Goal: Task Accomplishment & Management: Manage account settings

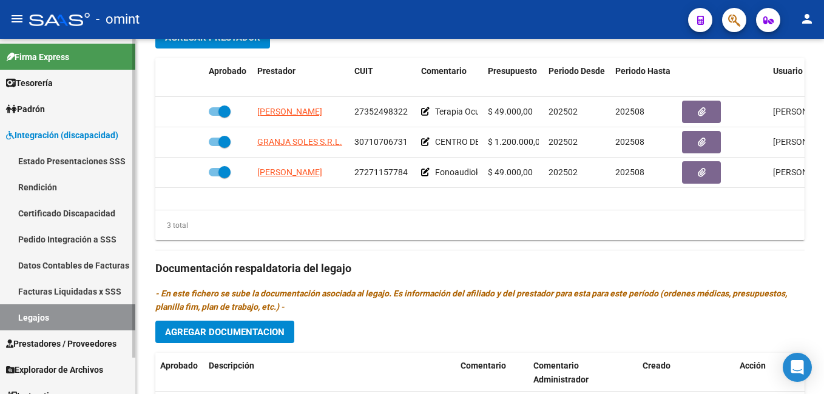
click at [26, 315] on link "Legajos" at bounding box center [67, 317] width 135 height 26
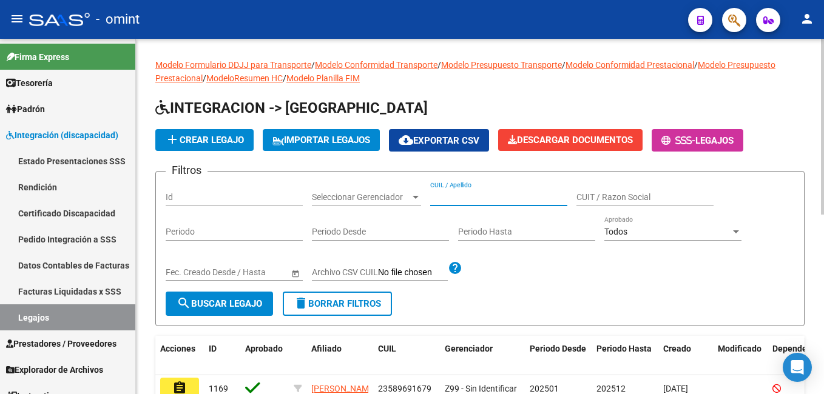
paste input "20544759664"
type input "20544759664"
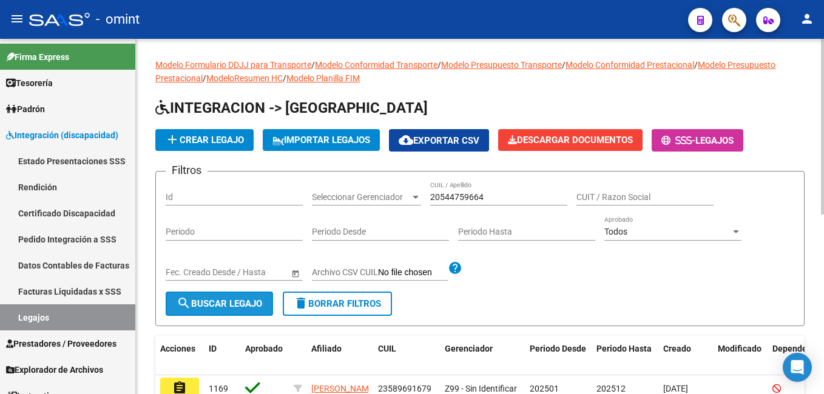
click at [266, 304] on button "search Buscar Legajo" at bounding box center [219, 304] width 107 height 24
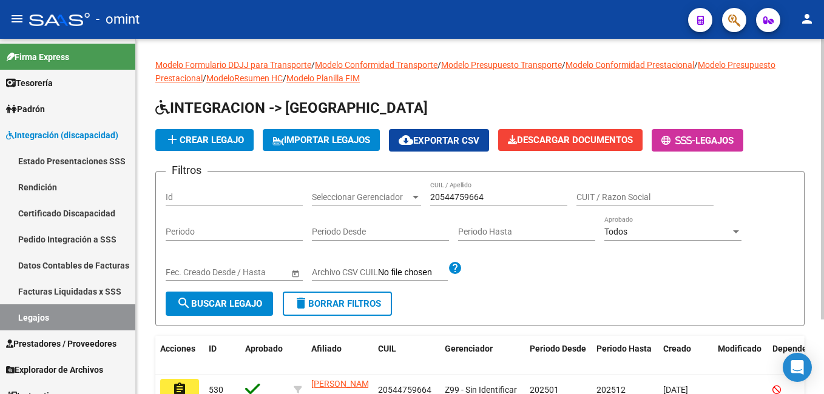
scroll to position [94, 0]
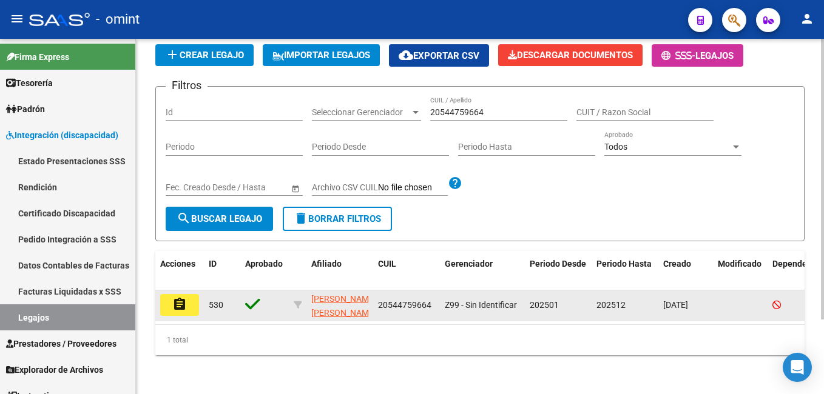
click at [178, 298] on mat-icon "assignment" at bounding box center [179, 304] width 15 height 15
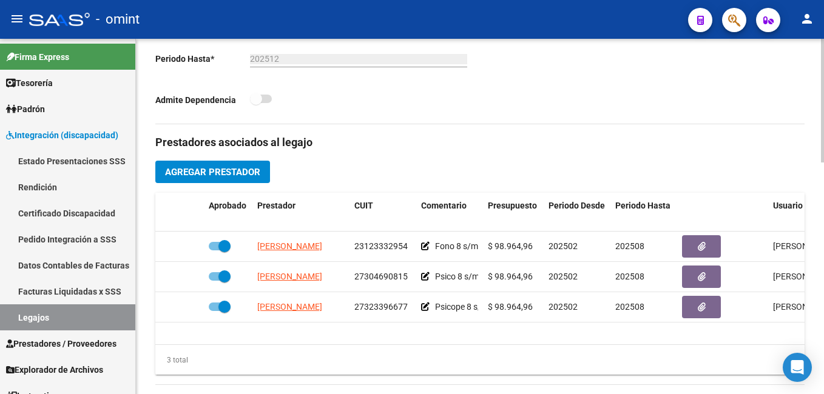
scroll to position [425, 0]
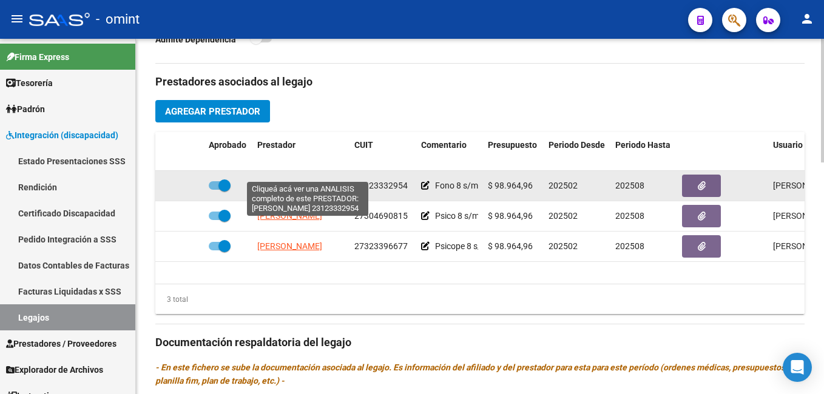
click at [302, 181] on span "MIGLIORINO MARIA ROSA" at bounding box center [289, 186] width 65 height 10
type textarea "23123332954"
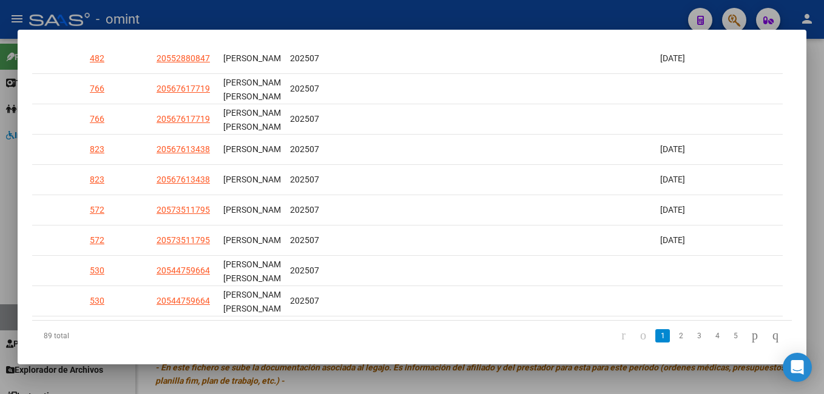
scroll to position [403, 0]
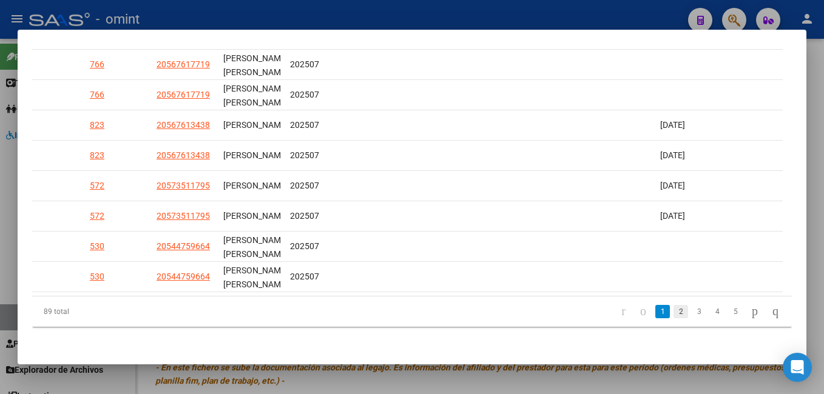
click at [673, 312] on link "2" at bounding box center [680, 311] width 15 height 13
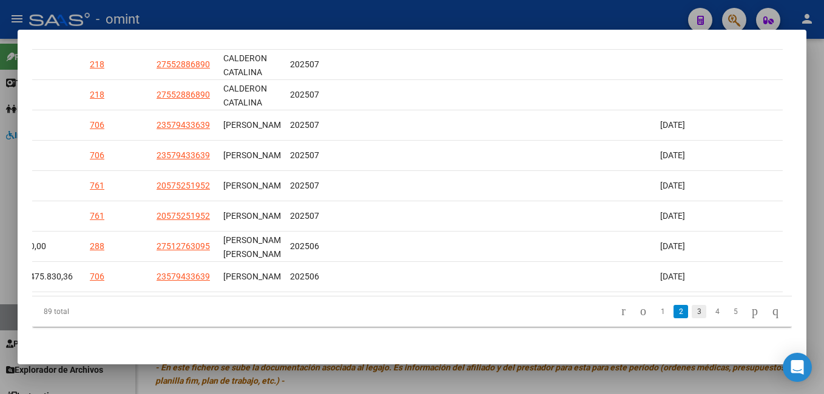
click at [691, 313] on link "3" at bounding box center [698, 311] width 15 height 13
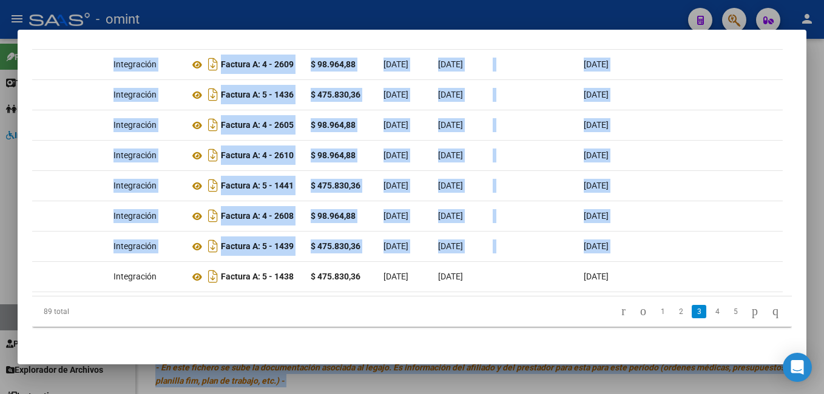
scroll to position [0, 0]
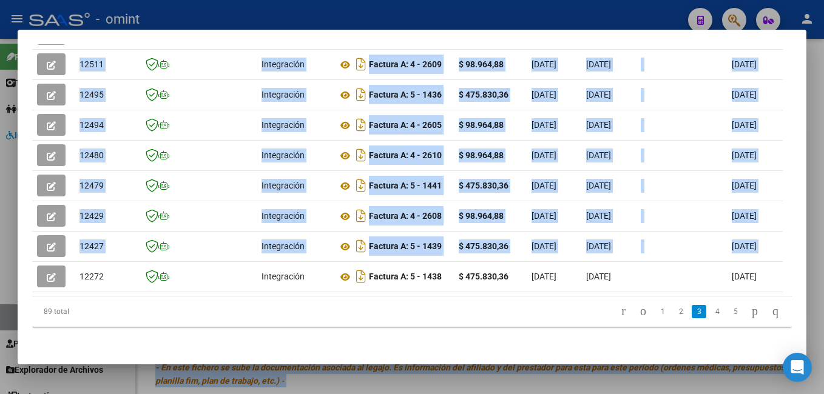
drag, startPoint x: 241, startPoint y: 241, endPoint x: -2, endPoint y: 225, distance: 243.7
click at [0, 225] on html "menu - omint person Firma Express Tesorería Extractos Procesados (csv) Extracto…" at bounding box center [412, 197] width 824 height 394
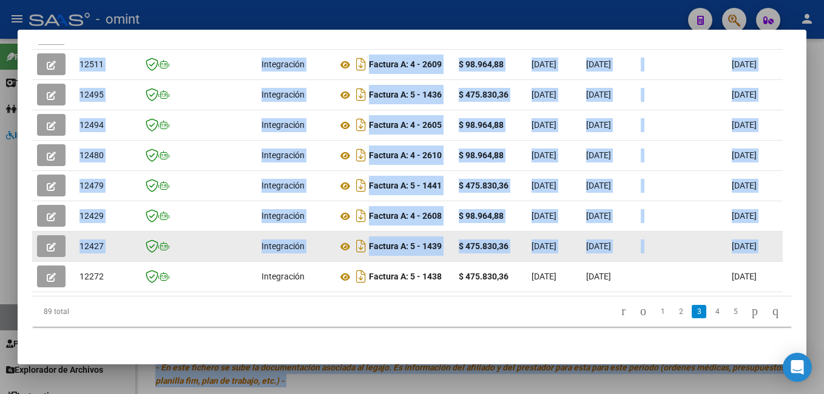
click at [123, 240] on div "12427" at bounding box center [104, 247] width 51 height 14
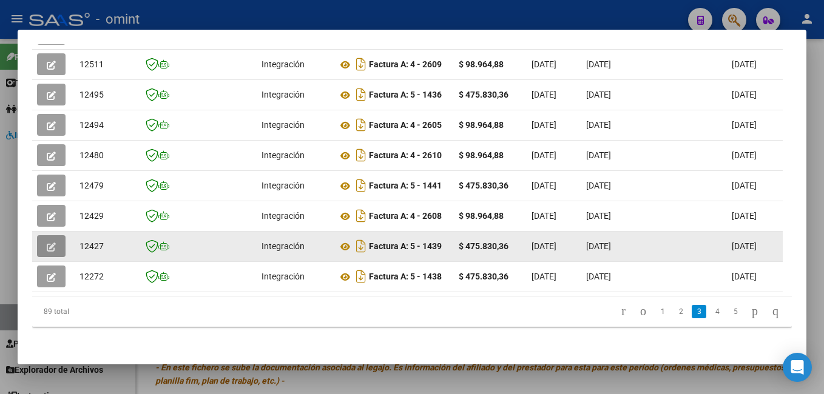
click at [50, 243] on icon "button" at bounding box center [51, 247] width 9 height 9
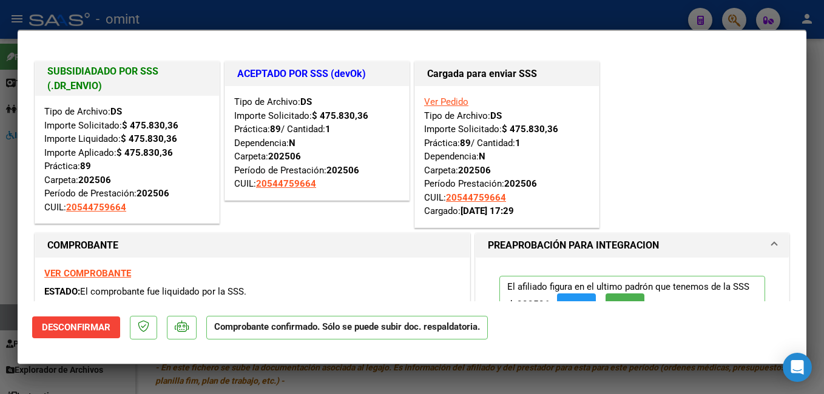
click at [169, 13] on div at bounding box center [412, 197] width 824 height 394
type input "$ 0,00"
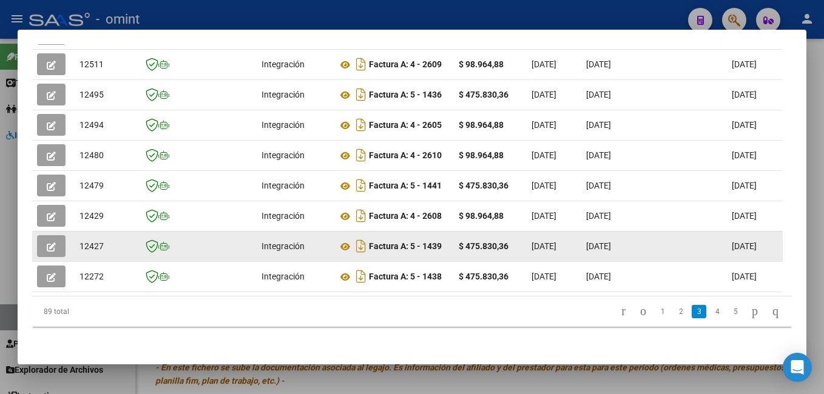
click at [55, 243] on icon "button" at bounding box center [51, 247] width 9 height 9
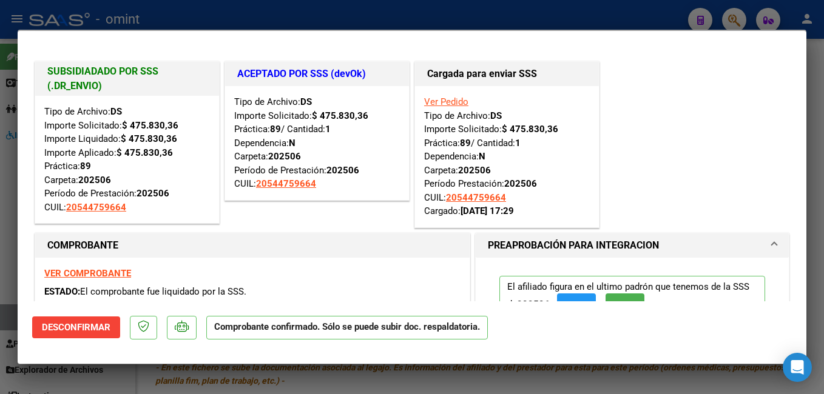
click at [187, 7] on div at bounding box center [412, 197] width 824 height 394
type input "$ 0,00"
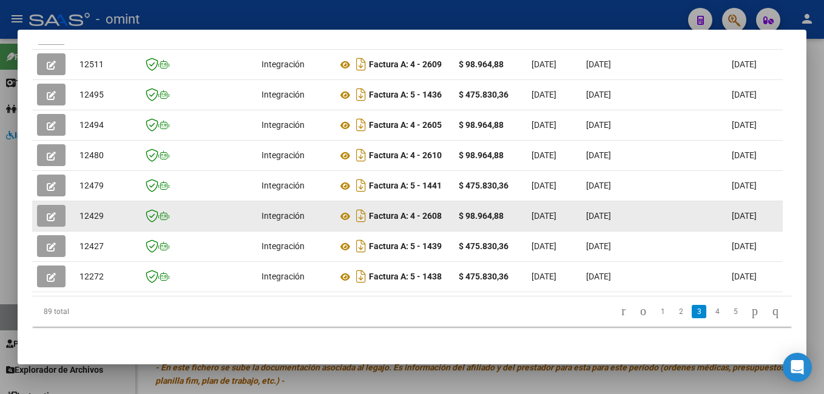
click at [47, 212] on icon "button" at bounding box center [51, 216] width 9 height 9
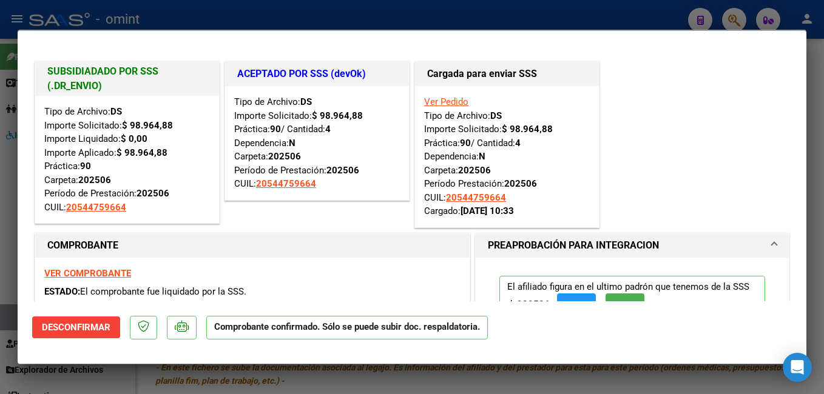
click at [195, 19] on div at bounding box center [412, 197] width 824 height 394
type input "$ 0,00"
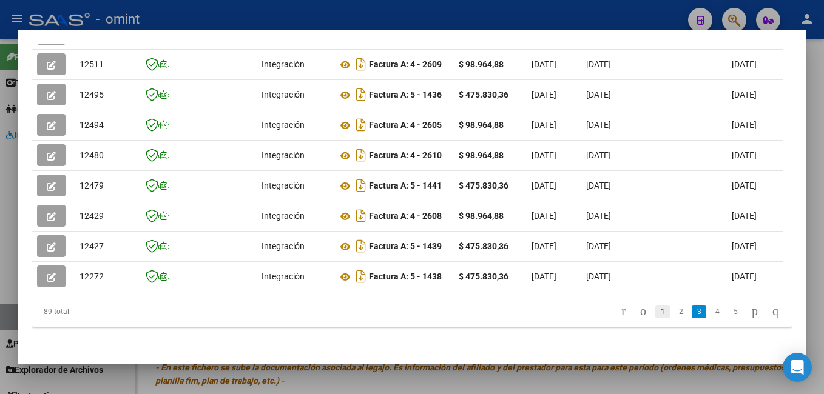
click at [655, 312] on link "1" at bounding box center [662, 311] width 15 height 13
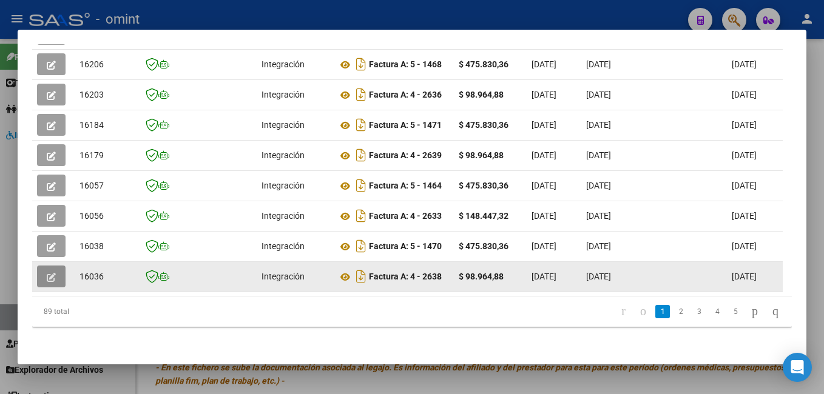
click at [46, 270] on button "button" at bounding box center [51, 277] width 29 height 22
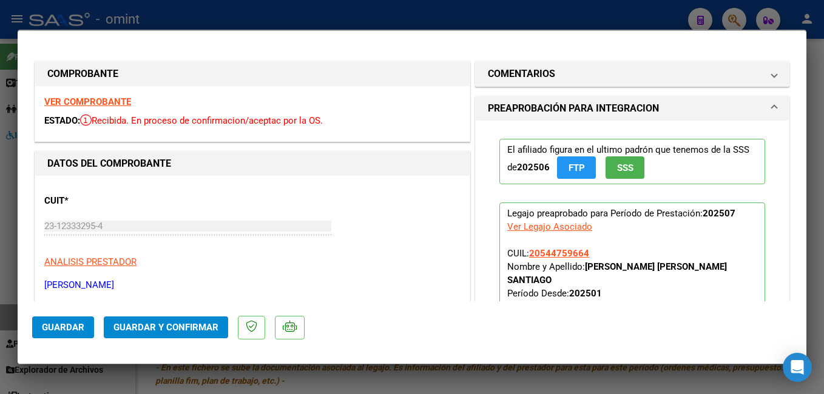
click at [95, 99] on strong "VER COMPROBANTE" at bounding box center [87, 101] width 87 height 11
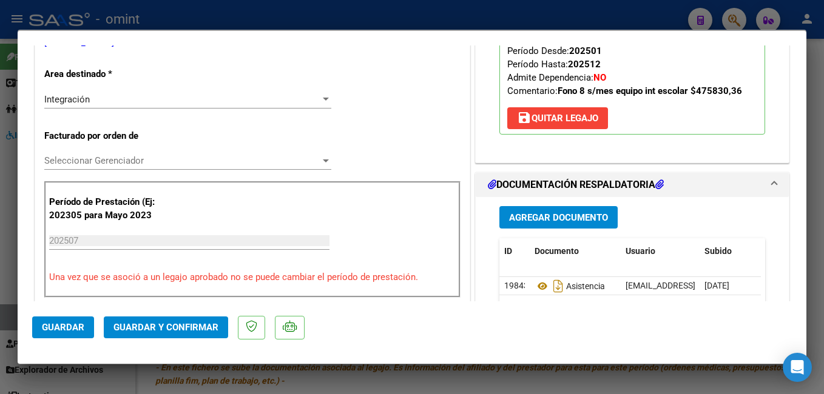
scroll to position [303, 0]
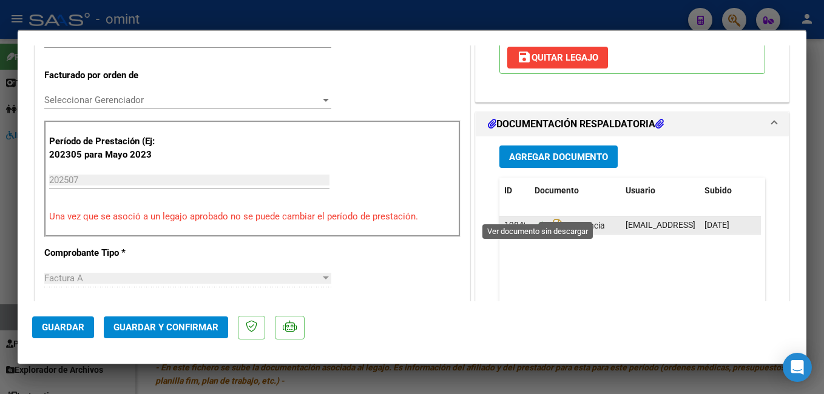
click at [539, 218] on icon at bounding box center [542, 225] width 16 height 15
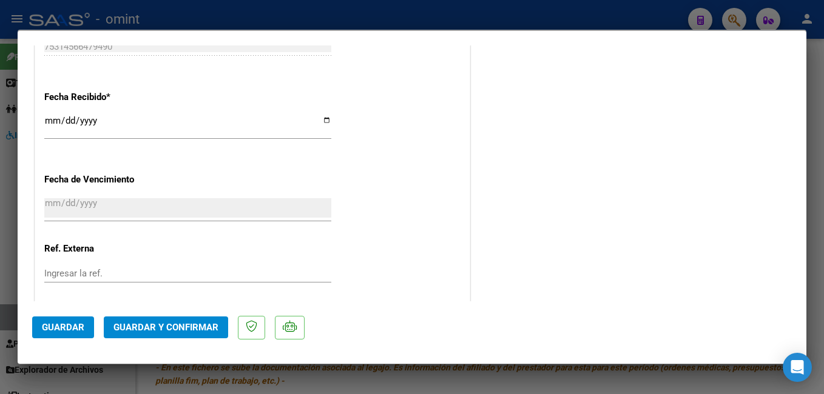
scroll to position [915, 0]
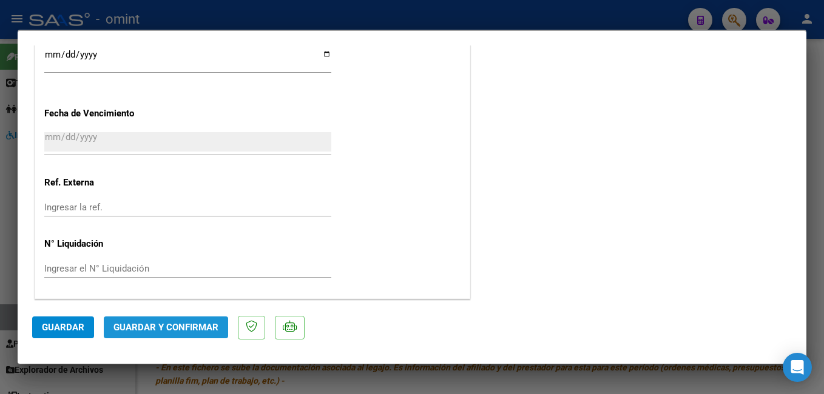
click at [182, 328] on span "Guardar y Confirmar" at bounding box center [165, 327] width 105 height 11
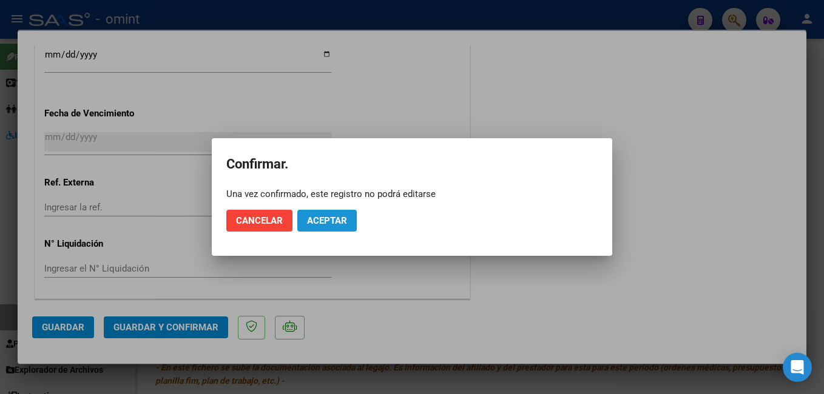
click at [329, 229] on button "Aceptar" at bounding box center [326, 221] width 59 height 22
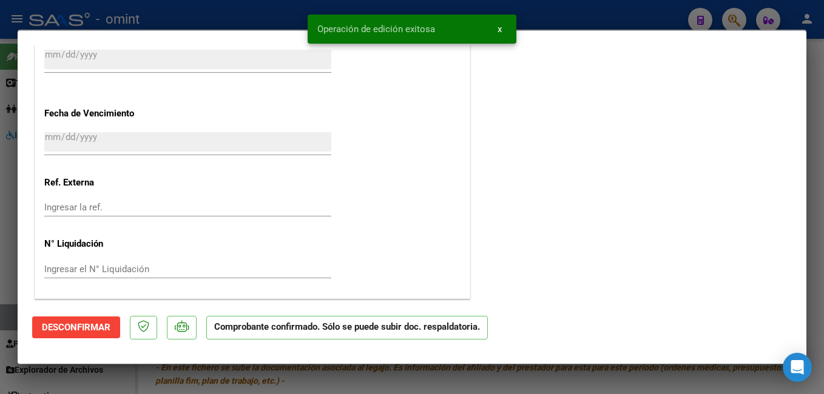
click at [239, 12] on div at bounding box center [412, 197] width 824 height 394
type input "$ 0,00"
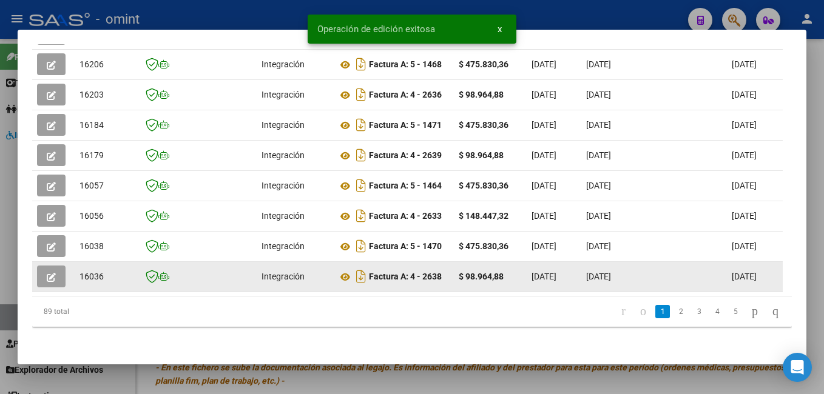
click at [92, 272] on span "16036" at bounding box center [91, 277] width 24 height 10
copy span "16036"
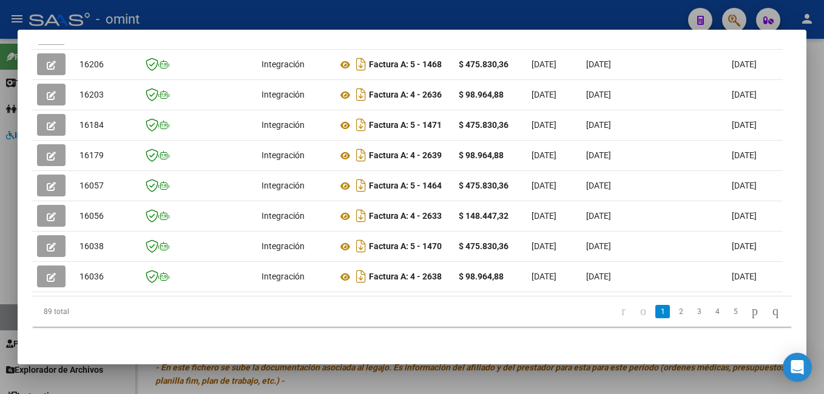
click at [188, 24] on div at bounding box center [412, 197] width 824 height 394
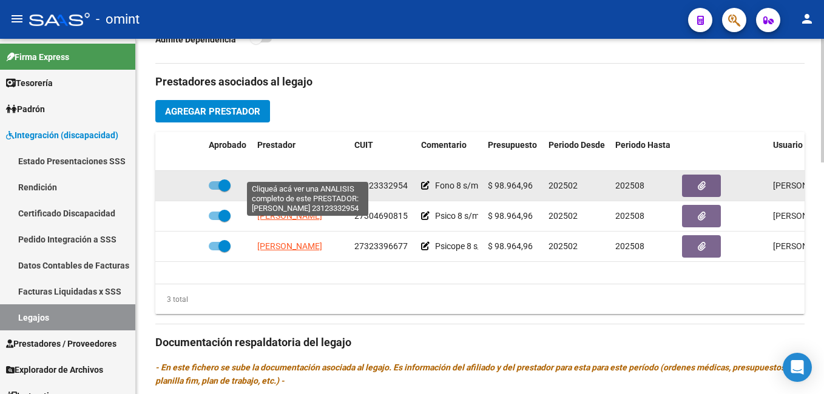
click at [294, 181] on span "MIGLIORINO MARIA ROSA" at bounding box center [289, 186] width 65 height 10
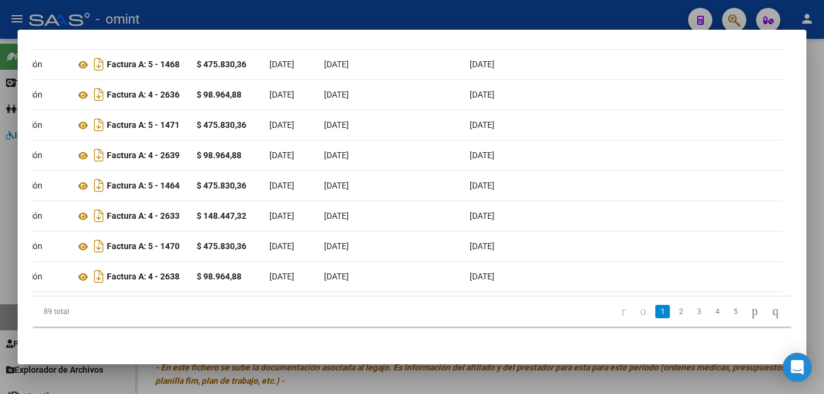
scroll to position [0, 0]
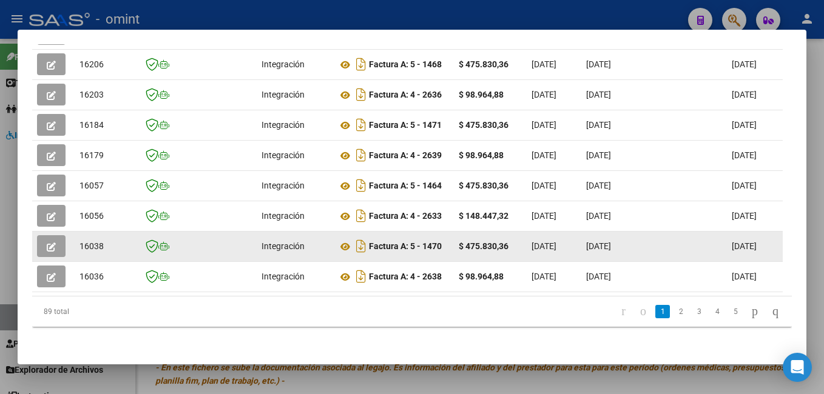
click at [53, 243] on icon "button" at bounding box center [51, 247] width 9 height 9
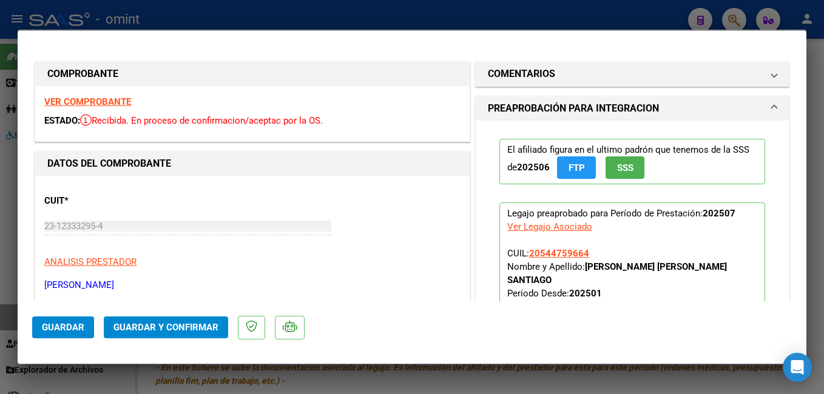
click at [113, 98] on strong "VER COMPROBANTE" at bounding box center [87, 101] width 87 height 11
click at [220, 11] on div at bounding box center [412, 197] width 824 height 394
type input "$ 0,00"
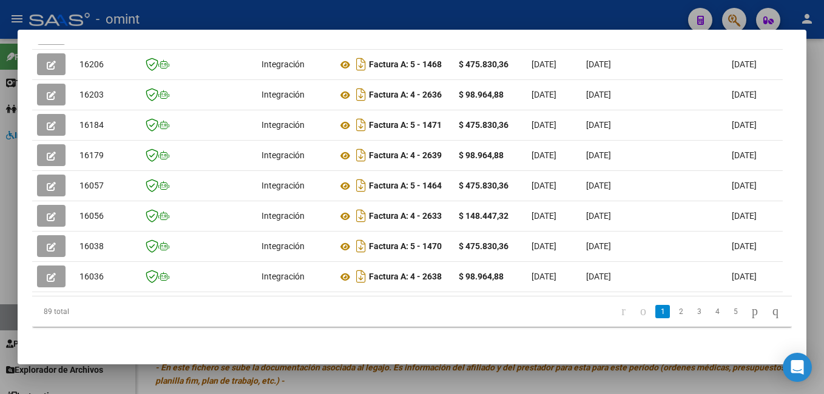
click at [215, 12] on div at bounding box center [412, 197] width 824 height 394
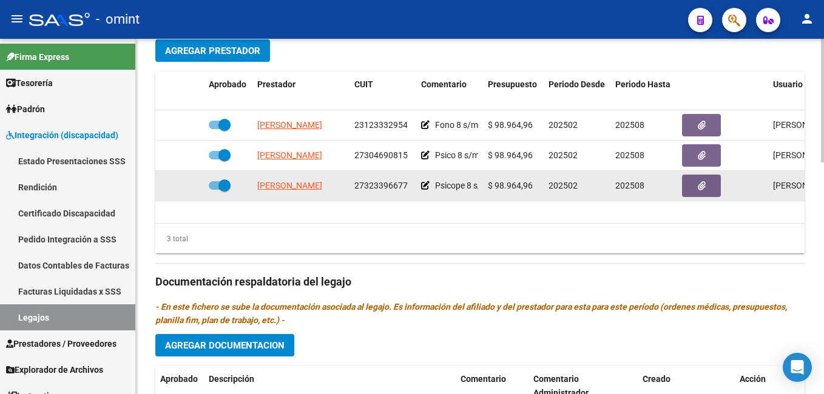
scroll to position [425, 0]
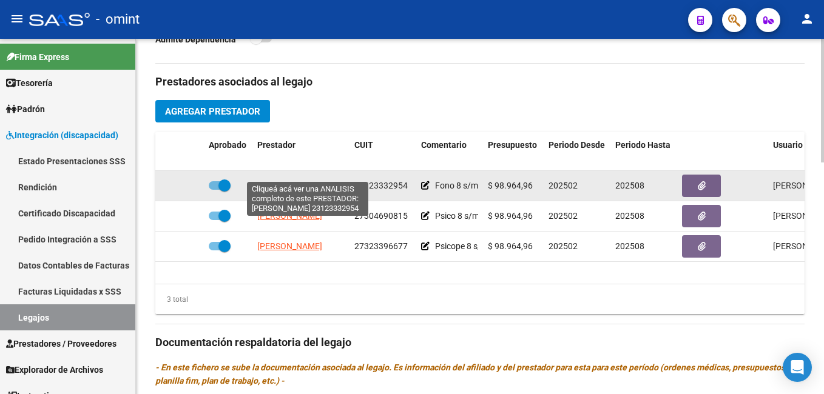
click at [312, 181] on span "MIGLIORINO MARIA ROSA" at bounding box center [289, 186] width 65 height 10
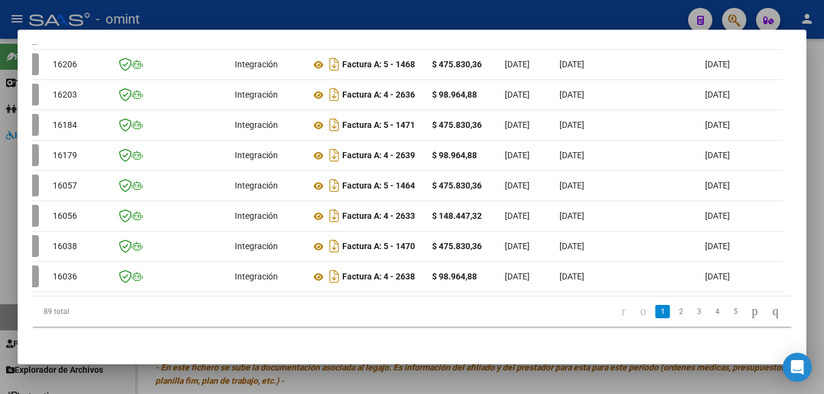
scroll to position [0, 0]
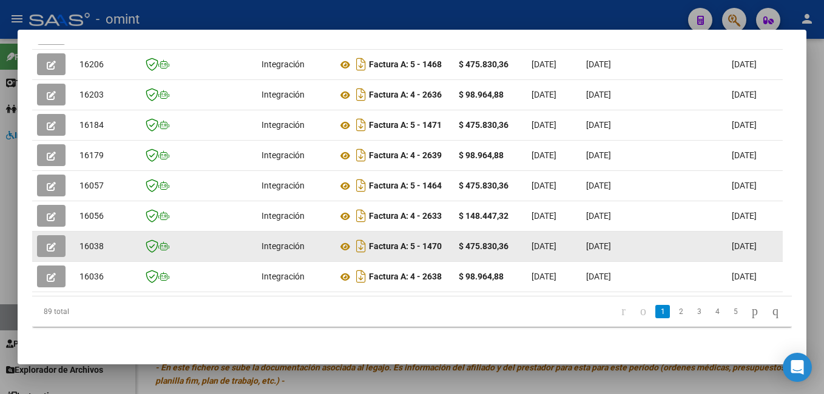
click at [55, 243] on icon "button" at bounding box center [51, 247] width 9 height 9
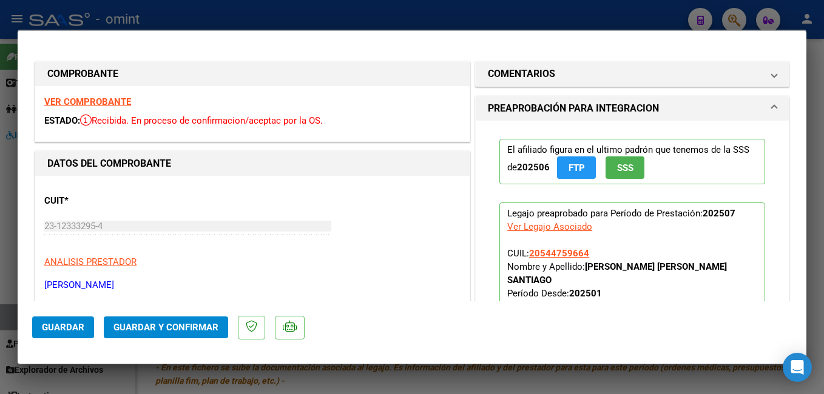
click at [105, 98] on strong "VER COMPROBANTE" at bounding box center [87, 101] width 87 height 11
click at [192, 2] on div at bounding box center [412, 197] width 824 height 394
type input "$ 0,00"
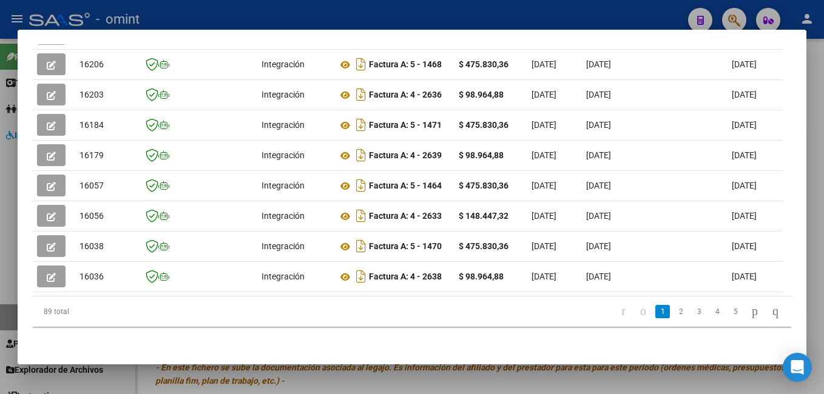
click at [263, 0] on div at bounding box center [412, 197] width 824 height 394
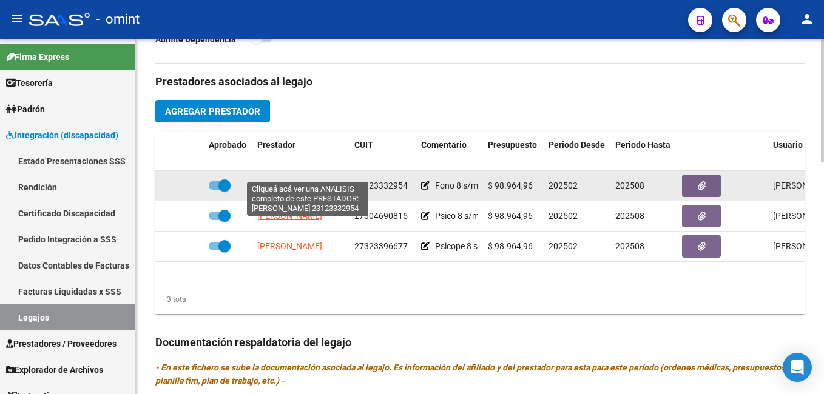
click at [310, 181] on span "MIGLIORINO MARIA ROSA" at bounding box center [289, 186] width 65 height 10
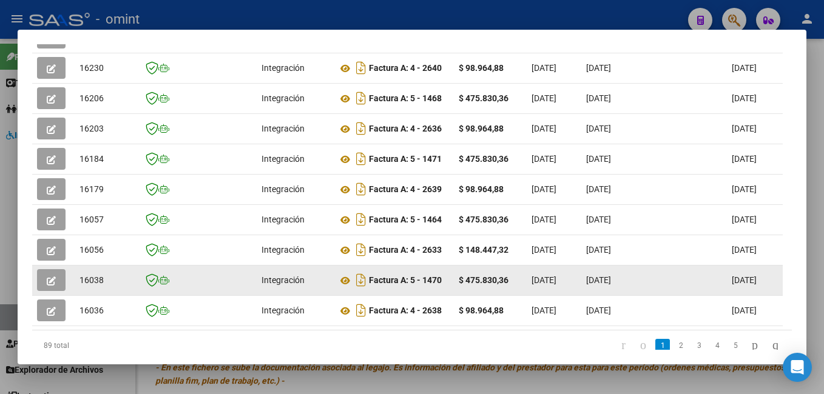
scroll to position [403, 0]
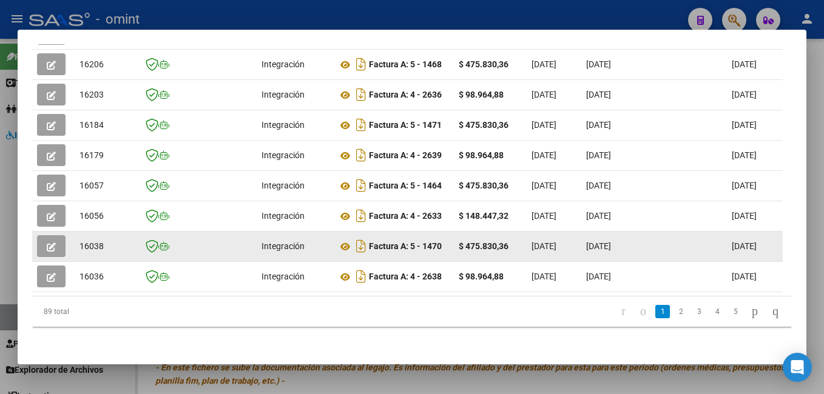
click at [56, 240] on button "button" at bounding box center [51, 246] width 29 height 22
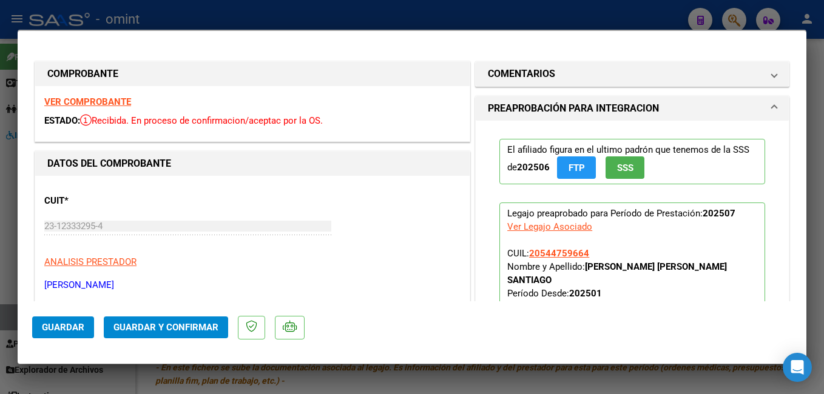
click at [94, 100] on strong "VER COMPROBANTE" at bounding box center [87, 101] width 87 height 11
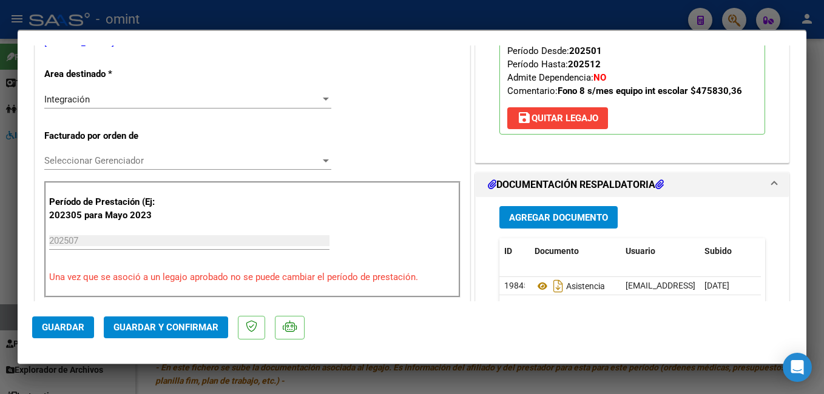
scroll to position [303, 0]
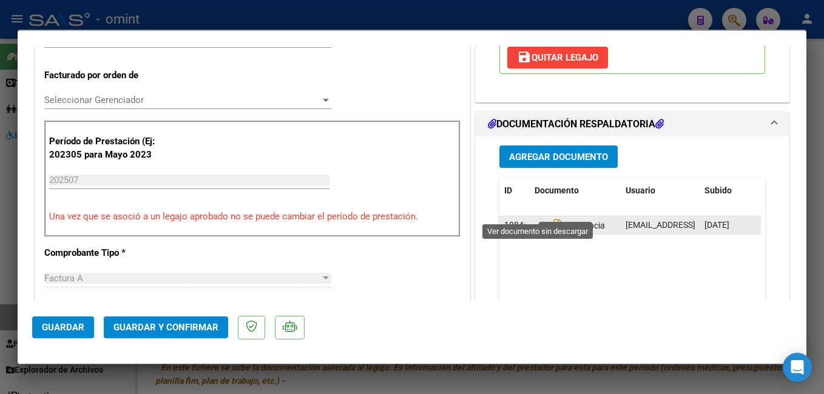
click at [534, 218] on icon at bounding box center [542, 225] width 16 height 15
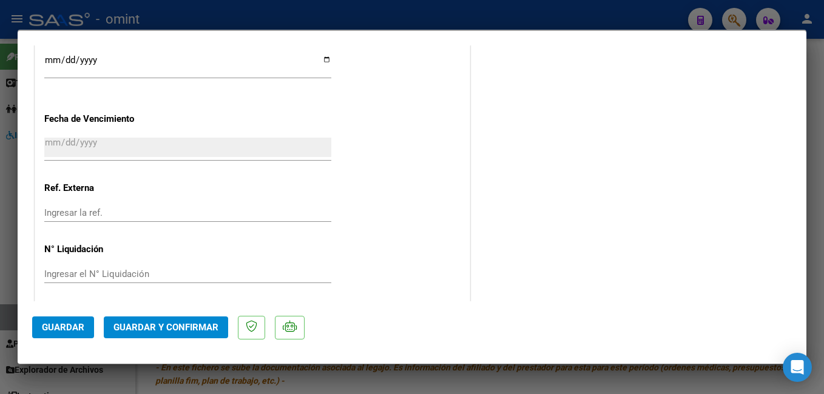
scroll to position [915, 0]
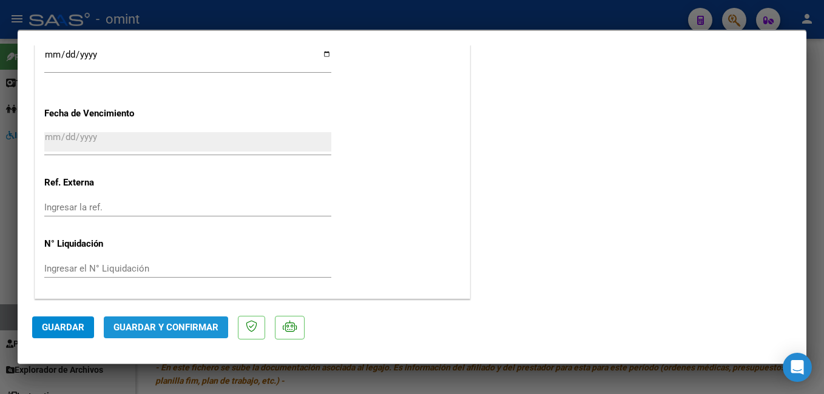
click at [173, 323] on span "Guardar y Confirmar" at bounding box center [165, 327] width 105 height 11
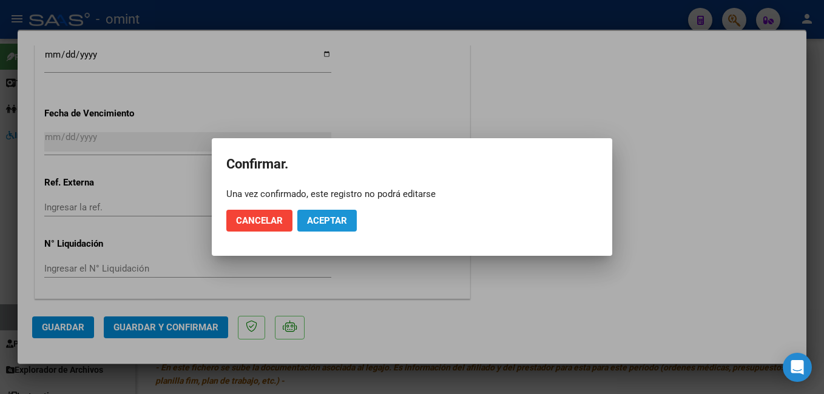
click at [326, 217] on span "Aceptar" at bounding box center [327, 220] width 40 height 11
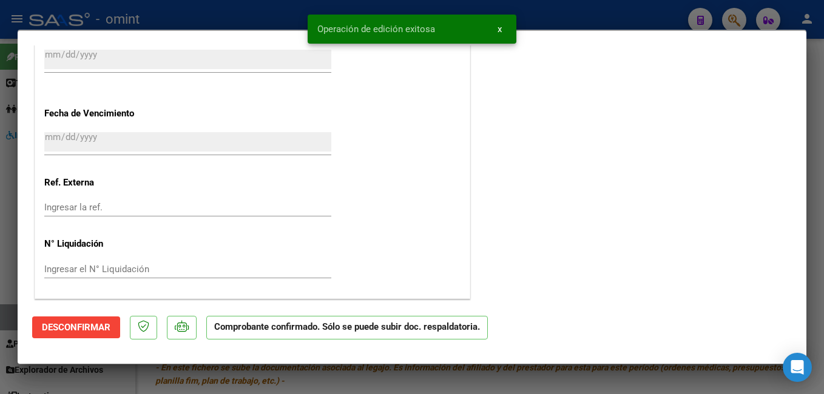
click at [206, 16] on div at bounding box center [412, 197] width 824 height 394
type input "$ 0,00"
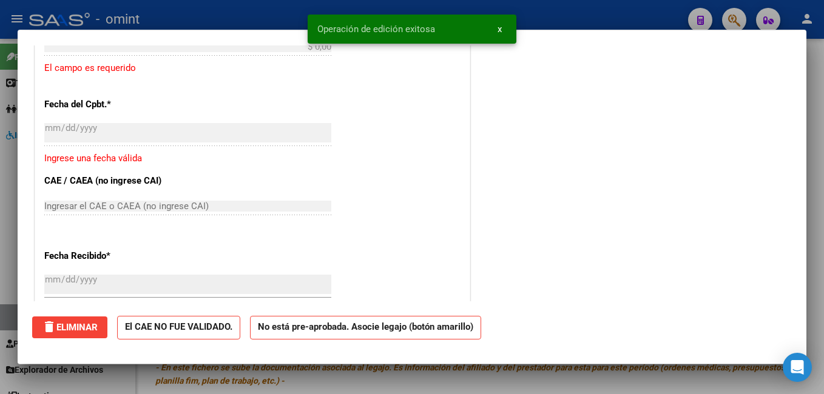
scroll to position [1065, 0]
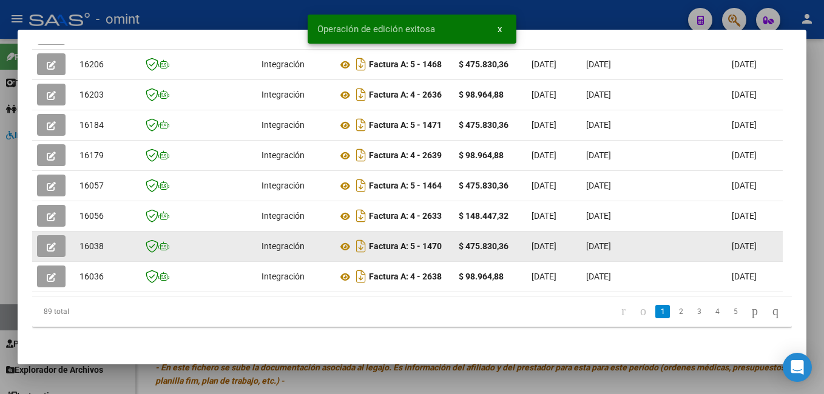
click at [95, 241] on span "16038" at bounding box center [91, 246] width 24 height 10
copy span "16038"
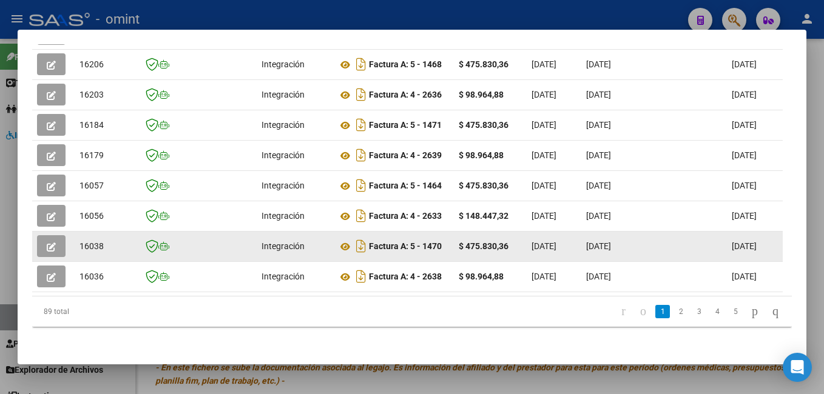
click at [45, 238] on button "button" at bounding box center [51, 246] width 29 height 22
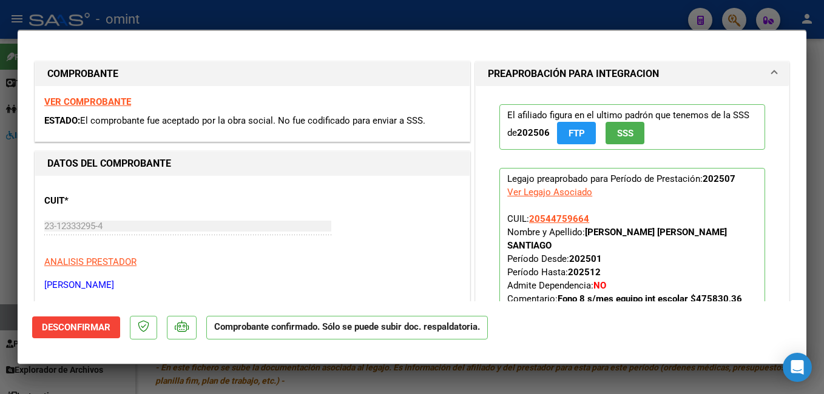
click at [92, 100] on strong "VER COMPROBANTE" at bounding box center [87, 101] width 87 height 11
click at [288, 10] on div at bounding box center [412, 197] width 824 height 394
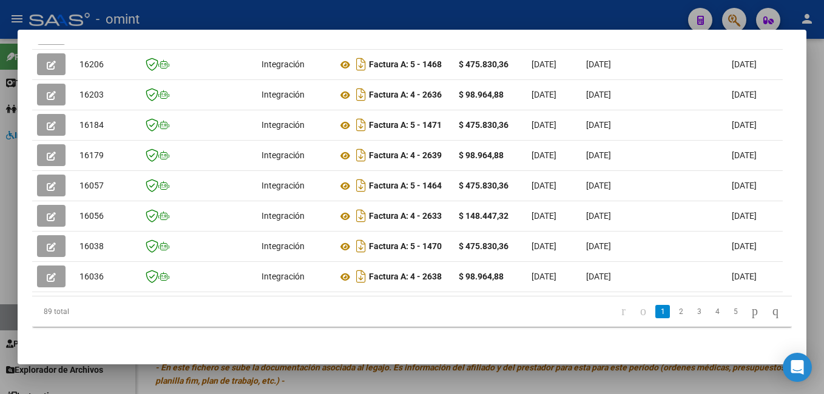
click at [263, 17] on div at bounding box center [412, 197] width 824 height 394
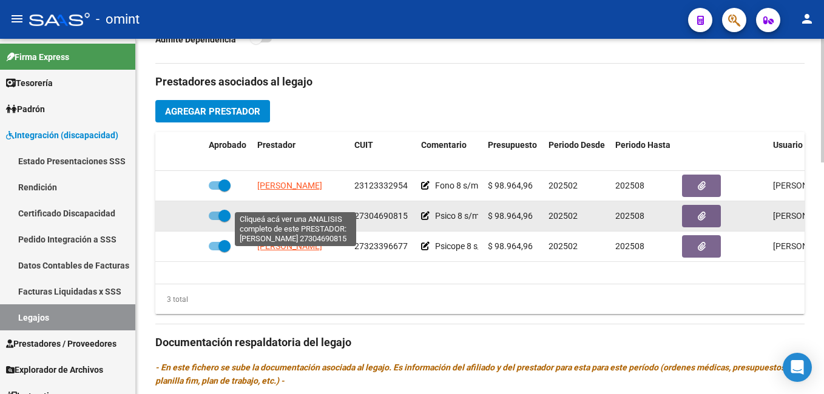
click at [301, 211] on span "MARTINEZ SILVANA" at bounding box center [289, 216] width 65 height 10
type textarea "27304690815"
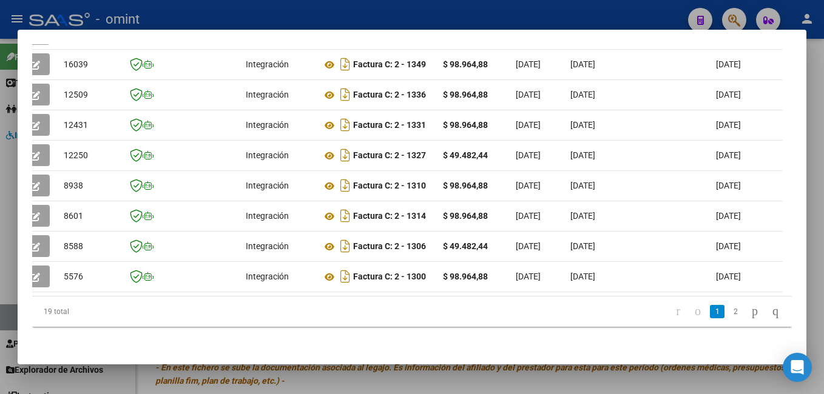
scroll to position [0, 0]
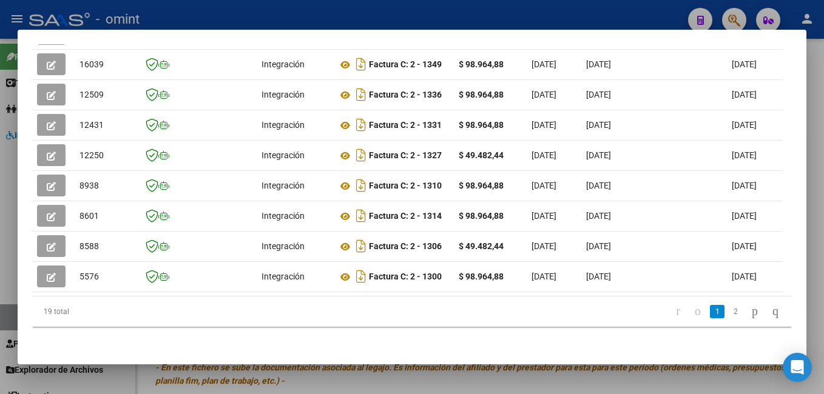
drag, startPoint x: 250, startPoint y: 121, endPoint x: -2, endPoint y: 120, distance: 252.9
click at [0, 120] on html "menu - omint person Firma Express Tesorería Extractos Procesados (csv) Extracto…" at bounding box center [412, 197] width 824 height 394
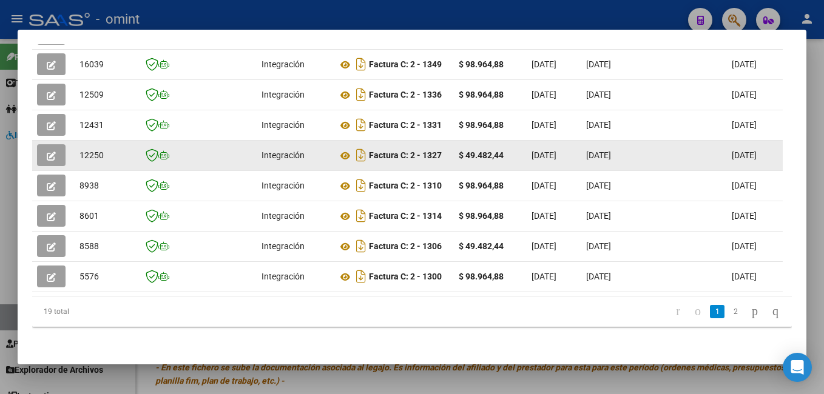
drag, startPoint x: 0, startPoint y: 120, endPoint x: 93, endPoint y: 132, distance: 94.2
click at [93, 141] on datatable-body-cell "12250" at bounding box center [105, 156] width 61 height 30
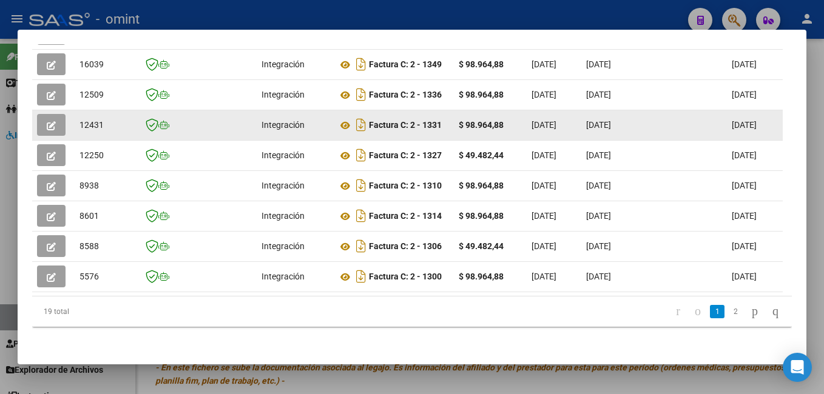
click at [55, 121] on icon "button" at bounding box center [51, 125] width 9 height 9
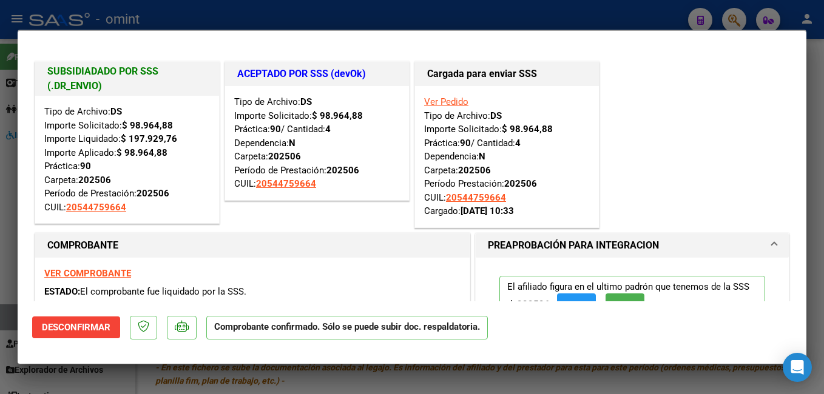
click at [173, 23] on div at bounding box center [412, 197] width 824 height 394
type input "$ 0,00"
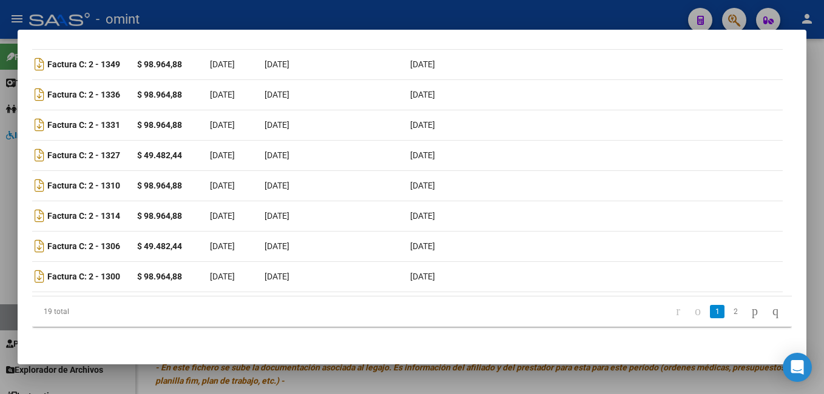
scroll to position [0, 334]
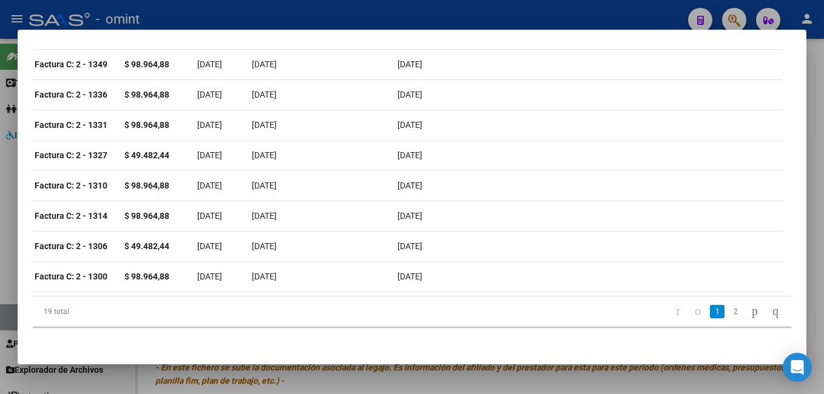
drag, startPoint x: 304, startPoint y: 297, endPoint x: 504, endPoint y: 295, distance: 200.1
click at [504, 295] on div "ID CAE Facturado x Orden De Area CPBT Monto Fecha Cpbt Fecha Recibido Hospital …" at bounding box center [411, 136] width 759 height 383
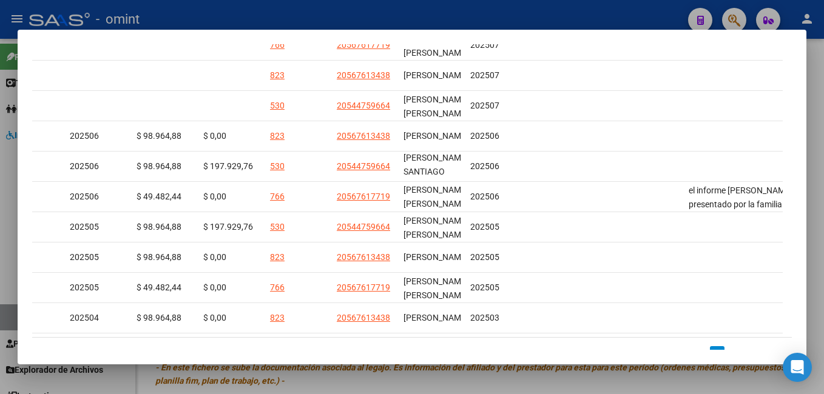
scroll to position [403, 0]
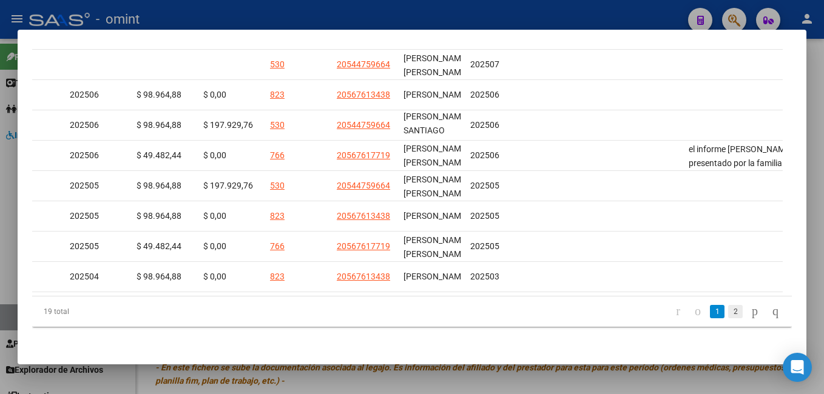
click at [728, 311] on link "2" at bounding box center [735, 311] width 15 height 13
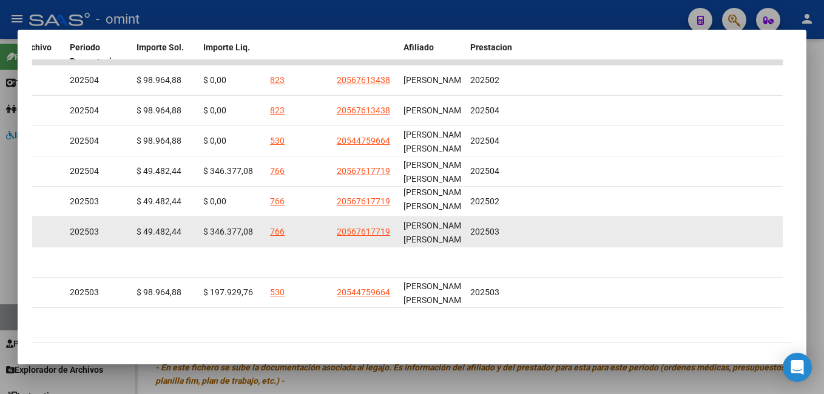
scroll to position [372, 0]
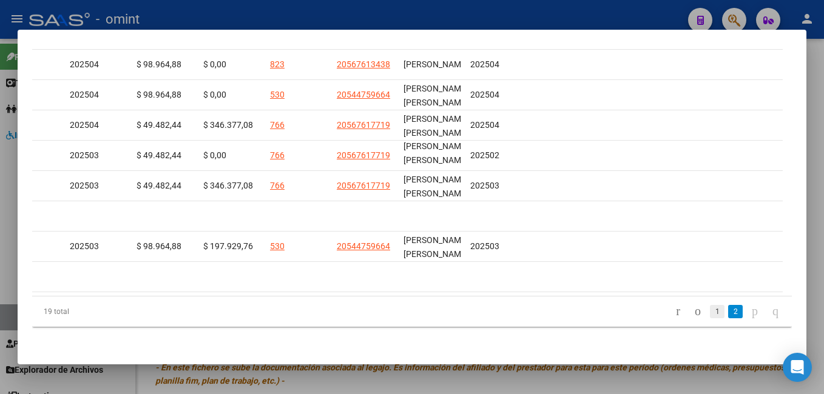
click at [710, 312] on link "1" at bounding box center [717, 311] width 15 height 13
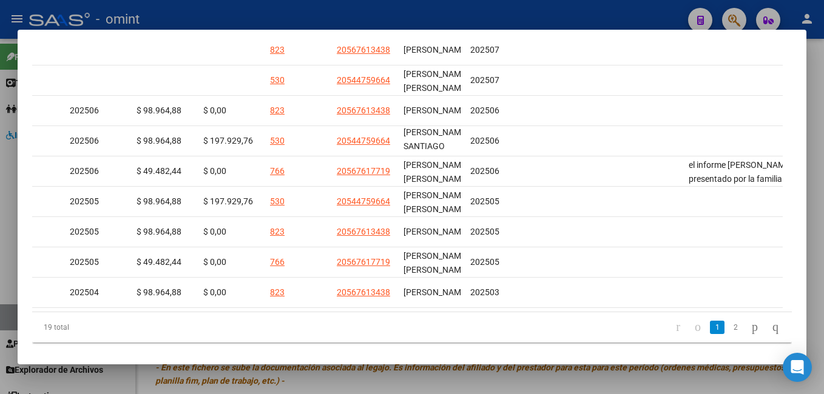
click at [203, 13] on div at bounding box center [412, 197] width 824 height 394
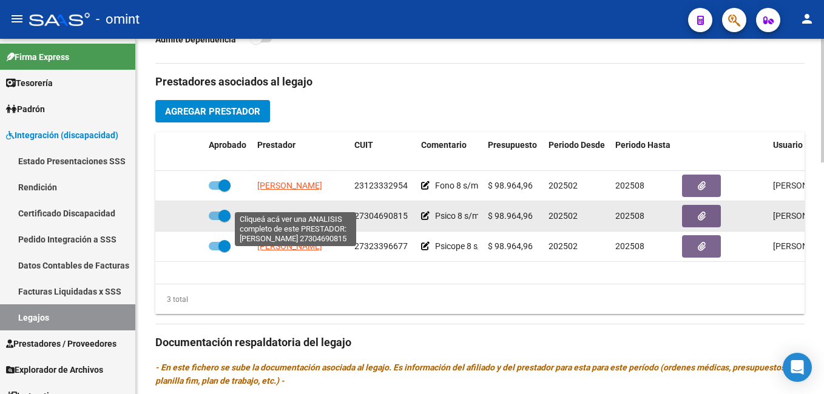
click at [304, 211] on span "MARTINEZ SILVANA" at bounding box center [289, 216] width 65 height 10
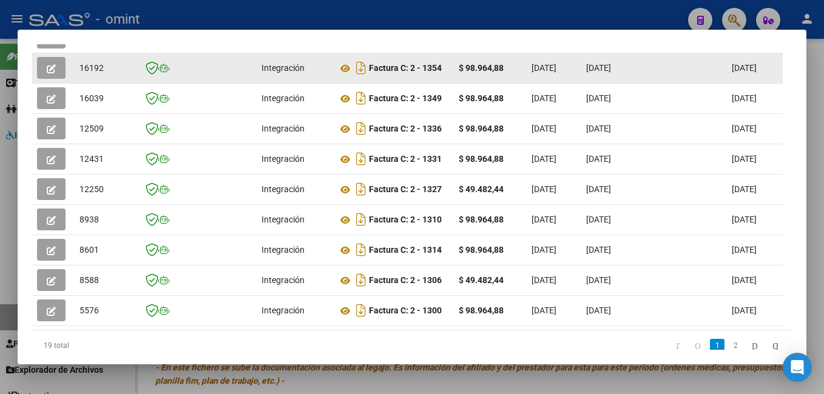
scroll to position [233, 0]
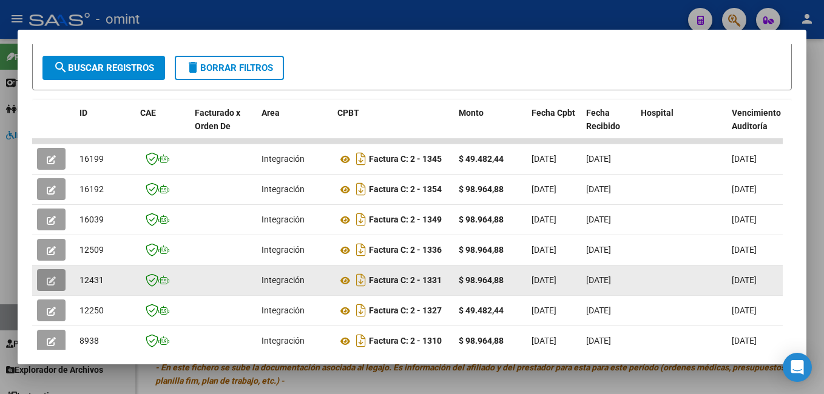
click at [46, 287] on button "button" at bounding box center [51, 280] width 29 height 22
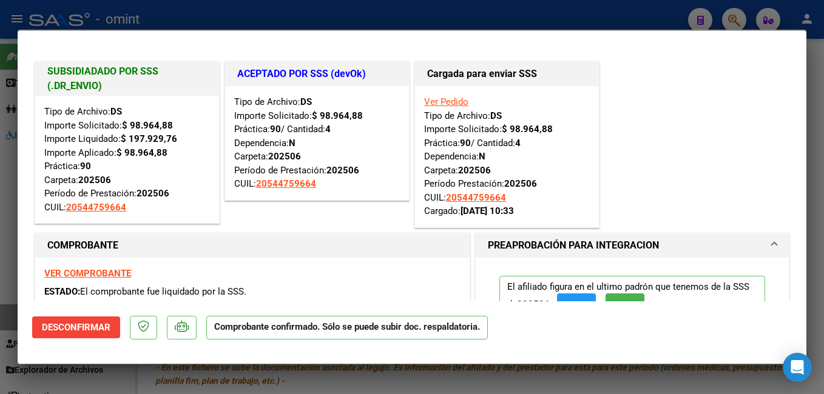
click at [223, 8] on div at bounding box center [412, 197] width 824 height 394
type input "$ 0,00"
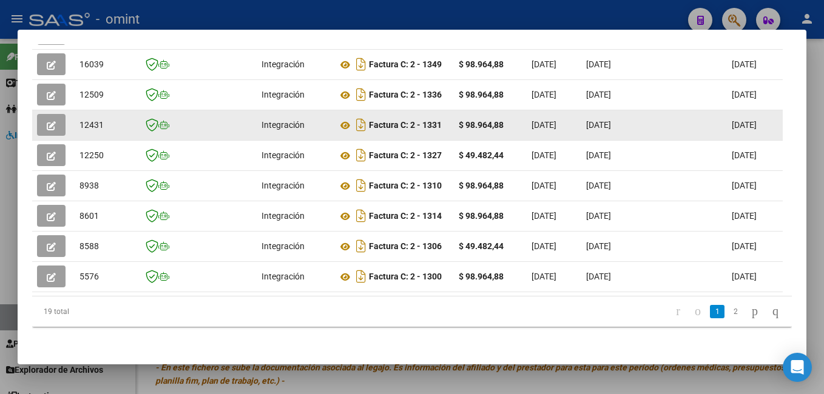
scroll to position [221, 0]
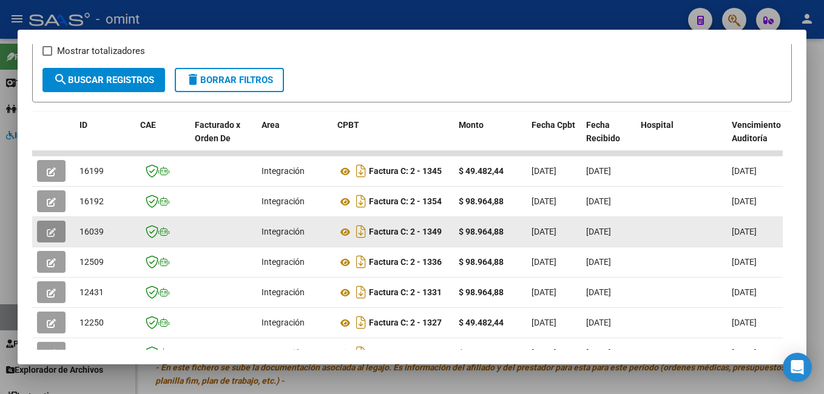
click at [52, 237] on icon "button" at bounding box center [51, 232] width 9 height 9
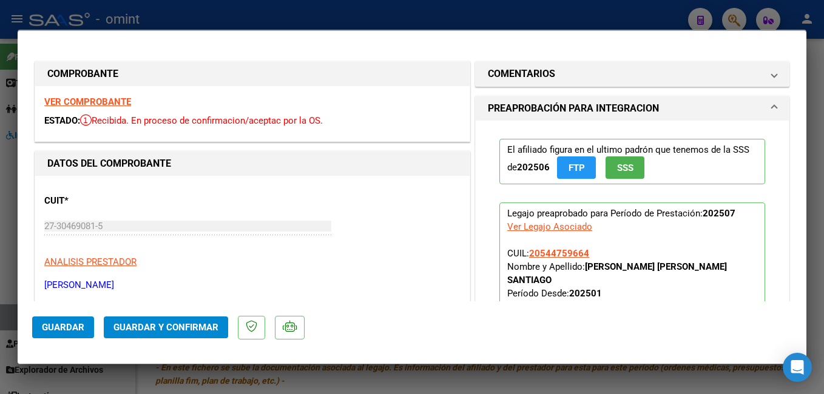
click at [93, 100] on strong "VER COMPROBANTE" at bounding box center [87, 101] width 87 height 11
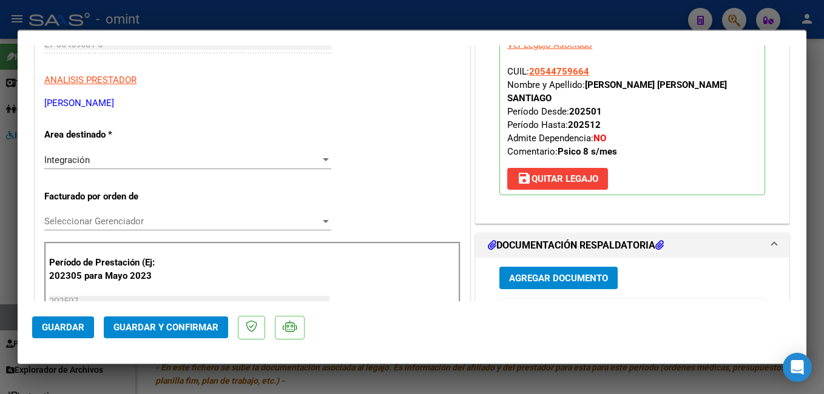
scroll to position [243, 0]
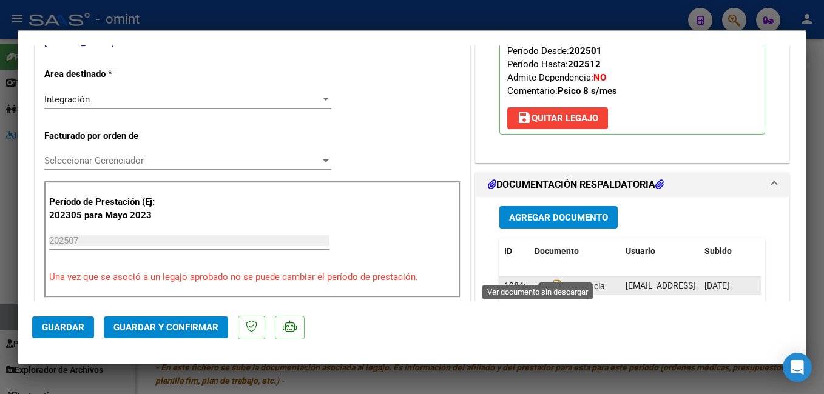
click at [534, 279] on icon at bounding box center [542, 286] width 16 height 15
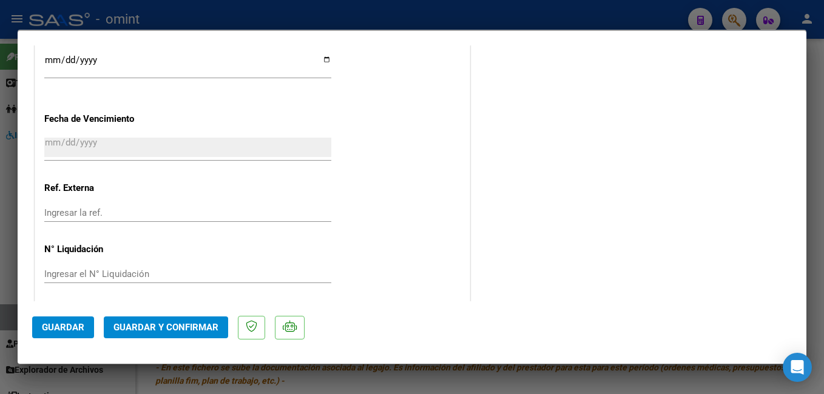
scroll to position [915, 0]
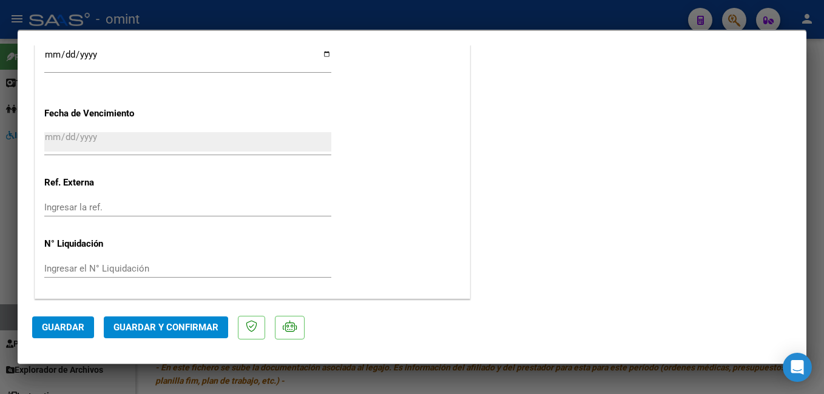
click at [207, 326] on span "Guardar y Confirmar" at bounding box center [165, 327] width 105 height 11
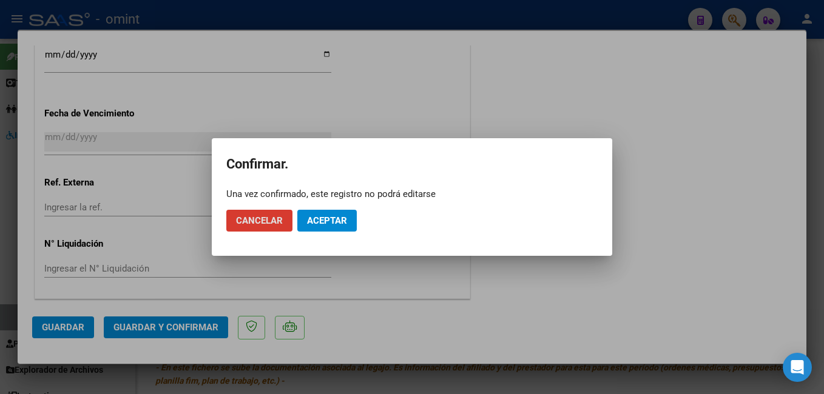
click at [329, 222] on span "Aceptar" at bounding box center [327, 220] width 40 height 11
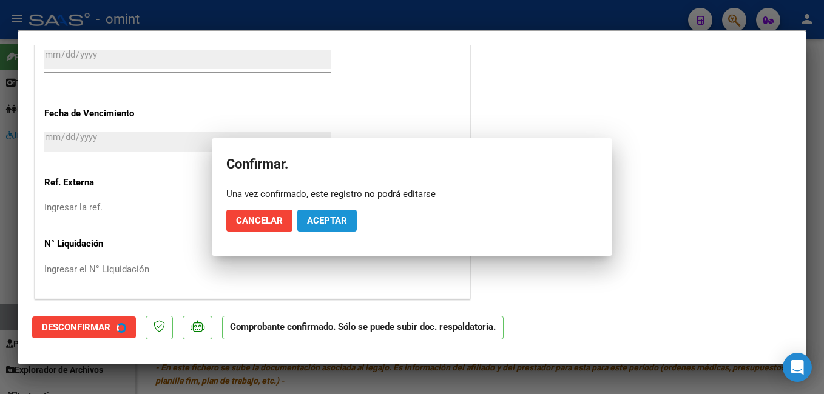
scroll to position [840, 0]
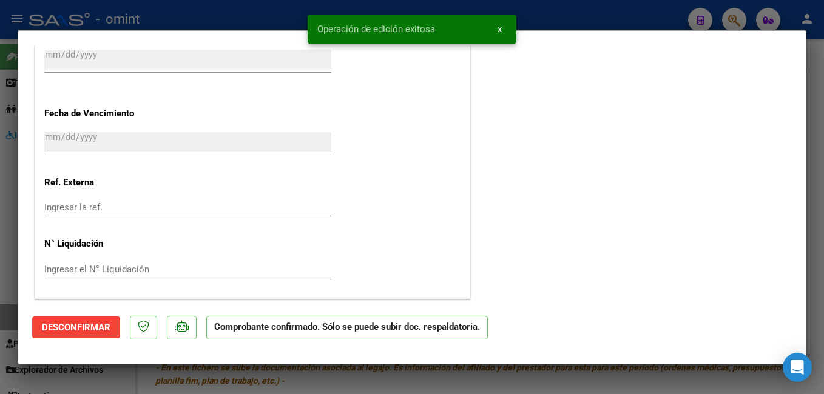
click at [535, 6] on div at bounding box center [412, 197] width 824 height 394
type input "$ 0,00"
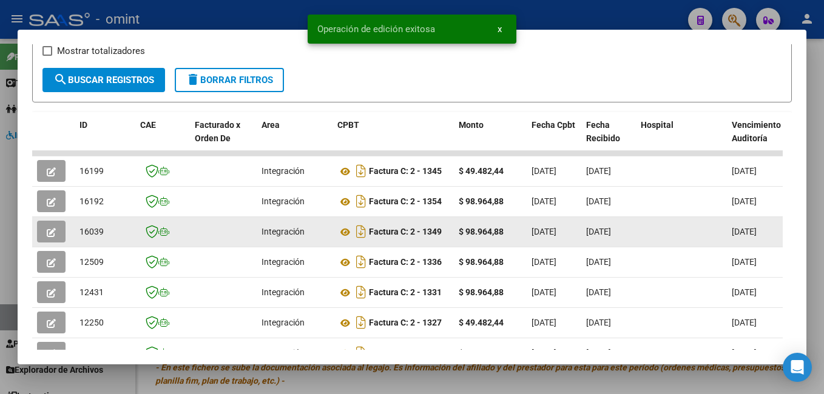
click at [87, 237] on span "16039" at bounding box center [91, 232] width 24 height 10
copy span "16039"
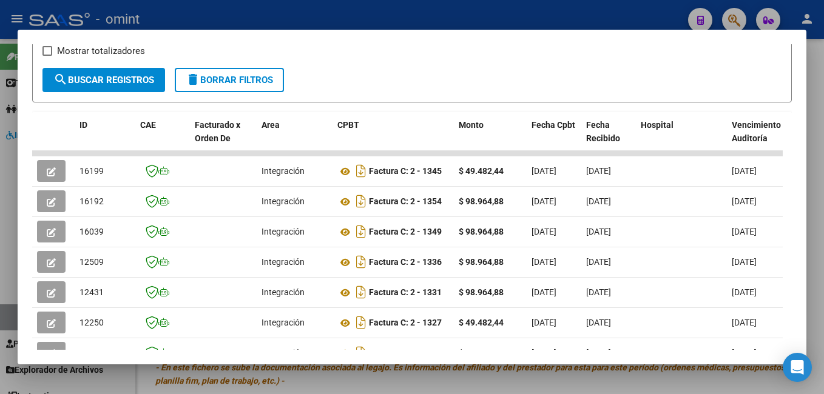
click at [303, 13] on div at bounding box center [412, 197] width 824 height 394
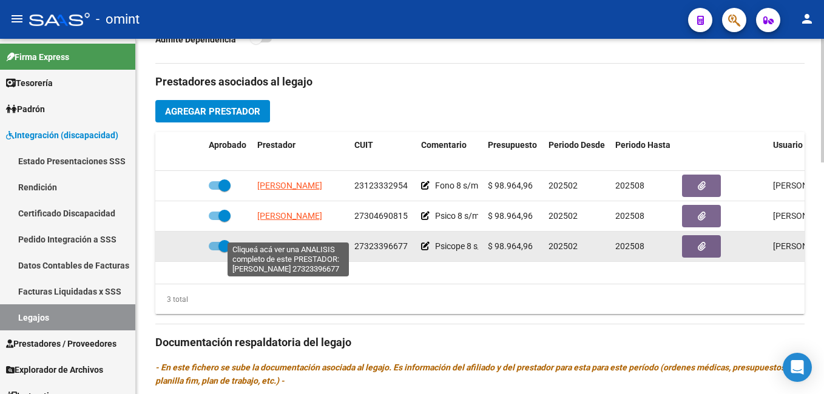
click at [286, 241] on span "NICOLLE ANAHI" at bounding box center [289, 246] width 65 height 10
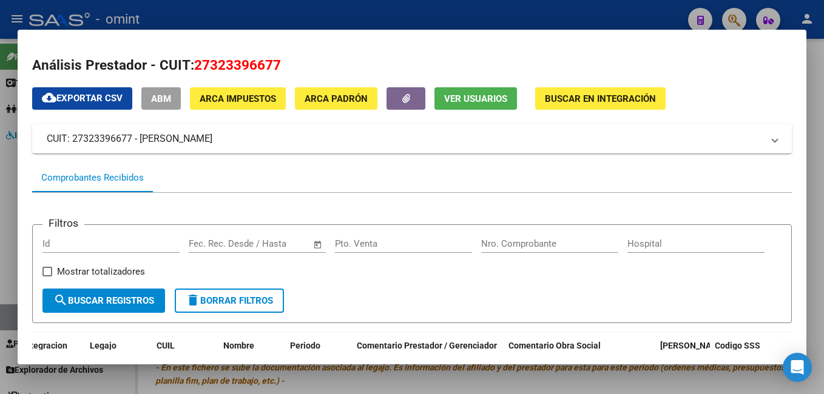
scroll to position [251, 0]
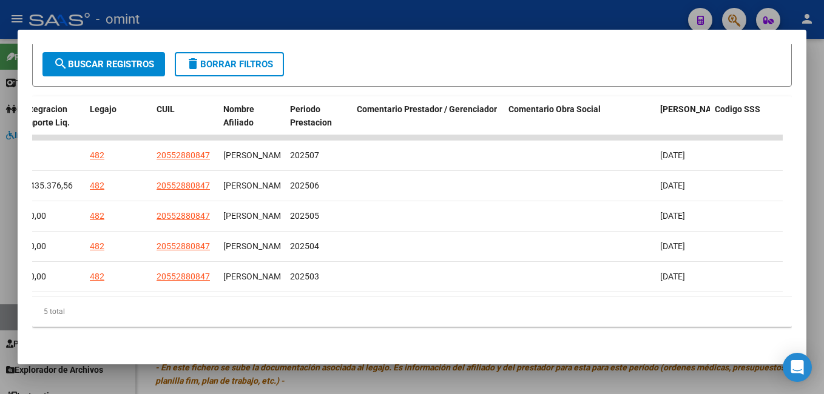
click at [288, 13] on div at bounding box center [412, 197] width 824 height 394
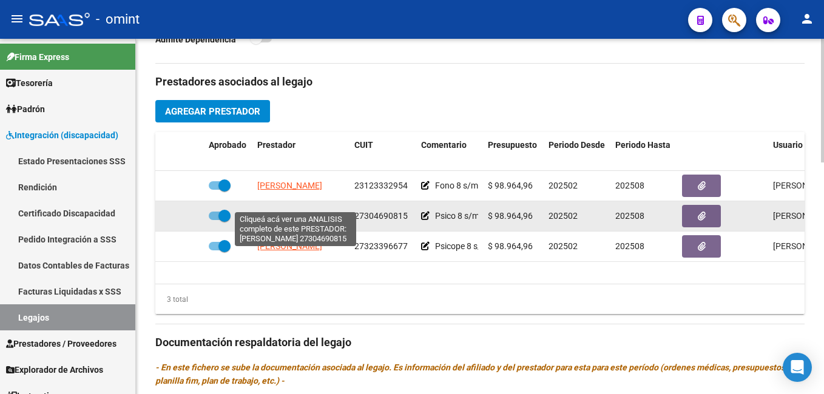
click at [292, 211] on span "MARTINEZ SILVANA" at bounding box center [289, 216] width 65 height 10
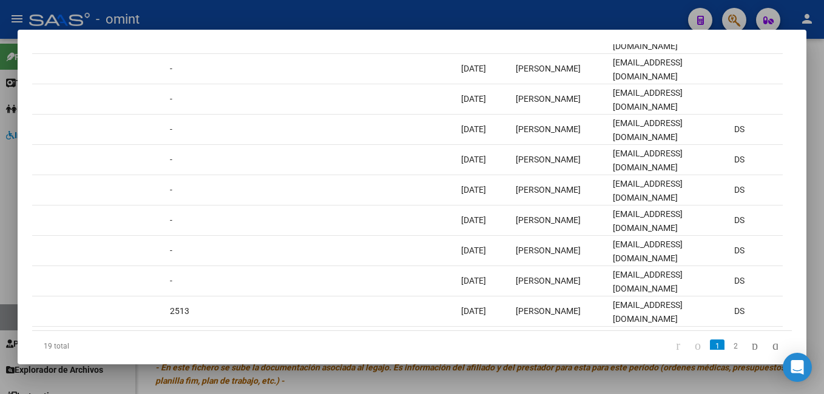
scroll to position [0, 0]
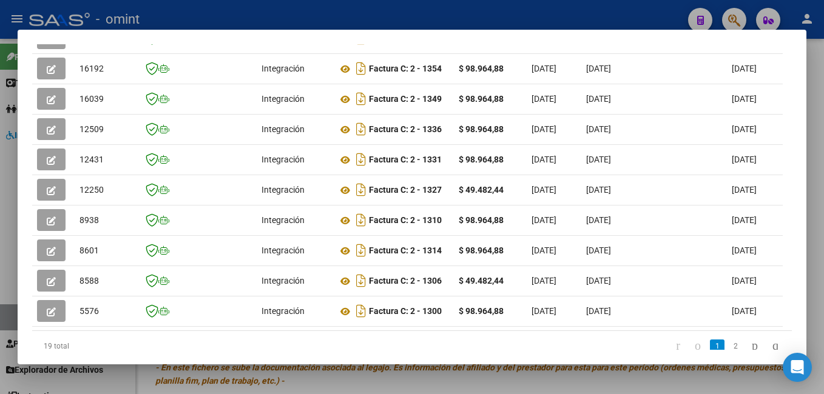
click at [176, 8] on div at bounding box center [412, 197] width 824 height 394
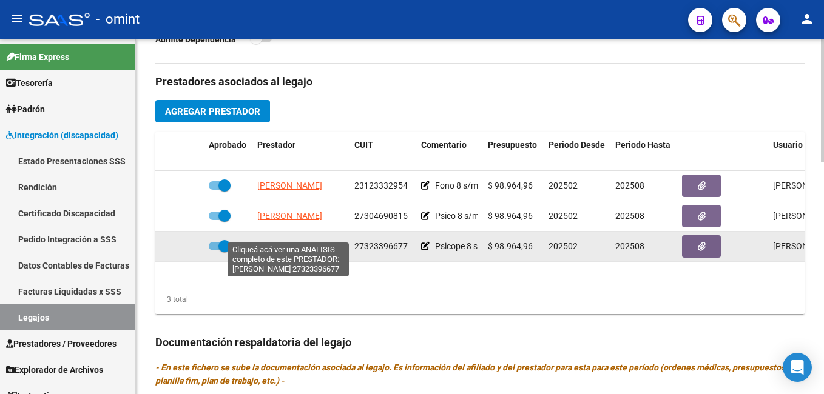
click at [294, 241] on span "NICOLLE ANAHI" at bounding box center [289, 246] width 65 height 10
type textarea "27323396677"
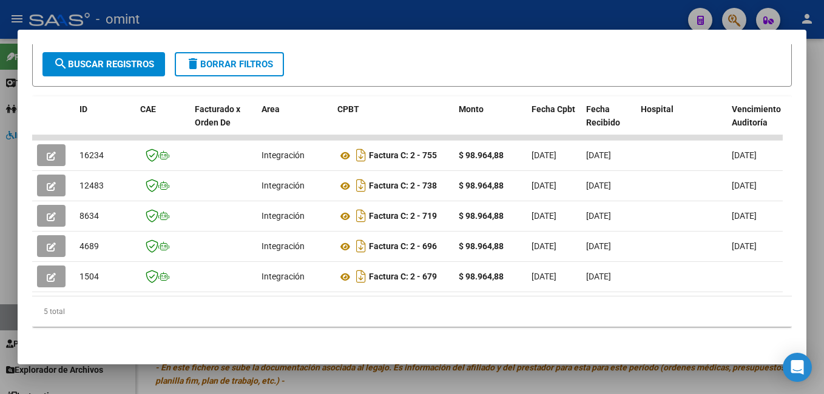
click at [238, 11] on div at bounding box center [412, 197] width 824 height 394
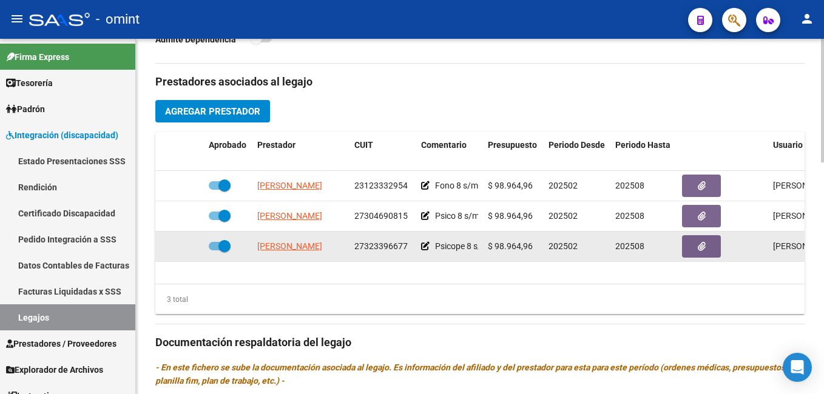
click at [388, 241] on span "27323396677" at bounding box center [380, 246] width 53 height 10
copy span "27323396677"
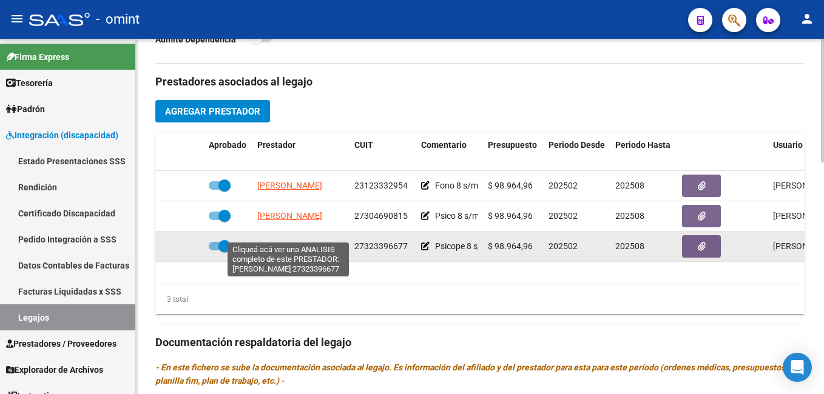
click at [292, 241] on span "NICOLLE ANAHI" at bounding box center [289, 246] width 65 height 10
copy span "27323396677"
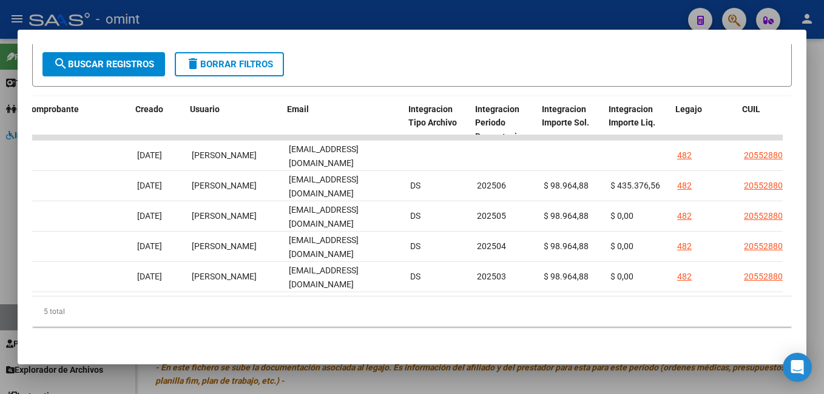
scroll to position [0, 1284]
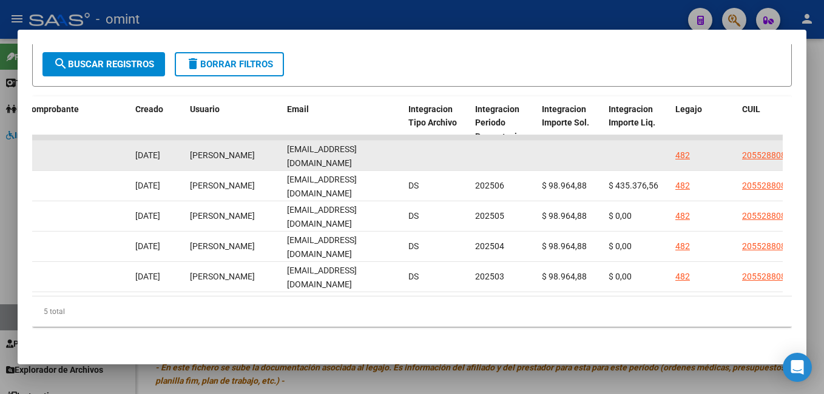
drag, startPoint x: 389, startPoint y: 150, endPoint x: 278, endPoint y: 149, distance: 110.4
click at [278, 149] on div "16234 Integración Factura C: 2 - 755 $ 98.964,88 01/08/2025 05/08/2025 29/08/20…" at bounding box center [58, 156] width 2620 height 30
drag, startPoint x: 278, startPoint y: 149, endPoint x: 303, endPoint y: 144, distance: 24.7
copy div "Anahí Nicolle anahi_511@hotmail.com"
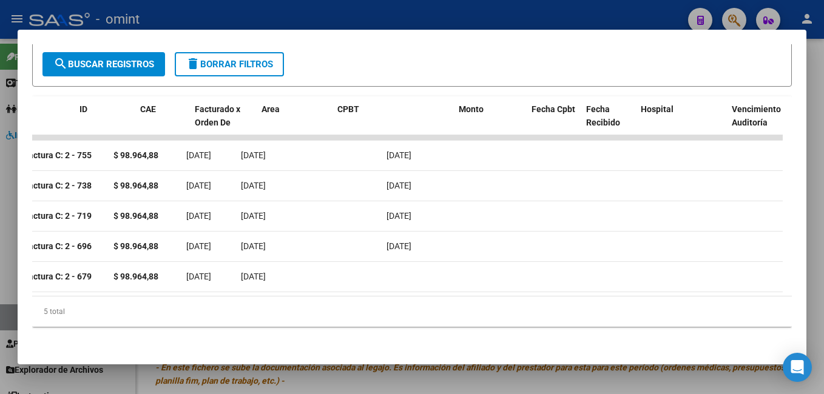
scroll to position [0, 0]
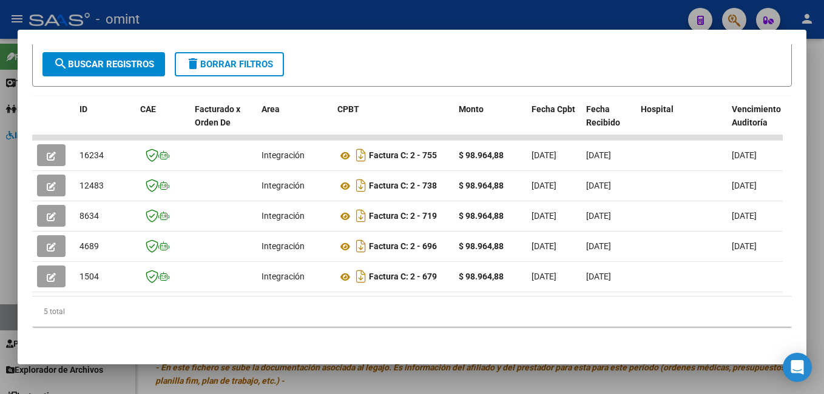
click at [284, 15] on div at bounding box center [412, 197] width 824 height 394
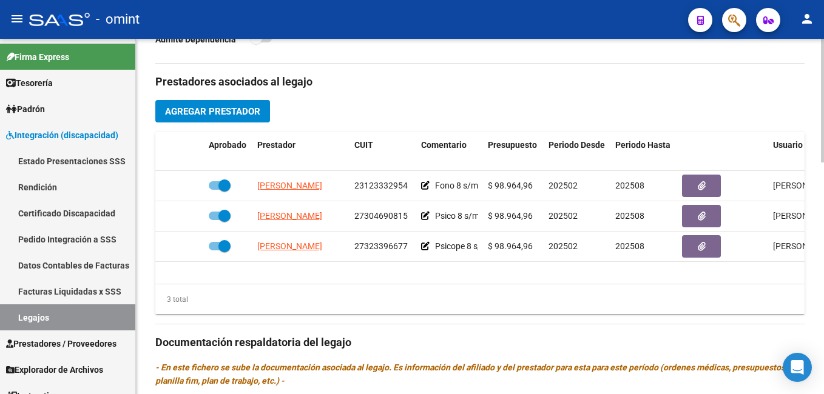
scroll to position [485, 0]
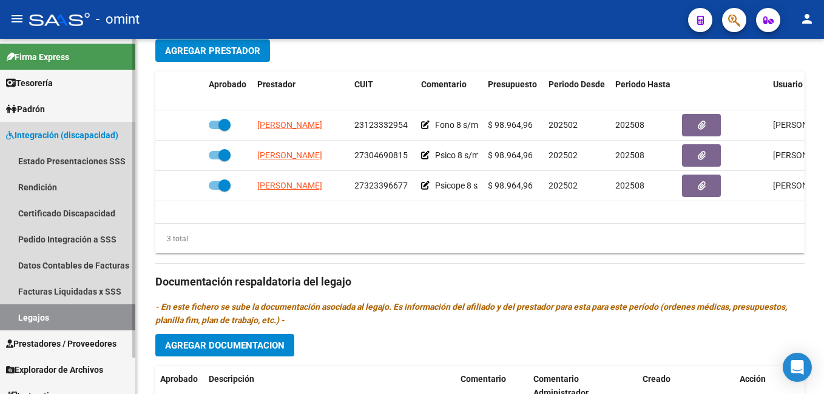
click at [90, 316] on link "Legajos" at bounding box center [67, 317] width 135 height 26
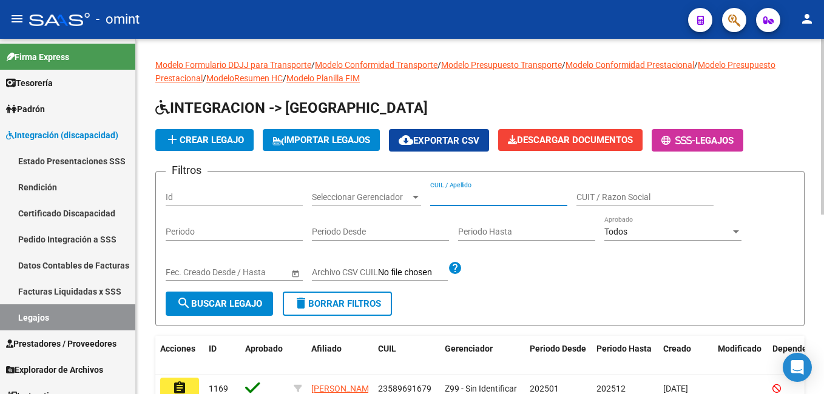
paste input "20524653711"
type input "20524653711"
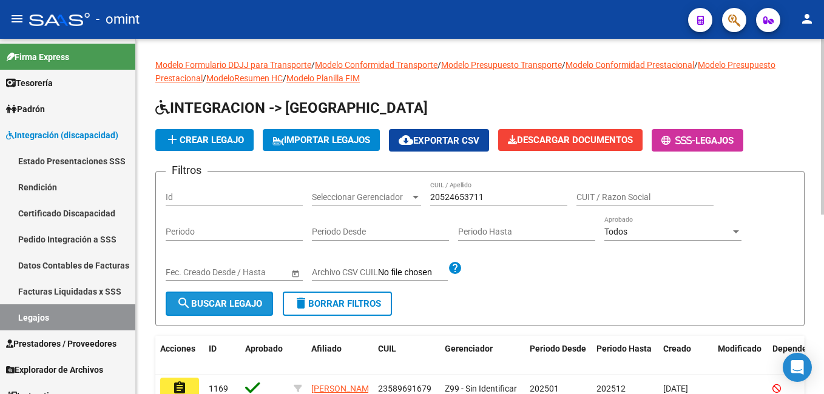
click at [243, 303] on span "search Buscar Legajo" at bounding box center [219, 303] width 86 height 11
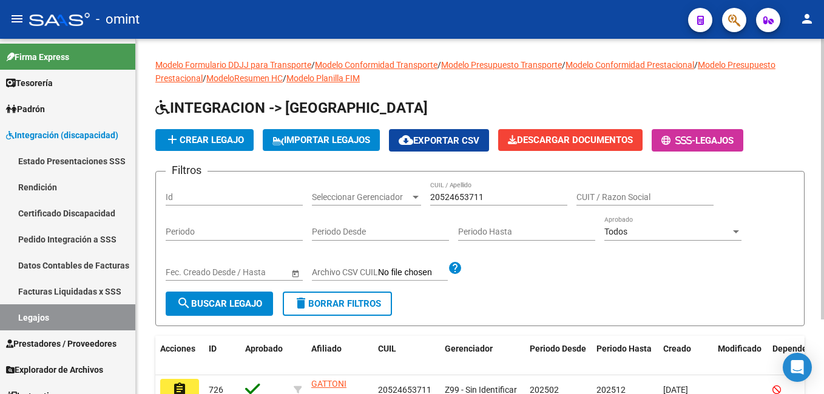
scroll to position [94, 0]
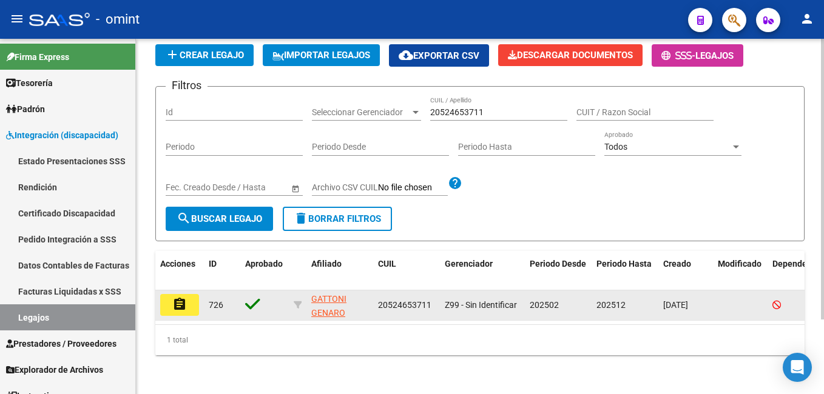
click at [194, 294] on button "assignment" at bounding box center [179, 305] width 39 height 22
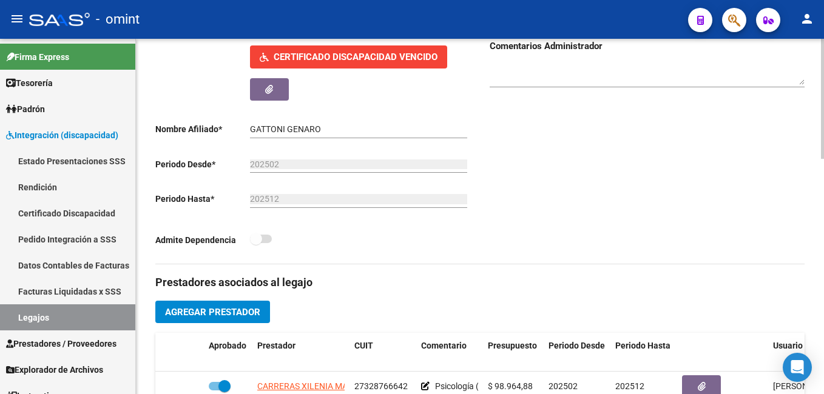
scroll to position [425, 0]
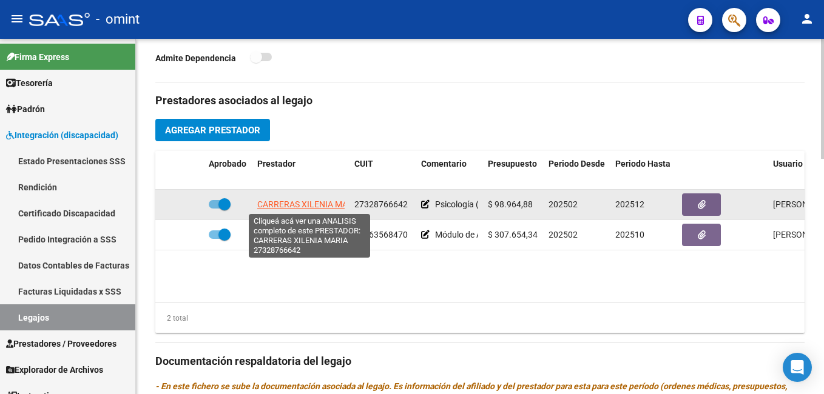
click at [293, 205] on span "CARRERAS XILENIA MARIA" at bounding box center [309, 205] width 104 height 10
type textarea "27328766642"
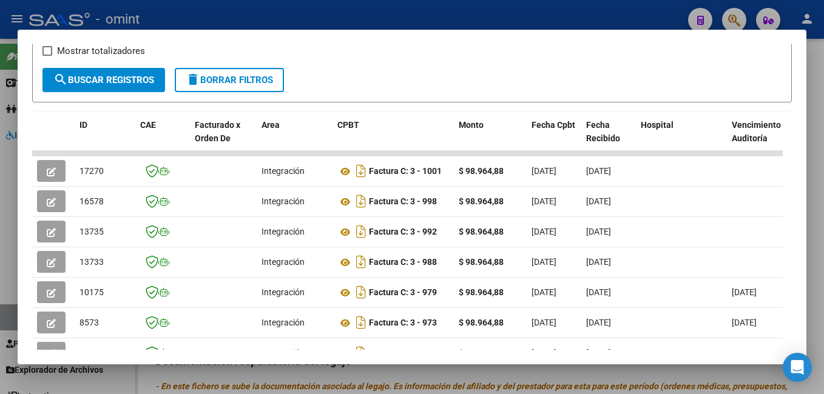
scroll to position [0, 0]
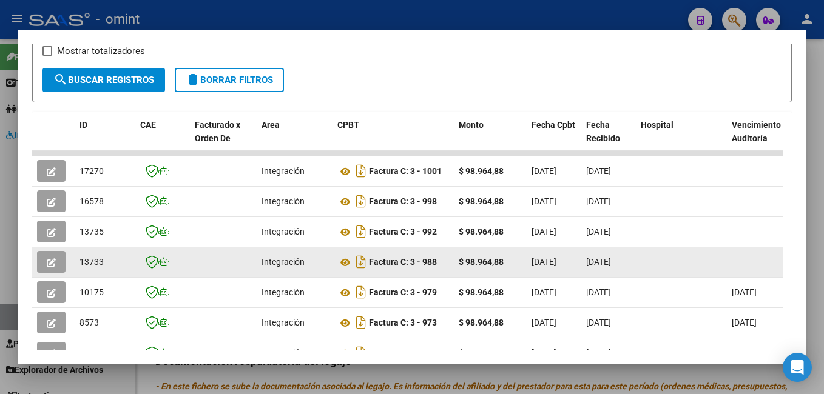
drag, startPoint x: 339, startPoint y: 274, endPoint x: 49, endPoint y: 268, distance: 290.5
click at [53, 264] on icon "button" at bounding box center [51, 262] width 9 height 9
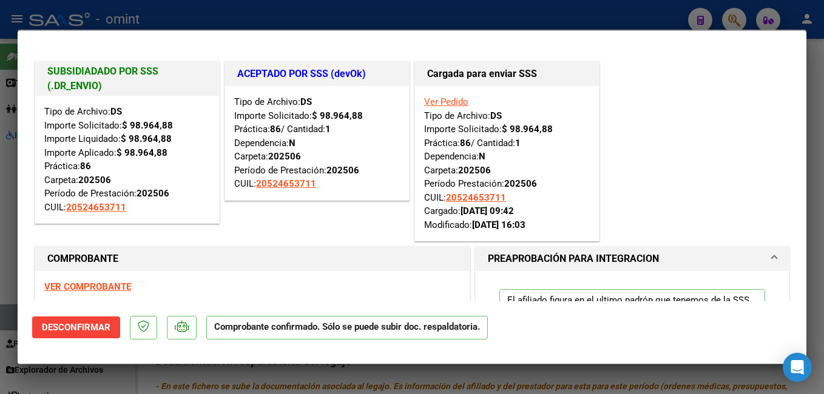
click at [385, 15] on div at bounding box center [412, 197] width 824 height 394
type input "$ 0,00"
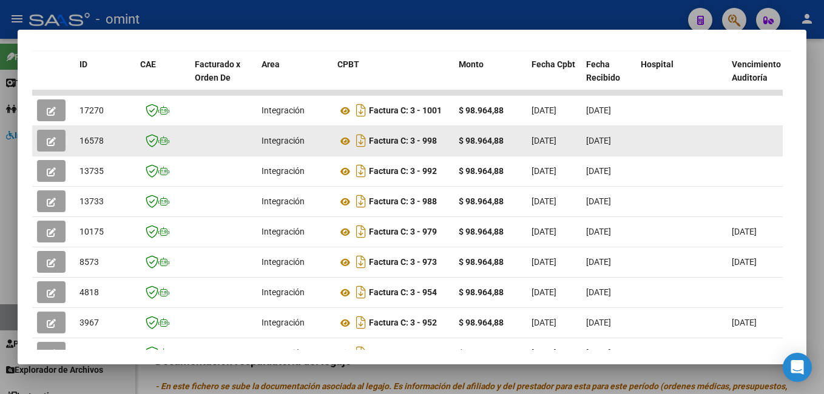
drag, startPoint x: 402, startPoint y: 146, endPoint x: 65, endPoint y: 151, distance: 336.6
drag, startPoint x: 65, startPoint y: 150, endPoint x: 50, endPoint y: 146, distance: 15.7
click at [50, 146] on icon "button" at bounding box center [51, 141] width 9 height 9
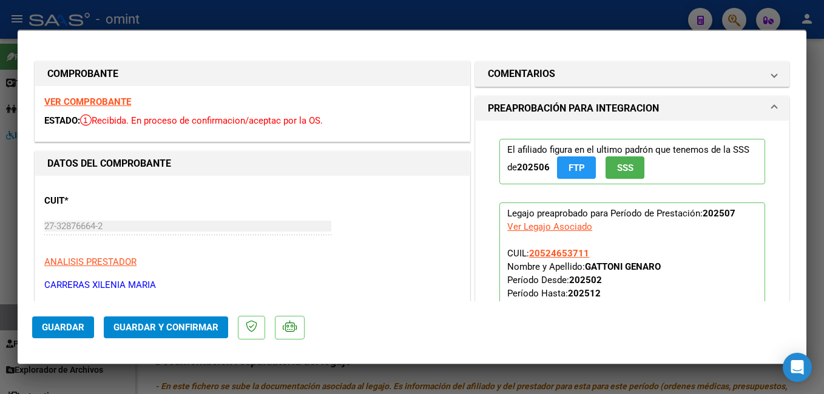
click at [68, 101] on strong "VER COMPROBANTE" at bounding box center [87, 101] width 87 height 11
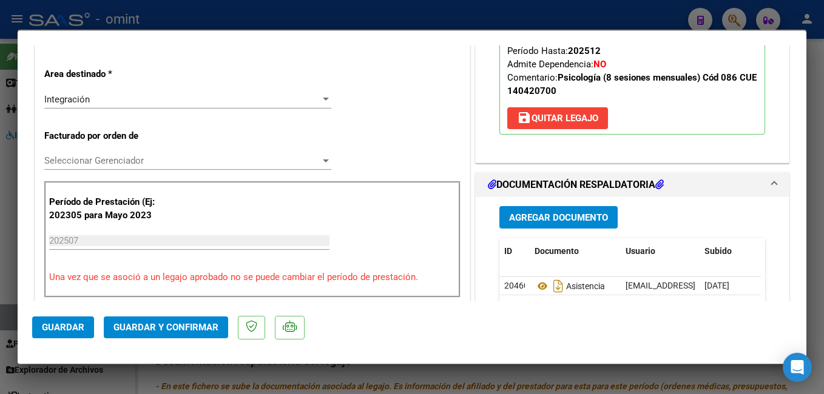
scroll to position [303, 0]
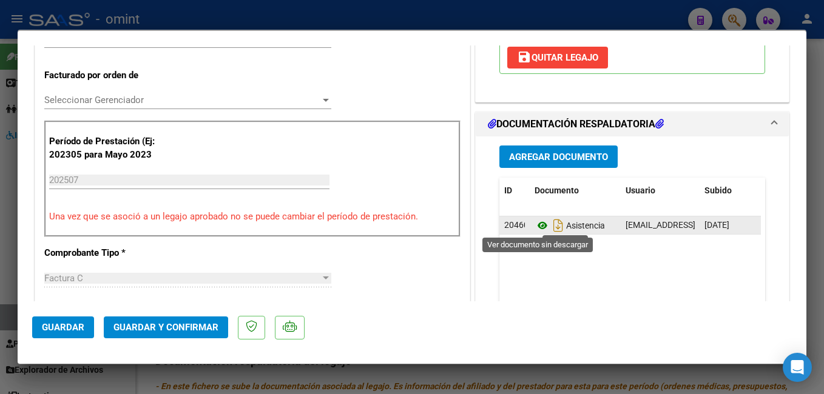
click at [534, 226] on icon at bounding box center [542, 225] width 16 height 15
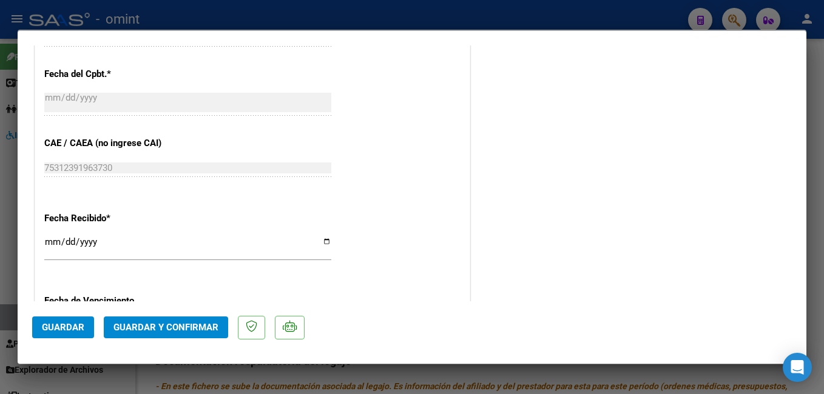
scroll to position [915, 0]
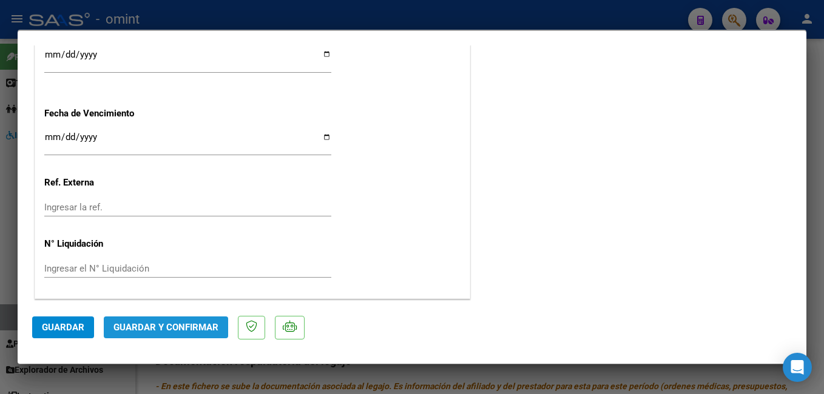
click at [164, 332] on span "Guardar y Confirmar" at bounding box center [165, 327] width 105 height 11
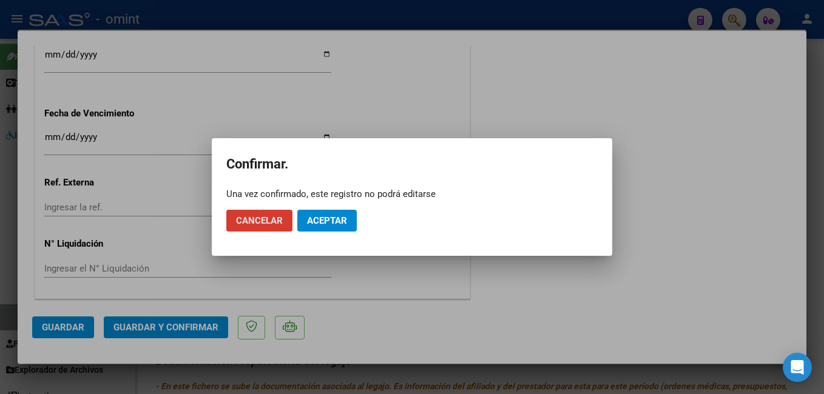
click at [328, 224] on span "Aceptar" at bounding box center [327, 220] width 40 height 11
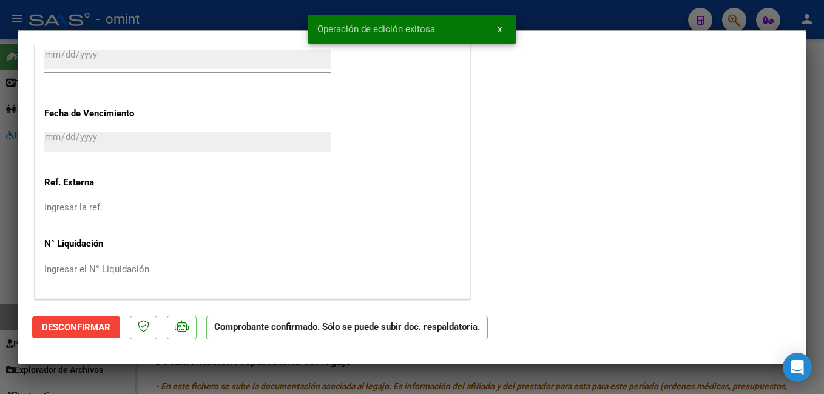
click at [220, 8] on div at bounding box center [412, 197] width 824 height 394
type input "$ 0,00"
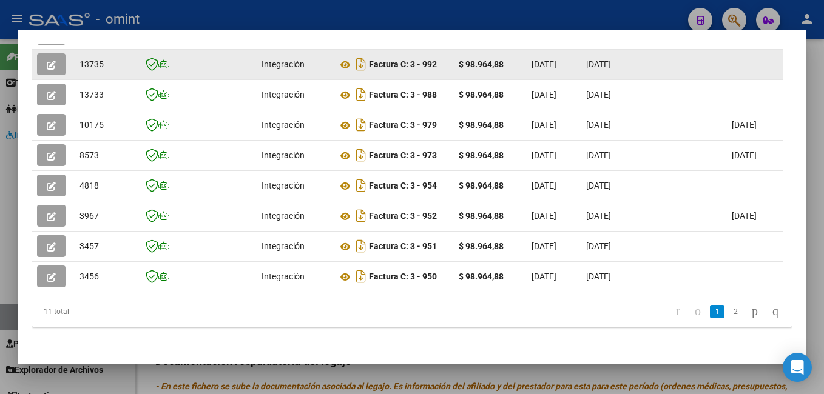
scroll to position [221, 0]
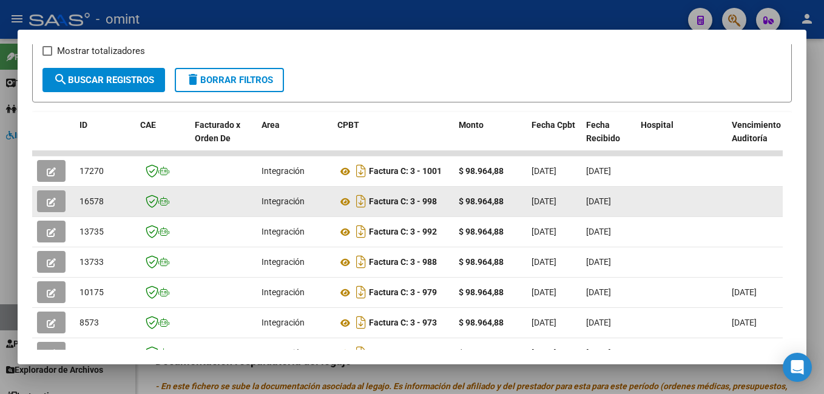
click at [95, 206] on span "16578" at bounding box center [91, 201] width 24 height 10
copy span "16578"
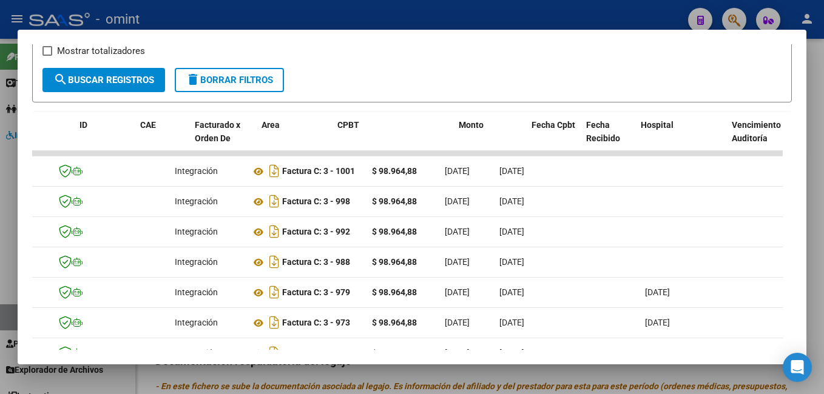
scroll to position [0, 0]
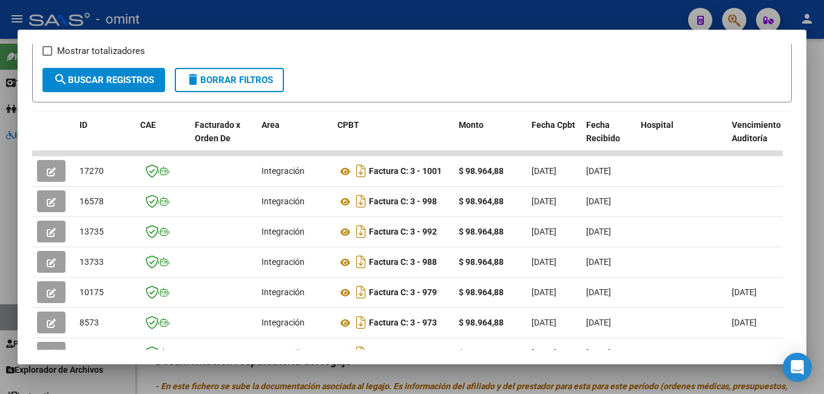
drag, startPoint x: 309, startPoint y: 211, endPoint x: -2, endPoint y: 196, distance: 312.1
click at [0, 196] on html "menu - omint person Firma Express Tesorería Extractos Procesados (csv) Extracto…" at bounding box center [412, 197] width 824 height 394
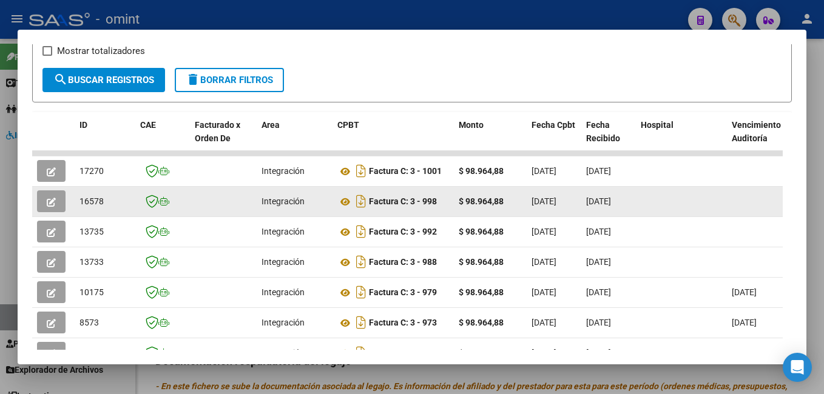
drag, startPoint x: 0, startPoint y: 196, endPoint x: 56, endPoint y: 210, distance: 57.7
click at [56, 210] on button "button" at bounding box center [51, 201] width 29 height 22
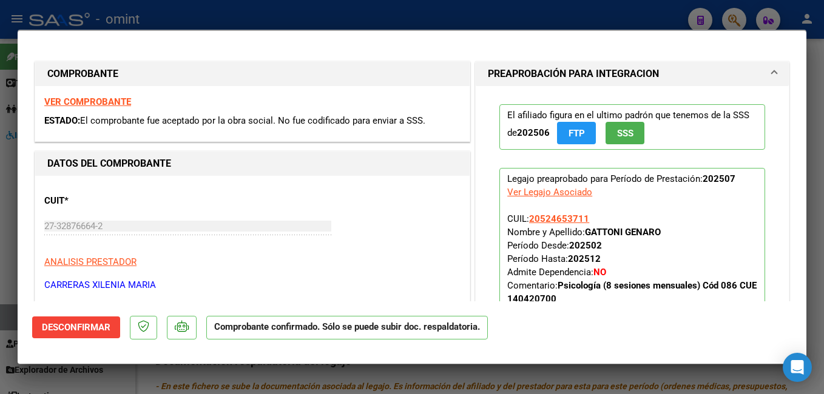
click at [159, 17] on div at bounding box center [412, 197] width 824 height 394
type input "$ 0,00"
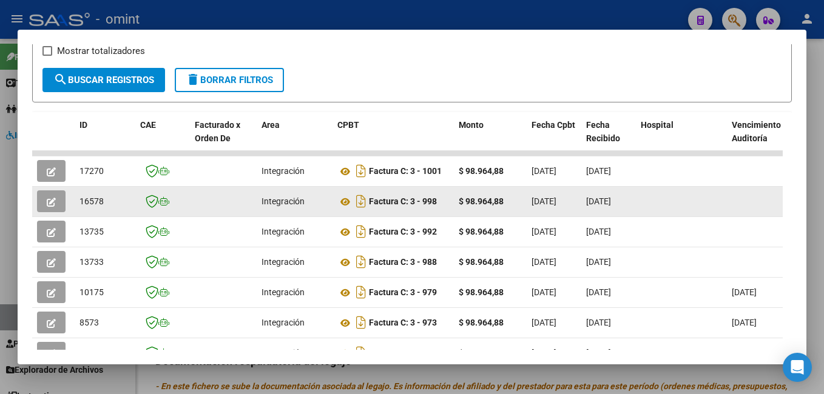
click at [98, 204] on span "16578" at bounding box center [91, 201] width 24 height 10
copy span "16578"
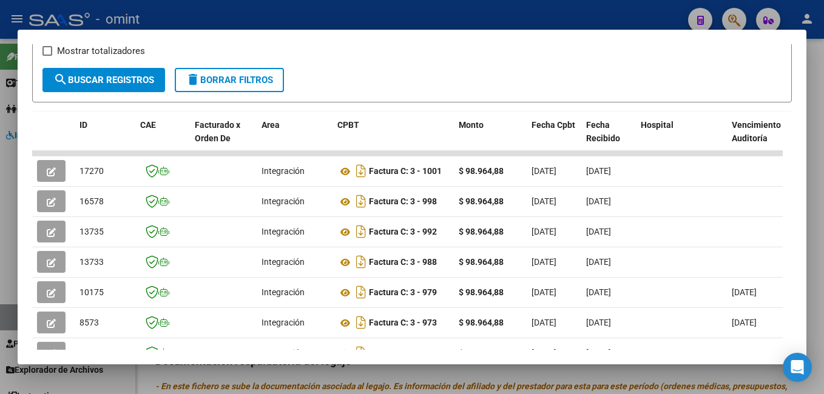
click at [228, 21] on div at bounding box center [412, 197] width 824 height 394
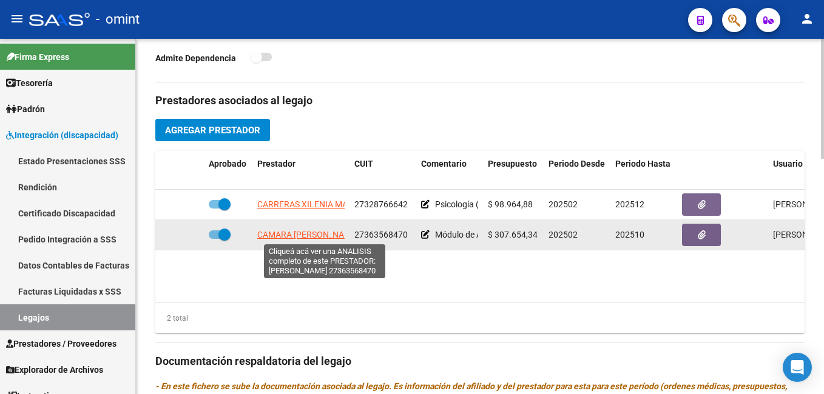
click at [287, 233] on span "CAMARA JESICA MARIA AGUSTINA" at bounding box center [307, 235] width 101 height 10
type textarea "27363568470"
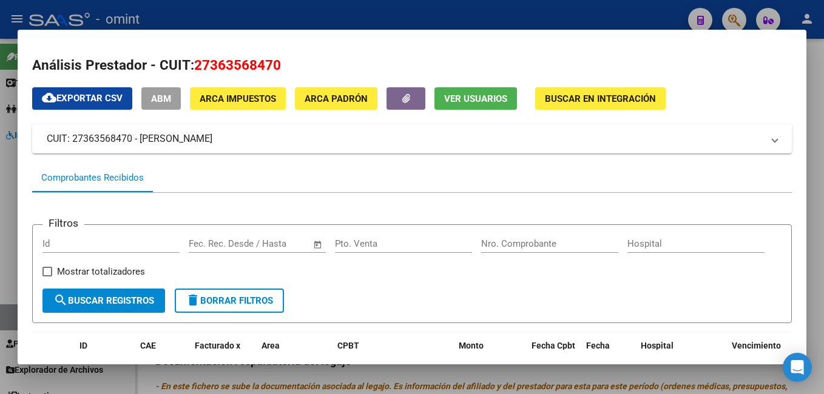
click at [184, 13] on div at bounding box center [412, 197] width 824 height 394
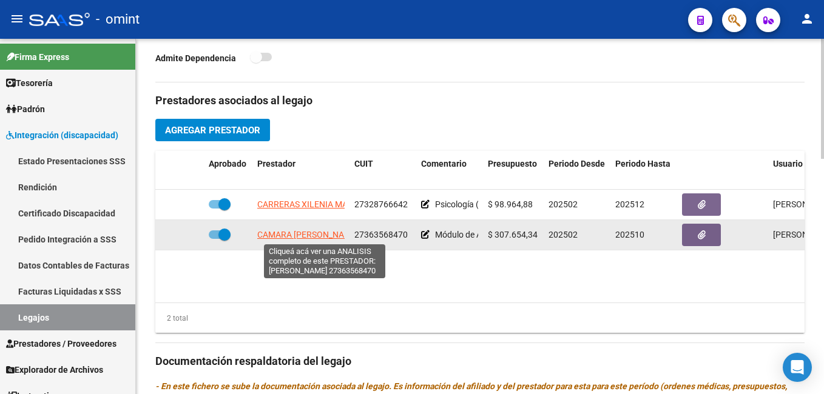
click at [315, 235] on span "CAMARA JESICA MARIA AGUSTINA" at bounding box center [307, 235] width 101 height 10
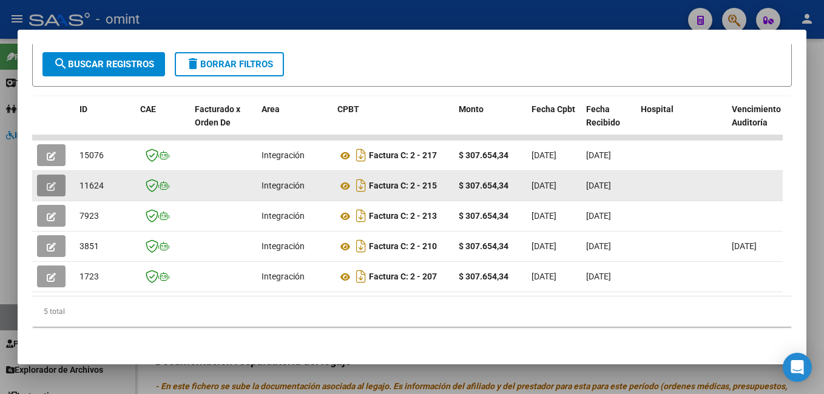
click at [56, 177] on button "button" at bounding box center [51, 186] width 29 height 22
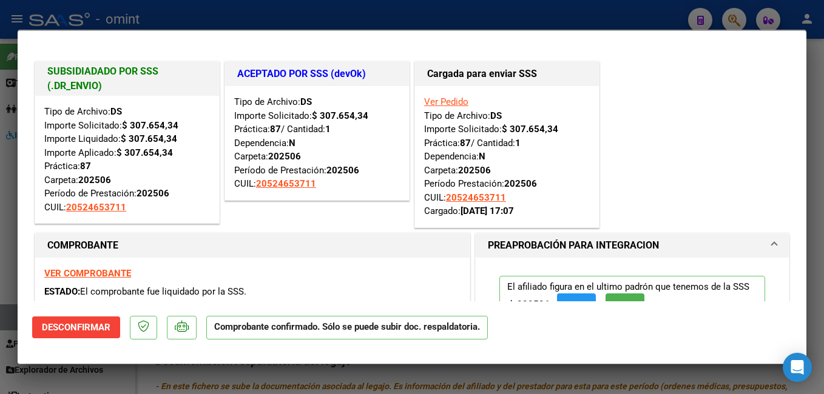
click at [278, 19] on div at bounding box center [412, 197] width 824 height 394
type input "$ 0,00"
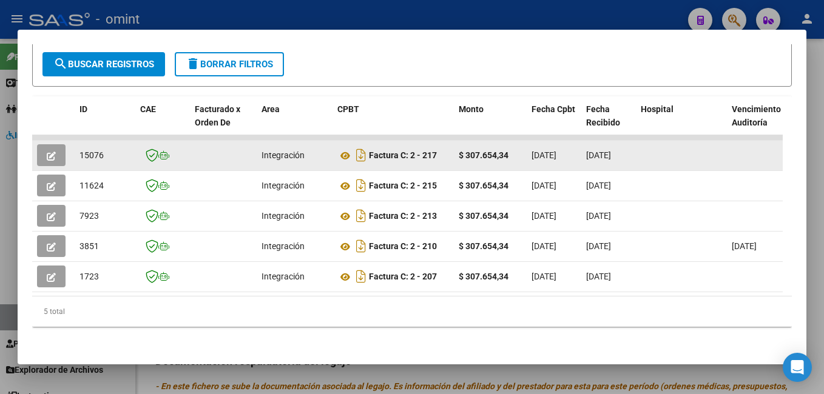
click at [52, 152] on icon "button" at bounding box center [51, 156] width 9 height 9
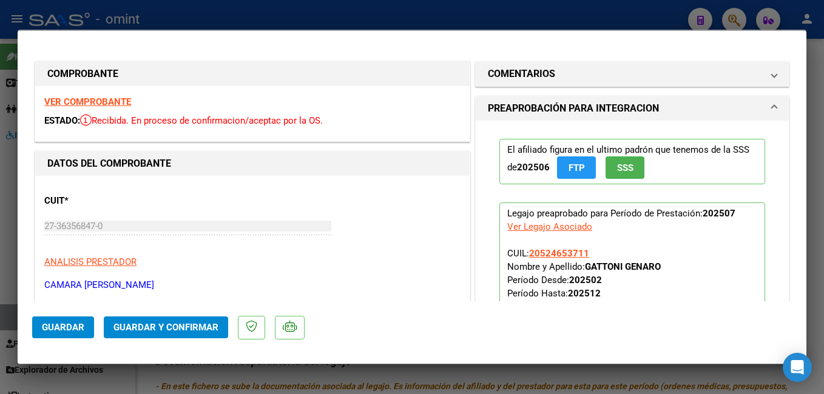
click at [124, 102] on strong "VER COMPROBANTE" at bounding box center [87, 101] width 87 height 11
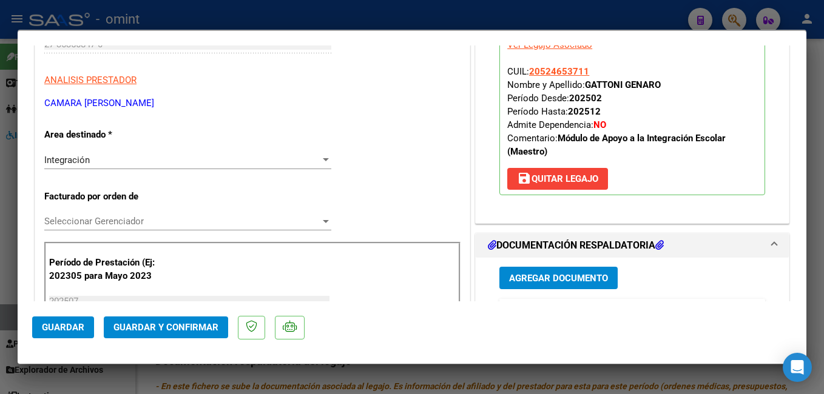
scroll to position [243, 0]
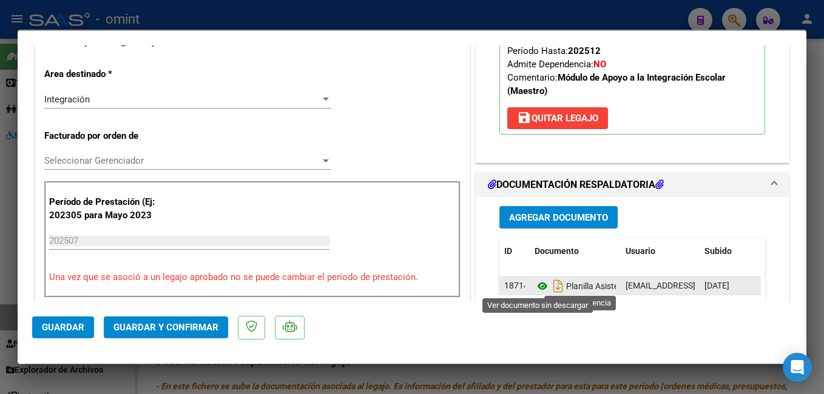
click at [537, 283] on icon at bounding box center [542, 286] width 16 height 15
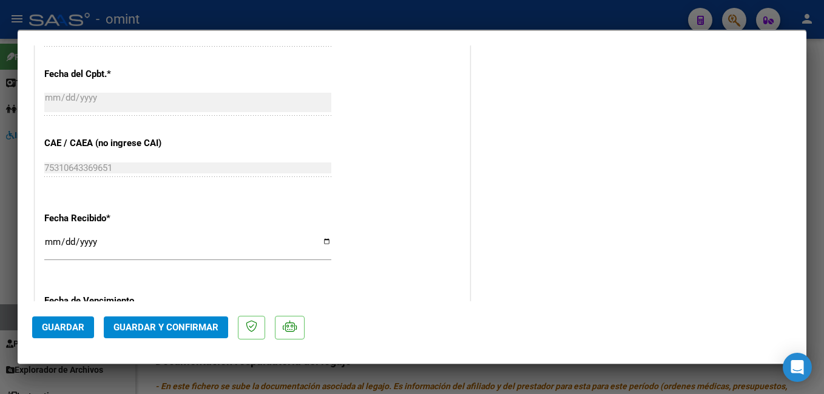
scroll to position [915, 0]
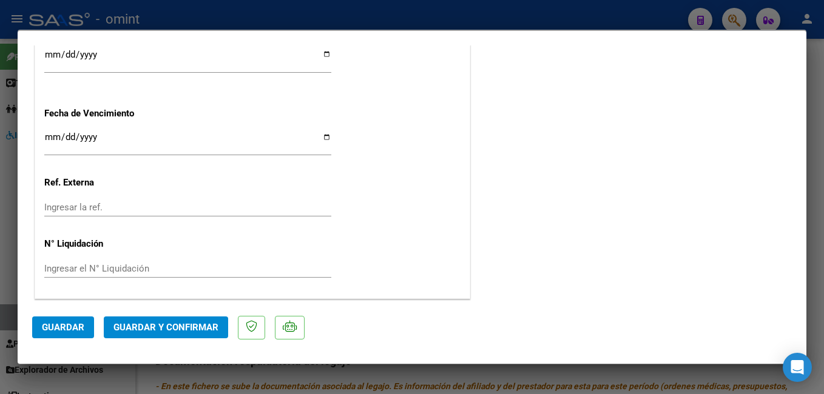
click at [198, 326] on span "Guardar y Confirmar" at bounding box center [165, 327] width 105 height 11
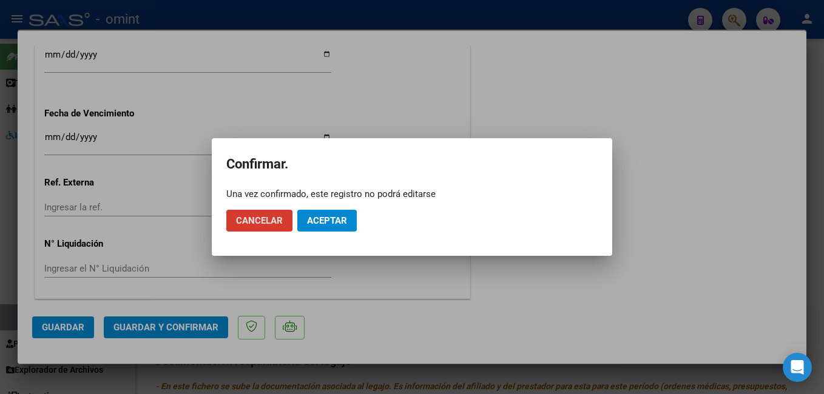
click at [335, 218] on span "Aceptar" at bounding box center [327, 220] width 40 height 11
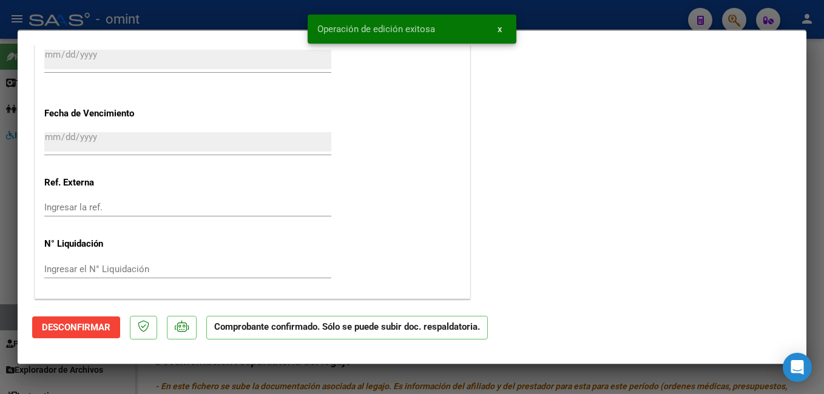
click at [244, 14] on div at bounding box center [412, 197] width 824 height 394
type input "$ 0,00"
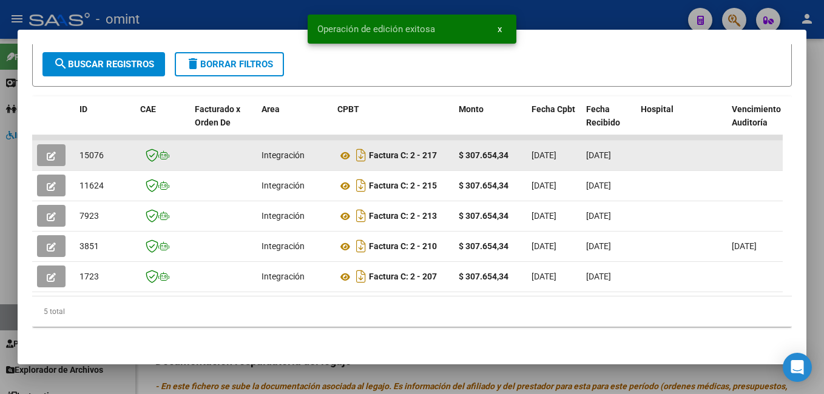
click at [92, 150] on span "15076" at bounding box center [91, 155] width 24 height 10
copy span "15076"
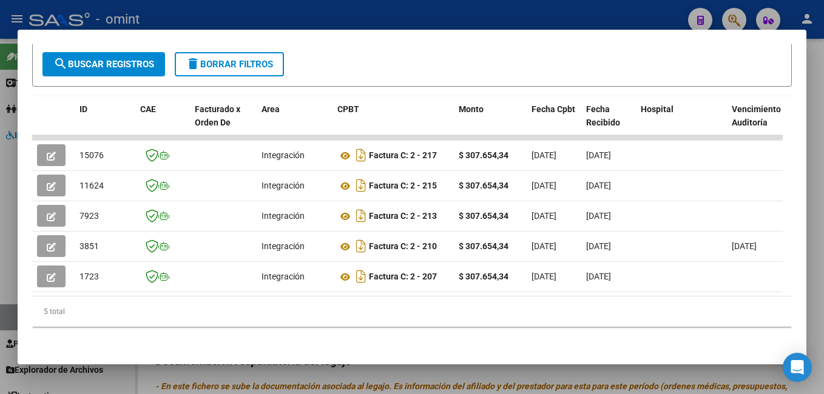
click at [294, 21] on div at bounding box center [412, 197] width 824 height 394
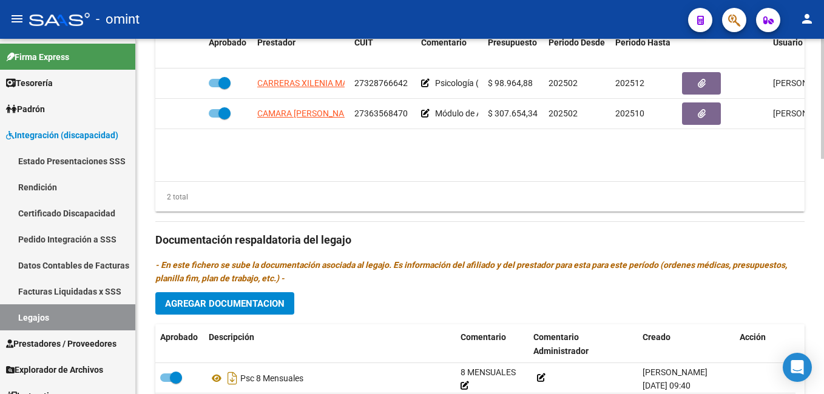
scroll to position [364, 0]
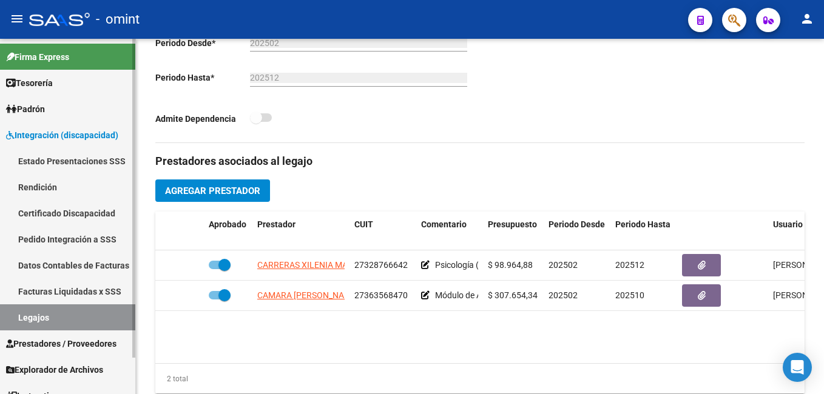
click at [58, 316] on link "Legajos" at bounding box center [67, 317] width 135 height 26
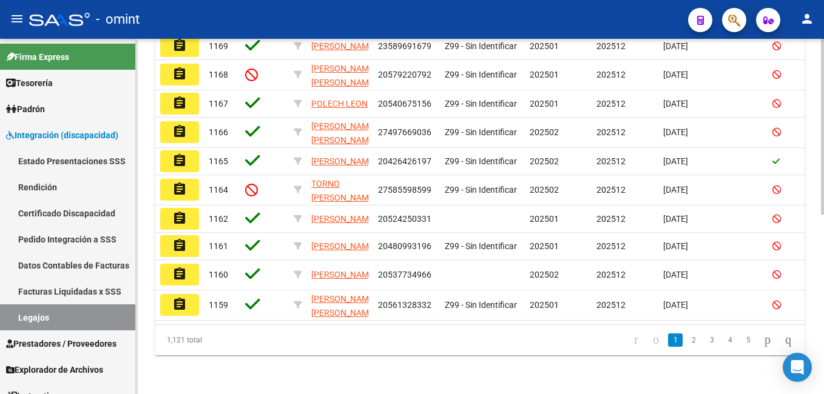
scroll to position [61, 0]
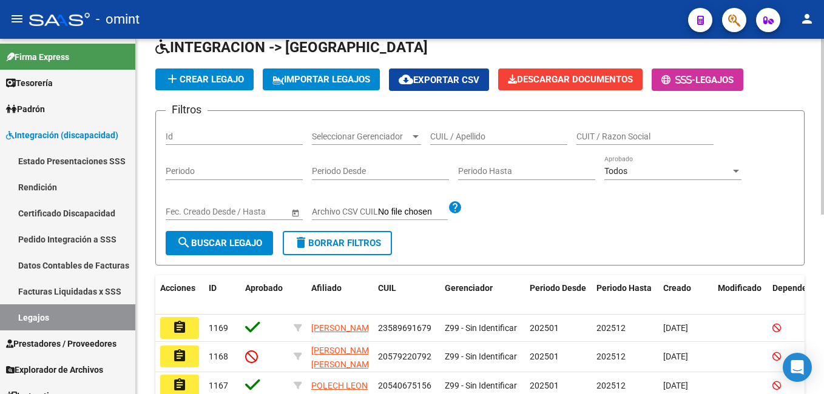
drag, startPoint x: 491, startPoint y: 130, endPoint x: 480, endPoint y: 132, distance: 11.1
paste input "20579866005"
type input "20579866005"
click at [247, 237] on button "search Buscar Legajo" at bounding box center [219, 243] width 107 height 24
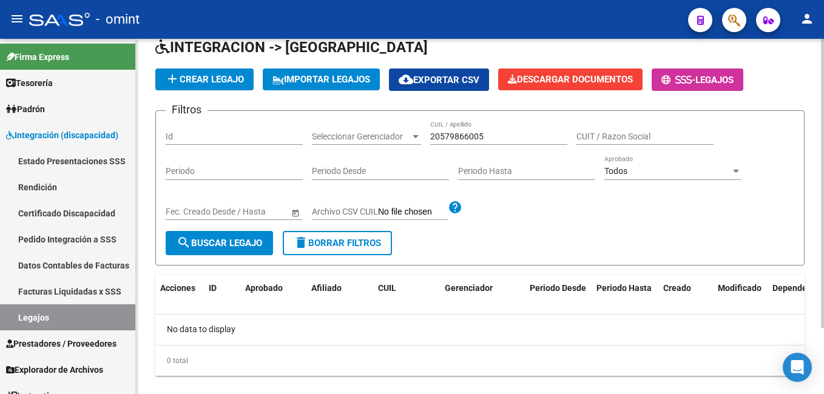
scroll to position [81, 0]
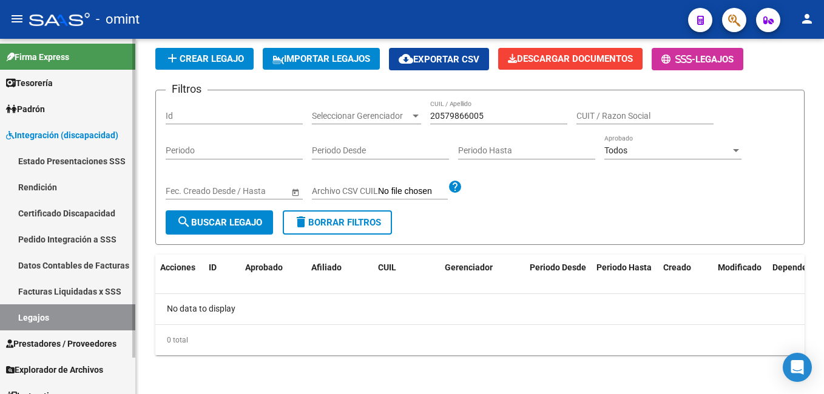
click at [88, 307] on link "Legajos" at bounding box center [67, 317] width 135 height 26
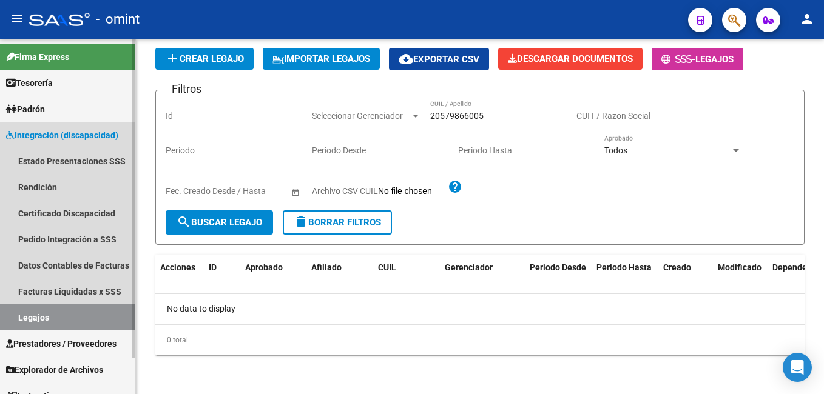
click at [91, 322] on link "Legajos" at bounding box center [67, 317] width 135 height 26
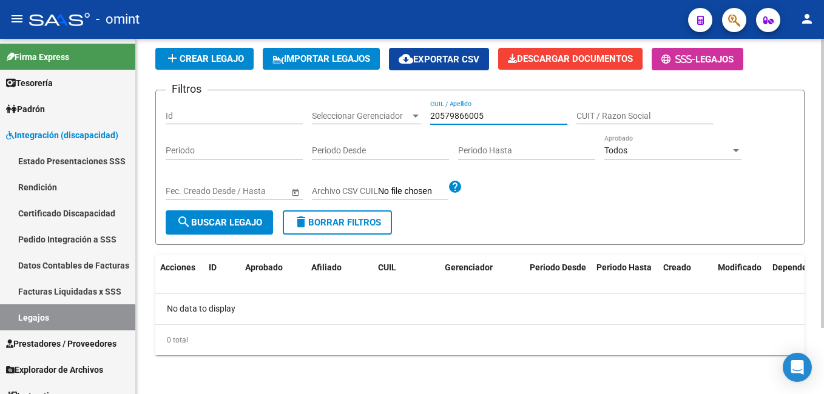
drag, startPoint x: 504, startPoint y: 120, endPoint x: 373, endPoint y: 109, distance: 131.5
click at [373, 109] on div "Filtros Id Seleccionar Gerenciador Seleccionar Gerenciador 20579866005 CUIL / A…" at bounding box center [480, 155] width 628 height 110
click at [238, 223] on span "search Buscar Legajo" at bounding box center [219, 222] width 86 height 11
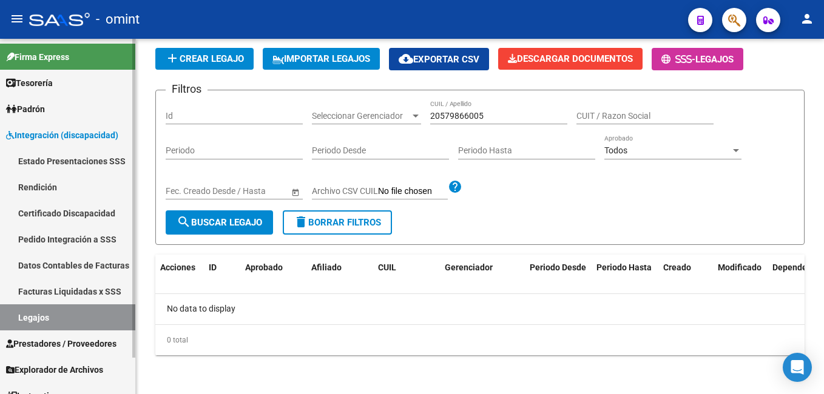
click at [53, 320] on link "Legajos" at bounding box center [67, 317] width 135 height 26
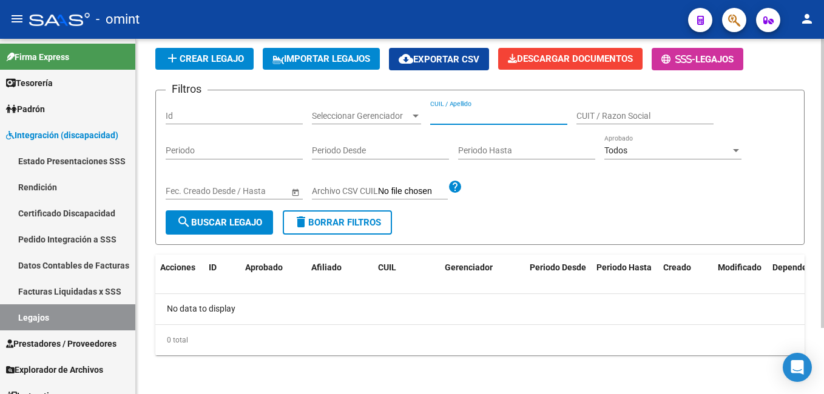
paste input "27522307616"
type input "27522307616"
click at [226, 226] on span "search Buscar Legajo" at bounding box center [219, 222] width 86 height 11
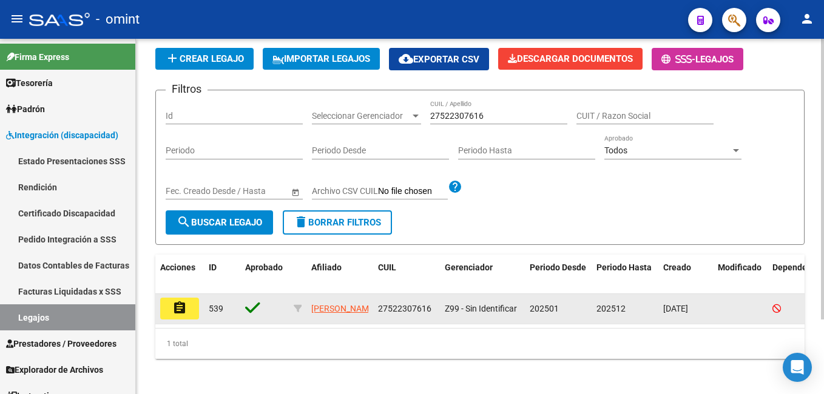
drag, startPoint x: 175, startPoint y: 320, endPoint x: 177, endPoint y: 312, distance: 8.8
click at [175, 319] on datatable-body-cell "assignment" at bounding box center [179, 309] width 49 height 30
click at [177, 312] on mat-icon "assignment" at bounding box center [179, 308] width 15 height 15
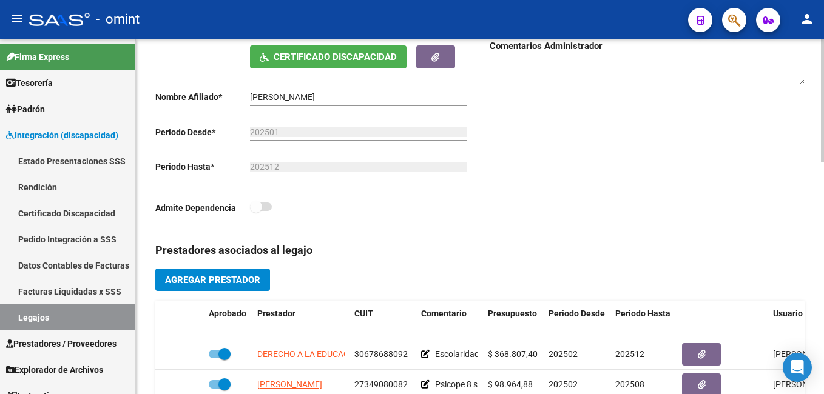
scroll to position [364, 0]
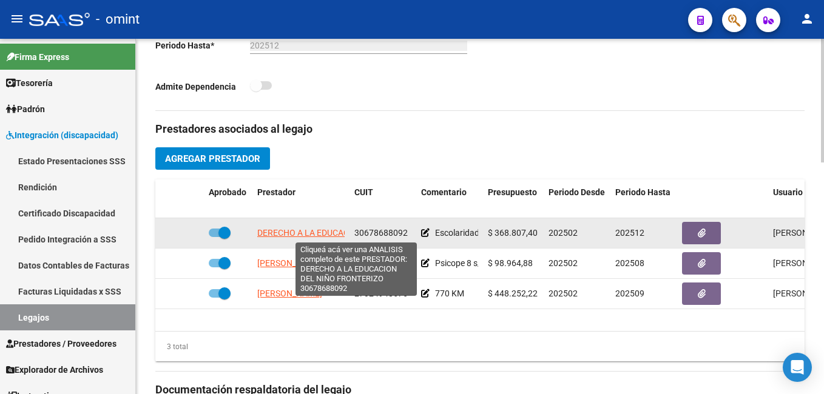
click at [282, 232] on span "DERECHO A LA EDUCACION DEL NIÑO FRONTERIZO" at bounding box center [356, 233] width 198 height 10
type textarea "30678688092"
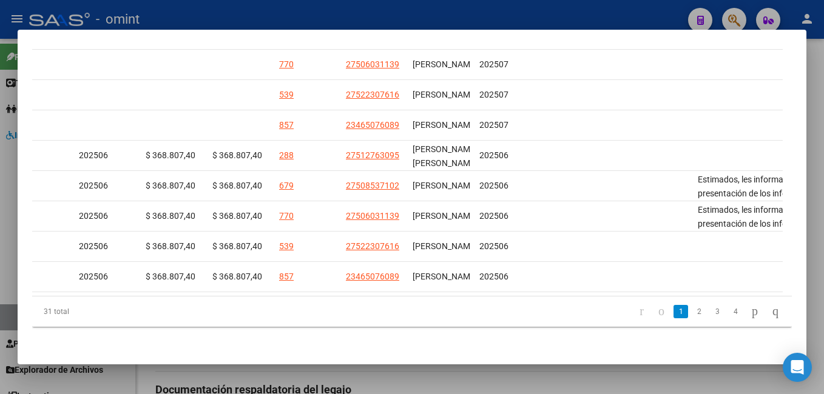
scroll to position [0, 0]
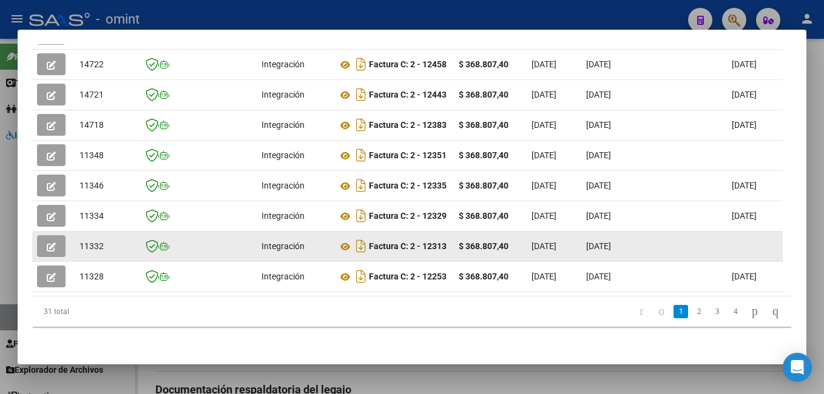
click at [57, 237] on button "button" at bounding box center [51, 246] width 29 height 22
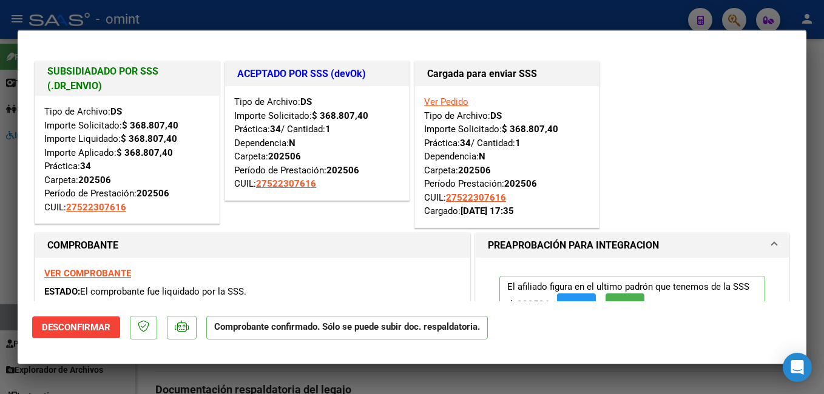
click at [290, 4] on div at bounding box center [412, 197] width 824 height 394
type input "$ 0,00"
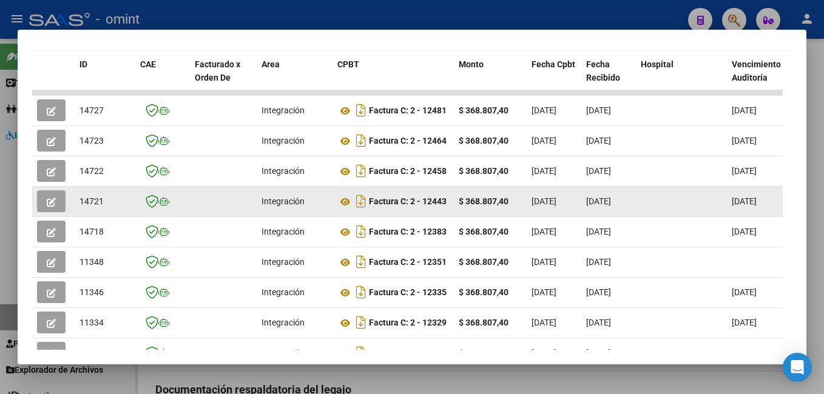
scroll to position [221, 0]
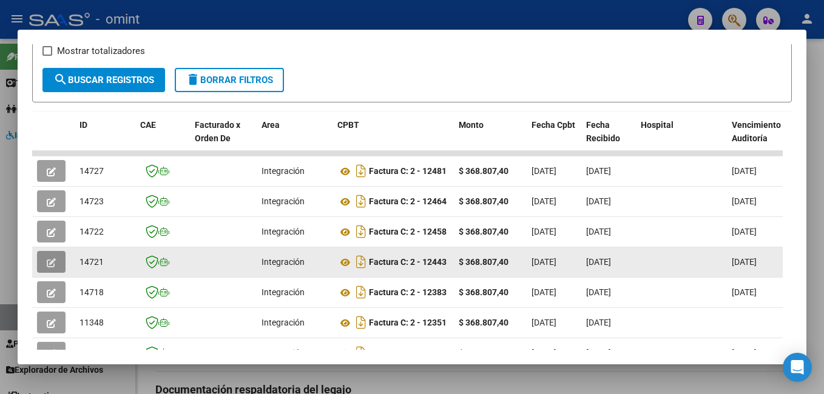
click at [48, 264] on icon "button" at bounding box center [51, 262] width 9 height 9
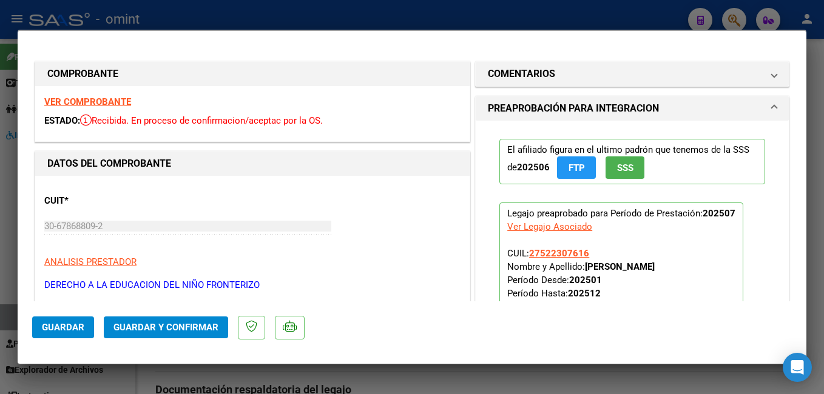
click at [79, 102] on strong "VER COMPROBANTE" at bounding box center [87, 101] width 87 height 11
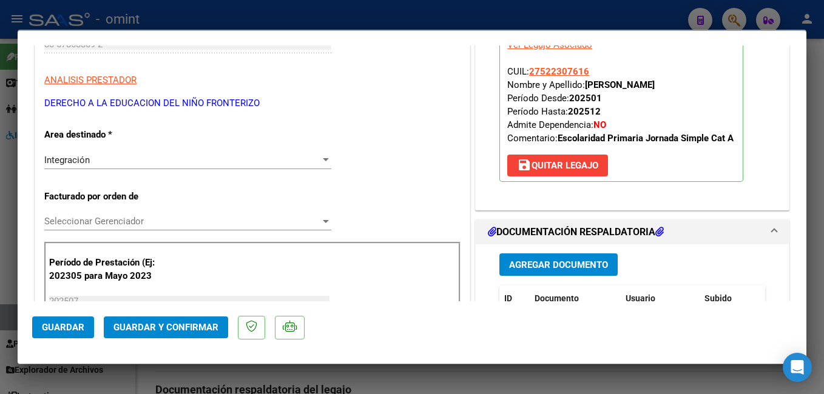
scroll to position [243, 0]
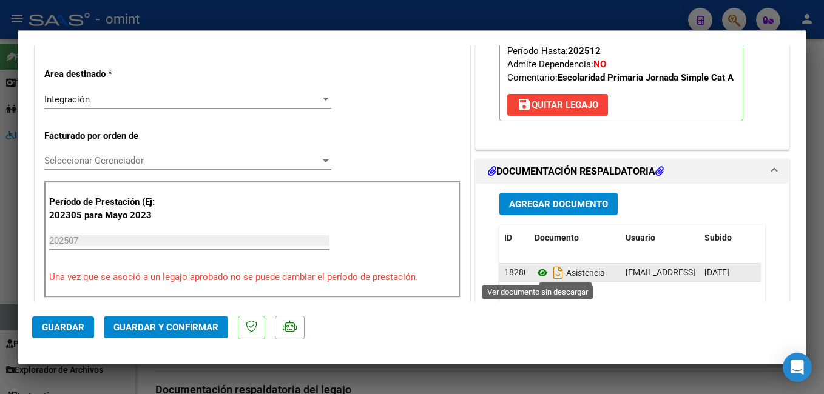
click at [534, 274] on icon at bounding box center [542, 273] width 16 height 15
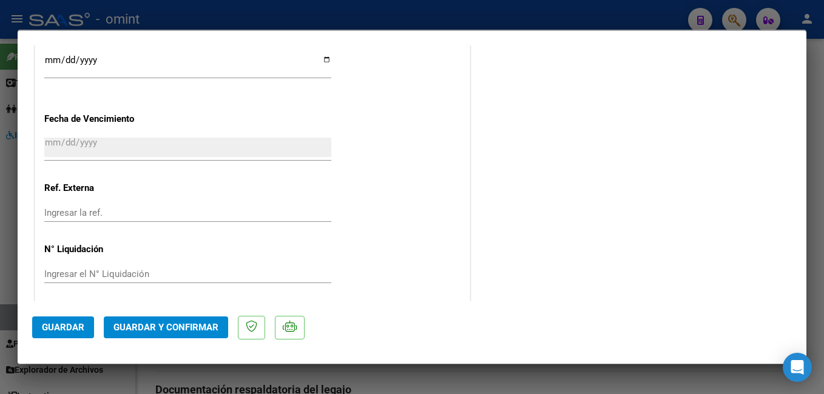
scroll to position [915, 0]
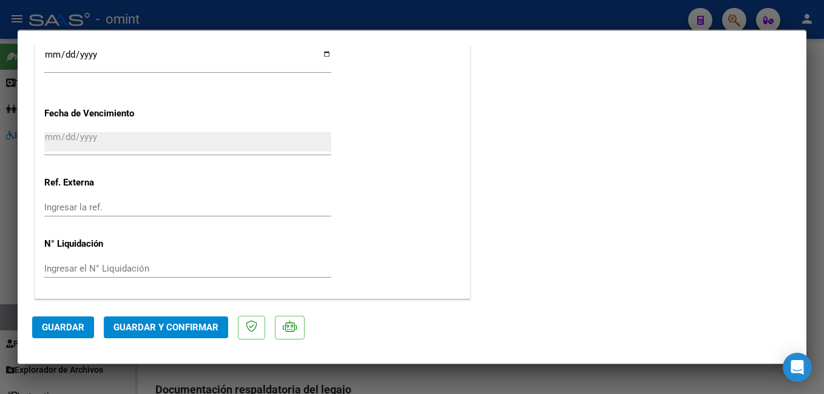
click at [165, 325] on span "Guardar y Confirmar" at bounding box center [165, 327] width 105 height 11
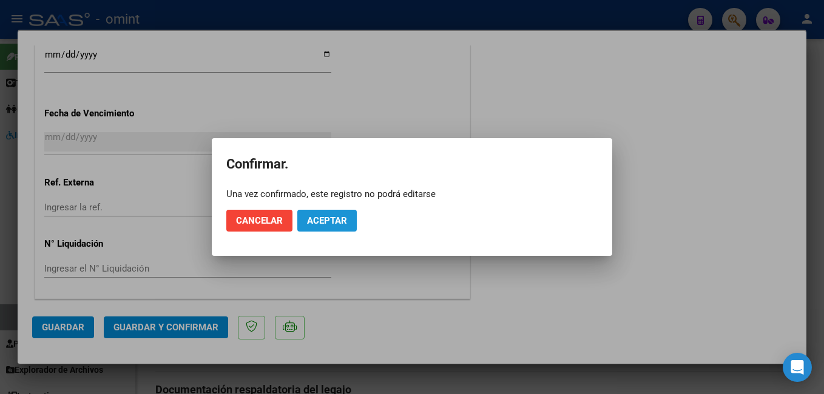
drag, startPoint x: 313, startPoint y: 217, endPoint x: 306, endPoint y: 221, distance: 8.4
click at [314, 217] on span "Aceptar" at bounding box center [327, 220] width 40 height 11
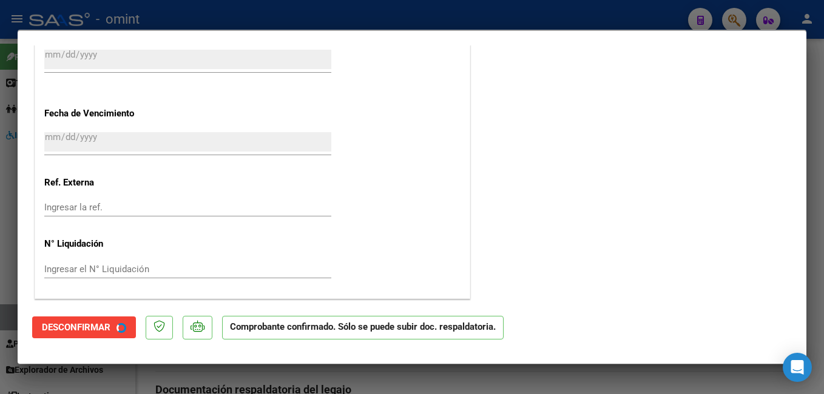
scroll to position [840, 0]
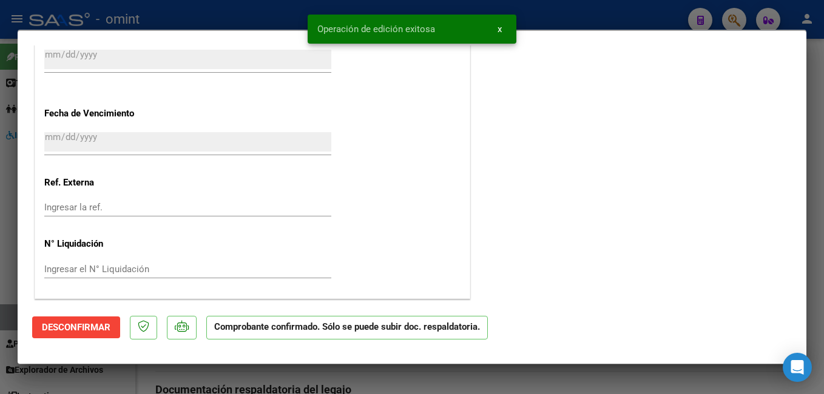
click at [218, 22] on div at bounding box center [412, 197] width 824 height 394
type input "$ 0,00"
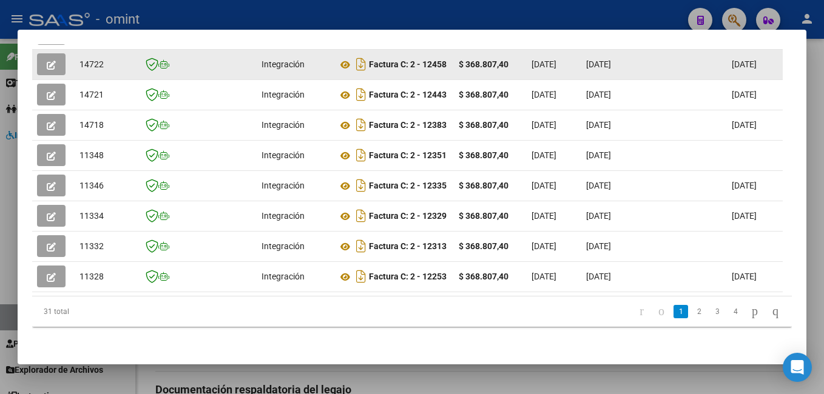
scroll to position [221, 0]
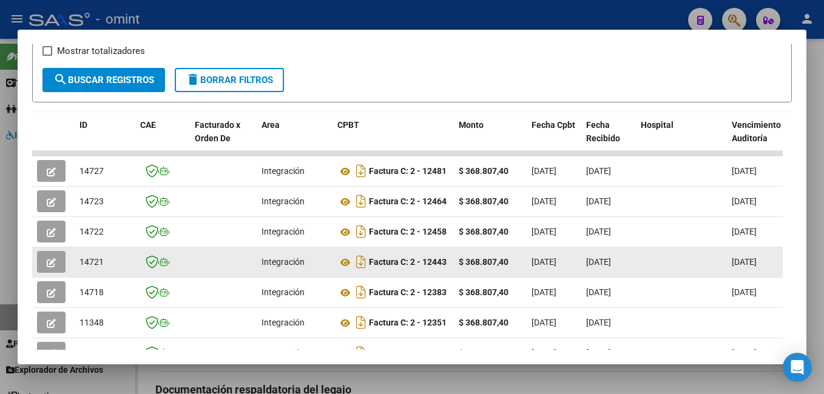
click at [93, 267] on span "14721" at bounding box center [91, 262] width 24 height 10
copy span "14721"
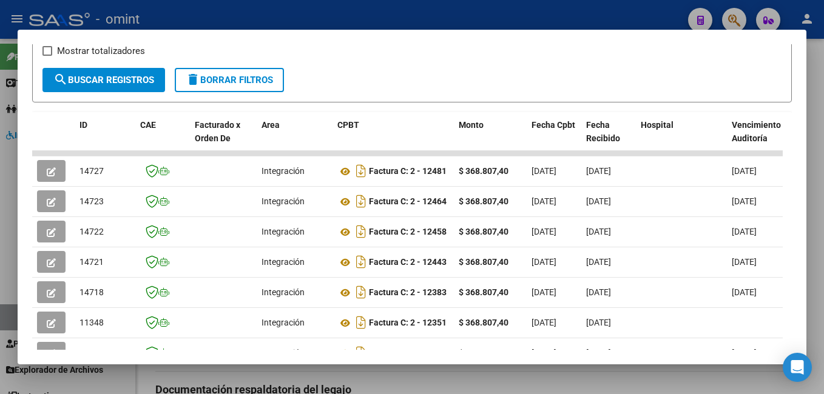
click at [166, 10] on div at bounding box center [412, 197] width 824 height 394
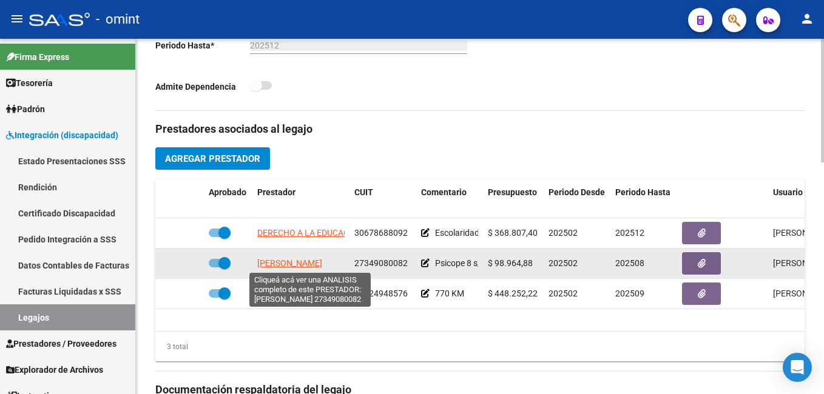
click at [299, 263] on span "CHIALVO MARIELA SILVINA" at bounding box center [289, 263] width 65 height 10
type textarea "27349080082"
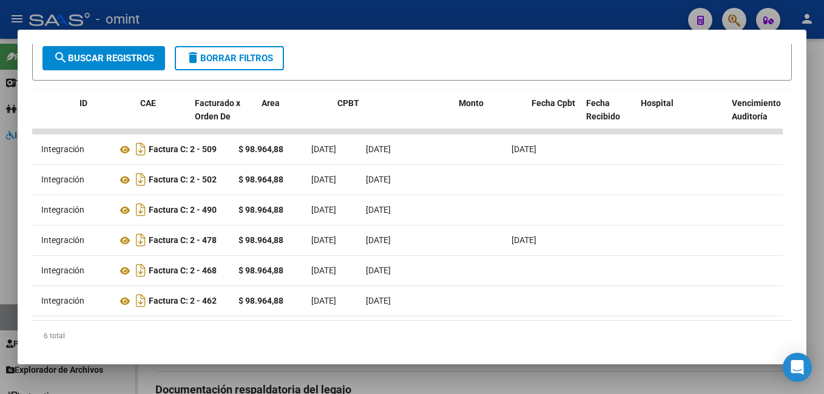
scroll to position [0, 0]
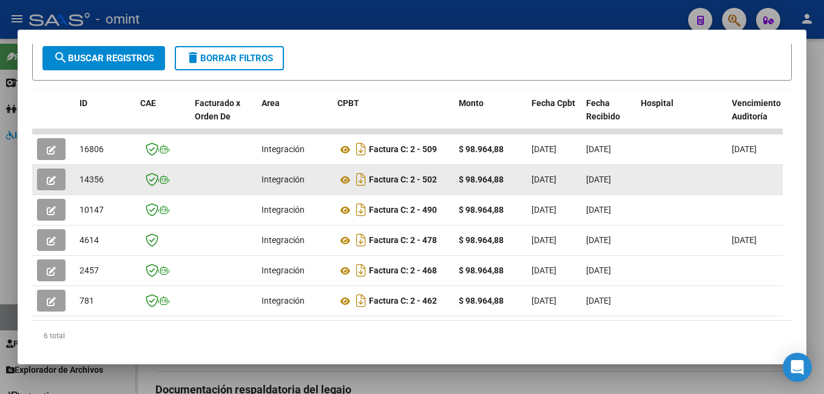
click at [50, 183] on icon "button" at bounding box center [51, 180] width 9 height 9
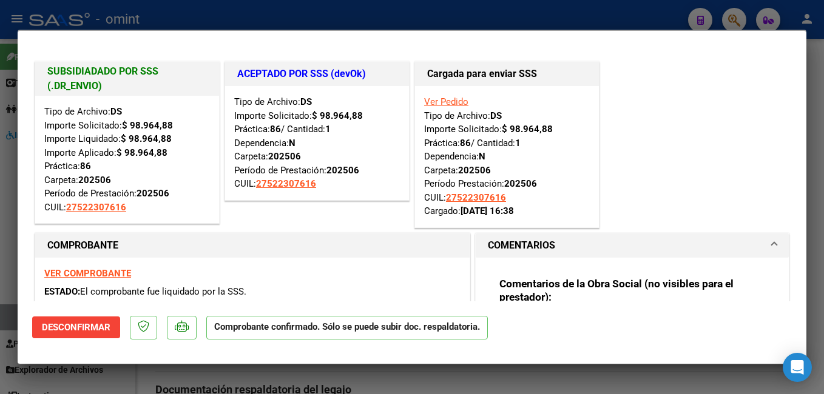
click at [257, 10] on div at bounding box center [412, 197] width 824 height 394
type input "$ 0,00"
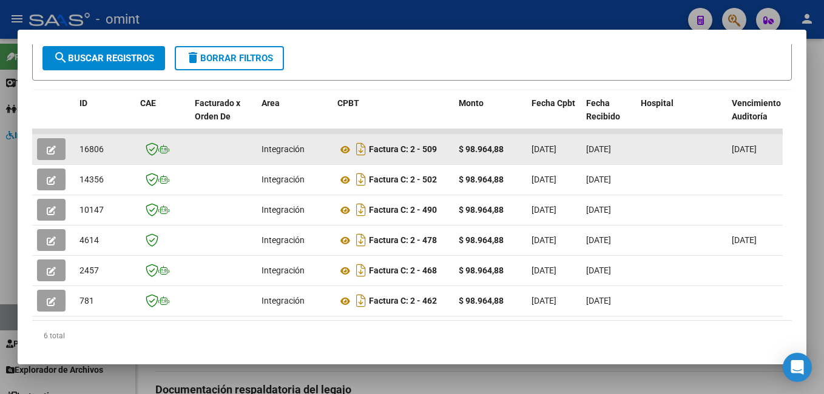
click at [59, 156] on button "button" at bounding box center [51, 149] width 29 height 22
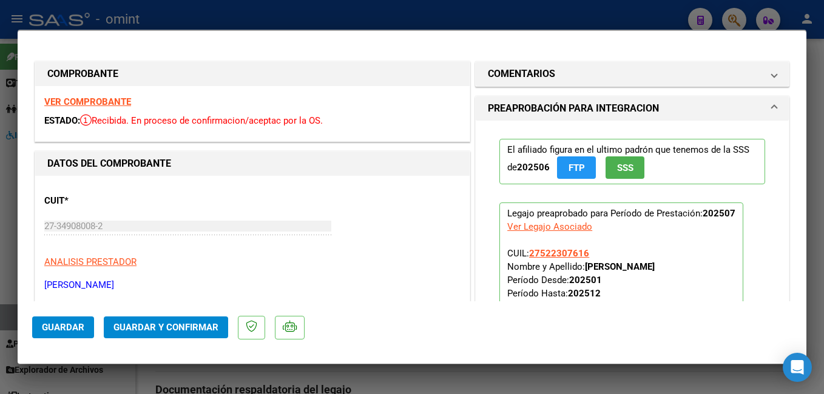
click at [112, 100] on strong "VER COMPROBANTE" at bounding box center [87, 101] width 87 height 11
click at [239, 5] on div at bounding box center [412, 197] width 824 height 394
type input "$ 0,00"
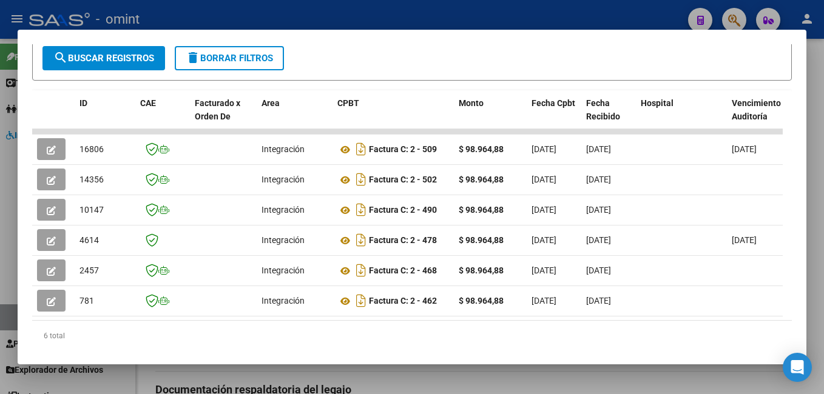
click at [252, 12] on div at bounding box center [412, 197] width 824 height 394
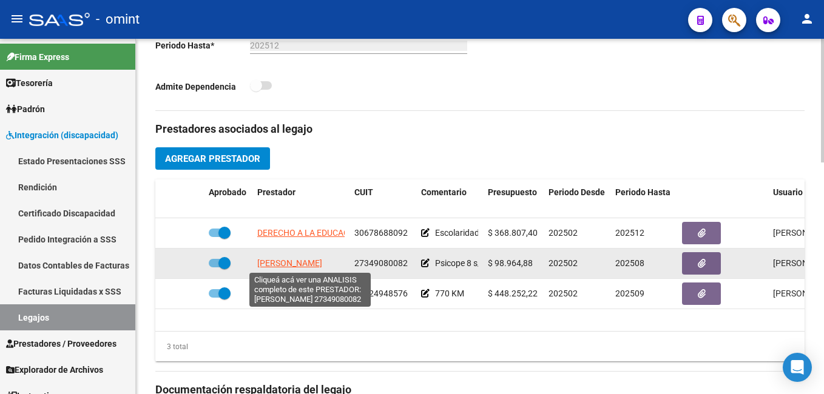
click at [293, 263] on span "CHIALVO MARIELA SILVINA" at bounding box center [289, 263] width 65 height 10
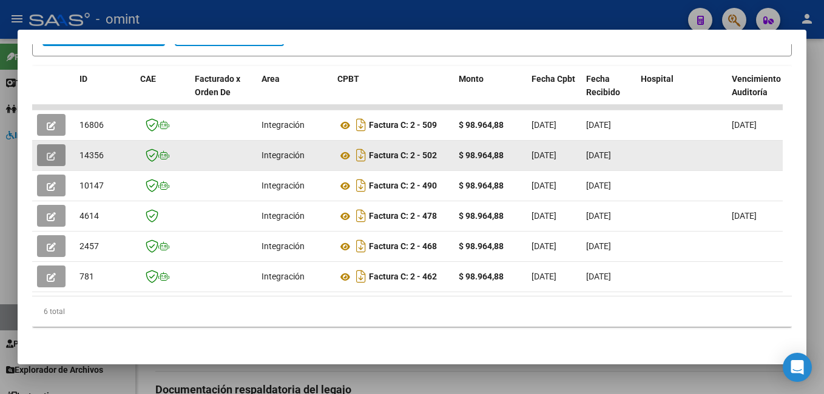
click at [43, 144] on button "button" at bounding box center [51, 155] width 29 height 22
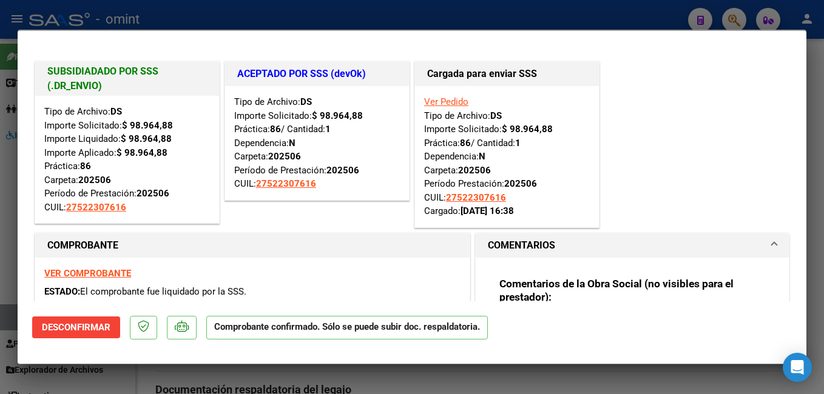
click at [198, 2] on div at bounding box center [412, 197] width 824 height 394
type input "$ 0,00"
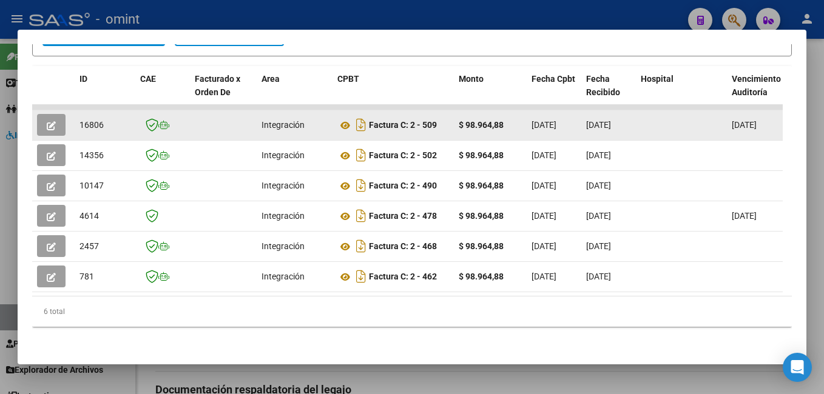
click at [55, 121] on icon "button" at bounding box center [51, 125] width 9 height 9
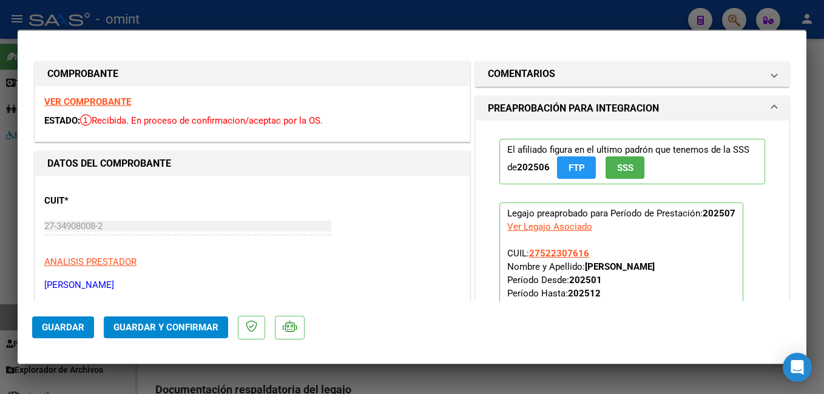
click at [110, 103] on strong "VER COMPROBANTE" at bounding box center [87, 101] width 87 height 11
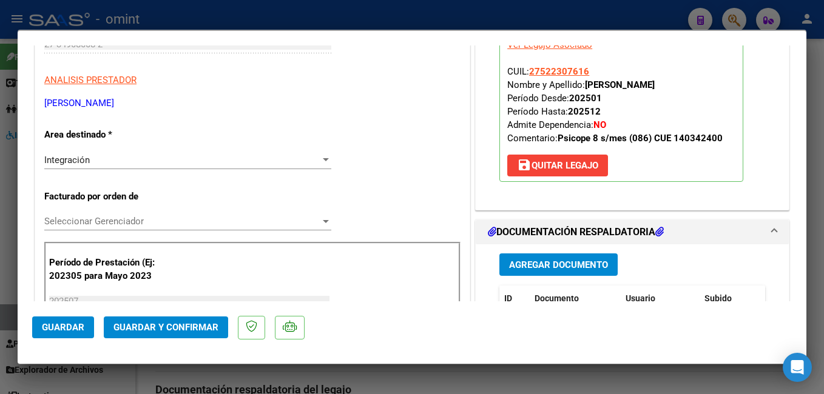
scroll to position [243, 0]
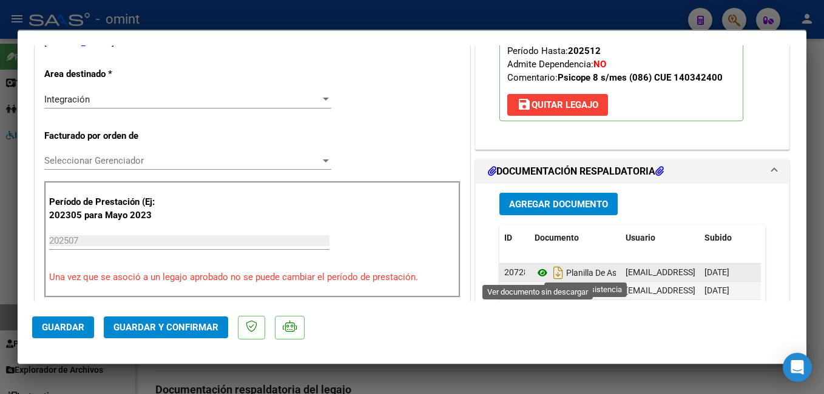
click at [534, 271] on icon at bounding box center [542, 273] width 16 height 15
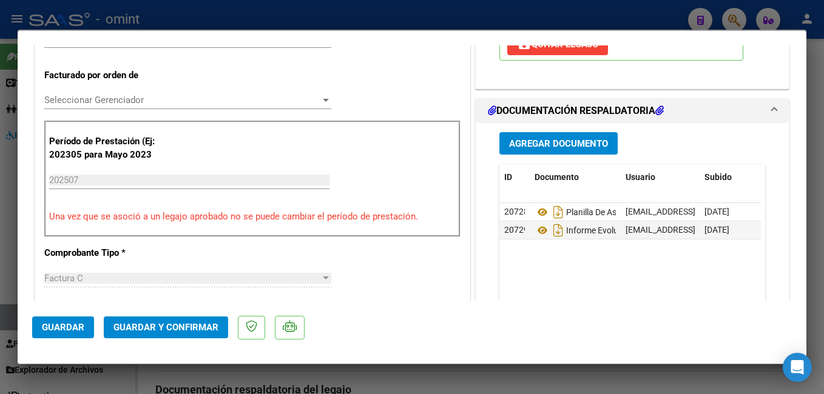
scroll to position [0, 0]
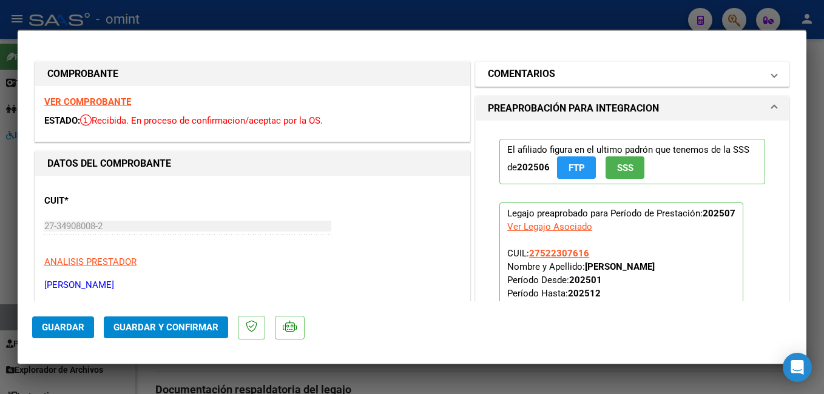
click at [645, 73] on mat-panel-title "COMENTARIOS" at bounding box center [625, 74] width 274 height 15
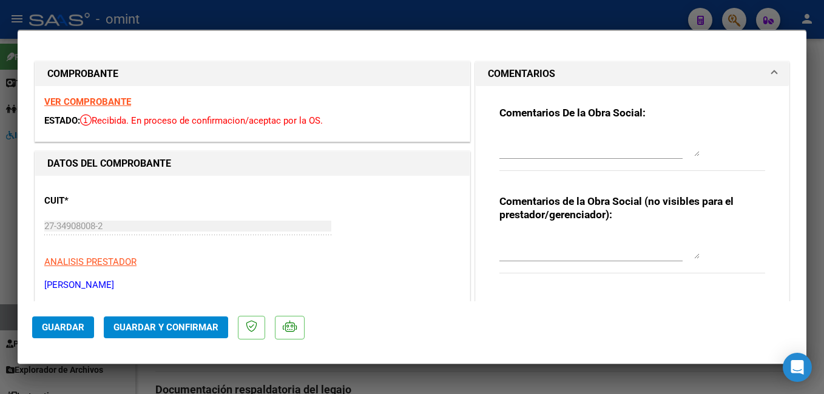
click at [517, 147] on textarea at bounding box center [599, 144] width 200 height 24
click at [104, 104] on strong "VER COMPROBANTE" at bounding box center [87, 101] width 87 height 11
click at [519, 150] on textarea at bounding box center [599, 144] width 200 height 24
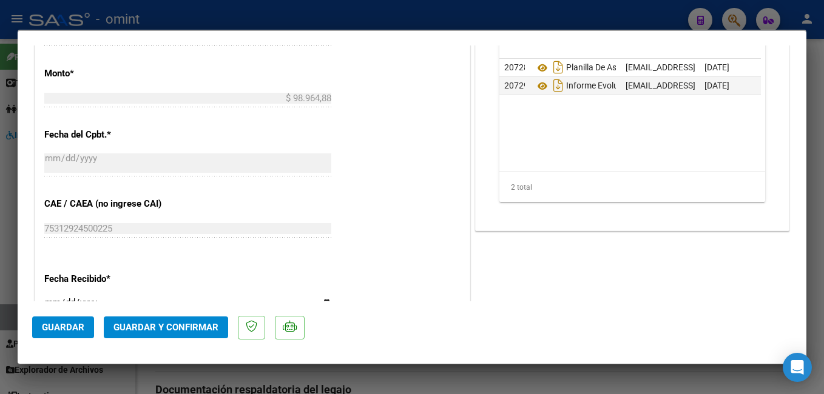
scroll to position [849, 0]
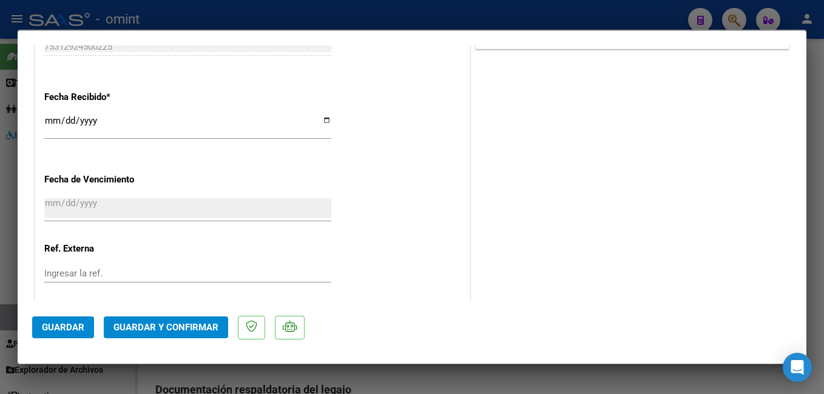
type textarea "Estimada: El informe debe presentarlos el afiliado por la web o prescencial en …"
click at [195, 333] on span "Guardar y Confirmar" at bounding box center [165, 327] width 105 height 11
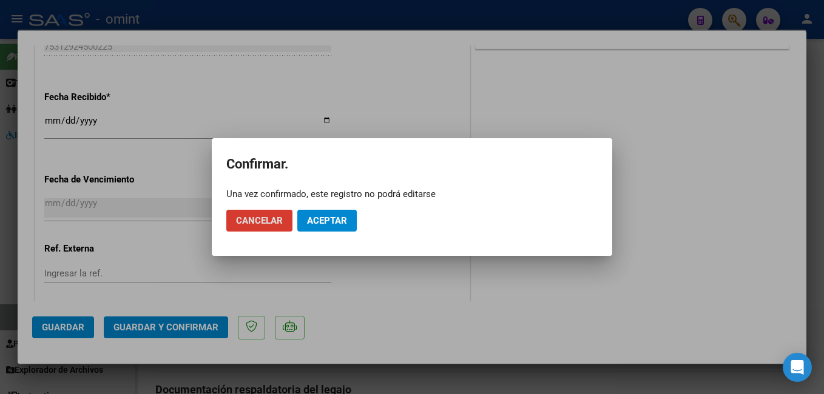
click at [342, 221] on span "Aceptar" at bounding box center [327, 220] width 40 height 11
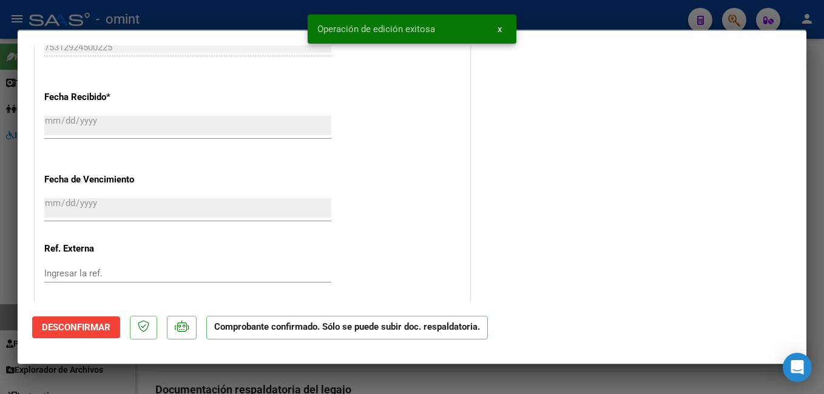
click at [249, 9] on div at bounding box center [412, 197] width 824 height 394
type input "$ 0,00"
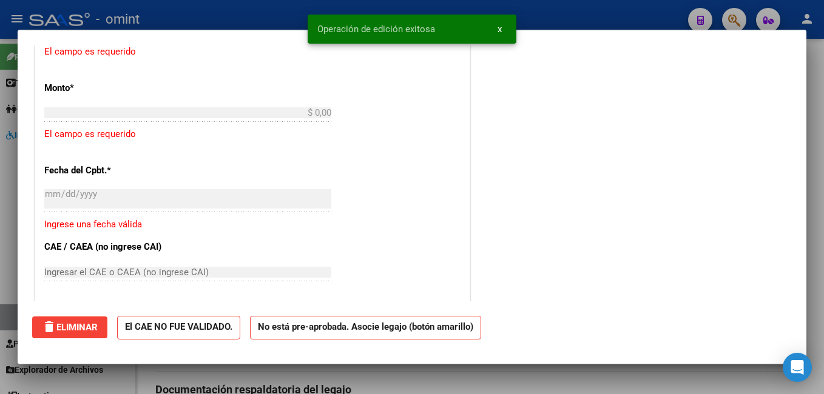
scroll to position [999, 0]
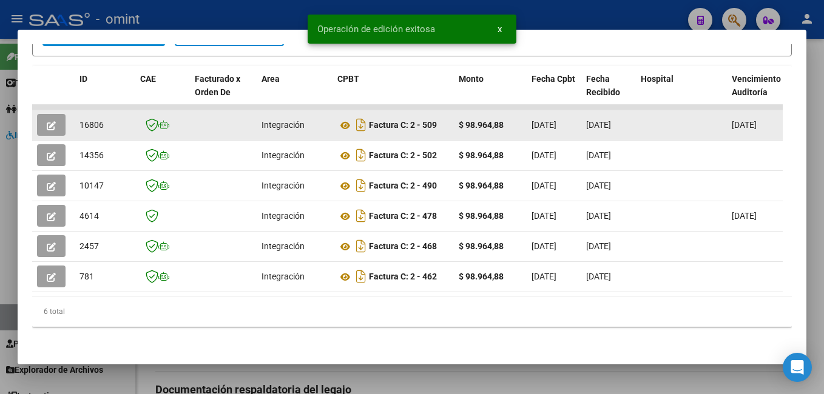
click at [89, 120] on span "16806" at bounding box center [91, 125] width 24 height 10
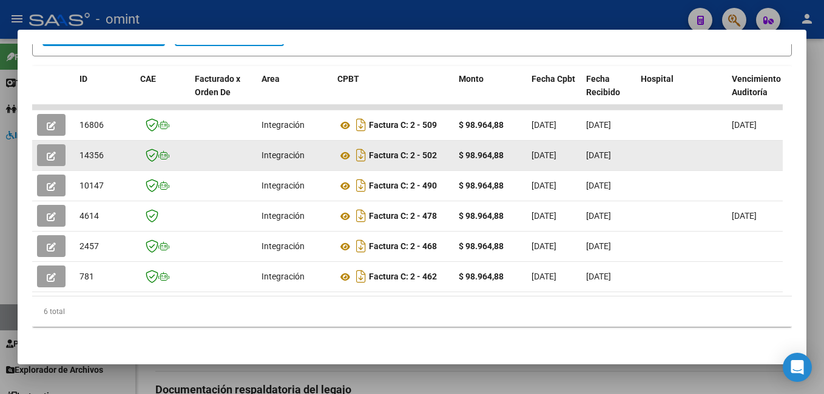
scroll to position [221, 0]
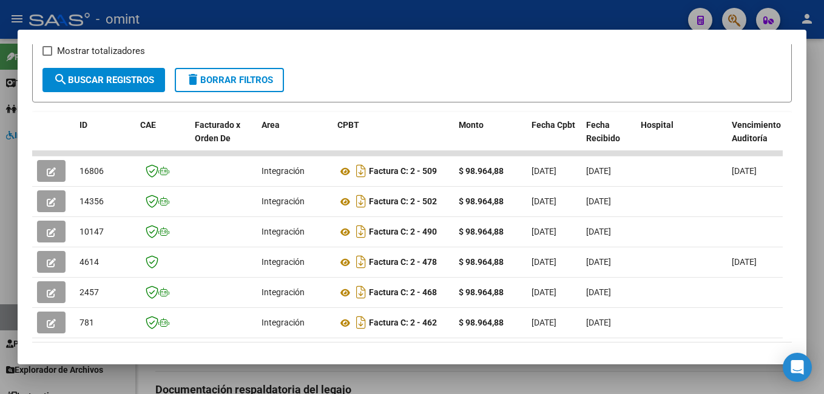
click at [347, 15] on div at bounding box center [412, 197] width 824 height 394
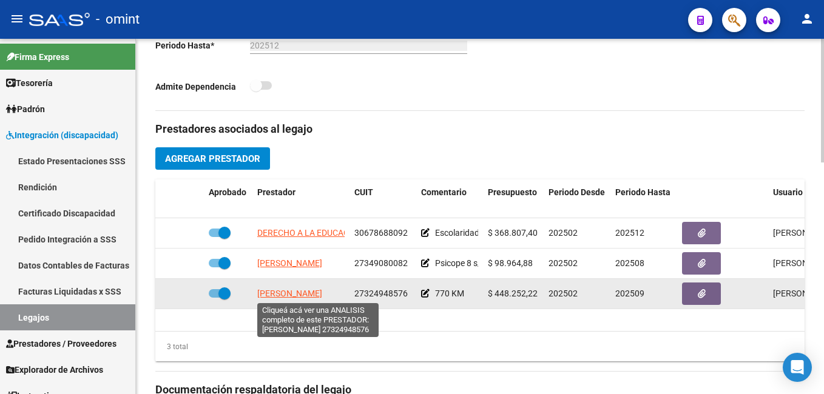
click at [318, 292] on span "OLMEDO DANIELA CONSTANZA" at bounding box center [289, 294] width 65 height 10
type textarea "27324948576"
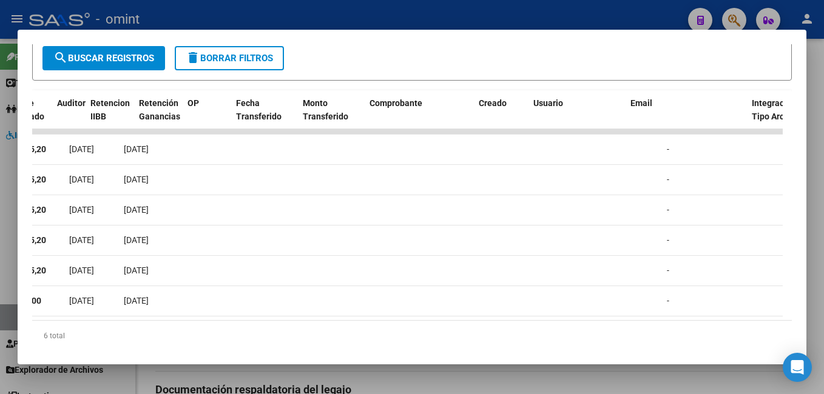
scroll to position [0, 0]
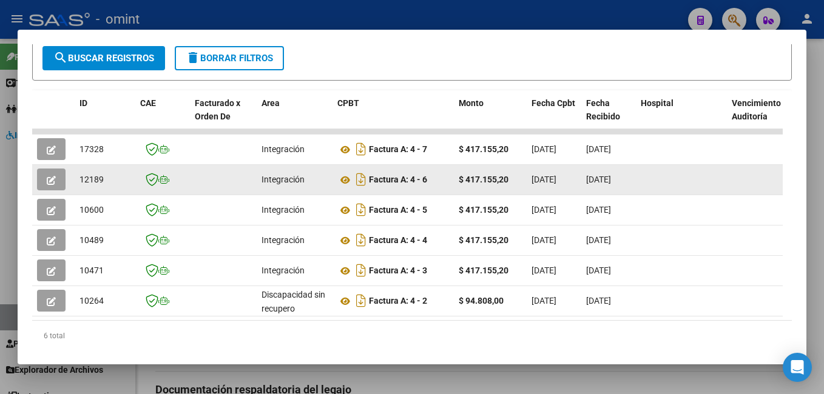
click at [50, 184] on icon "button" at bounding box center [51, 180] width 9 height 9
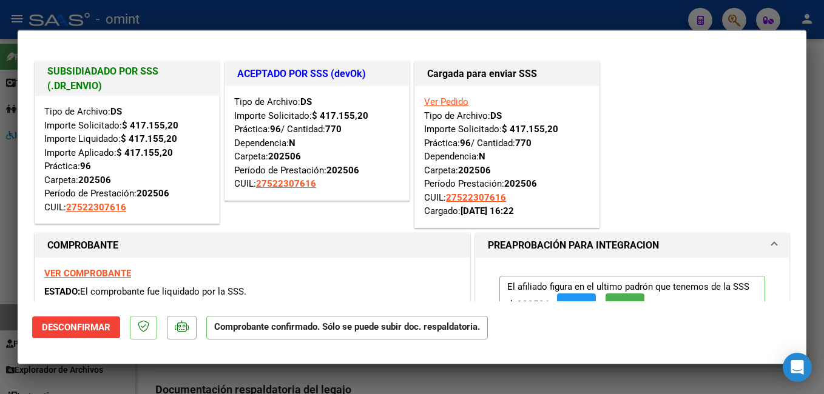
click at [210, 9] on div at bounding box center [412, 197] width 824 height 394
type input "$ 0,00"
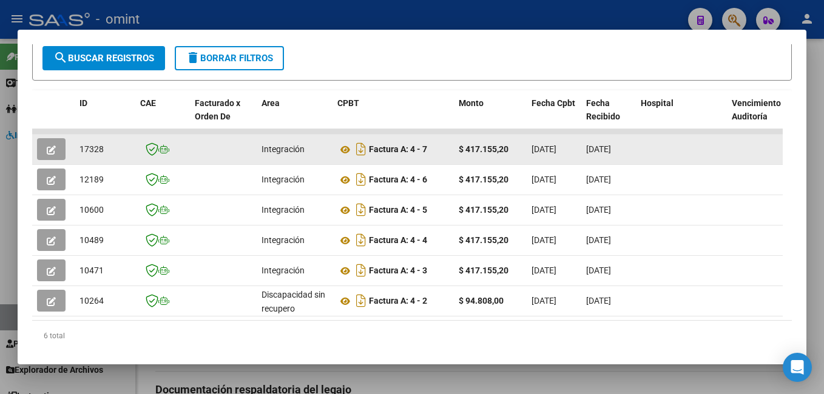
click at [59, 150] on button "button" at bounding box center [51, 149] width 29 height 22
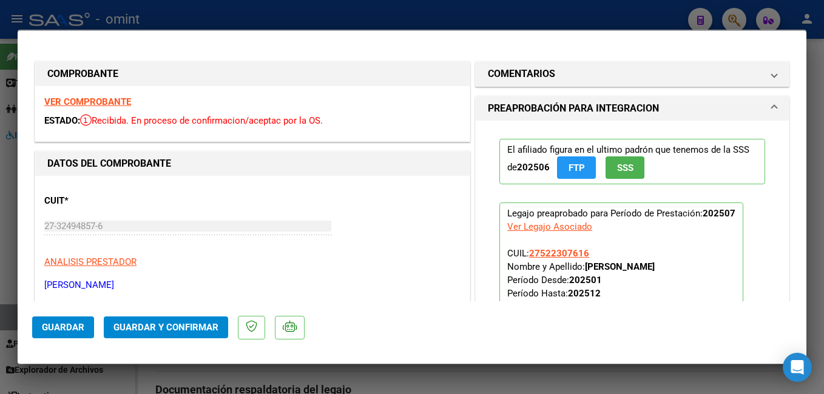
click at [112, 99] on strong "VER COMPROBANTE" at bounding box center [87, 101] width 87 height 11
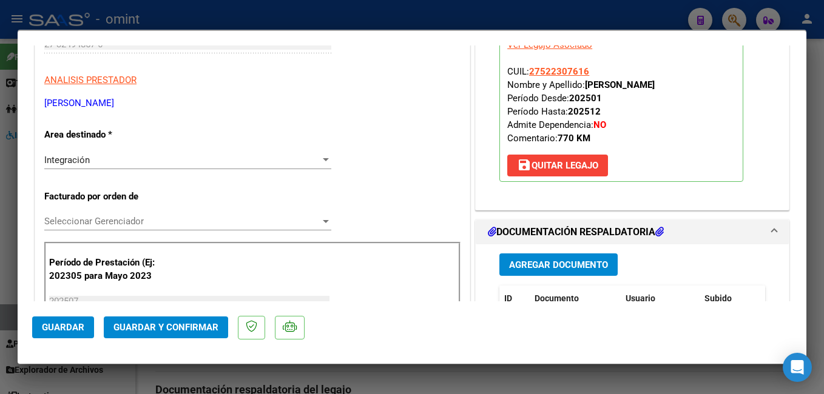
scroll to position [303, 0]
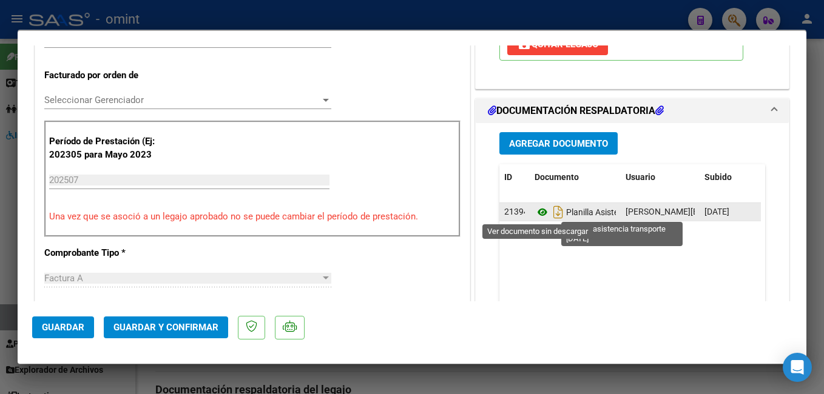
click at [534, 210] on icon at bounding box center [542, 212] width 16 height 15
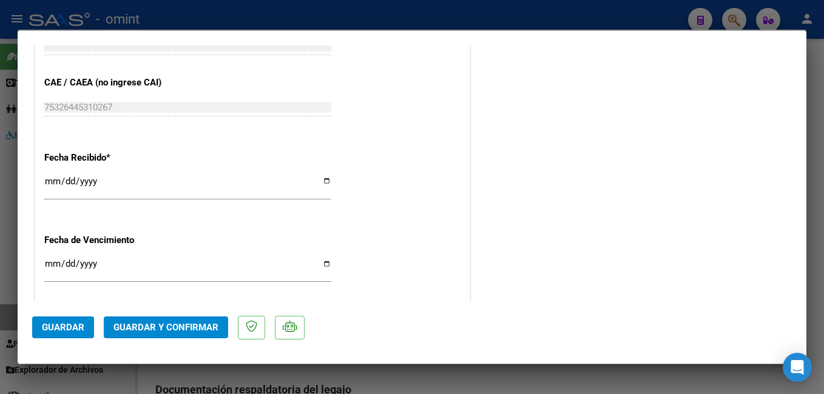
scroll to position [915, 0]
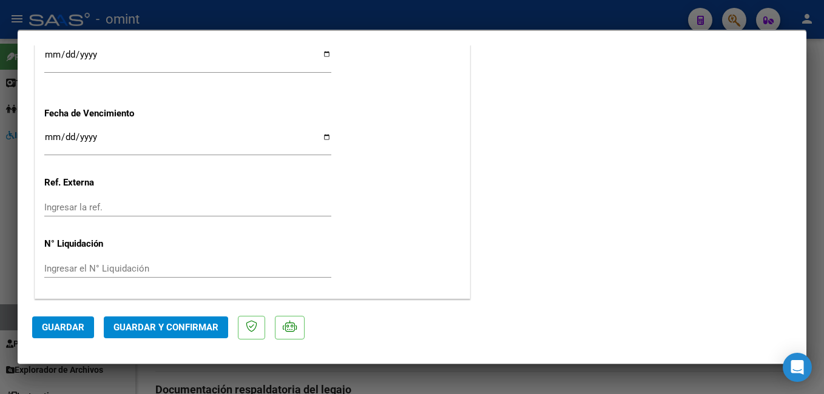
click at [181, 328] on span "Guardar y Confirmar" at bounding box center [165, 327] width 105 height 11
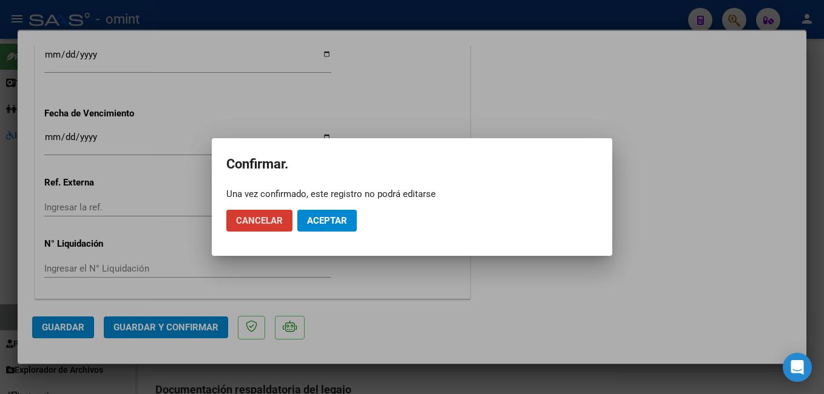
click at [335, 221] on span "Aceptar" at bounding box center [327, 220] width 40 height 11
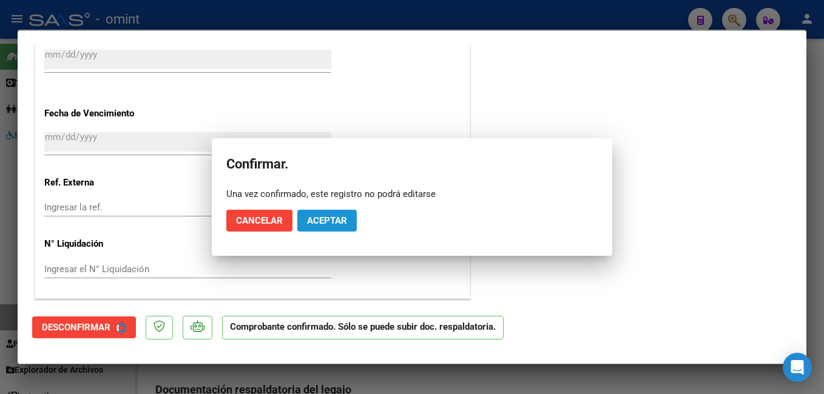
scroll to position [840, 0]
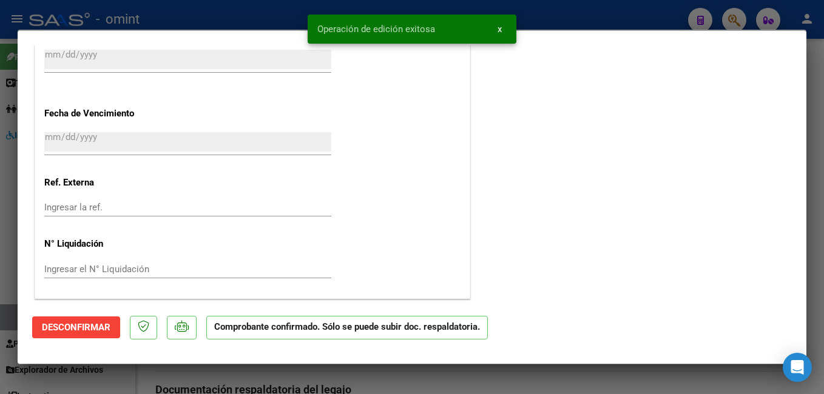
click at [217, 15] on div at bounding box center [412, 197] width 824 height 394
type input "$ 0,00"
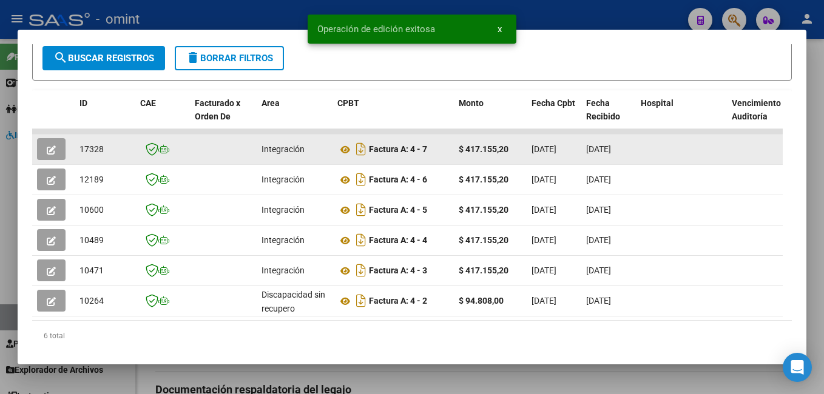
click at [94, 154] on span "17328" at bounding box center [91, 149] width 24 height 10
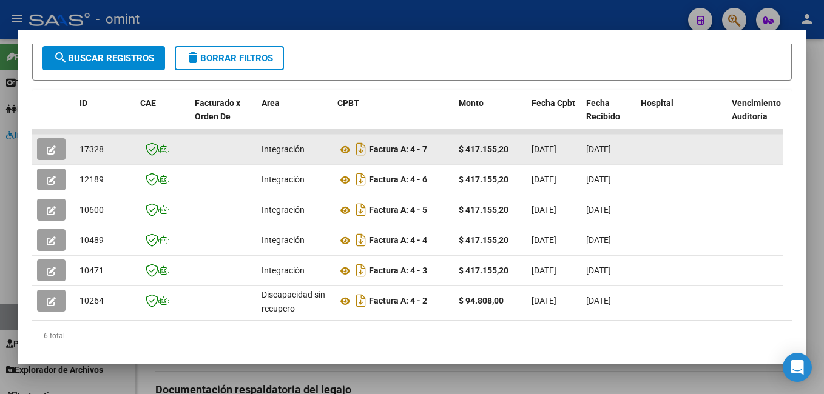
click at [47, 152] on icon "button" at bounding box center [51, 150] width 9 height 9
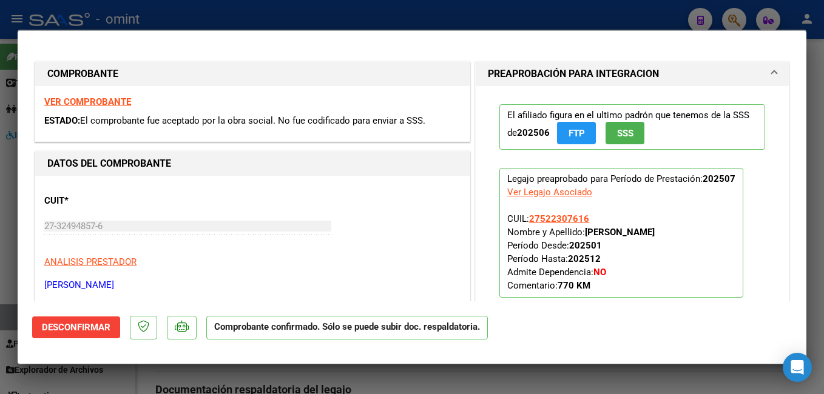
click at [127, 102] on strong "VER COMPROBANTE" at bounding box center [87, 101] width 87 height 11
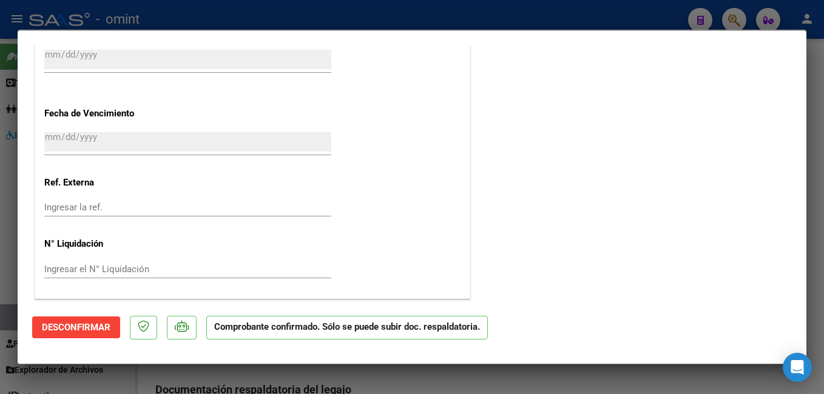
click at [166, 14] on div at bounding box center [412, 197] width 824 height 394
type input "$ 0,00"
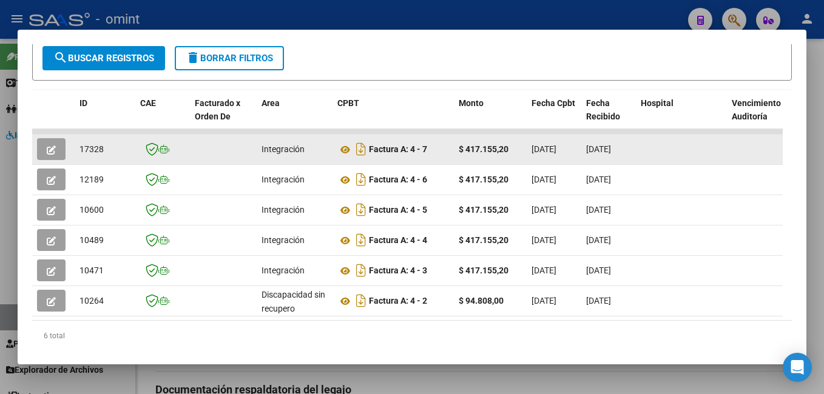
click at [87, 153] on span "17328" at bounding box center [91, 149] width 24 height 10
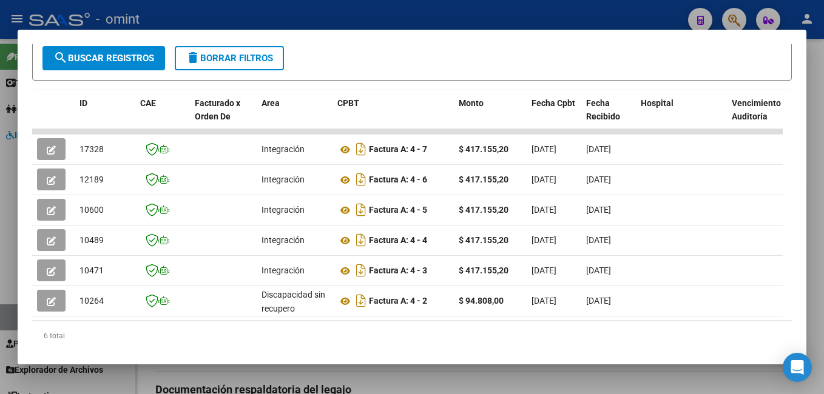
drag, startPoint x: 221, startPoint y: 9, endPoint x: 292, endPoint y: 188, distance: 192.7
click at [221, 9] on div at bounding box center [412, 197] width 824 height 394
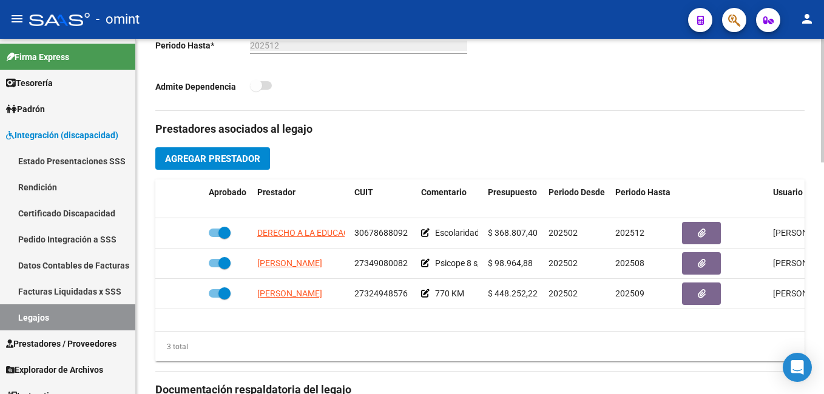
scroll to position [485, 0]
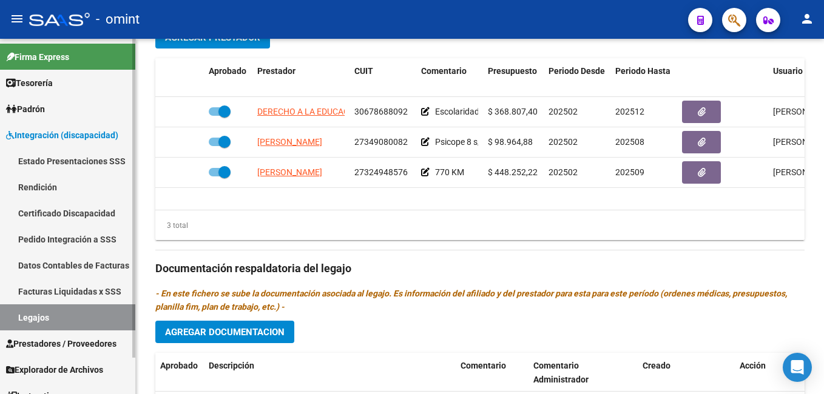
click at [76, 318] on link "Legajos" at bounding box center [67, 317] width 135 height 26
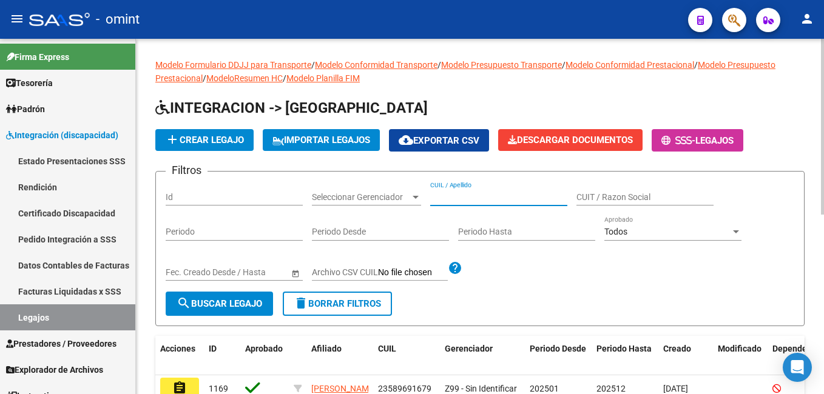
paste input "27575285703"
type input "27575285703"
click at [243, 308] on span "search Buscar Legajo" at bounding box center [219, 303] width 86 height 11
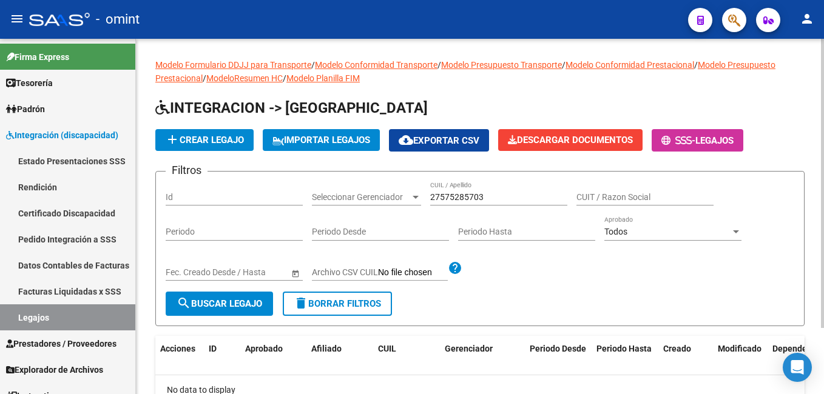
click at [222, 307] on span "search Buscar Legajo" at bounding box center [219, 303] width 86 height 11
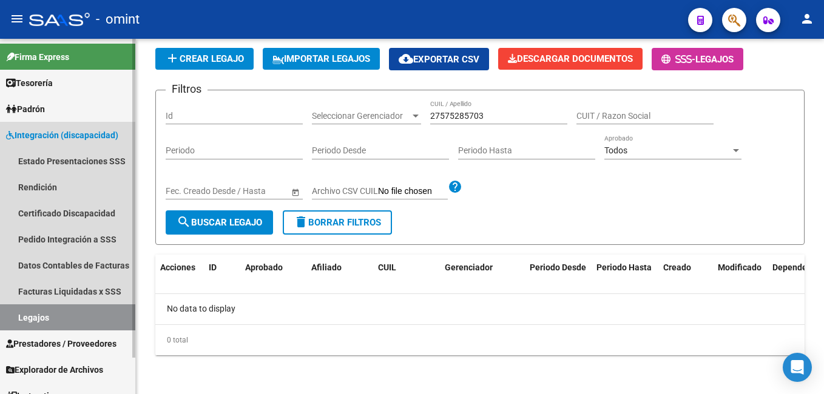
click at [102, 321] on link "Legajos" at bounding box center [67, 317] width 135 height 26
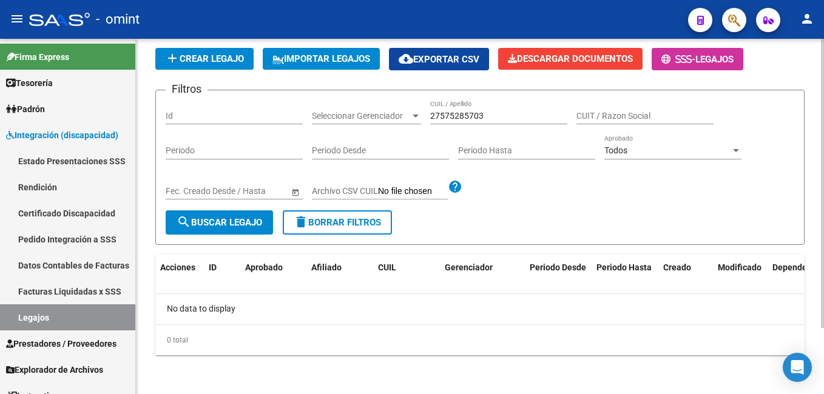
click at [252, 215] on button "search Buscar Legajo" at bounding box center [219, 222] width 107 height 24
drag, startPoint x: 492, startPoint y: 111, endPoint x: 308, endPoint y: 87, distance: 185.9
click at [309, 87] on app-list-header "INTEGRACION -> Legajos add Crear Legajo IMPORTAR LEGAJOS cloud_download Exporta…" at bounding box center [479, 131] width 649 height 228
paste input "27464505763"
type input "27464505763"
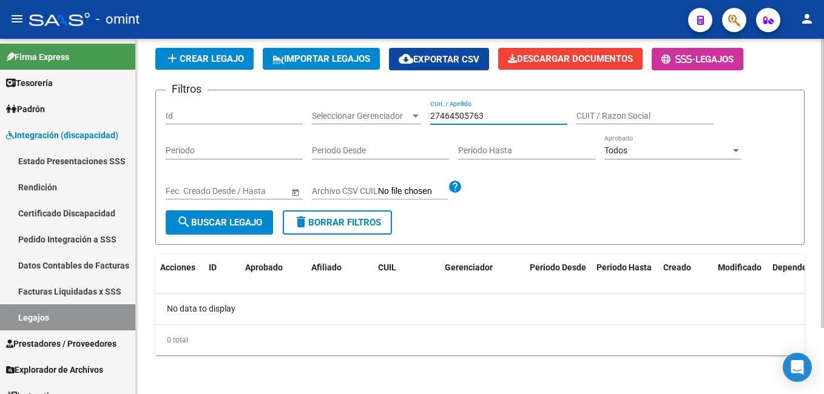
click at [239, 224] on span "search Buscar Legajo" at bounding box center [219, 222] width 86 height 11
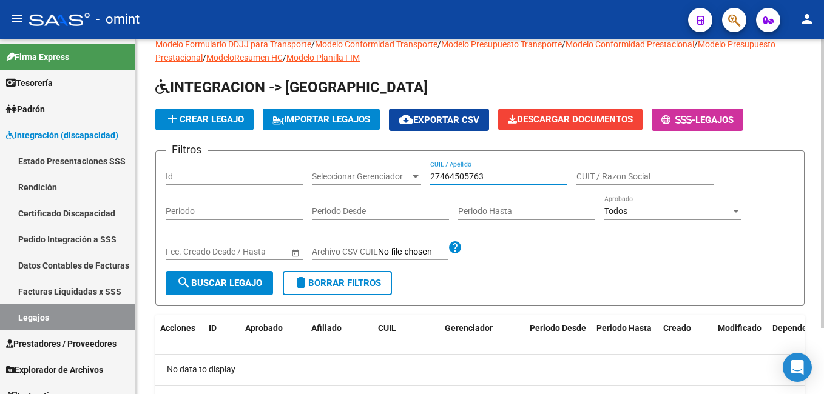
drag, startPoint x: 492, startPoint y: 172, endPoint x: 351, endPoint y: 150, distance: 143.1
click at [351, 150] on app-list-header "INTEGRACION -> Legajos add Crear Legajo IMPORTAR LEGAJOS cloud_download Exporta…" at bounding box center [479, 192] width 649 height 228
paste input "20473635667"
type input "20473635667"
click at [242, 283] on span "search Buscar Legajo" at bounding box center [219, 283] width 86 height 11
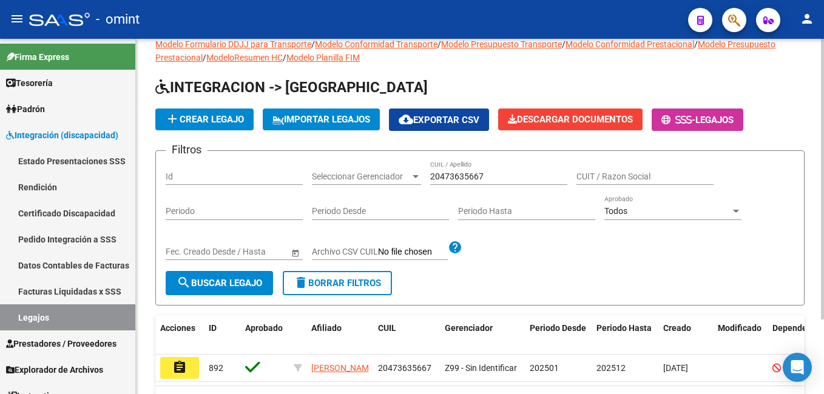
scroll to position [94, 0]
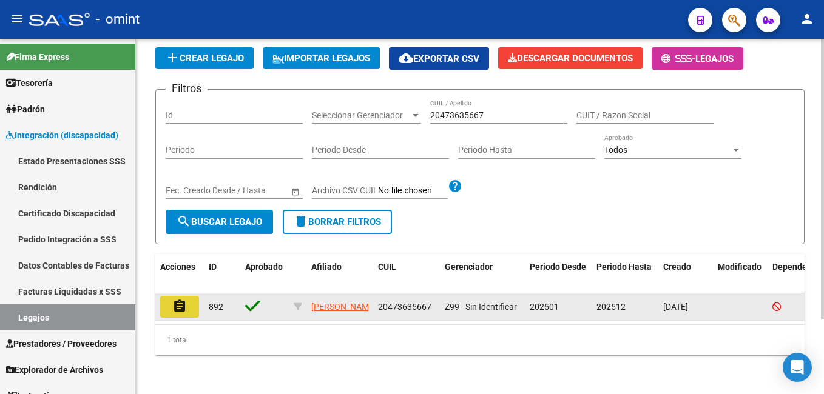
click at [173, 299] on mat-icon "assignment" at bounding box center [179, 306] width 15 height 15
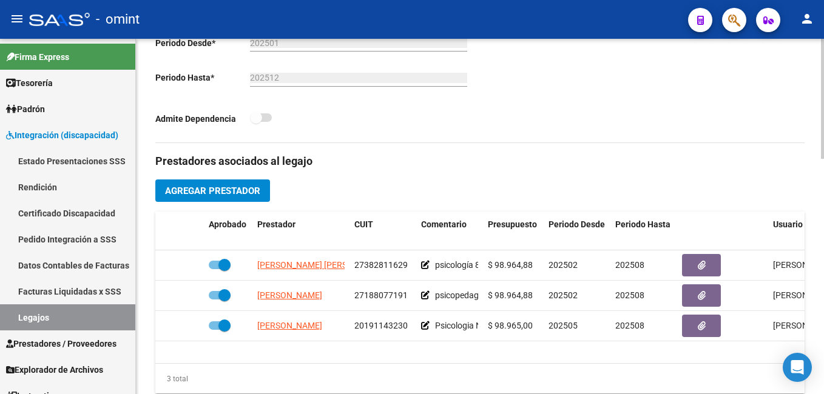
scroll to position [485, 0]
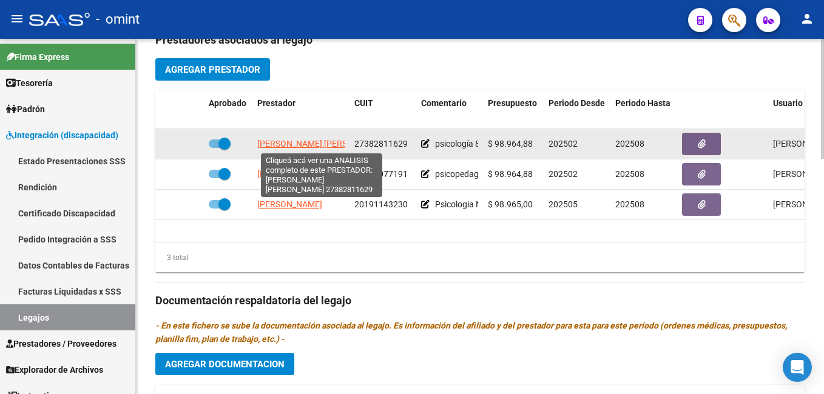
click at [305, 147] on span "MARTIN GUTIERREZ MAITE LILEN" at bounding box center [323, 144] width 132 height 10
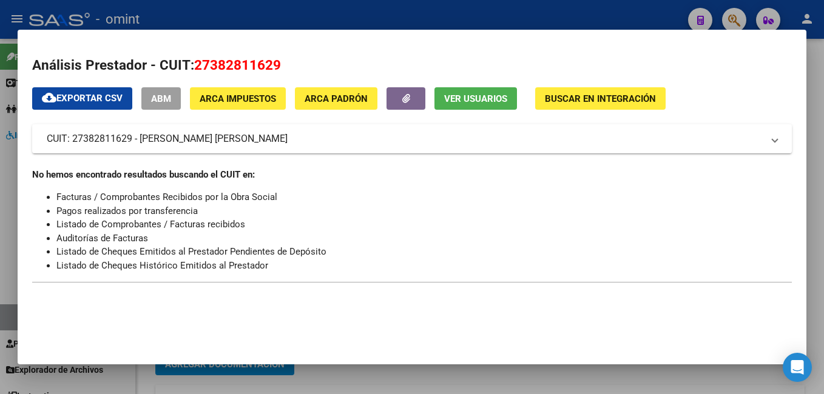
click at [224, 15] on div at bounding box center [412, 197] width 824 height 394
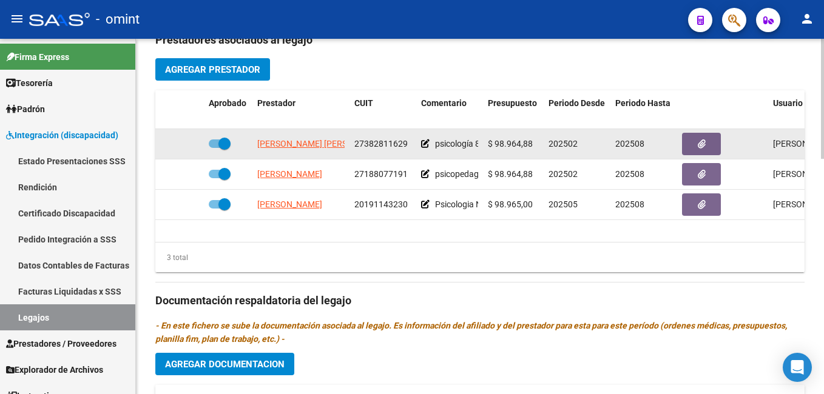
click at [387, 146] on span "27382811629" at bounding box center [380, 144] width 53 height 10
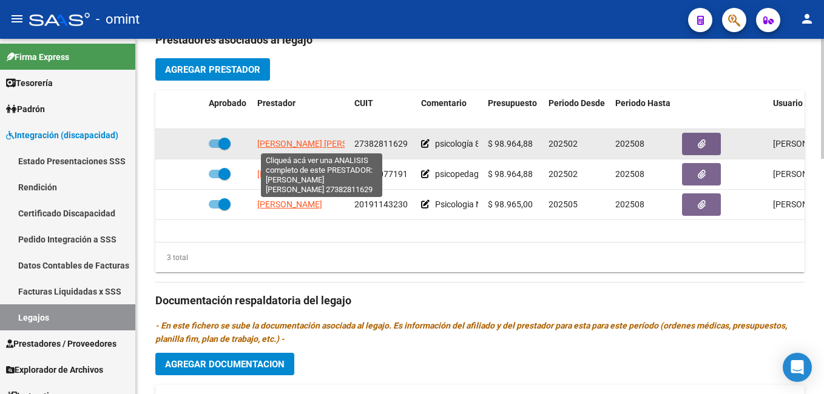
click at [313, 144] on span "MARTIN GUTIERREZ MAITE LILEN" at bounding box center [323, 144] width 132 height 10
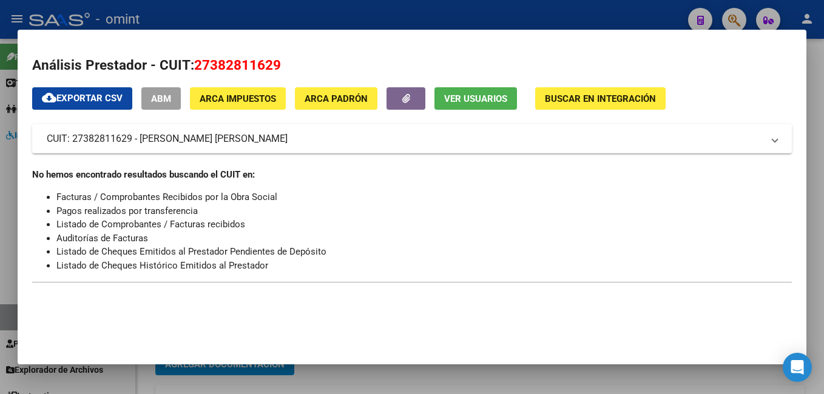
click at [314, 13] on div at bounding box center [412, 197] width 824 height 394
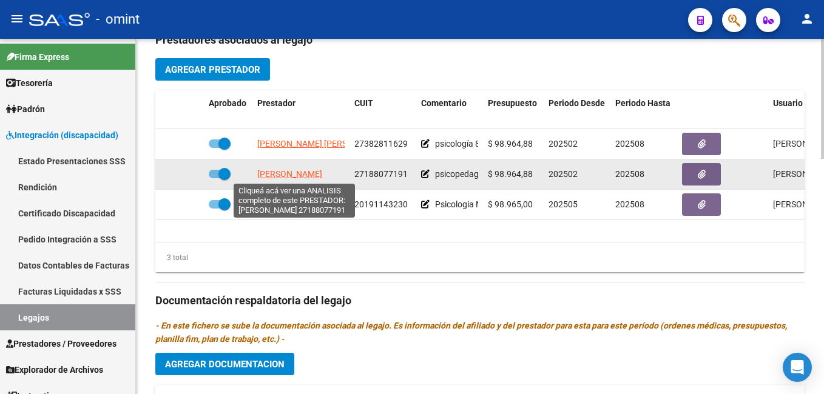
click at [307, 173] on span "WERNER MARIANA" at bounding box center [289, 174] width 65 height 10
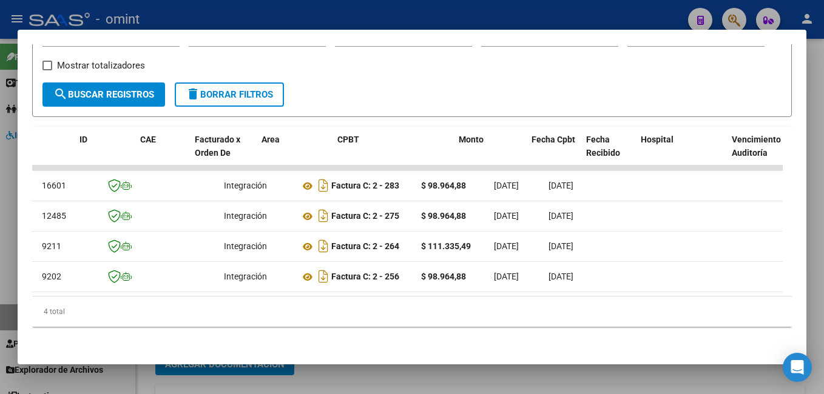
scroll to position [0, 0]
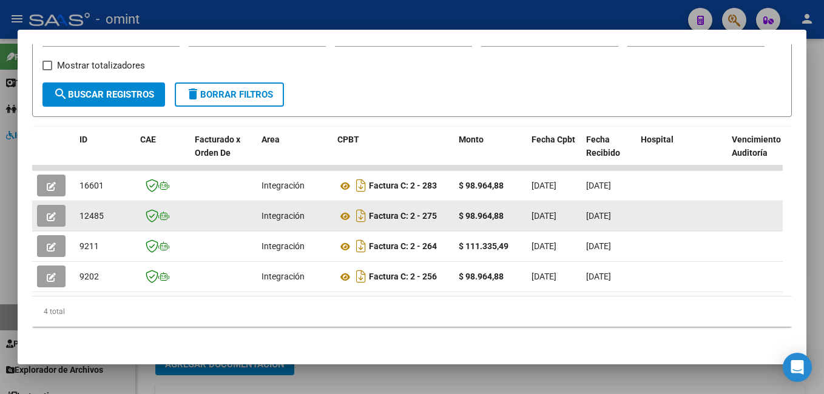
click at [46, 205] on button "button" at bounding box center [51, 216] width 29 height 22
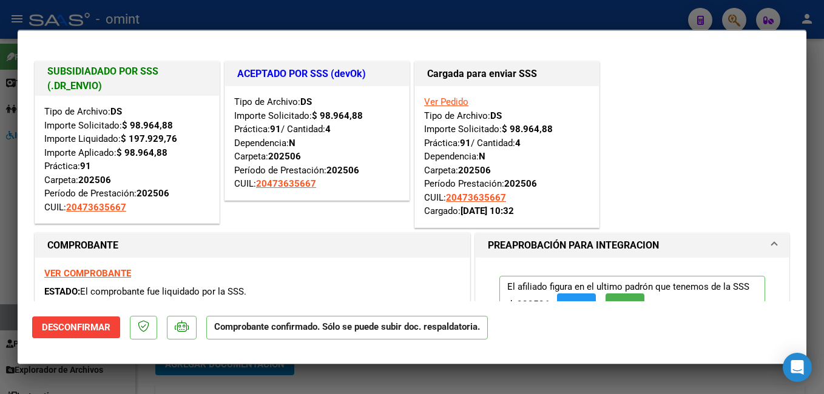
click at [220, 14] on div at bounding box center [412, 197] width 824 height 394
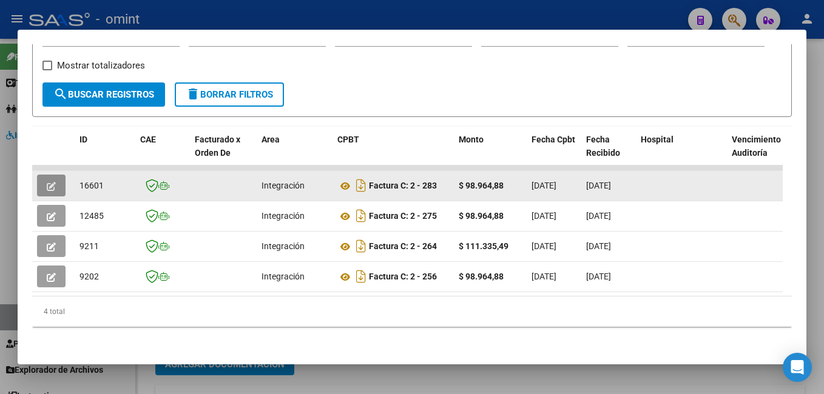
click at [45, 176] on button "button" at bounding box center [51, 186] width 29 height 22
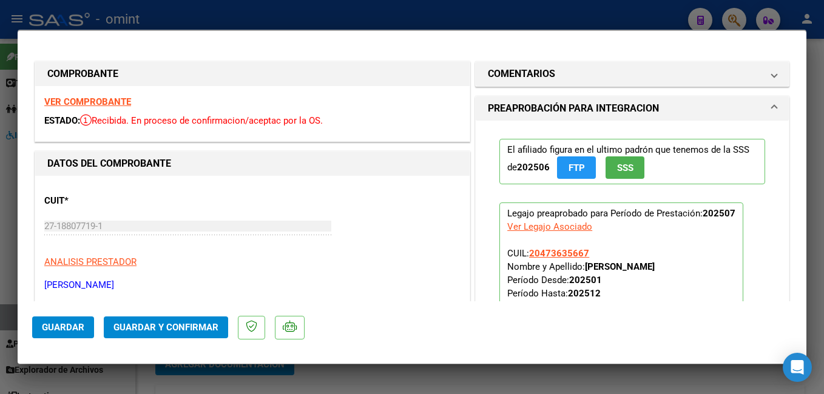
click at [107, 101] on strong "VER COMPROBANTE" at bounding box center [87, 101] width 87 height 11
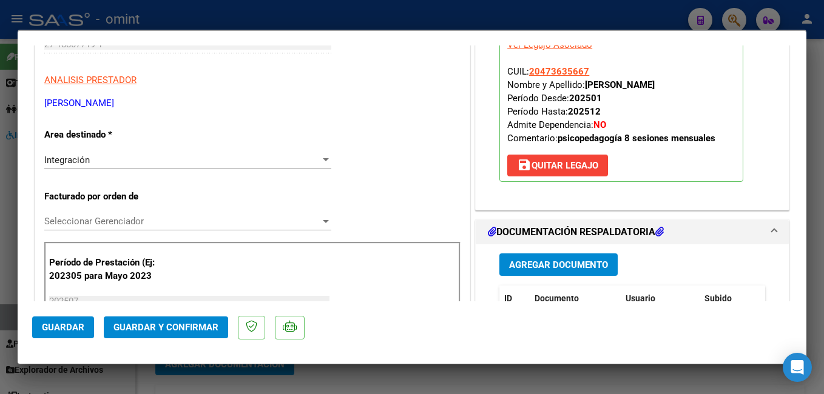
scroll to position [243, 0]
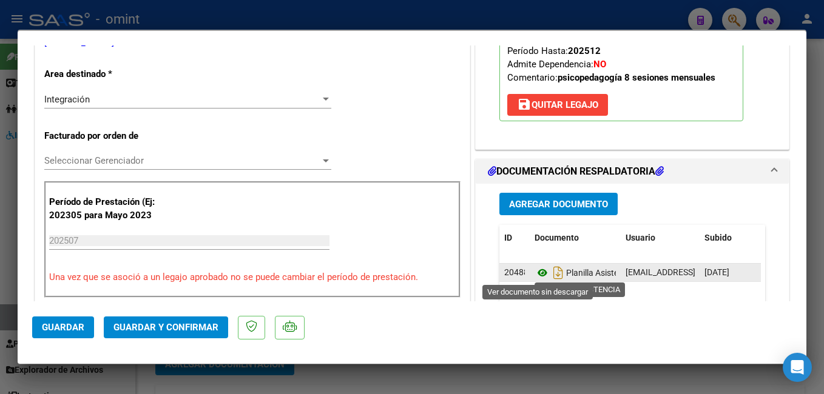
click at [542, 272] on icon at bounding box center [542, 273] width 16 height 15
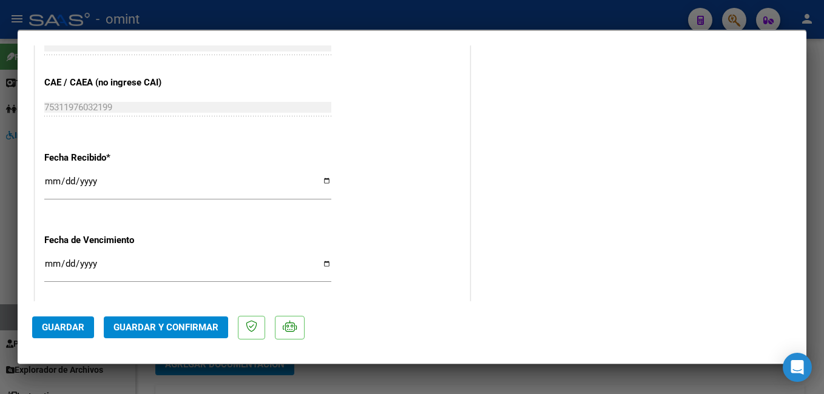
scroll to position [915, 0]
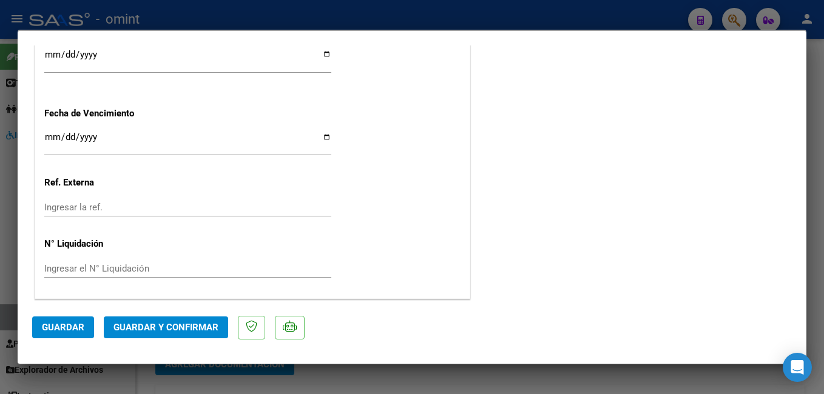
click at [152, 327] on span "Guardar y Confirmar" at bounding box center [165, 327] width 105 height 11
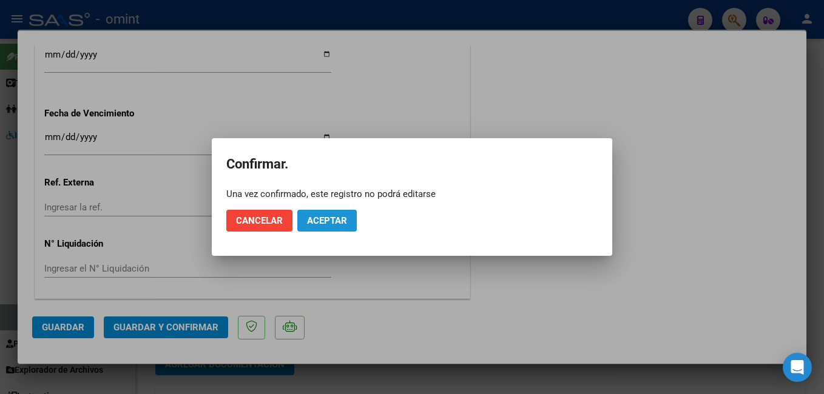
click at [324, 222] on span "Aceptar" at bounding box center [327, 220] width 40 height 11
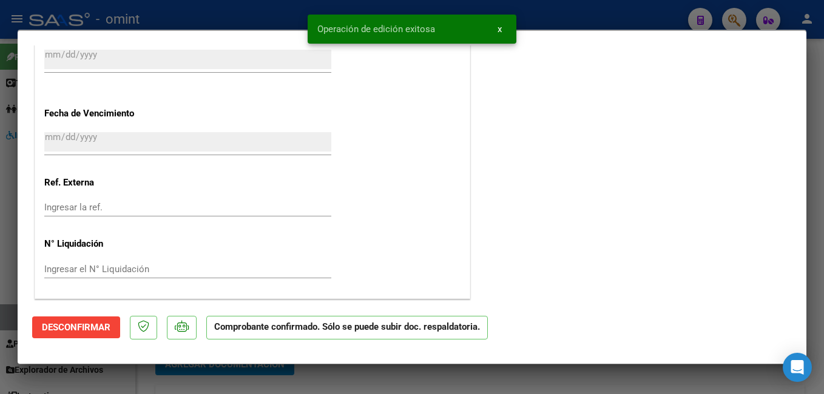
click at [192, 14] on div at bounding box center [412, 197] width 824 height 394
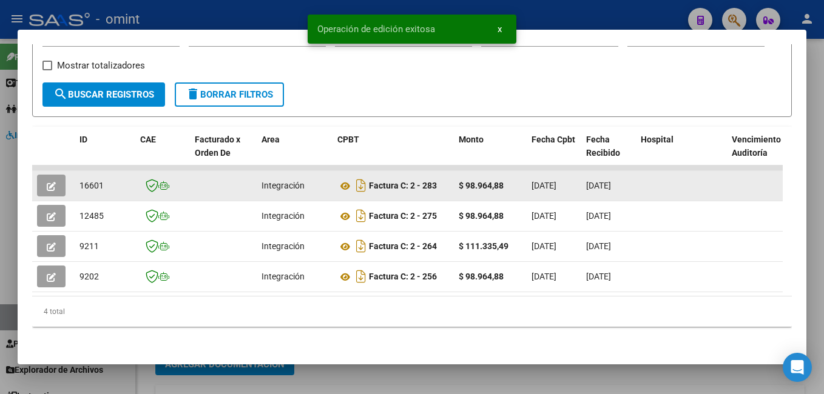
click at [92, 181] on span "16601" at bounding box center [91, 186] width 24 height 10
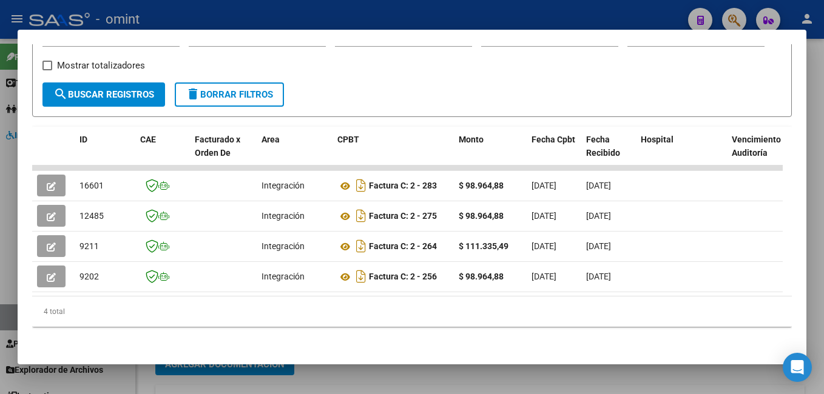
click at [195, 11] on div at bounding box center [412, 197] width 824 height 394
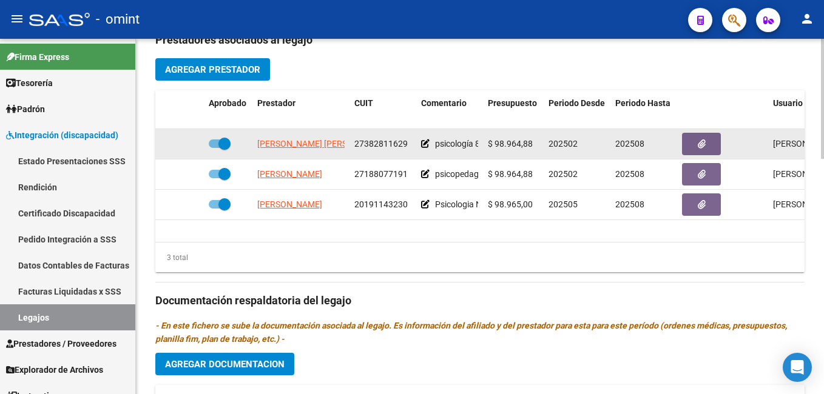
click at [222, 146] on span at bounding box center [224, 144] width 12 height 12
click at [215, 148] on input "checkbox" at bounding box center [214, 148] width 1 height 1
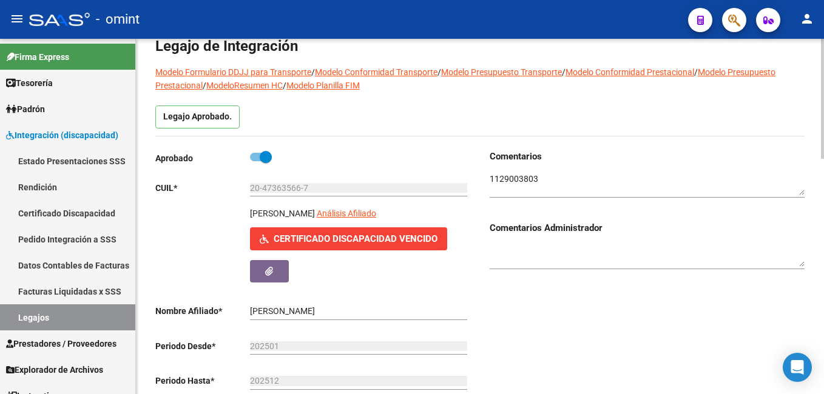
scroll to position [0, 0]
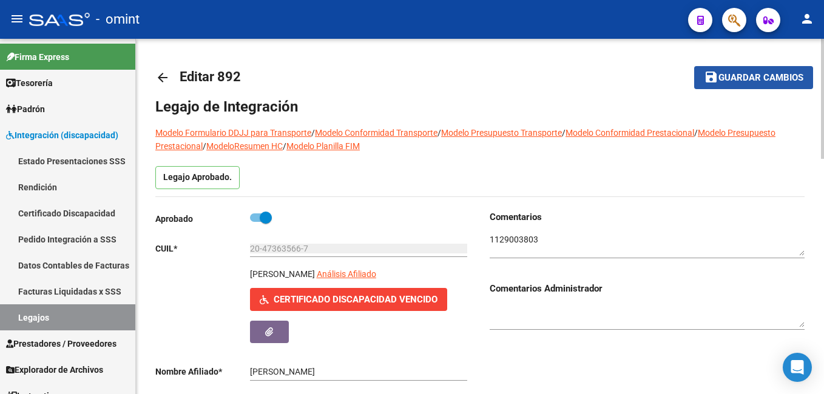
click at [746, 82] on span "Guardar cambios" at bounding box center [760, 78] width 85 height 11
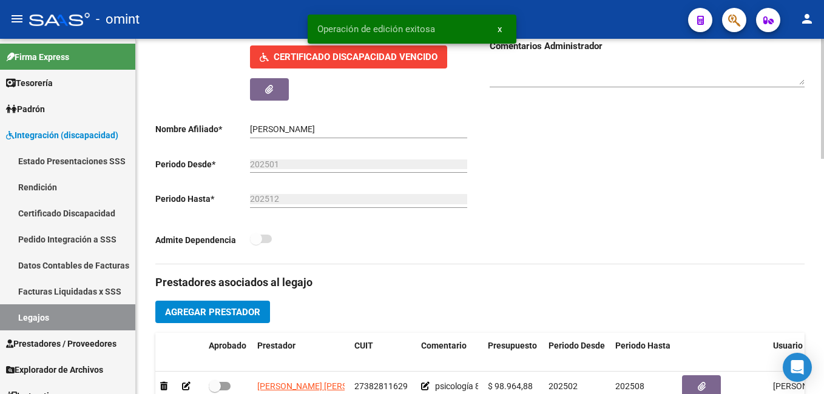
scroll to position [425, 0]
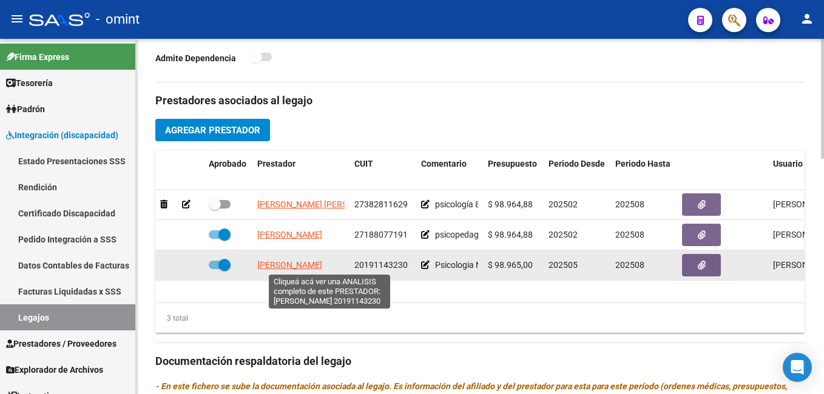
click at [322, 266] on span "RODRIGUEZ CARRASQUERO DANIELA" at bounding box center [289, 265] width 65 height 10
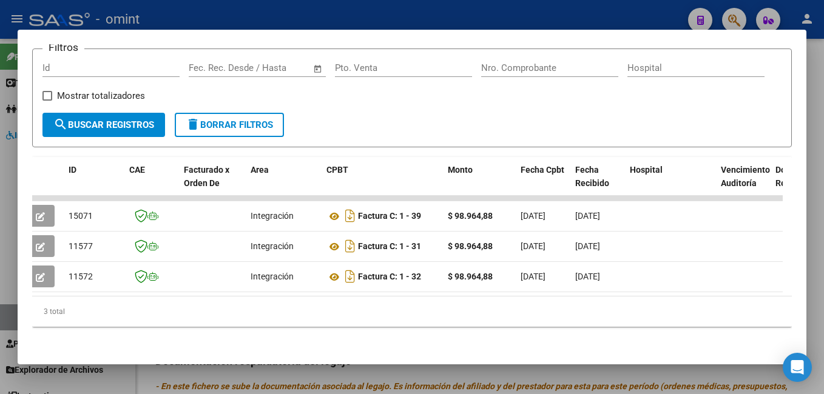
scroll to position [0, 0]
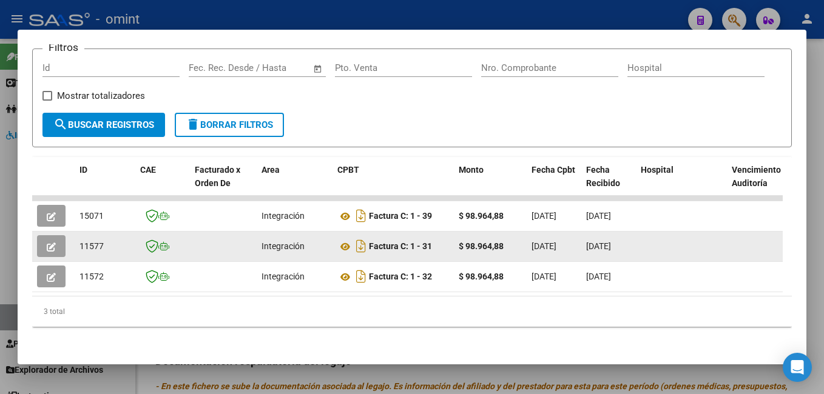
click at [59, 241] on button "button" at bounding box center [51, 246] width 29 height 22
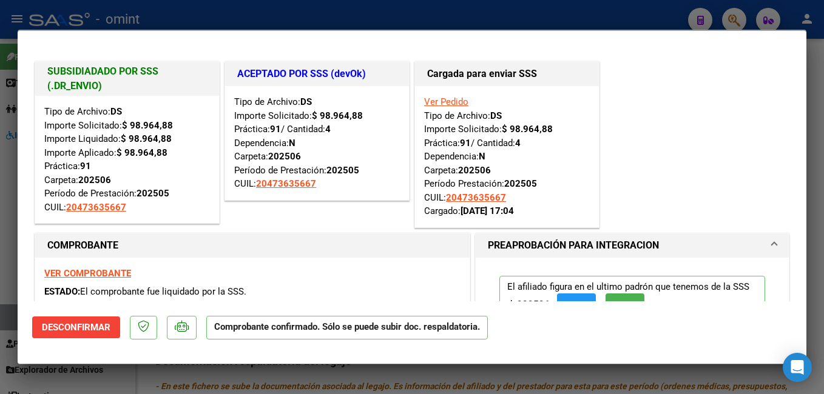
click at [206, 16] on div at bounding box center [412, 197] width 824 height 394
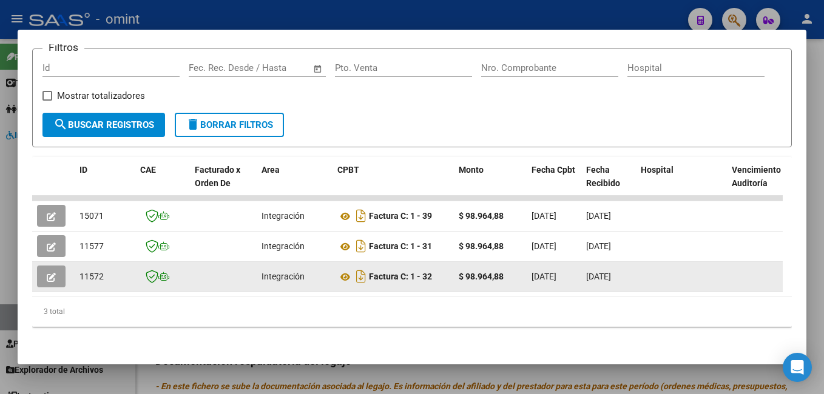
click at [49, 273] on icon "button" at bounding box center [51, 277] width 9 height 9
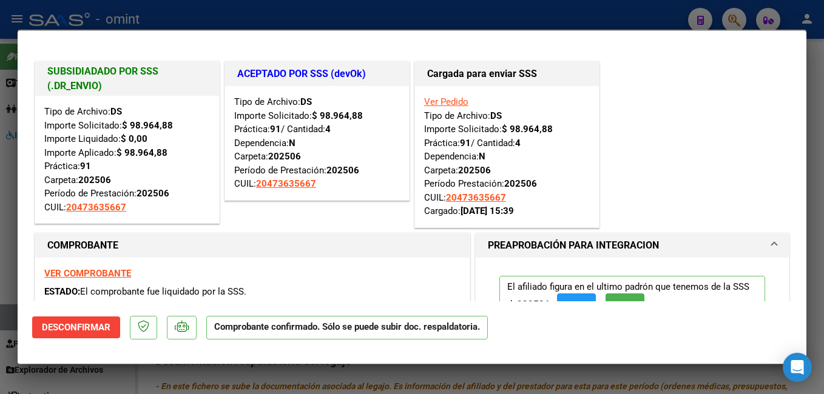
click at [206, 19] on div at bounding box center [412, 197] width 824 height 394
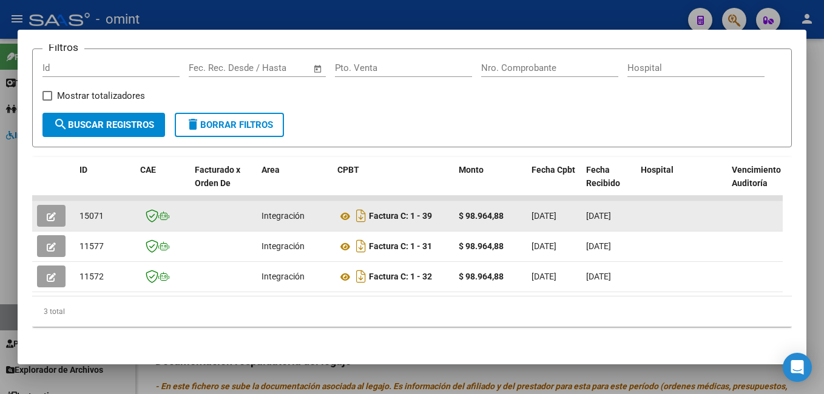
click at [51, 212] on icon "button" at bounding box center [51, 216] width 9 height 9
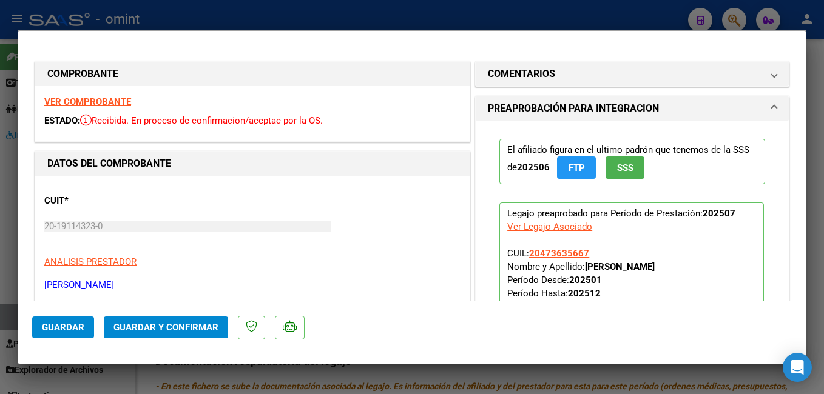
click at [115, 103] on strong "VER COMPROBANTE" at bounding box center [87, 101] width 87 height 11
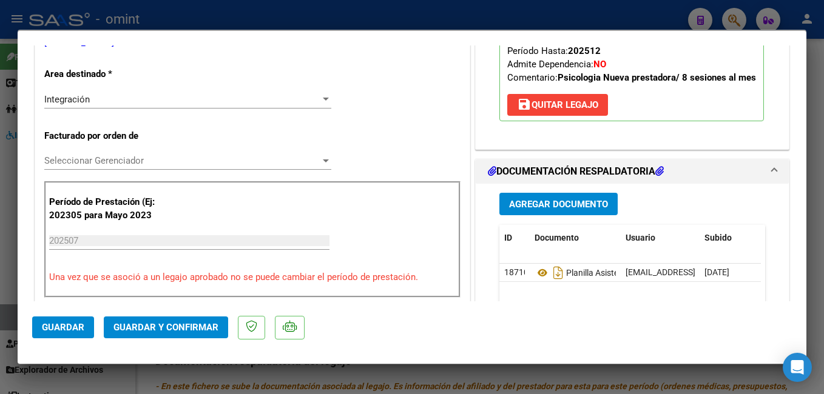
scroll to position [303, 0]
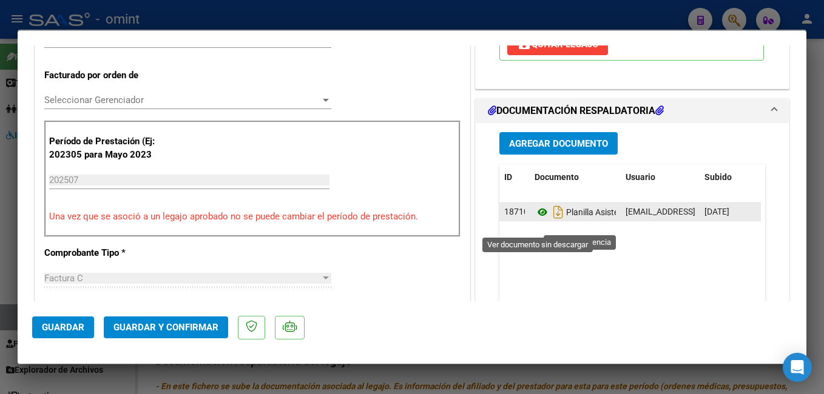
click at [536, 220] on icon at bounding box center [542, 212] width 16 height 15
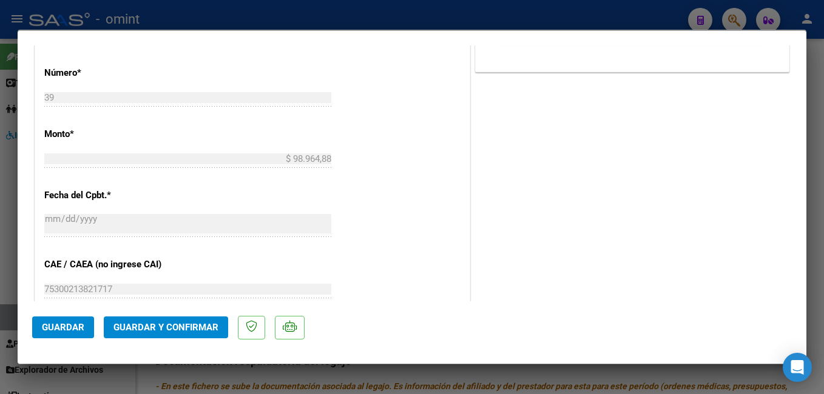
scroll to position [788, 0]
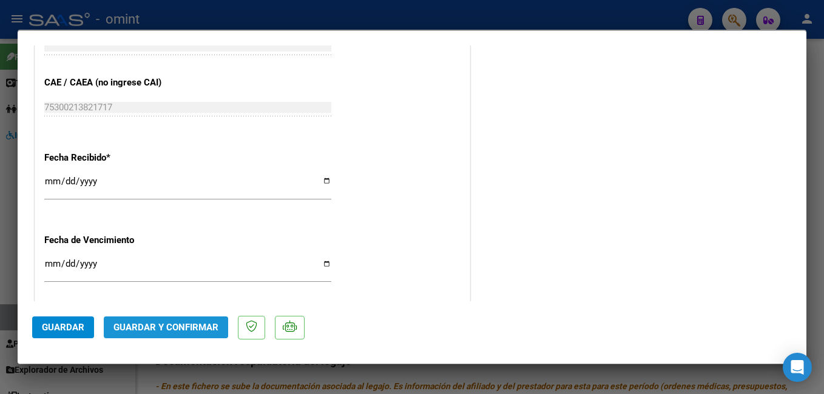
click at [189, 326] on span "Guardar y Confirmar" at bounding box center [165, 327] width 105 height 11
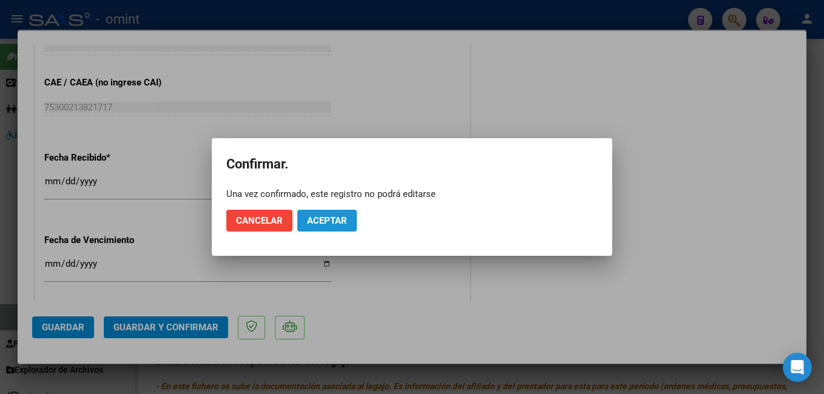
click at [329, 220] on span "Aceptar" at bounding box center [327, 220] width 40 height 11
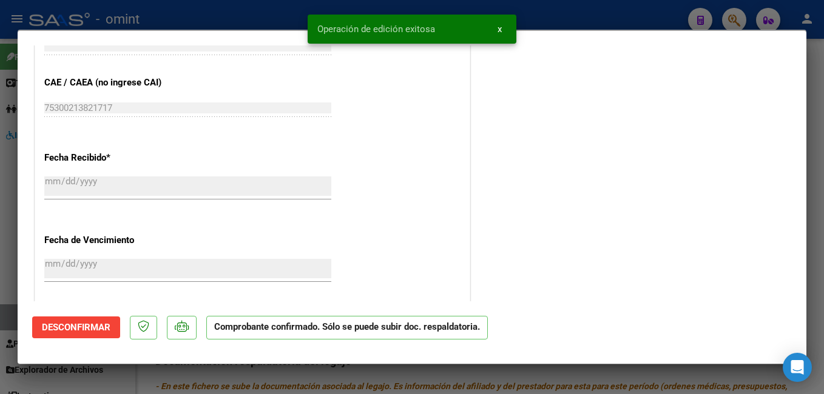
click at [229, 12] on div at bounding box center [412, 197] width 824 height 394
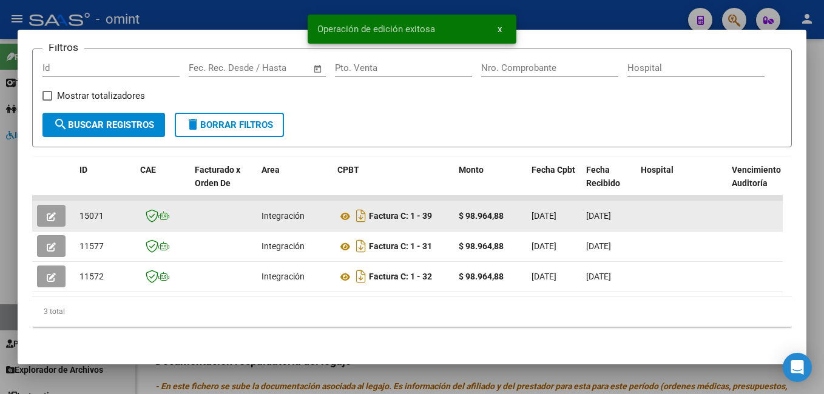
click at [95, 211] on span "15071" at bounding box center [91, 216] width 24 height 10
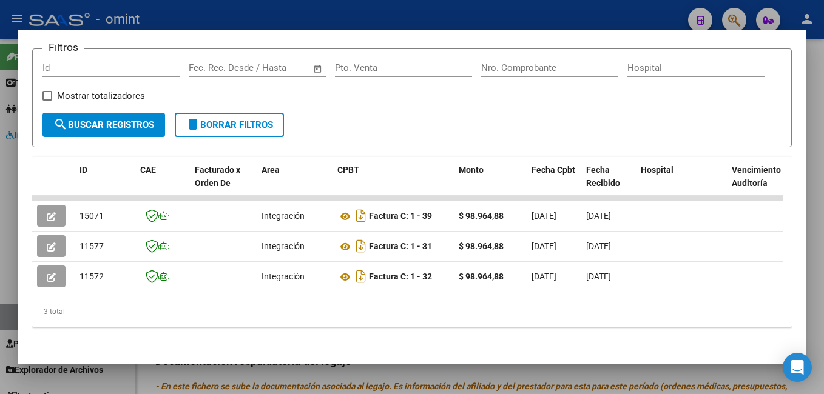
click at [334, 10] on div at bounding box center [412, 197] width 824 height 394
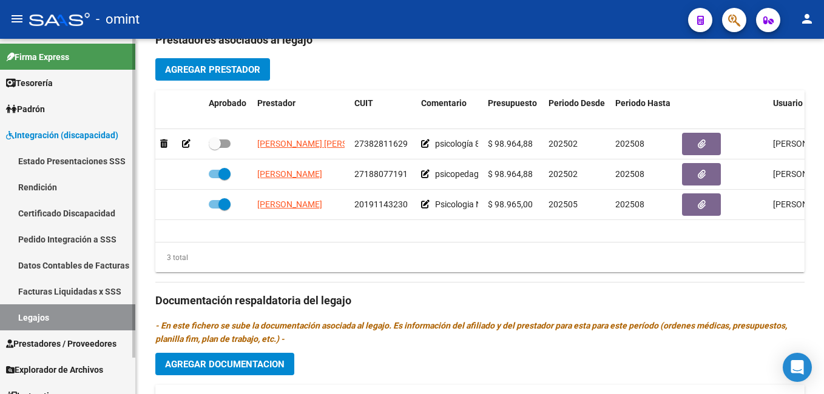
scroll to position [41, 0]
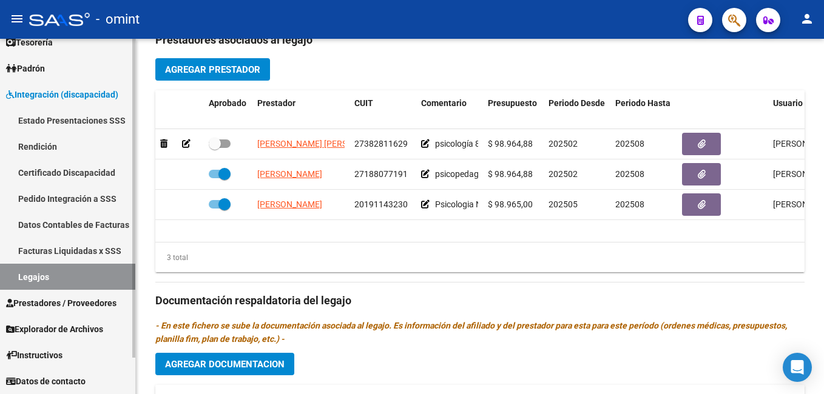
click at [74, 274] on link "Legajos" at bounding box center [67, 277] width 135 height 26
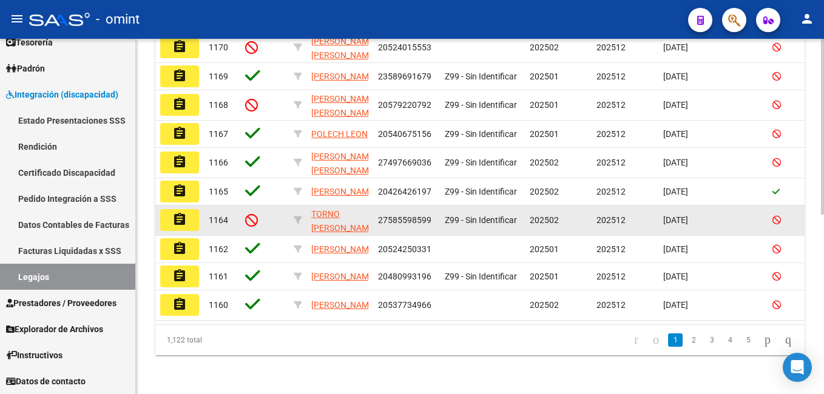
scroll to position [61, 0]
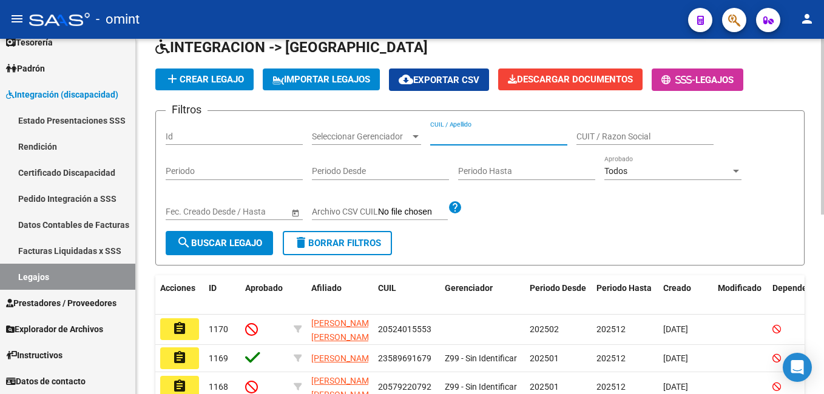
paste input "23468465124"
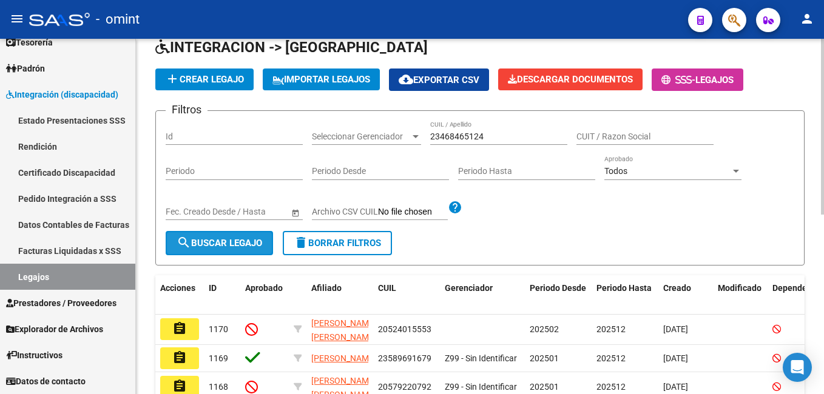
click at [238, 243] on span "search Buscar Legajo" at bounding box center [219, 243] width 86 height 11
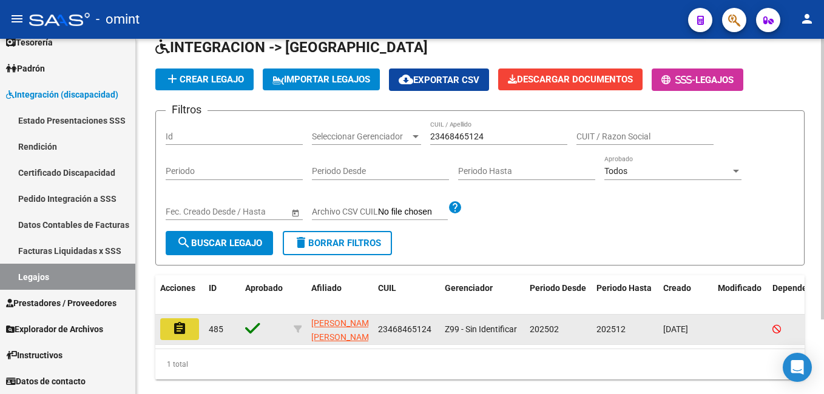
click at [177, 337] on button "assignment" at bounding box center [179, 329] width 39 height 22
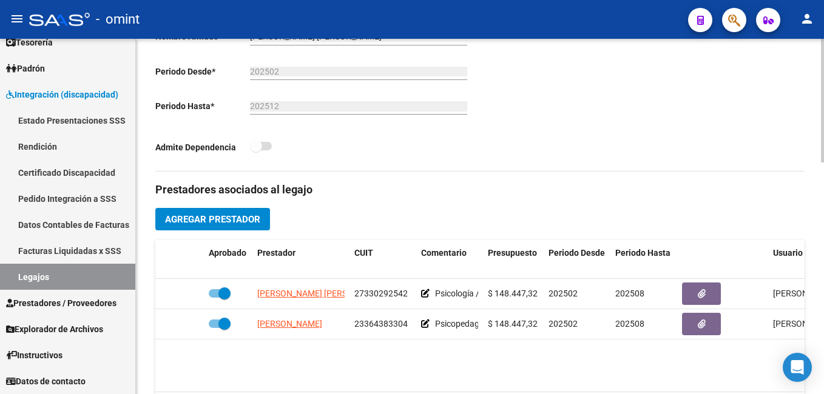
scroll to position [364, 0]
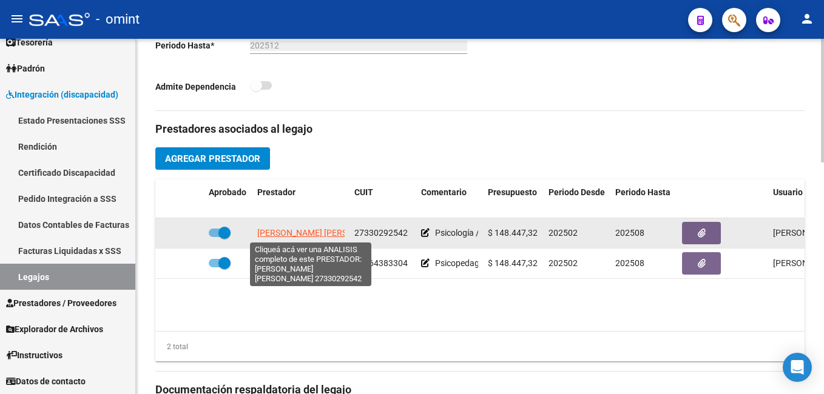
click at [297, 229] on span "BRIZUELA MARIA STEFANIA" at bounding box center [323, 233] width 132 height 10
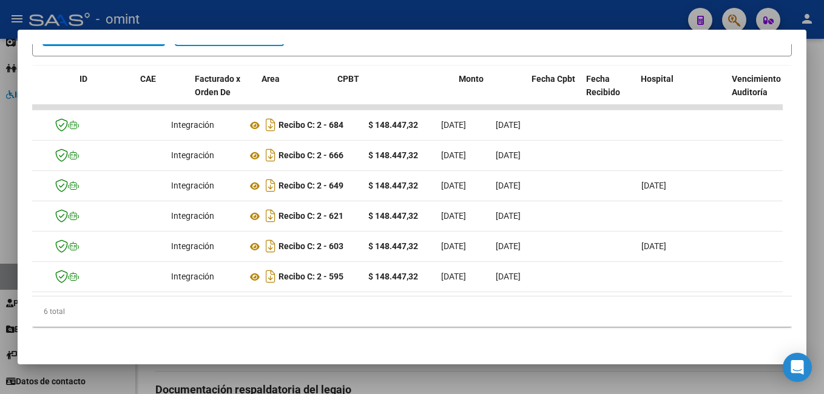
scroll to position [0, 0]
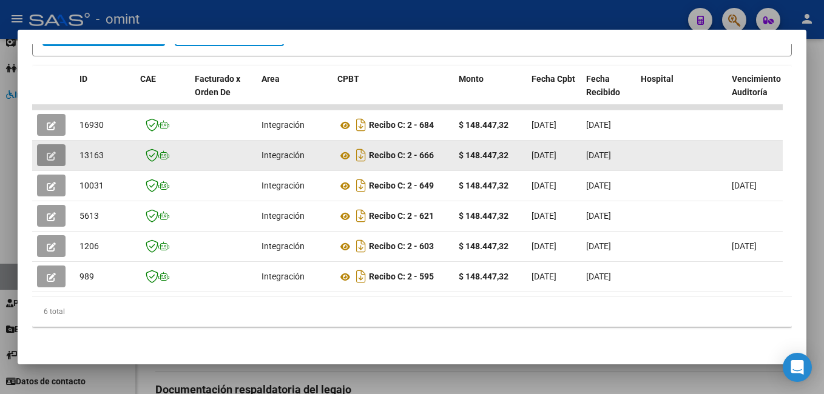
click at [47, 152] on icon "button" at bounding box center [51, 156] width 9 height 9
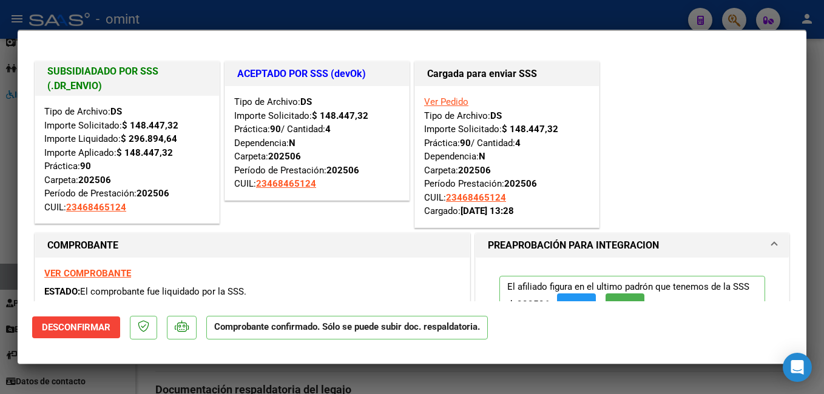
click at [266, 5] on div at bounding box center [412, 197] width 824 height 394
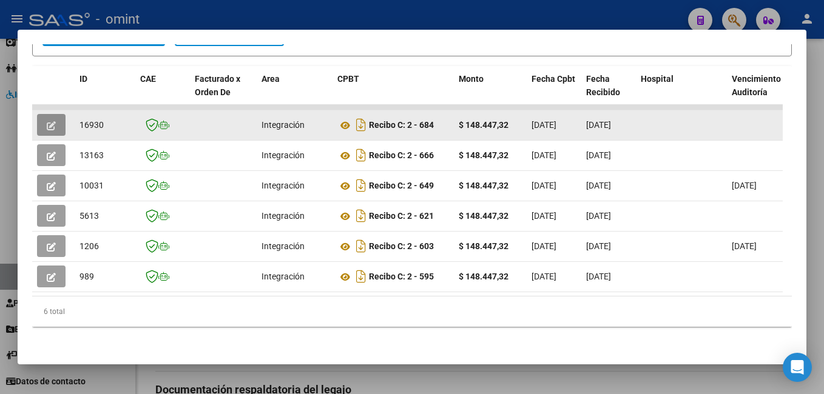
click at [50, 121] on icon "button" at bounding box center [51, 125] width 9 height 9
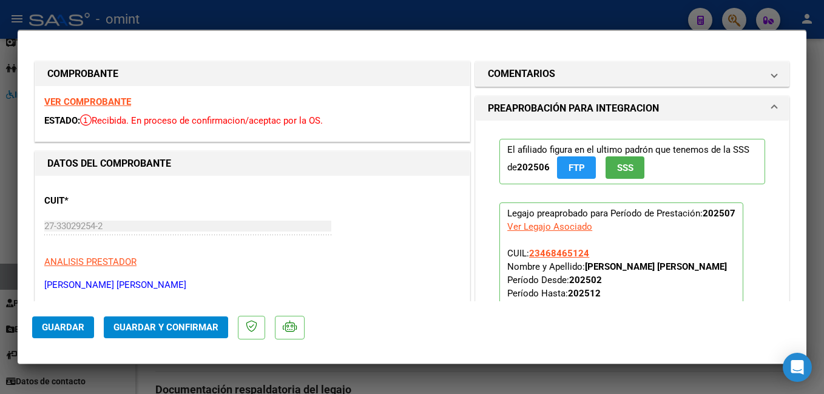
click at [112, 102] on strong "VER COMPROBANTE" at bounding box center [87, 101] width 87 height 11
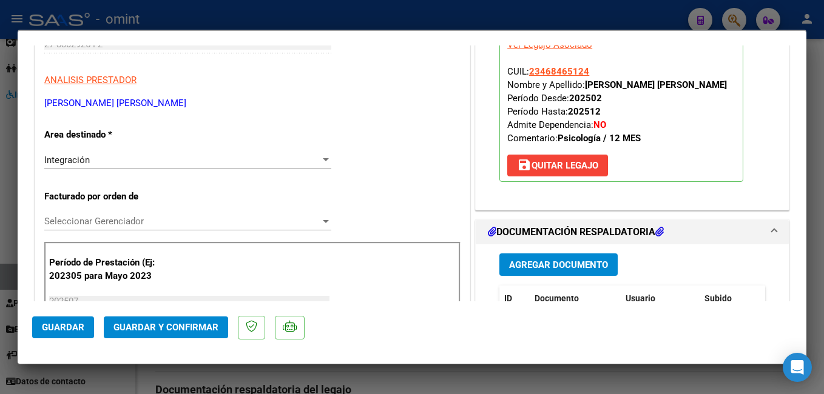
scroll to position [243, 0]
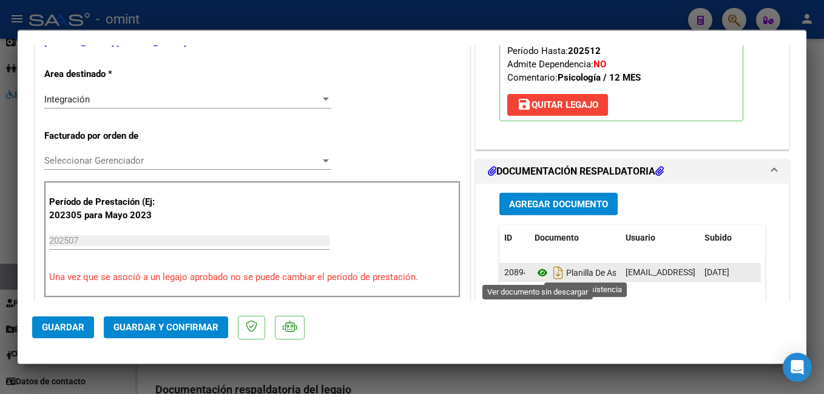
click at [538, 277] on icon at bounding box center [542, 273] width 16 height 15
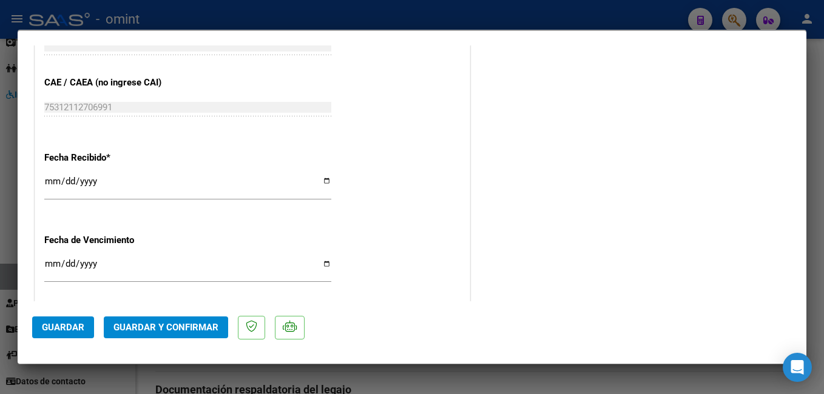
scroll to position [915, 0]
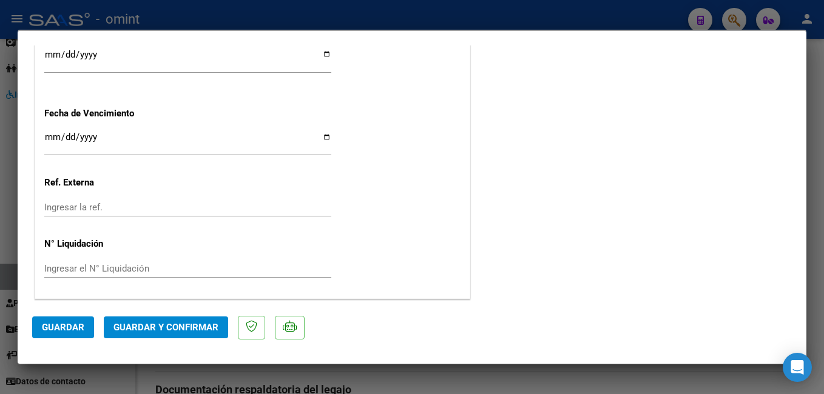
click at [177, 327] on span "Guardar y Confirmar" at bounding box center [165, 327] width 105 height 11
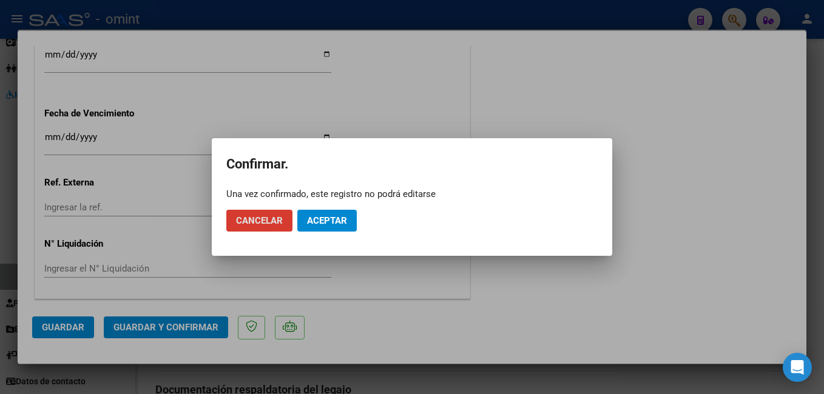
click at [324, 226] on span "Aceptar" at bounding box center [327, 220] width 40 height 11
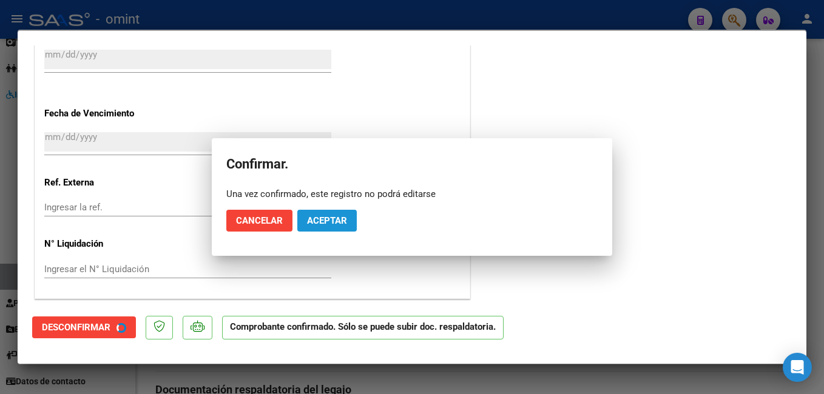
scroll to position [840, 0]
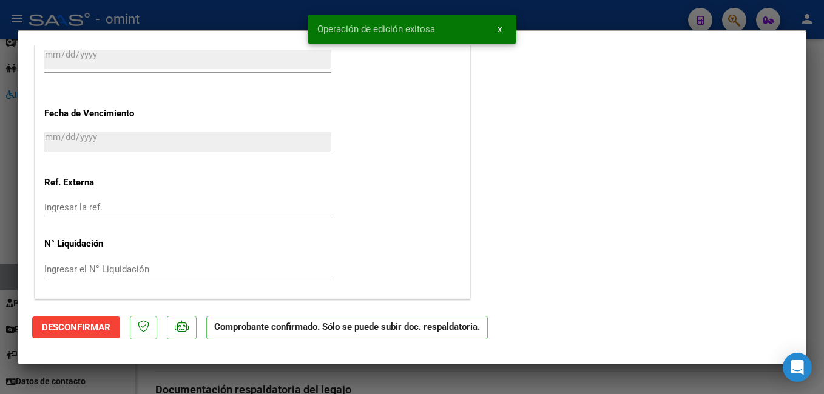
click at [230, 14] on div at bounding box center [412, 197] width 824 height 394
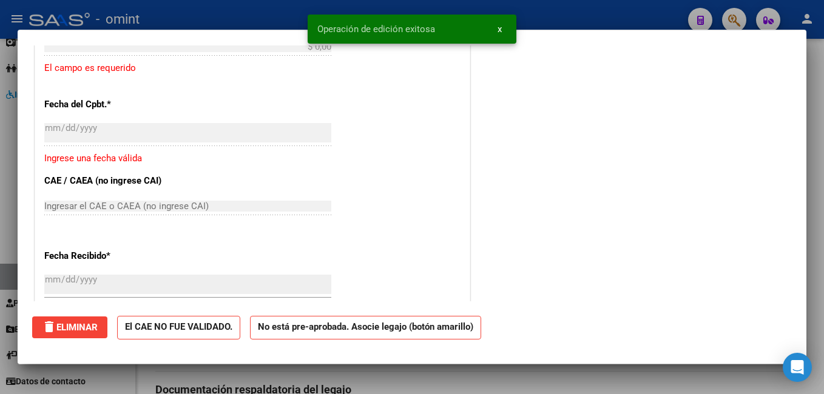
scroll to position [0, 0]
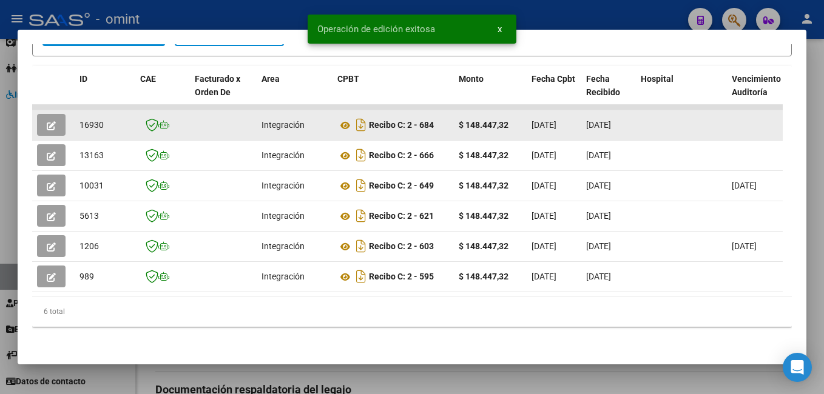
click at [93, 120] on span "16930" at bounding box center [91, 125] width 24 height 10
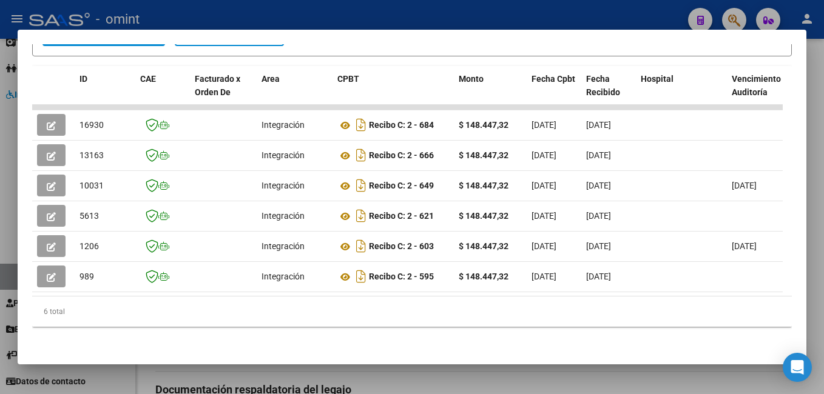
click at [184, 18] on div at bounding box center [412, 197] width 824 height 394
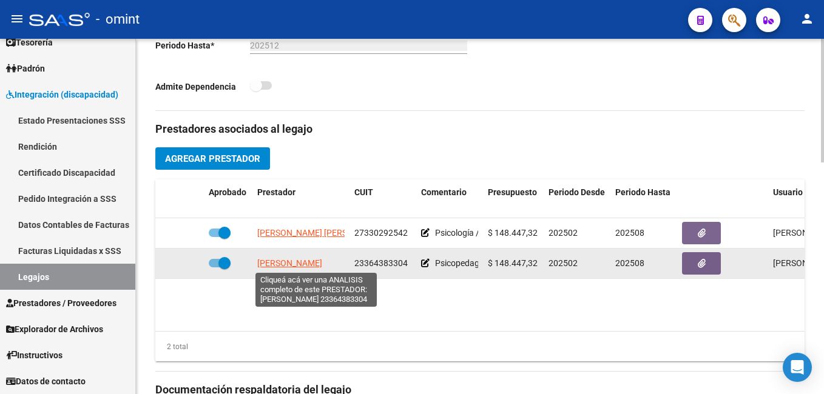
click at [321, 263] on span "ROMERO GABRIELA STEFANIA" at bounding box center [289, 263] width 65 height 10
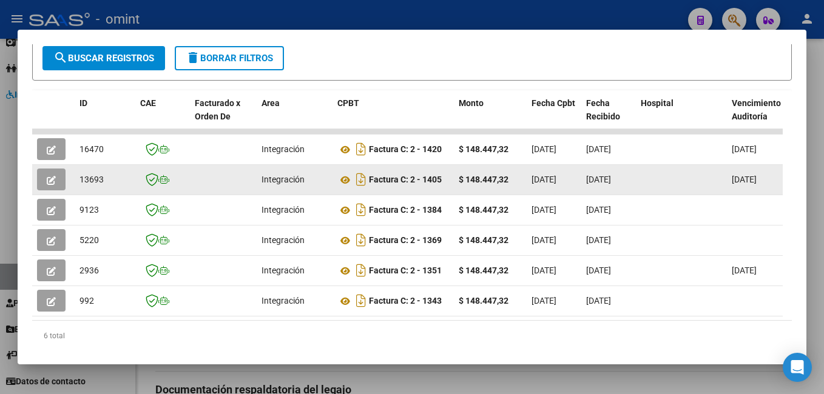
click at [47, 190] on button "button" at bounding box center [51, 180] width 29 height 22
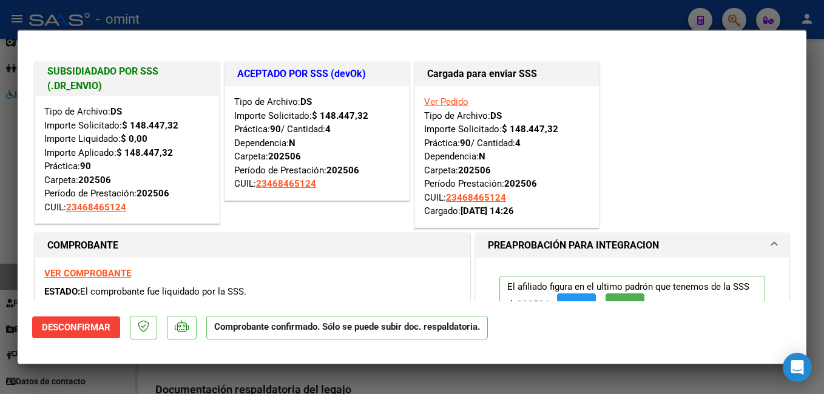
click at [193, 21] on div at bounding box center [412, 197] width 824 height 394
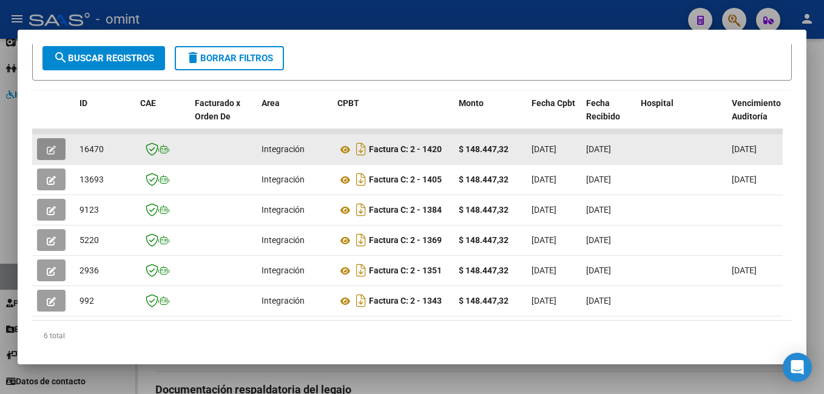
click at [48, 152] on button "button" at bounding box center [51, 149] width 29 height 22
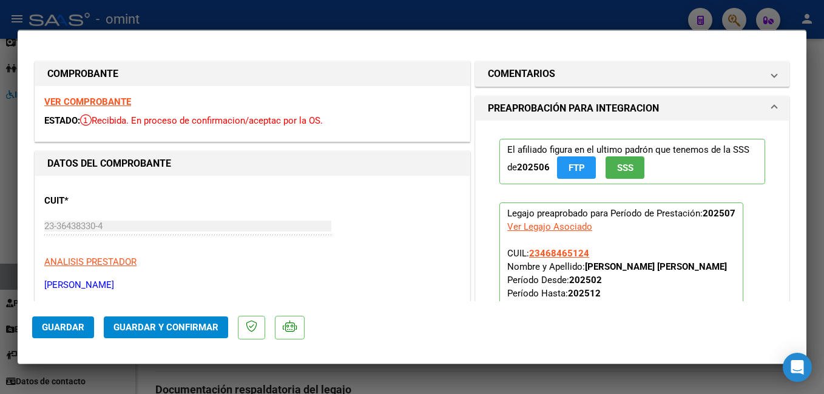
click at [108, 104] on strong "VER COMPROBANTE" at bounding box center [87, 101] width 87 height 11
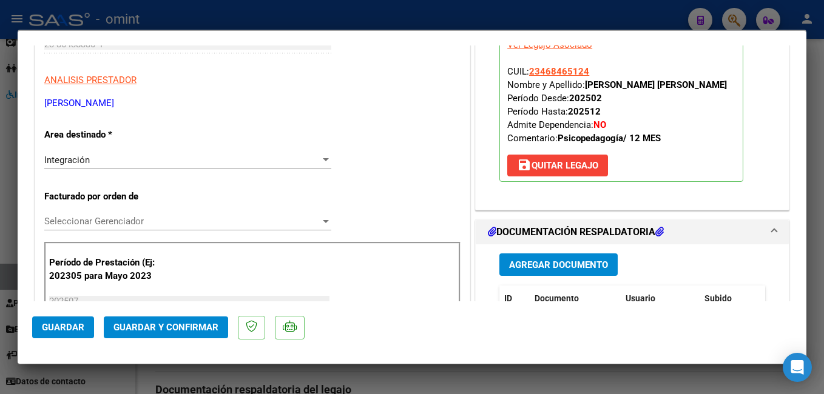
scroll to position [243, 0]
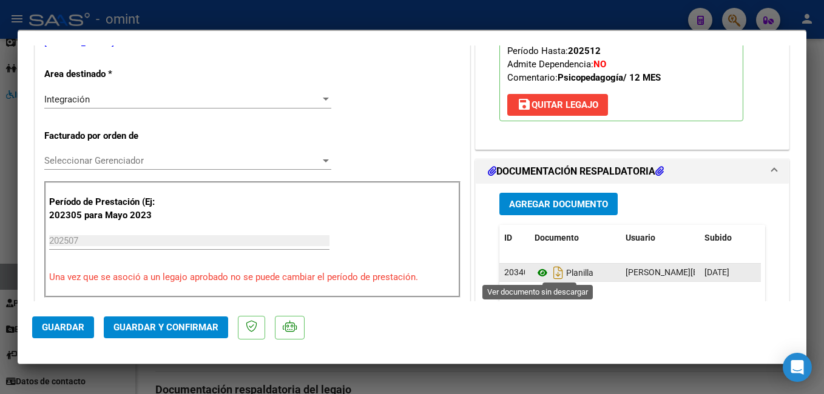
click at [534, 270] on icon at bounding box center [542, 273] width 16 height 15
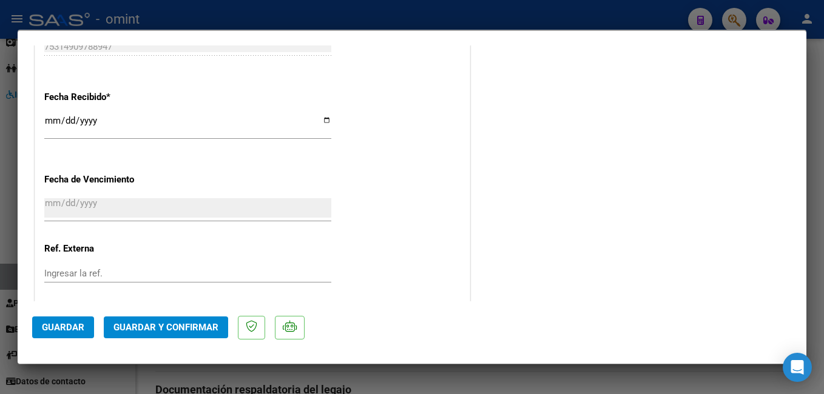
scroll to position [915, 0]
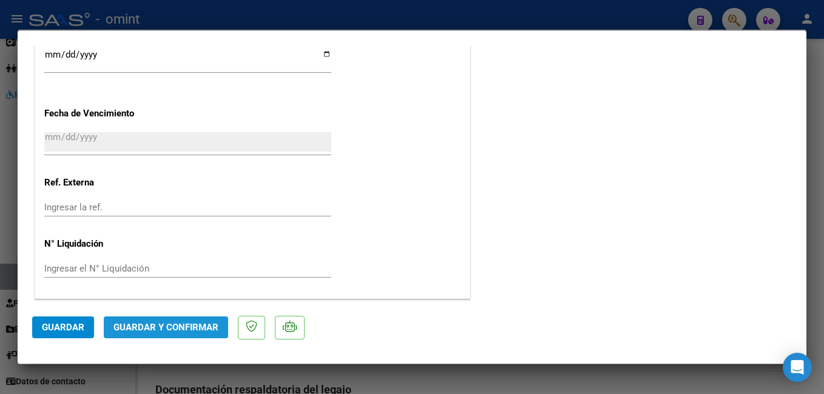
click at [147, 329] on span "Guardar y Confirmar" at bounding box center [165, 327] width 105 height 11
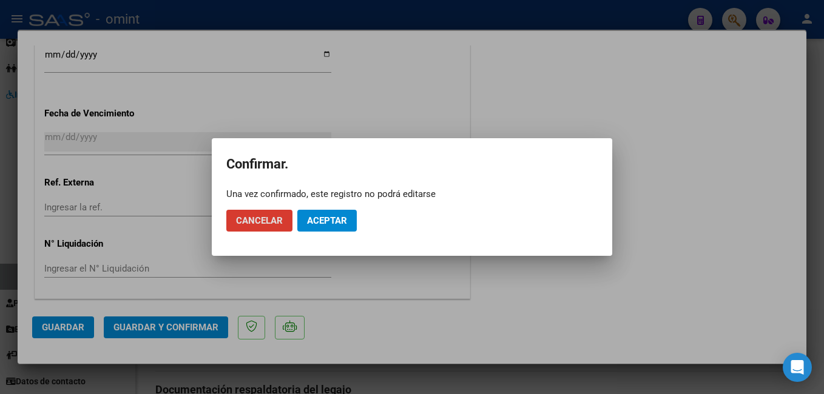
click at [344, 212] on button "Aceptar" at bounding box center [326, 221] width 59 height 22
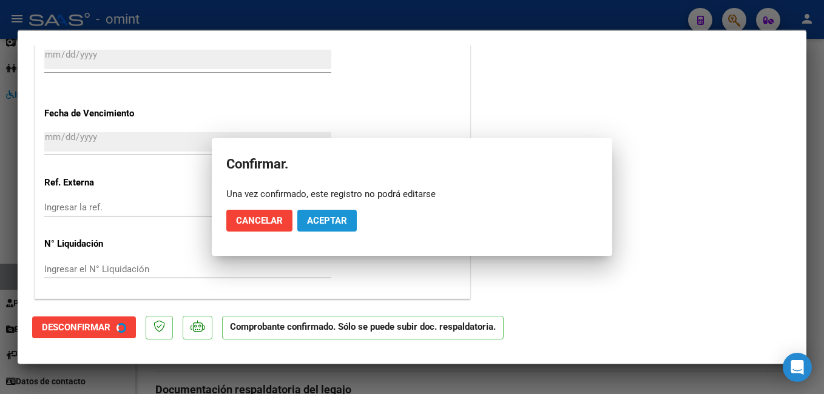
scroll to position [840, 0]
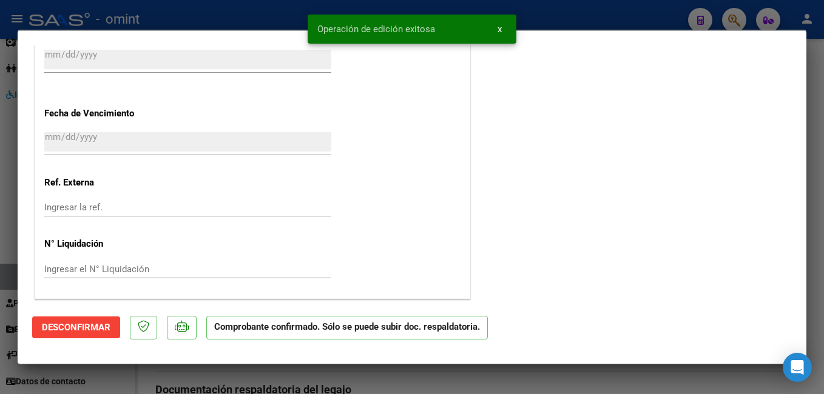
click at [250, 8] on div at bounding box center [412, 197] width 824 height 394
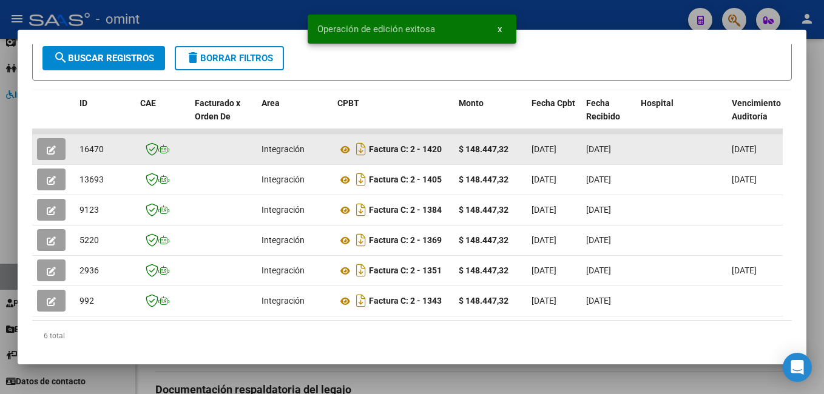
click at [98, 154] on span "16470" at bounding box center [91, 149] width 24 height 10
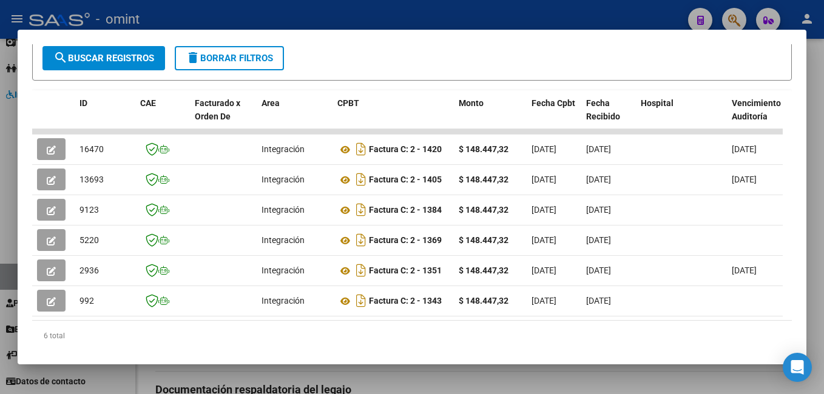
click at [232, 5] on div at bounding box center [412, 197] width 824 height 394
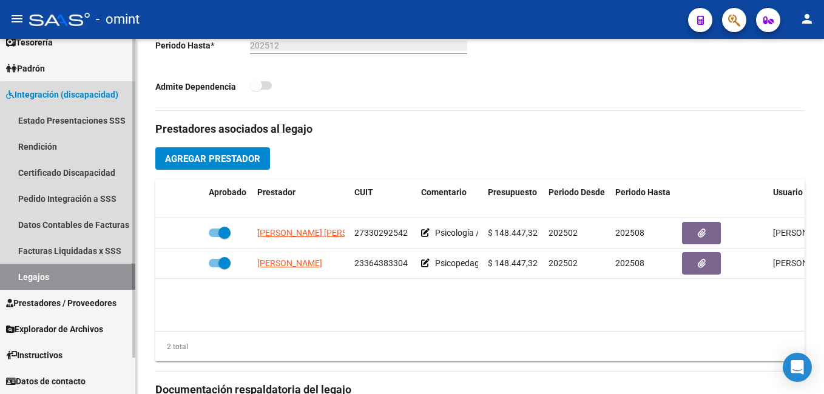
click at [82, 275] on link "Legajos" at bounding box center [67, 277] width 135 height 26
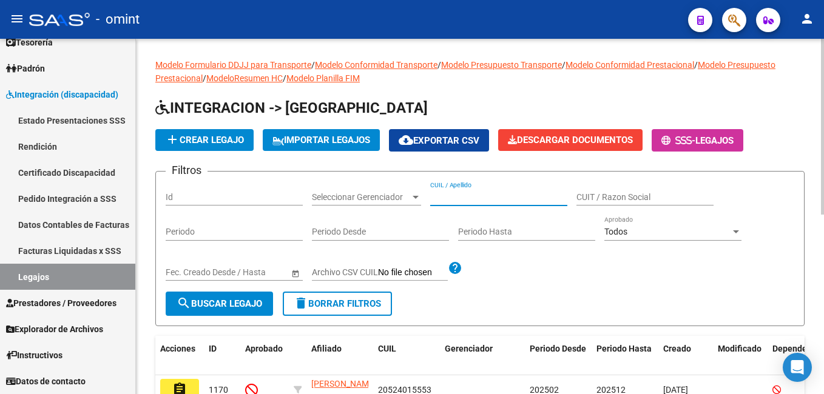
paste input "20463794953"
click at [239, 305] on span "search Buscar Legajo" at bounding box center [219, 303] width 86 height 11
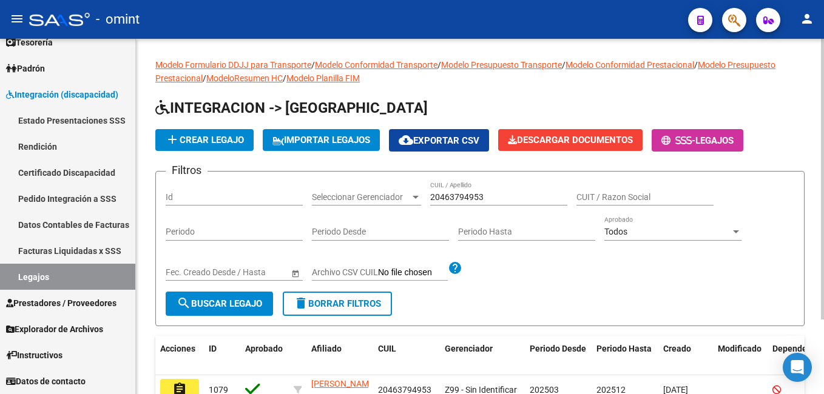
scroll to position [94, 0]
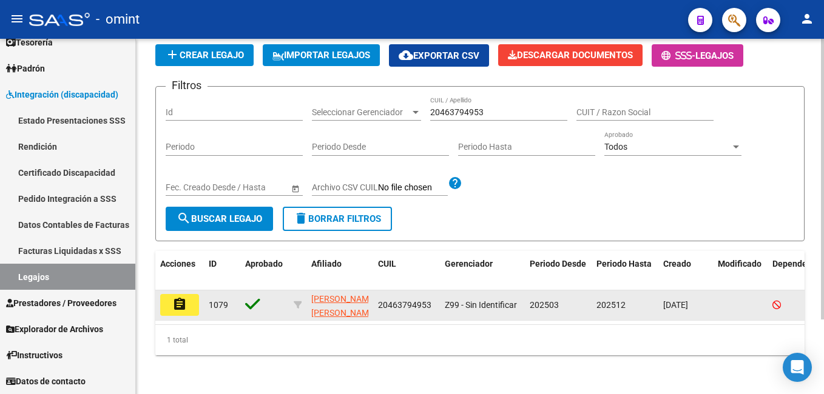
click at [181, 301] on mat-icon "assignment" at bounding box center [179, 304] width 15 height 15
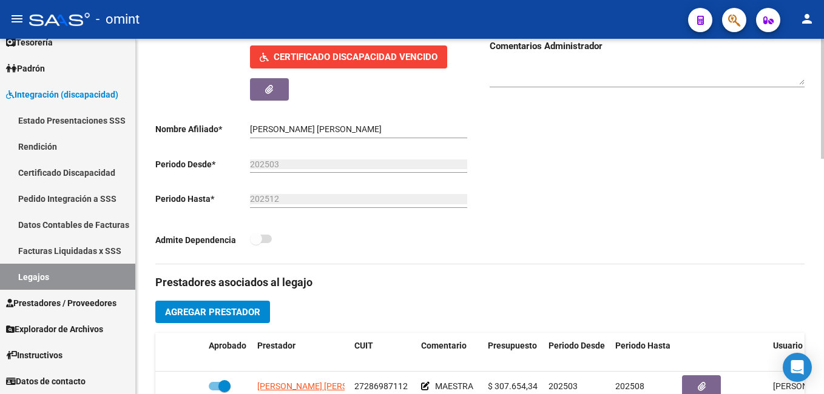
scroll to position [303, 0]
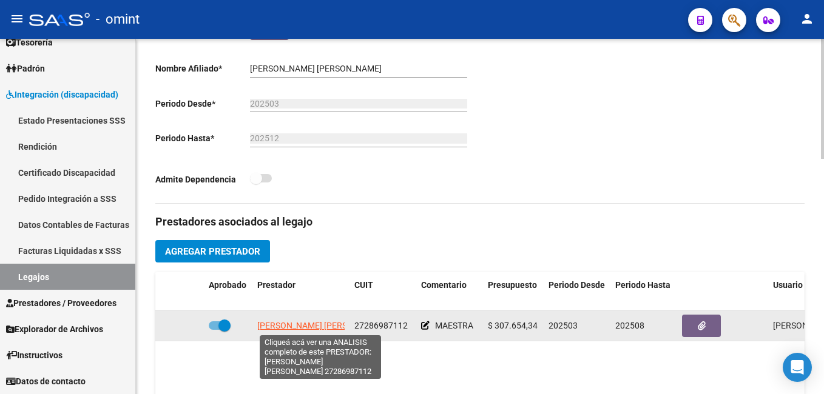
click at [280, 324] on span "VILLAFAÑE YANINA DE LOURDES" at bounding box center [323, 326] width 132 height 10
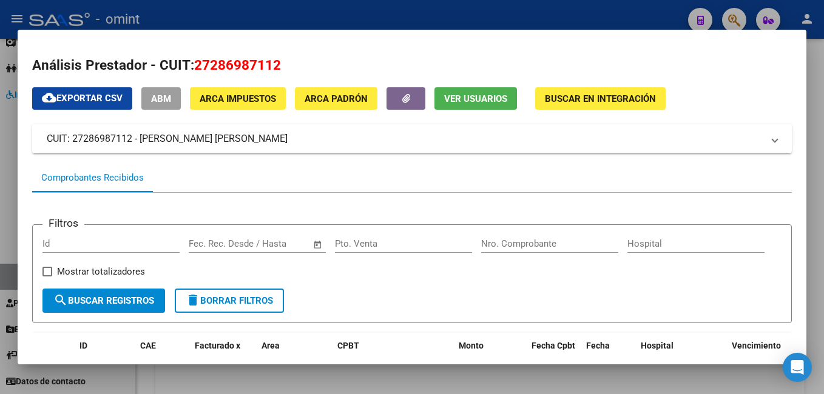
click at [270, 10] on div at bounding box center [412, 197] width 824 height 394
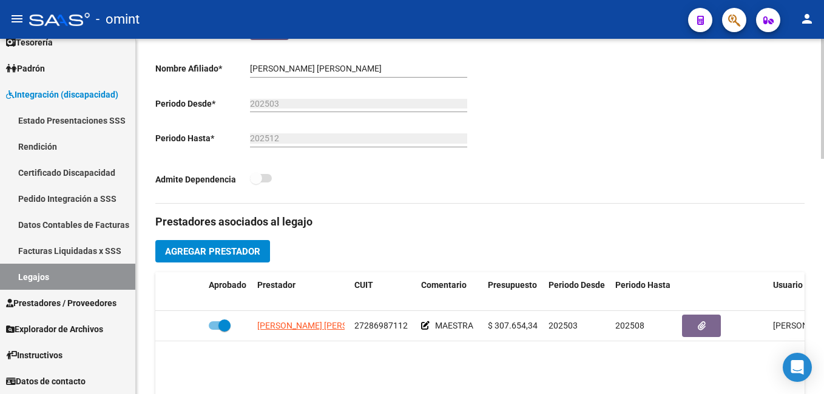
scroll to position [425, 0]
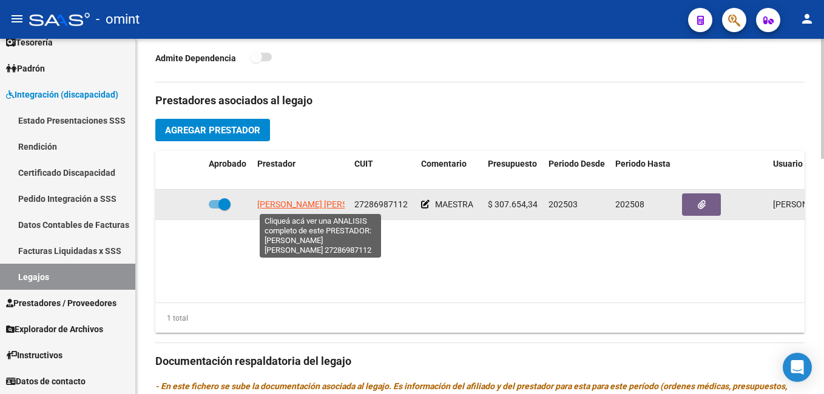
click at [278, 202] on span "VILLAFAÑE YANINA DE LOURDES" at bounding box center [323, 205] width 132 height 10
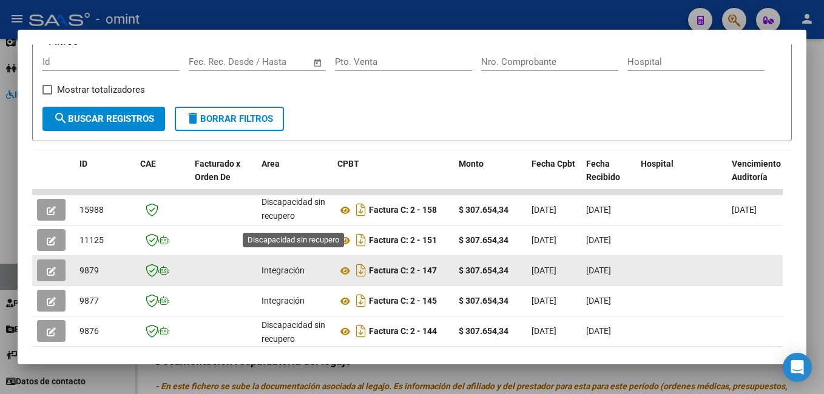
scroll to position [1, 0]
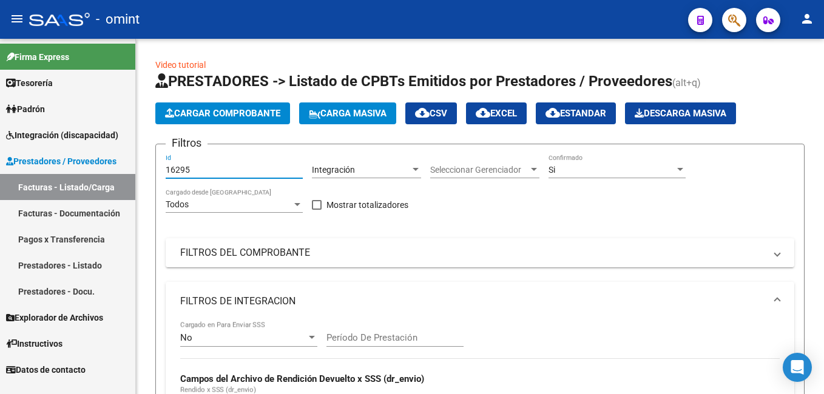
drag, startPoint x: 198, startPoint y: 169, endPoint x: 72, endPoint y: 152, distance: 127.3
click at [72, 152] on mat-sidenav-container "Firma Express Tesorería Extractos Procesados (csv) Extractos Originales (pdf) P…" at bounding box center [412, 216] width 824 height 355
paste input "16036"
type input "16036"
click at [457, 270] on div "Filtros 16036 Id Integración Area Seleccionar Gerenciador Seleccionar Gerenciad…" at bounding box center [480, 382] width 628 height 457
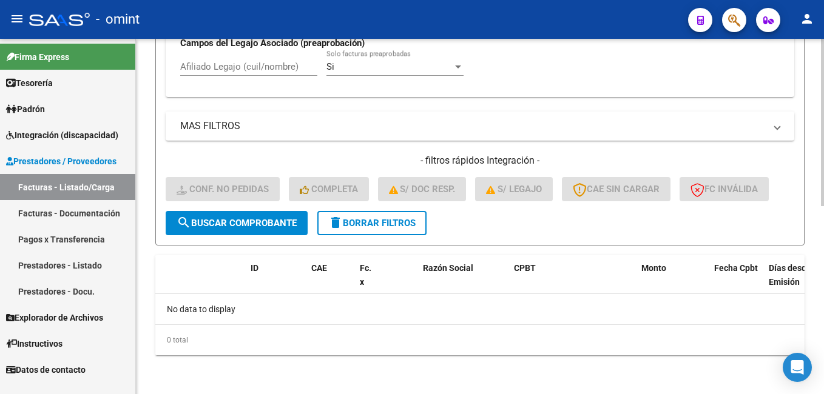
click at [221, 221] on span "search Buscar Comprobante" at bounding box center [236, 223] width 120 height 11
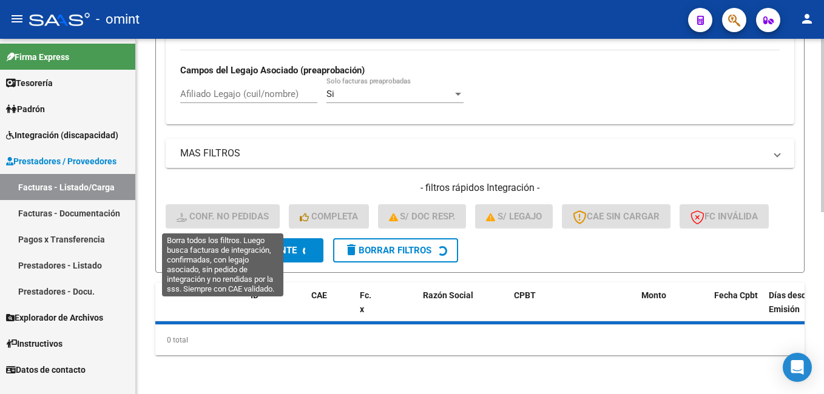
scroll to position [400, 0]
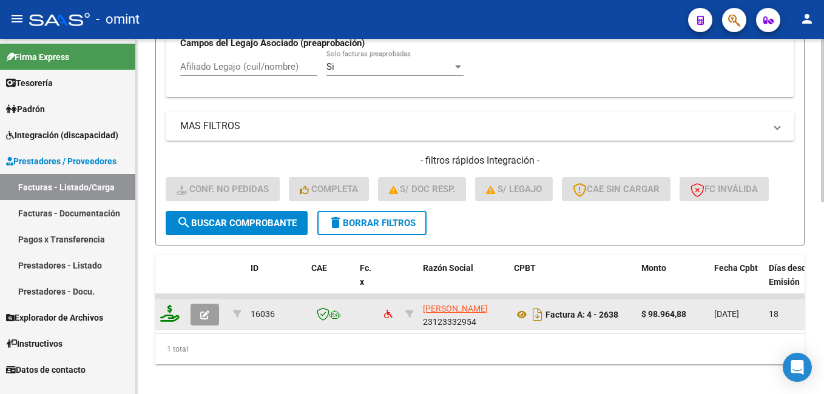
drag, startPoint x: 156, startPoint y: 314, endPoint x: 170, endPoint y: 313, distance: 14.0
click at [166, 314] on datatable-body-cell at bounding box center [170, 315] width 30 height 30
click at [173, 316] on icon at bounding box center [169, 313] width 19 height 17
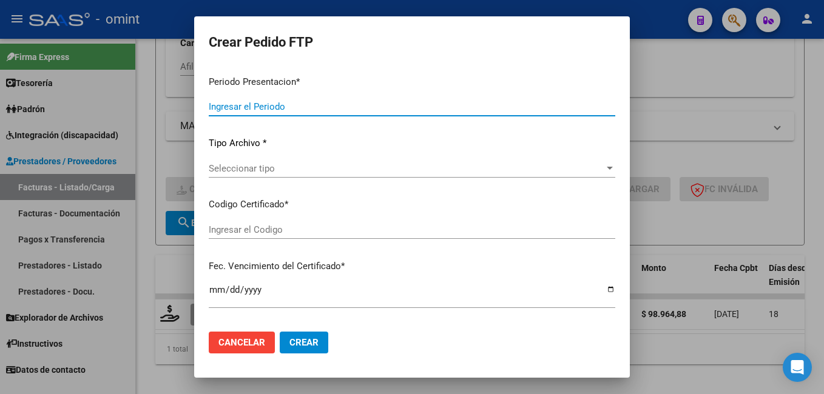
type input "202507"
type input "$ 98.964,88"
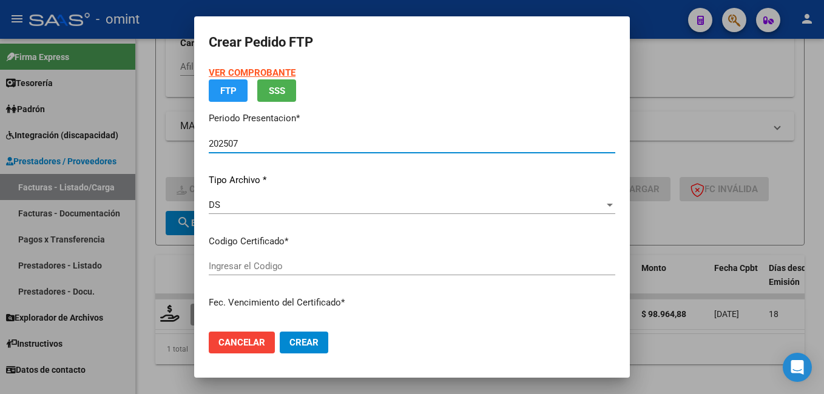
type input "3203392904"
type input "2027-05-26"
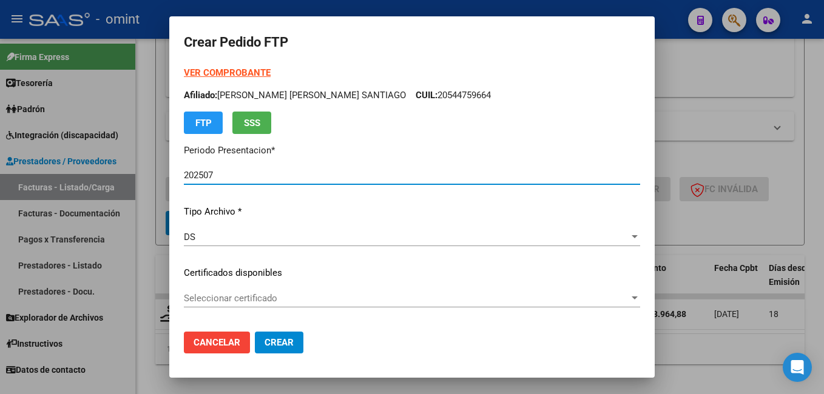
click at [631, 299] on div at bounding box center [634, 298] width 6 height 3
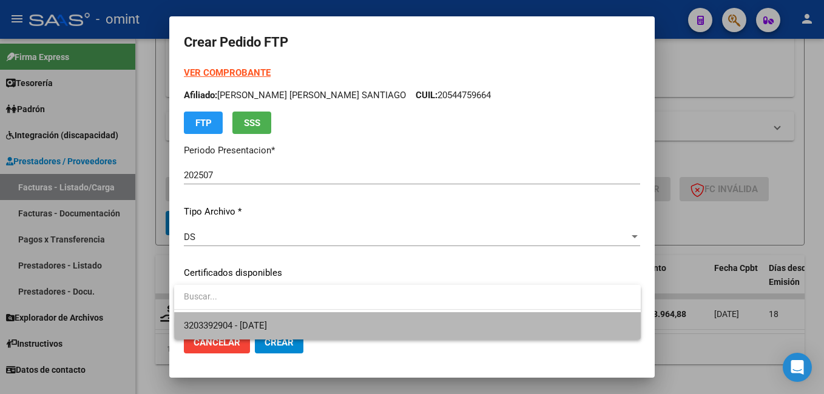
click at [552, 326] on span "3203392904 - 2027-05-26" at bounding box center [407, 325] width 447 height 27
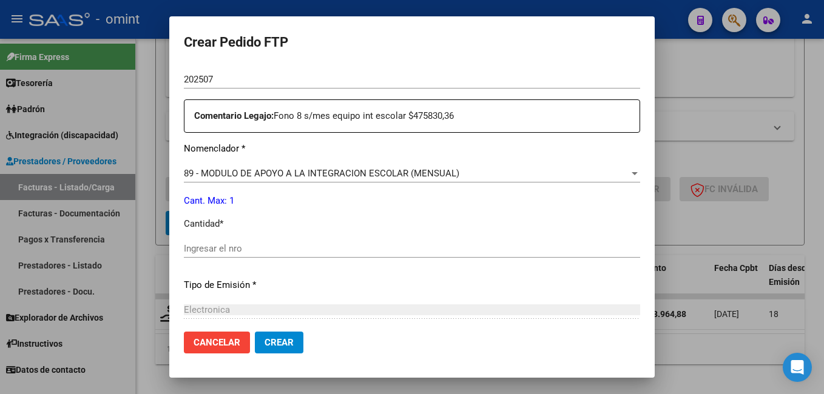
scroll to position [485, 0]
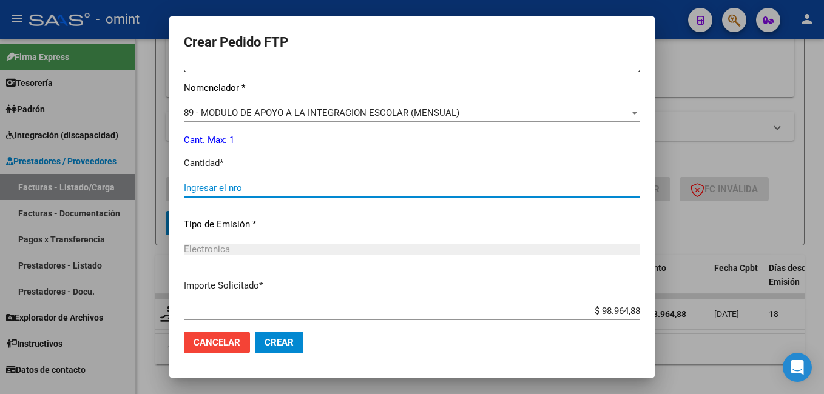
click at [230, 189] on input "Ingresar el nro" at bounding box center [412, 188] width 456 height 11
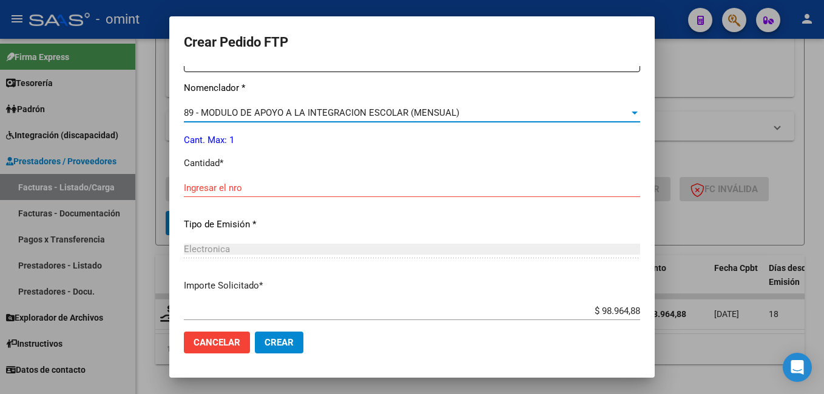
click at [631, 112] on div at bounding box center [634, 113] width 6 height 3
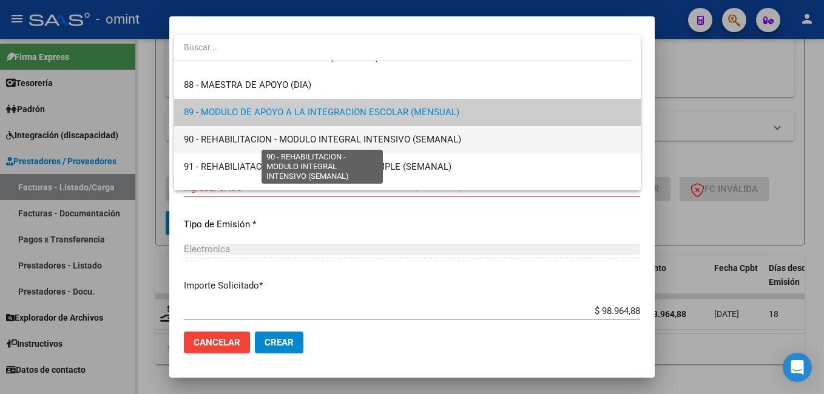
scroll to position [2426, 0]
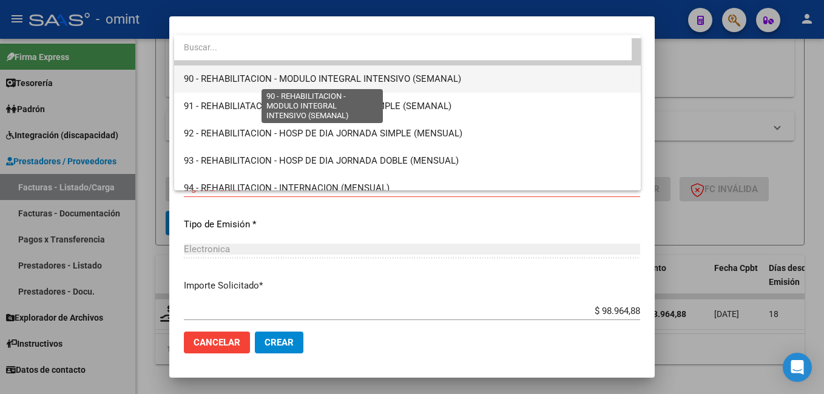
click at [365, 81] on span "90 - REHABILITACION - MODULO INTEGRAL INTENSIVO (SEMANAL)" at bounding box center [322, 78] width 277 height 11
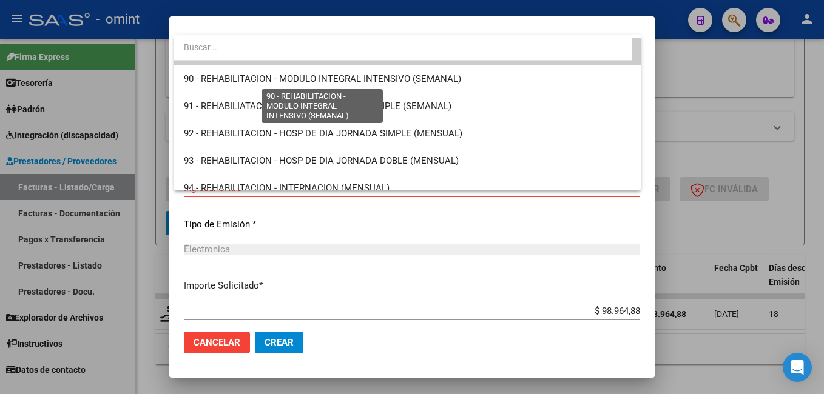
scroll to position [2429, 0]
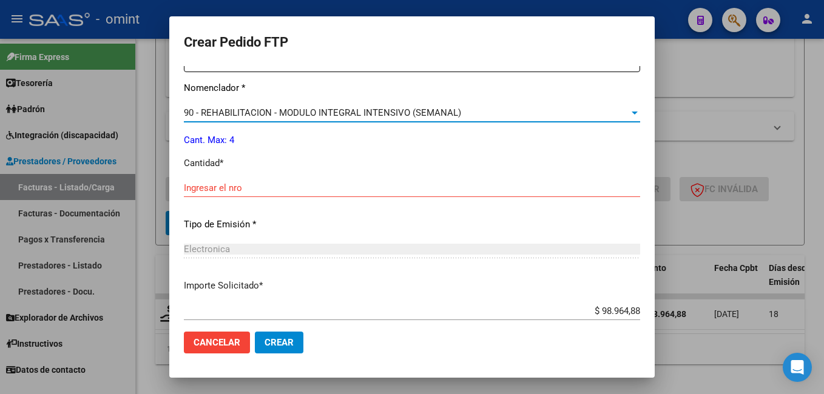
click at [258, 187] on input "Ingresar el nro" at bounding box center [412, 188] width 456 height 11
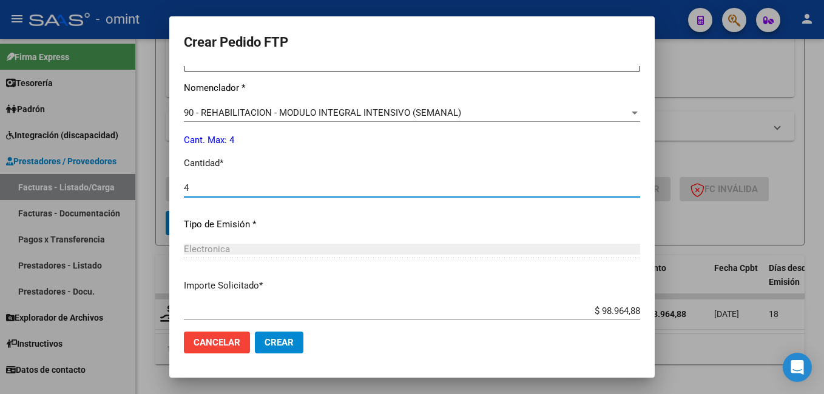
type input "4"
click at [326, 244] on div "Electronica" at bounding box center [412, 249] width 456 height 11
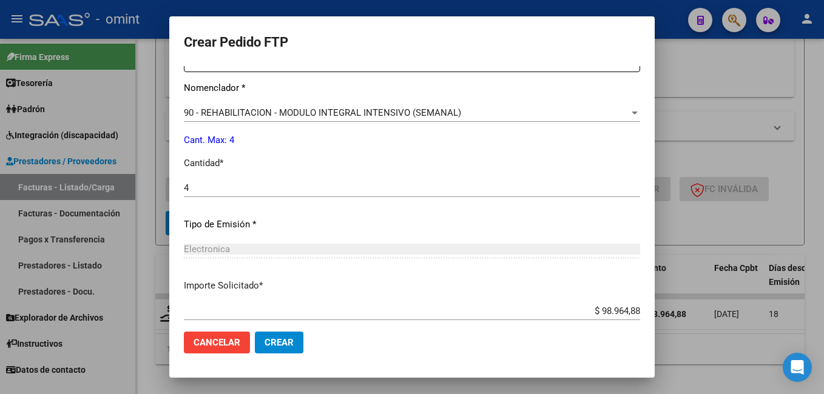
scroll to position [555, 0]
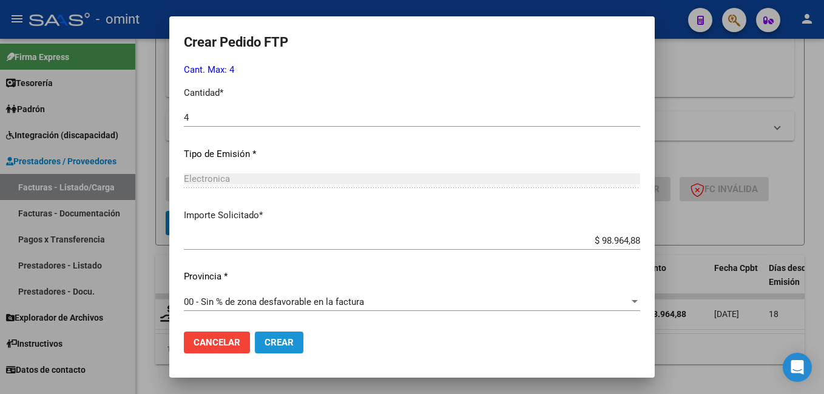
click at [291, 347] on span "Crear" at bounding box center [278, 342] width 29 height 11
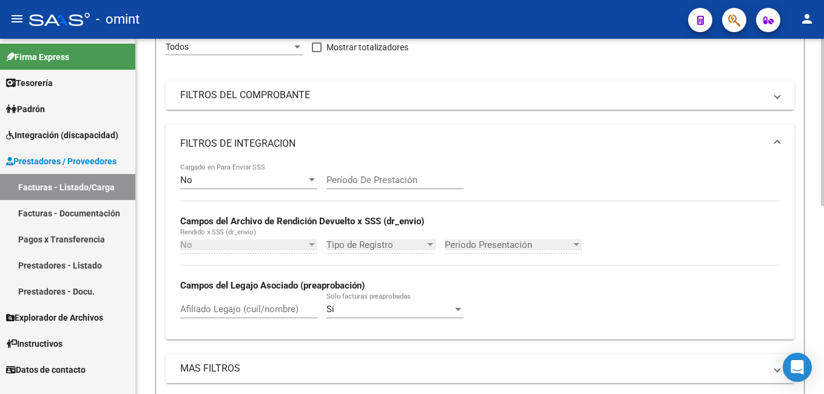
scroll to position [0, 0]
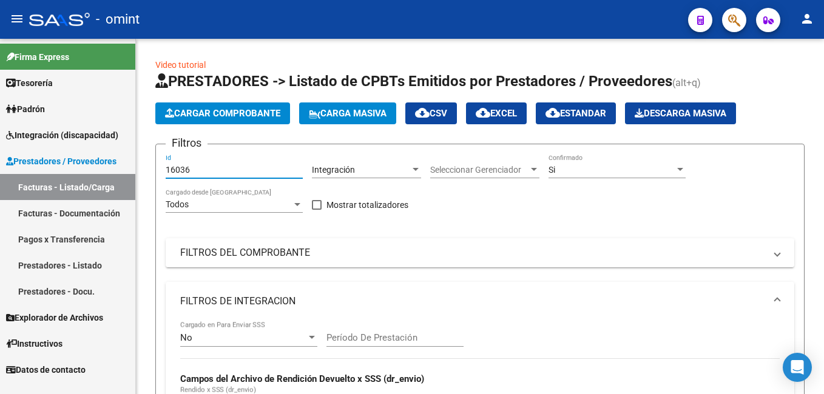
drag, startPoint x: 207, startPoint y: 167, endPoint x: 100, endPoint y: 157, distance: 107.8
click at [100, 157] on mat-sidenav-container "Firma Express Tesorería Extractos Procesados (csv) Extractos Originales (pdf) P…" at bounding box center [412, 216] width 824 height 355
paste input "16038"
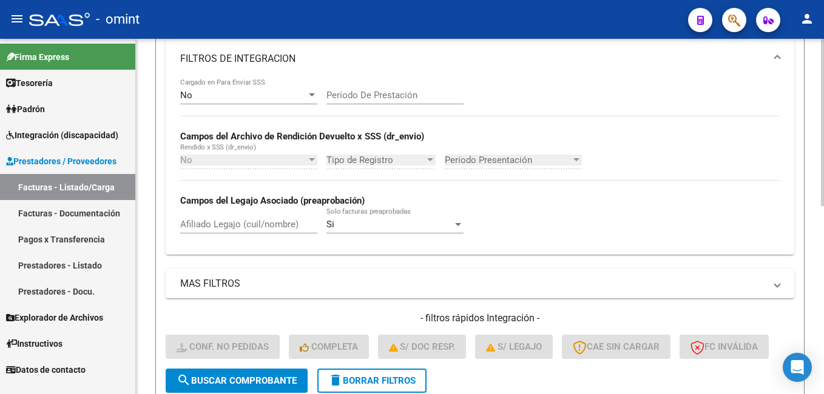
scroll to position [364, 0]
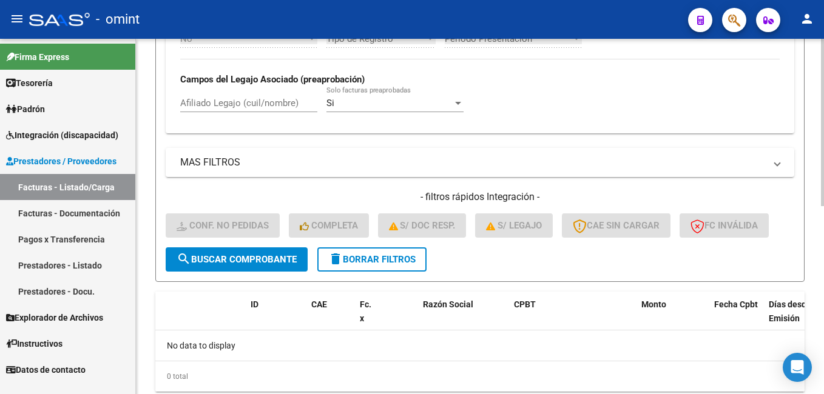
type input "16038"
click at [280, 264] on span "search Buscar Comprobante" at bounding box center [236, 259] width 120 height 11
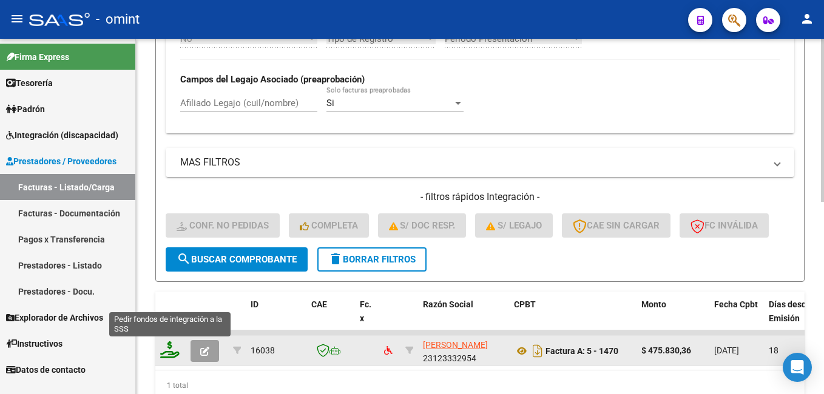
click at [165, 346] on icon at bounding box center [169, 349] width 19 height 17
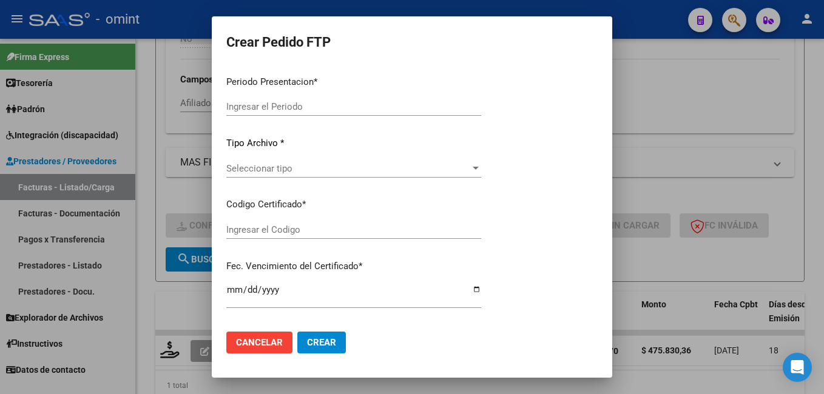
type input "202507"
type input "$ 475.830,36"
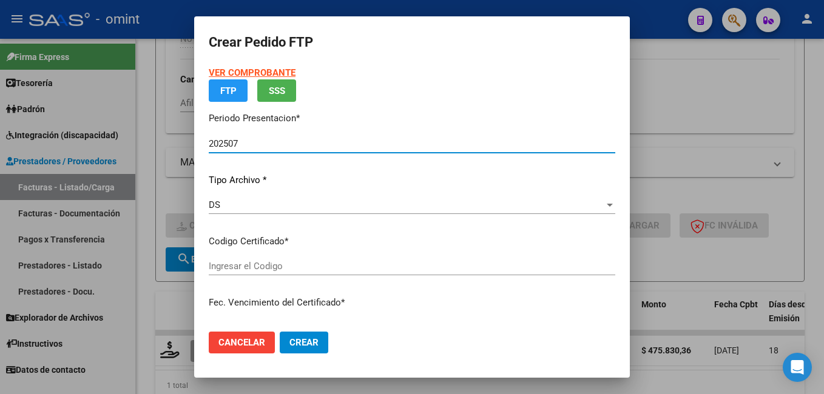
type input "3203392904"
type input "2027-05-26"
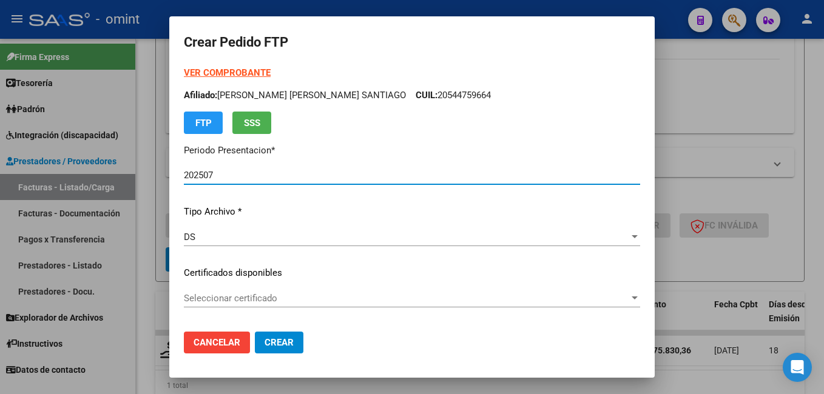
click at [631, 298] on div at bounding box center [634, 298] width 6 height 3
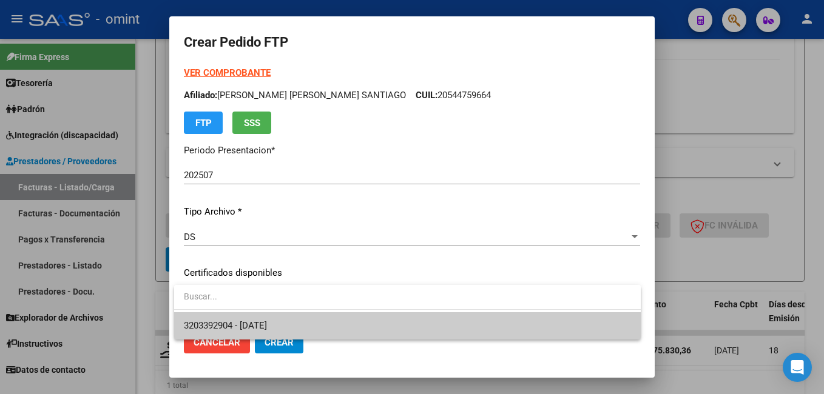
click at [528, 323] on span "3203392904 - 2027-05-26" at bounding box center [407, 325] width 447 height 27
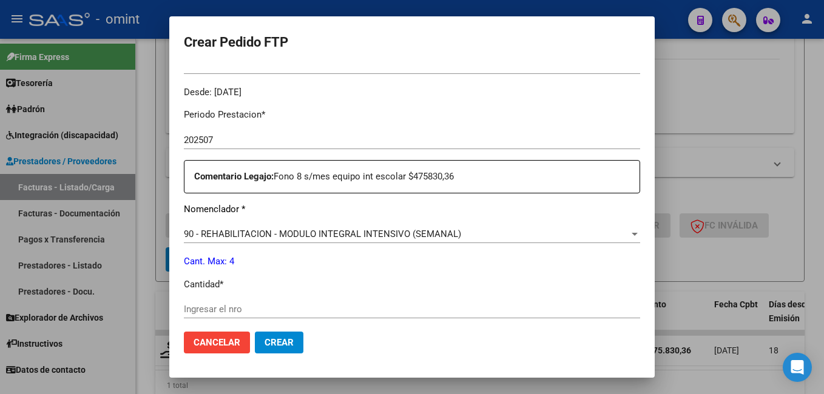
scroll to position [425, 0]
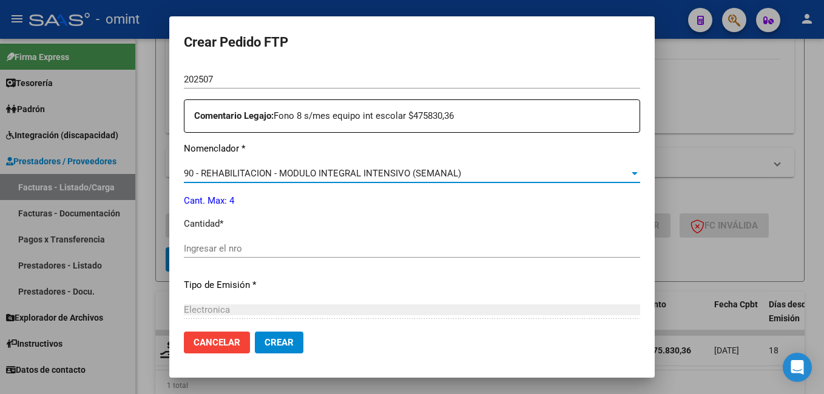
click at [631, 175] on div at bounding box center [634, 173] width 6 height 3
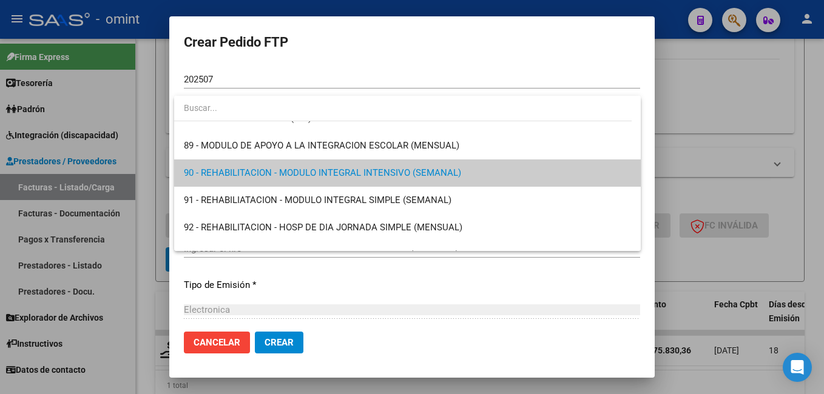
scroll to position [2332, 0]
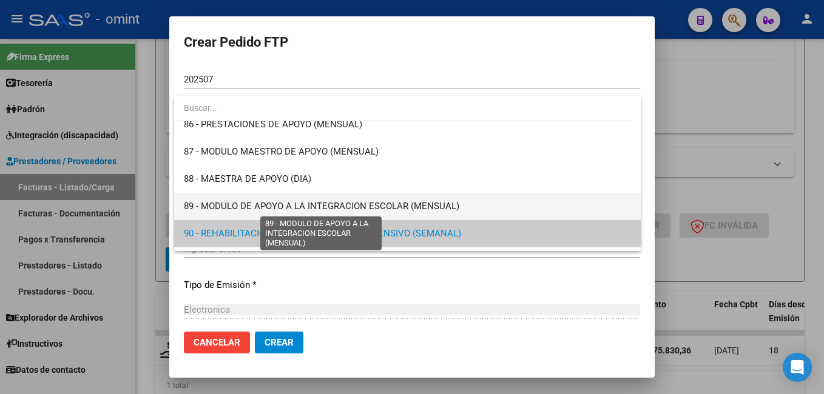
click at [327, 206] on span "89 - MODULO DE APOYO A LA INTEGRACION ESCOLAR (MENSUAL)" at bounding box center [321, 206] width 275 height 11
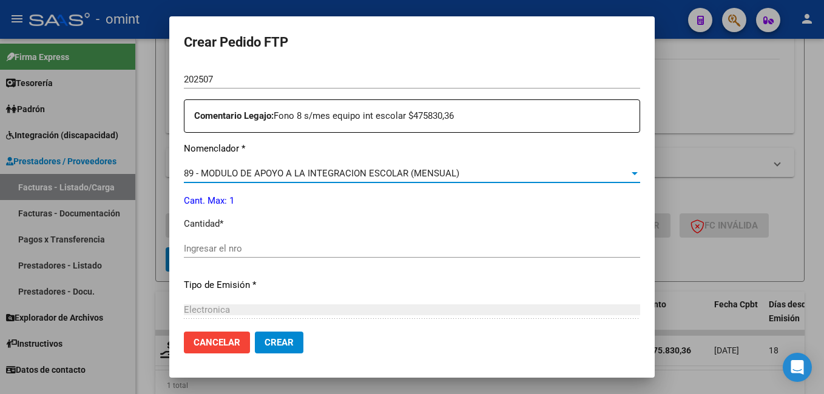
scroll to position [485, 0]
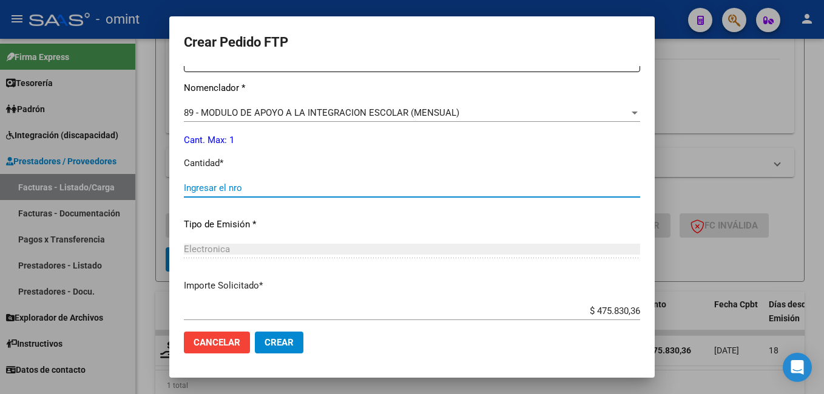
click at [224, 192] on input "Ingresar el nro" at bounding box center [412, 188] width 456 height 11
type input "1"
click at [391, 223] on p "Tipo de Emisión *" at bounding box center [412, 225] width 456 height 14
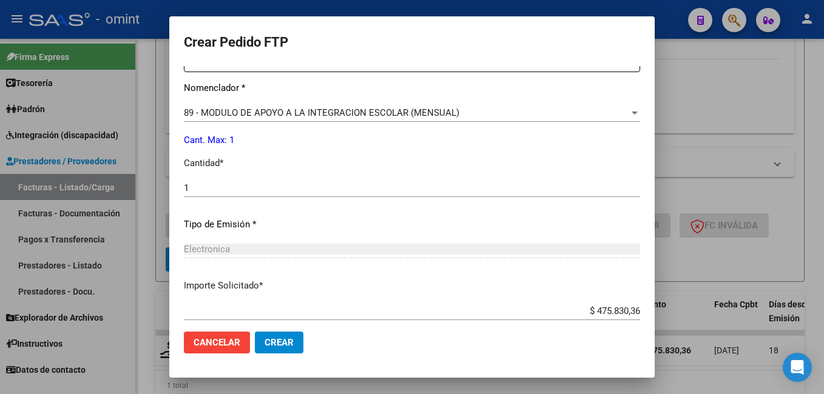
scroll to position [555, 0]
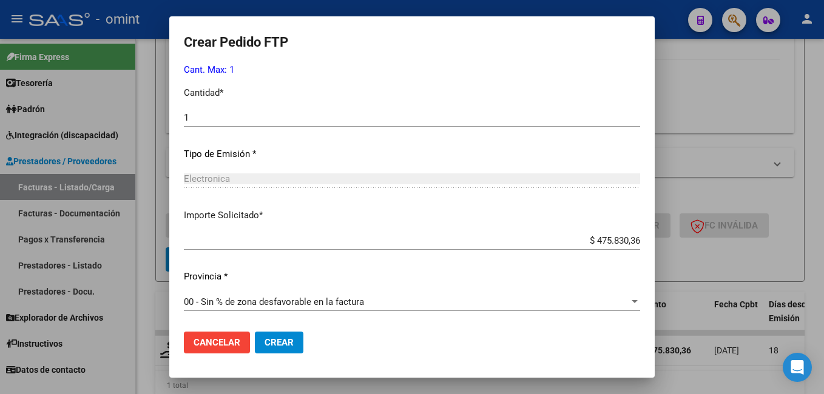
click at [286, 343] on span "Crear" at bounding box center [278, 342] width 29 height 11
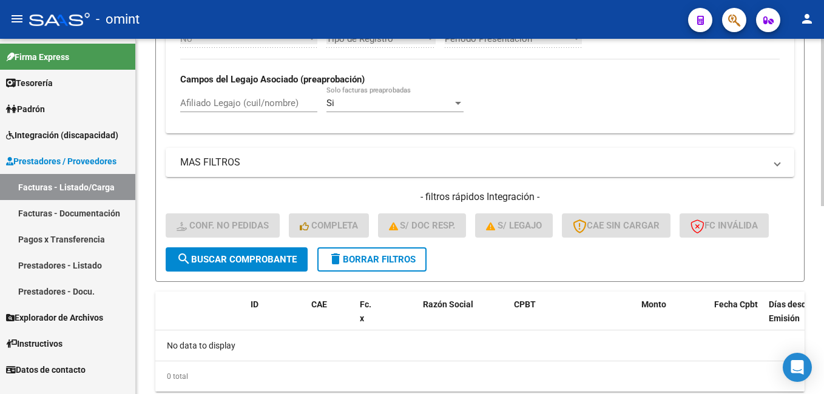
scroll to position [61, 0]
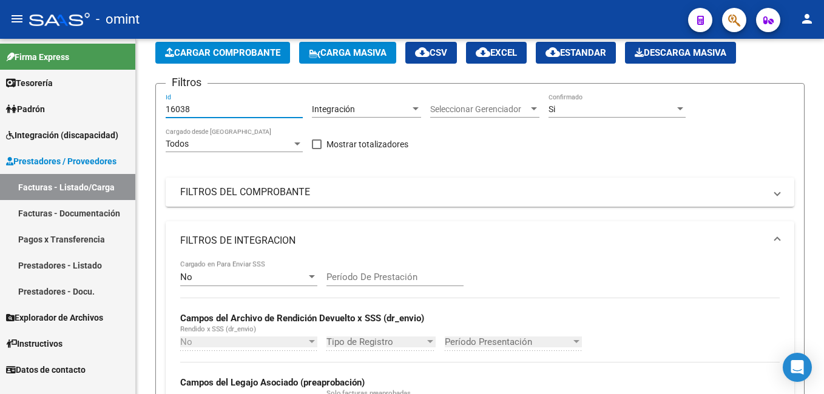
drag, startPoint x: 204, startPoint y: 110, endPoint x: 101, endPoint y: 103, distance: 103.4
click at [101, 103] on mat-sidenav-container "Firma Express Tesorería Extractos Procesados (csv) Extractos Originales (pdf) P…" at bounding box center [412, 216] width 824 height 355
paste input "16039"
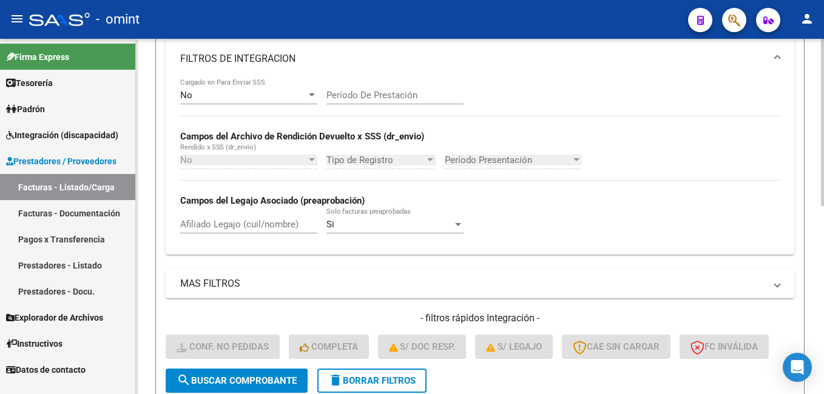
scroll to position [303, 0]
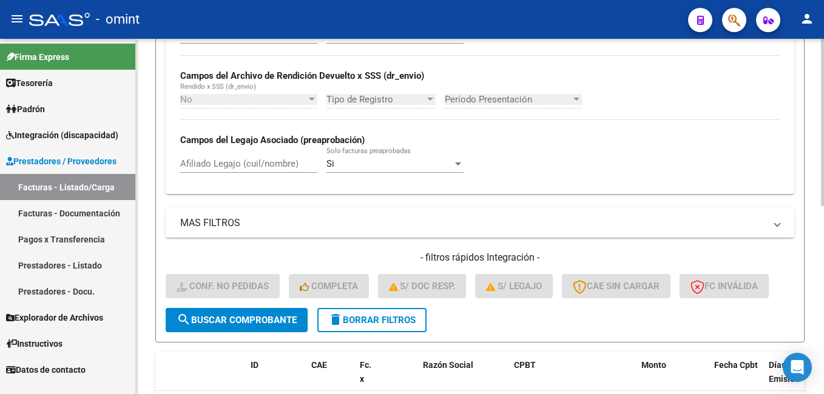
type input "16039"
click at [245, 318] on span "search Buscar Comprobante" at bounding box center [236, 320] width 120 height 11
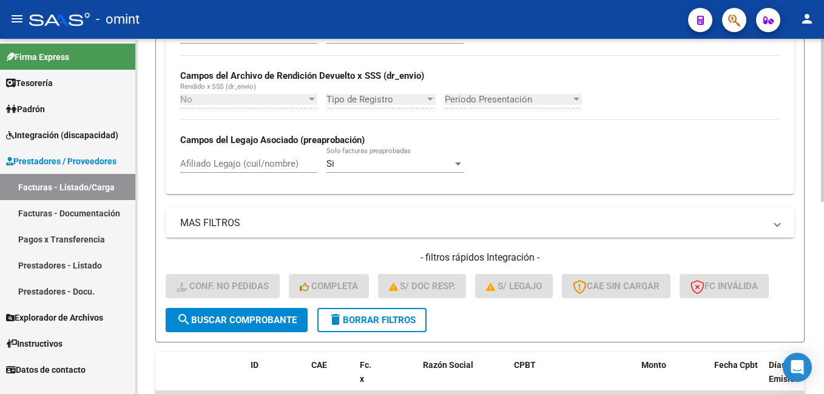
scroll to position [418, 0]
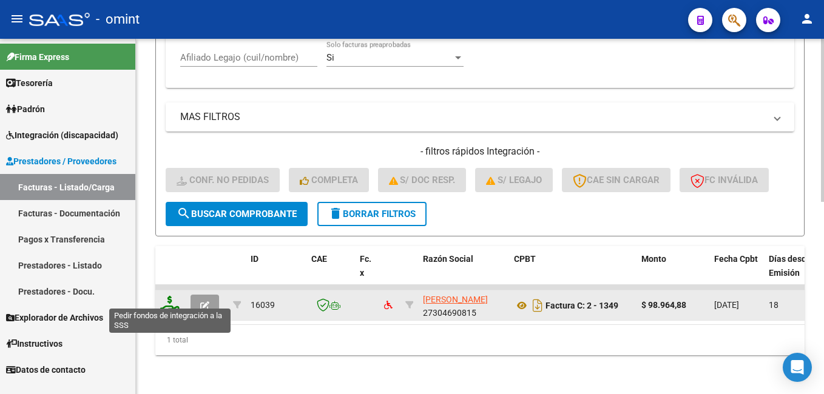
click at [165, 296] on icon at bounding box center [169, 304] width 19 height 17
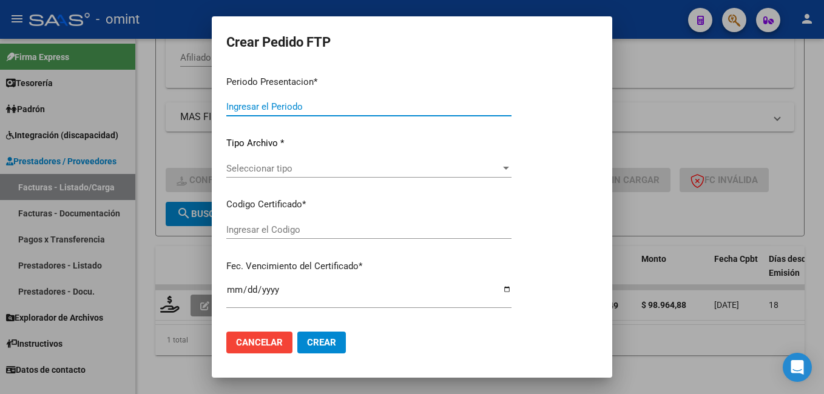
type input "202507"
type input "$ 98.964,88"
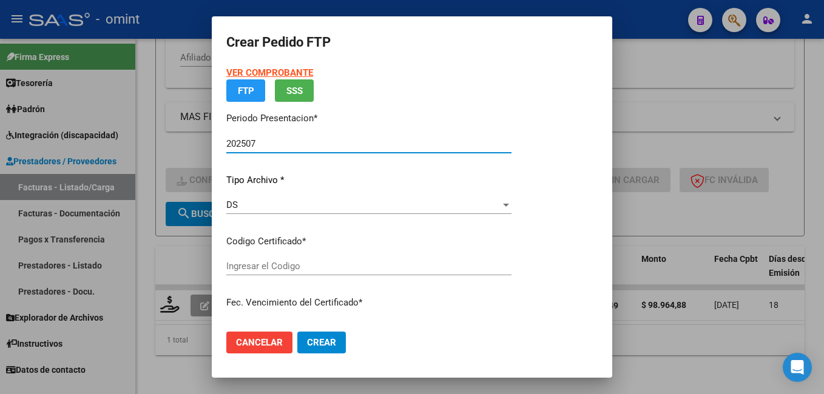
type input "3203392904"
type input "2027-05-26"
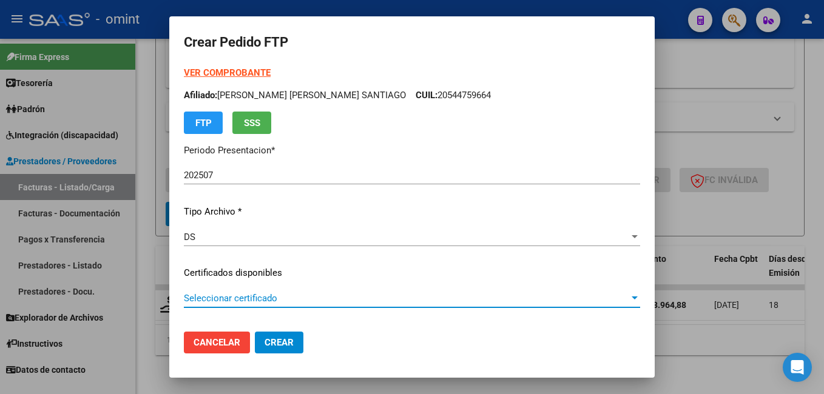
click at [590, 300] on span "Seleccionar certificado" at bounding box center [406, 298] width 445 height 11
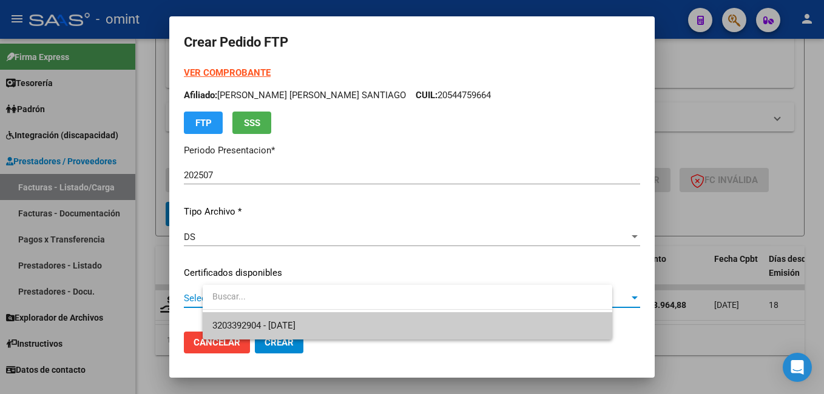
click at [532, 335] on span "3203392904 - 2027-05-26" at bounding box center [407, 325] width 390 height 27
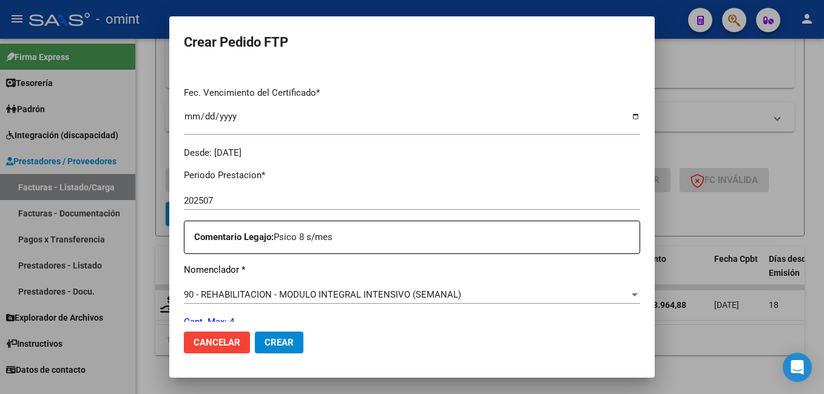
scroll to position [364, 0]
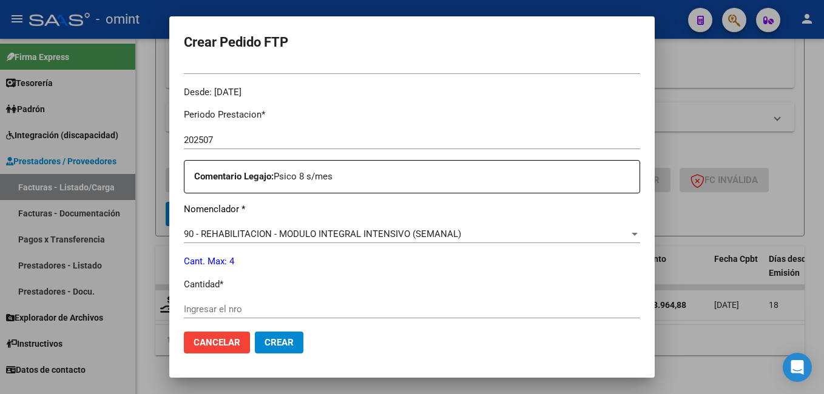
click at [243, 303] on div "Ingresar el nro" at bounding box center [412, 309] width 456 height 18
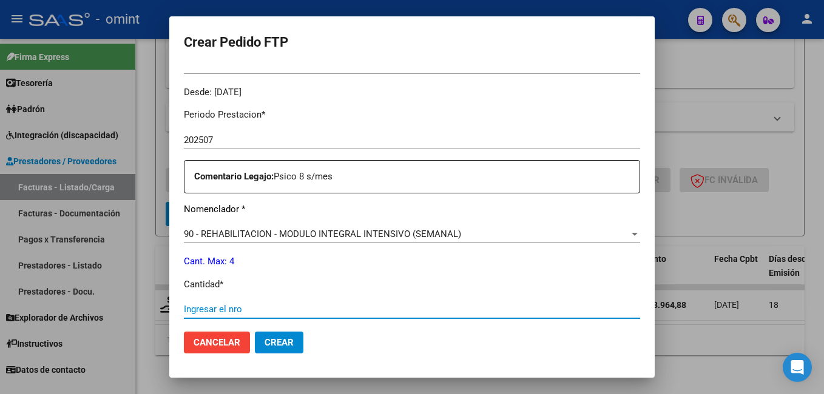
click at [244, 312] on input "Ingresar el nro" at bounding box center [412, 309] width 456 height 11
type input "4"
click at [375, 290] on p "Cantidad *" at bounding box center [412, 285] width 456 height 14
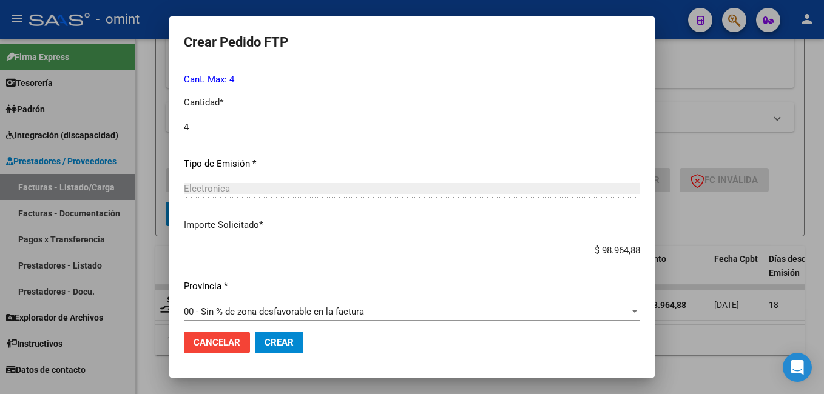
scroll to position [555, 0]
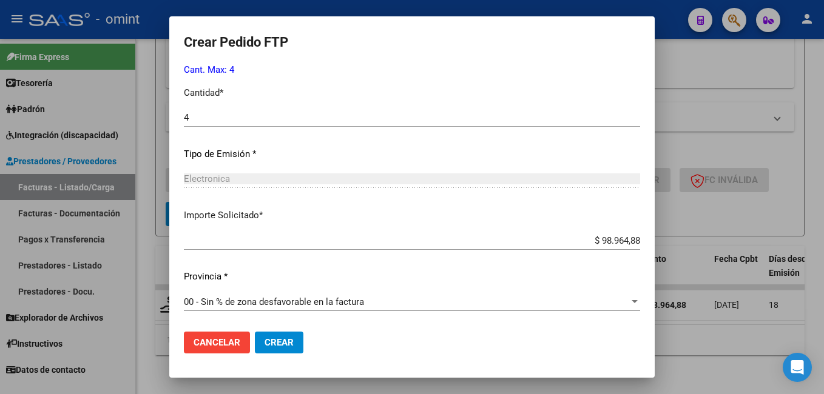
click at [294, 347] on span "Crear" at bounding box center [278, 342] width 29 height 11
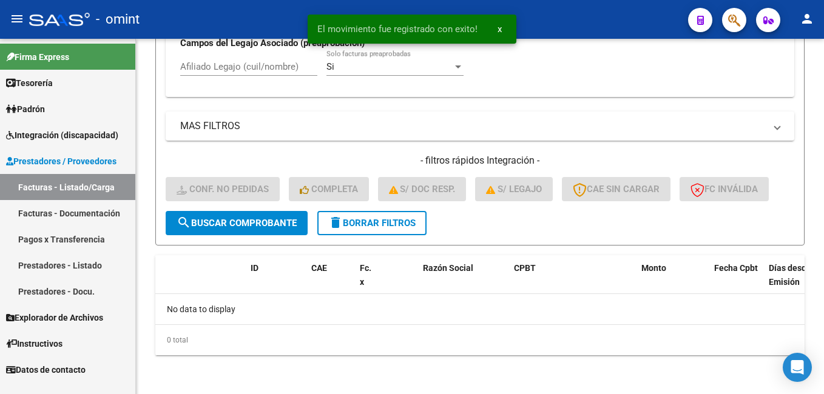
scroll to position [400, 0]
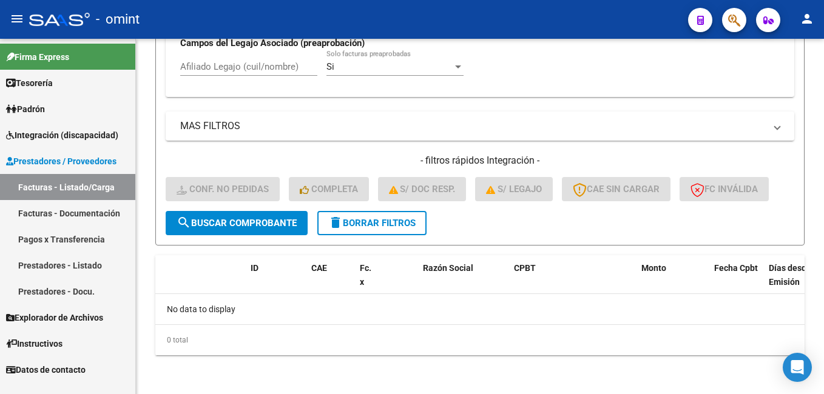
click at [27, 132] on span "Integración (discapacidad)" at bounding box center [62, 135] width 112 height 13
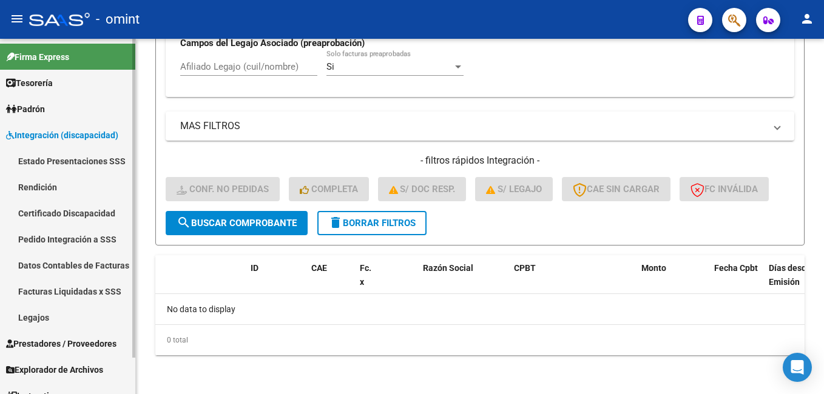
click at [56, 293] on link "Facturas Liquidadas x SSS" at bounding box center [67, 291] width 135 height 26
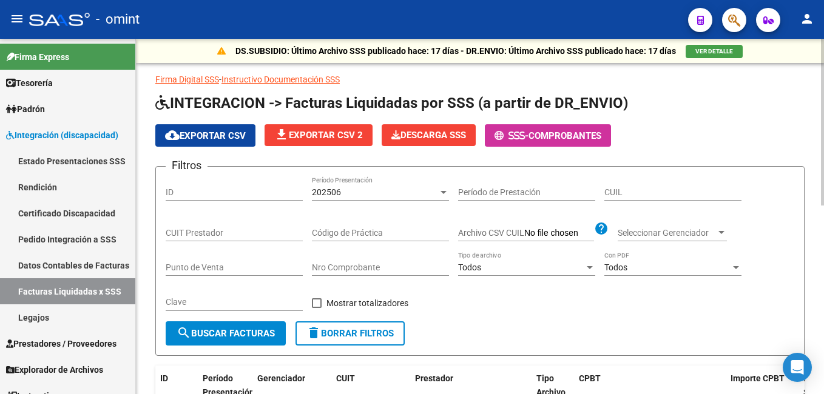
click at [421, 190] on div "202506" at bounding box center [375, 192] width 126 height 10
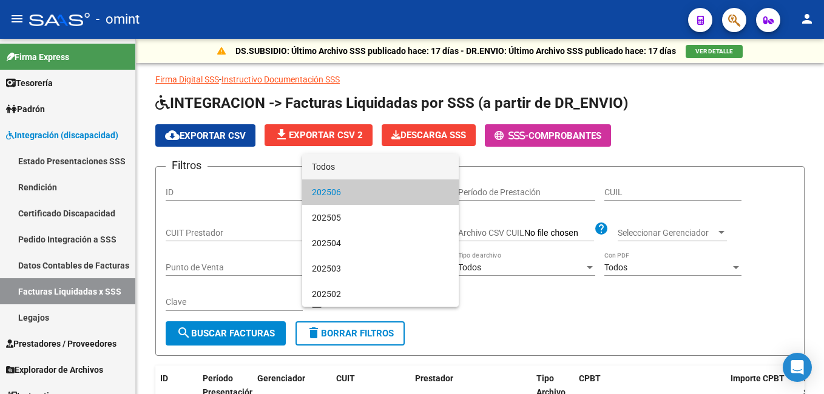
click at [340, 165] on span "Todos" at bounding box center [380, 166] width 137 height 25
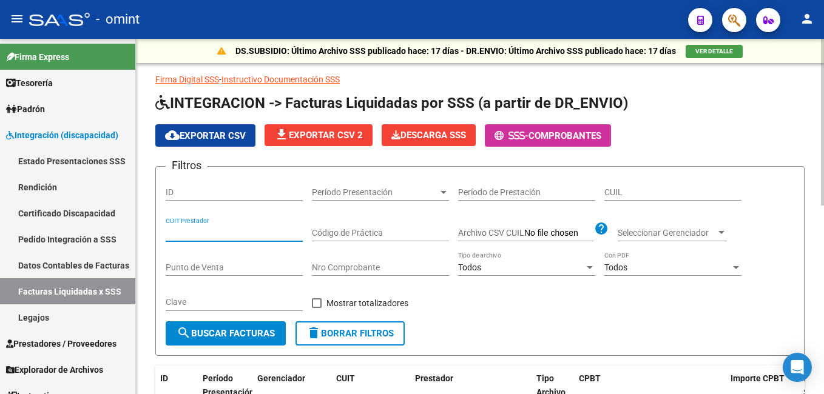
paste input "27-32339667-7"
type input "27-32339667-7"
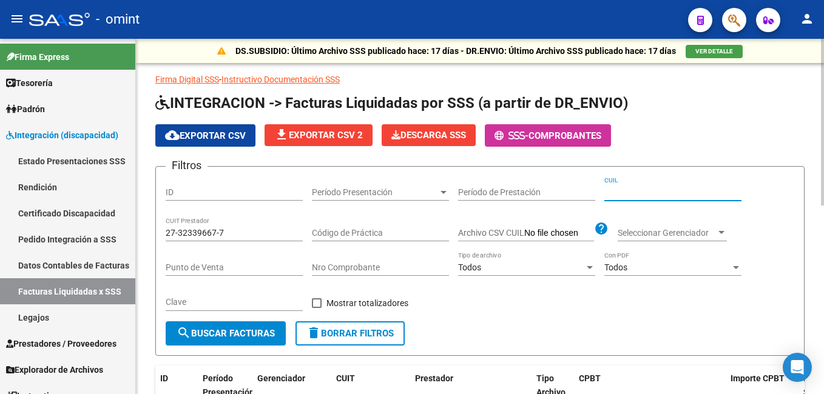
paste input "20-54475966-4"
type input "20-54475966-4"
click at [234, 332] on span "search Buscar Facturas" at bounding box center [225, 333] width 98 height 11
paste input "16578"
type input "16578"
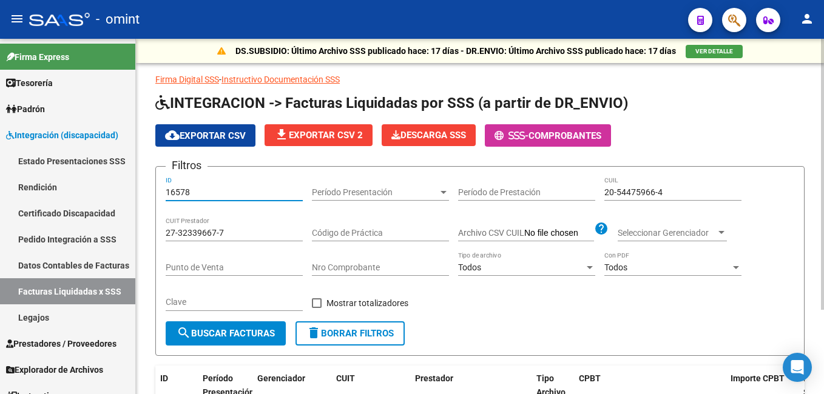
click at [250, 332] on span "search Buscar Facturas" at bounding box center [225, 333] width 98 height 11
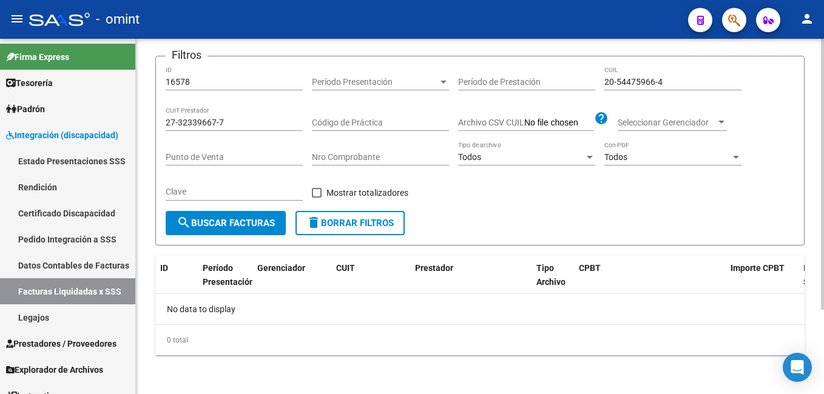
scroll to position [50, 0]
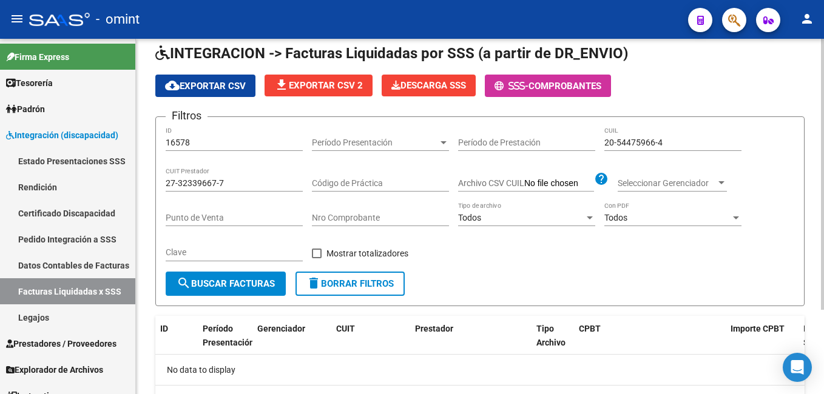
click at [216, 283] on span "search Buscar Facturas" at bounding box center [225, 283] width 98 height 11
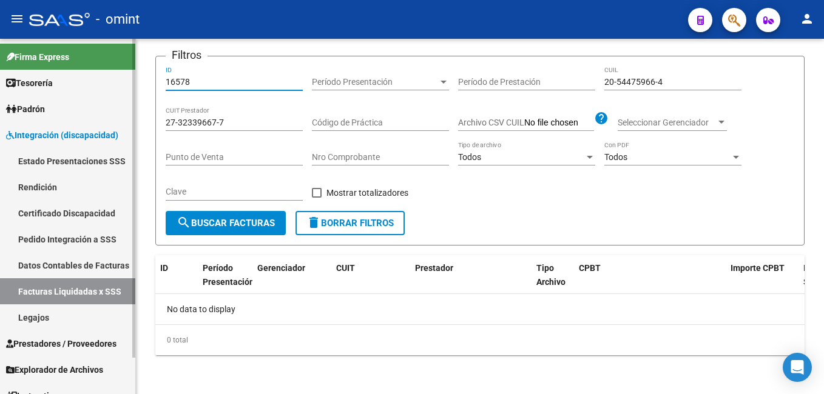
drag, startPoint x: 189, startPoint y: 82, endPoint x: 0, endPoint y: 55, distance: 191.1
click at [0, 55] on html "menu - omint person Firma Express Tesorería Extractos Procesados (csv) Extracto…" at bounding box center [412, 197] width 824 height 394
click at [76, 133] on span "Integración (discapacidad)" at bounding box center [62, 135] width 112 height 13
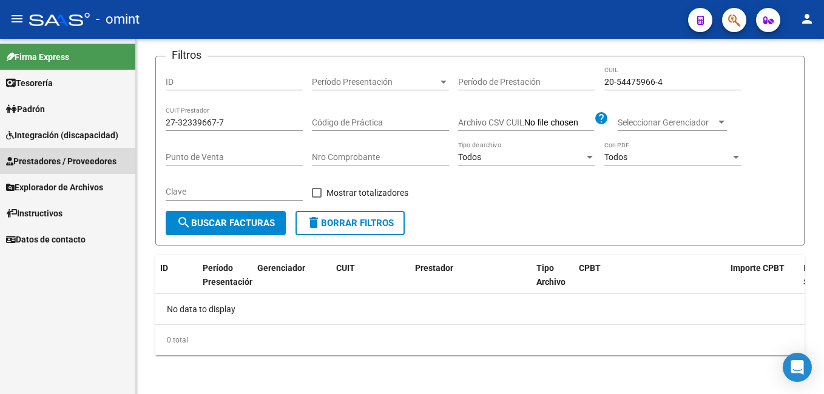
click at [48, 164] on span "Prestadores / Proveedores" at bounding box center [61, 161] width 110 height 13
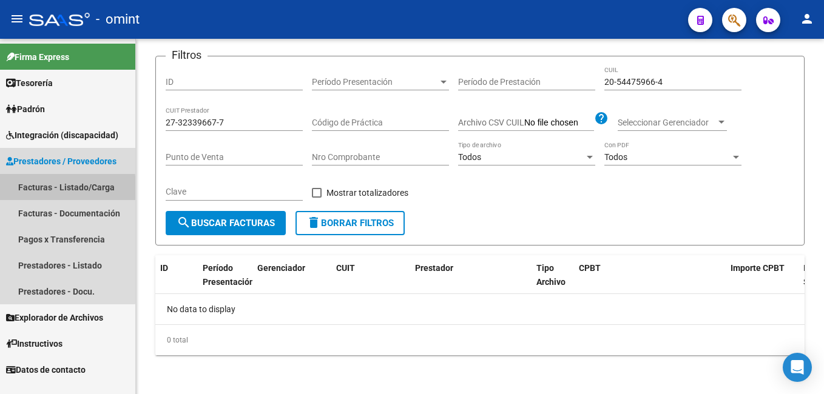
click at [42, 190] on link "Facturas - Listado/Carga" at bounding box center [67, 187] width 135 height 26
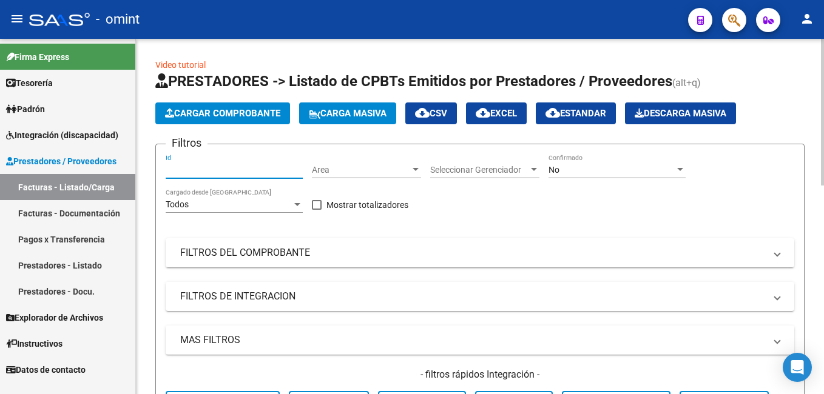
paste input "16578"
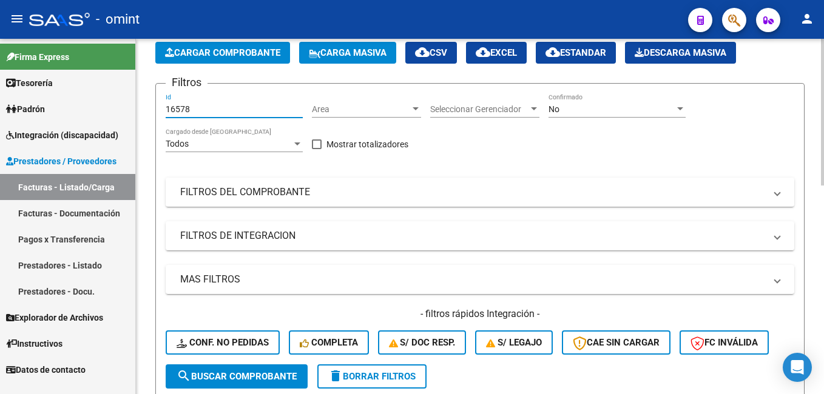
scroll to position [121, 0]
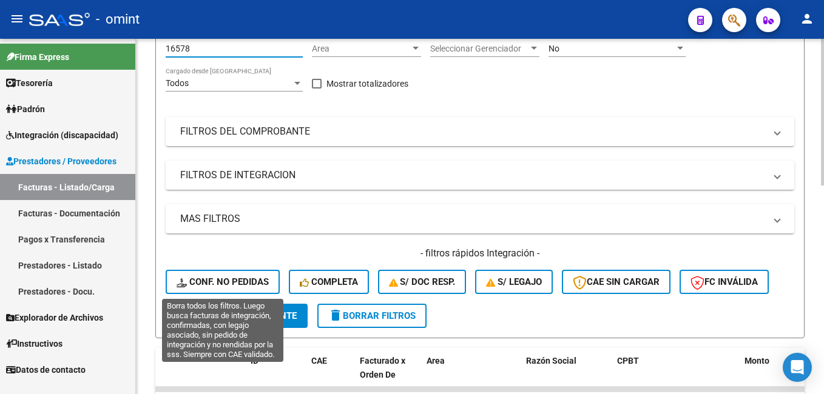
type input "16578"
click at [211, 275] on button "Conf. no pedidas" at bounding box center [223, 282] width 114 height 24
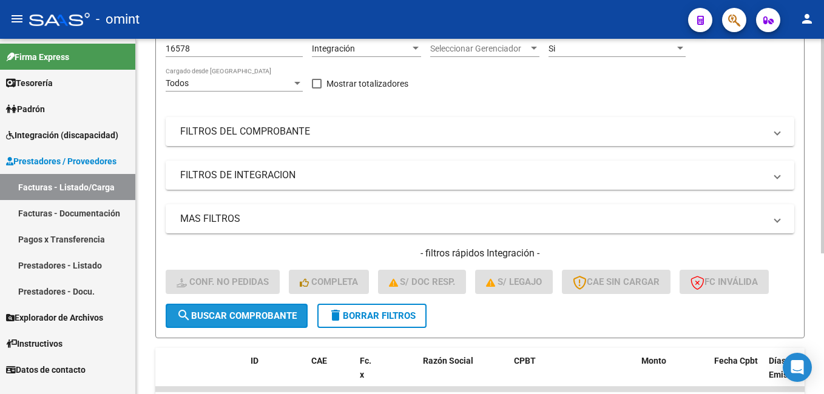
click at [215, 320] on span "search Buscar Comprobante" at bounding box center [236, 315] width 120 height 11
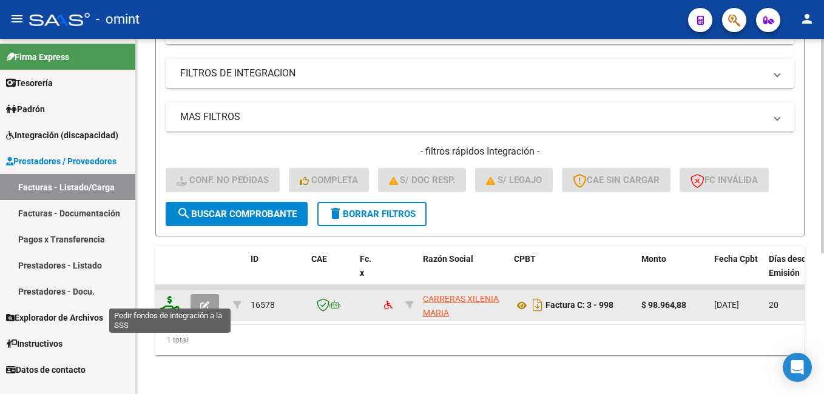
click at [172, 297] on icon at bounding box center [169, 304] width 19 height 17
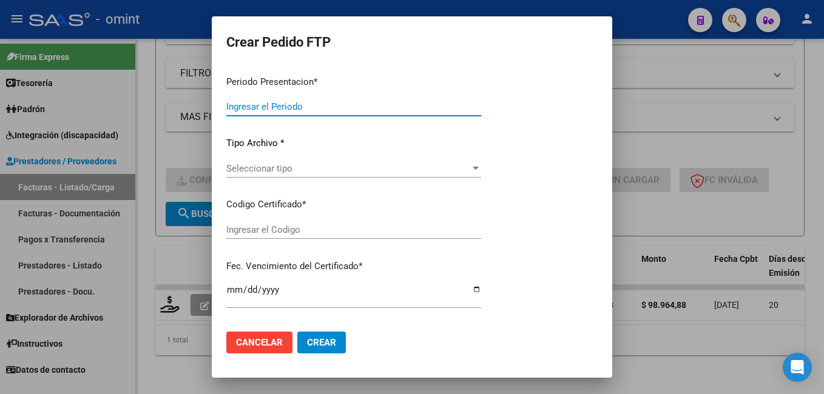
type input "202507"
type input "$ 98.964,88"
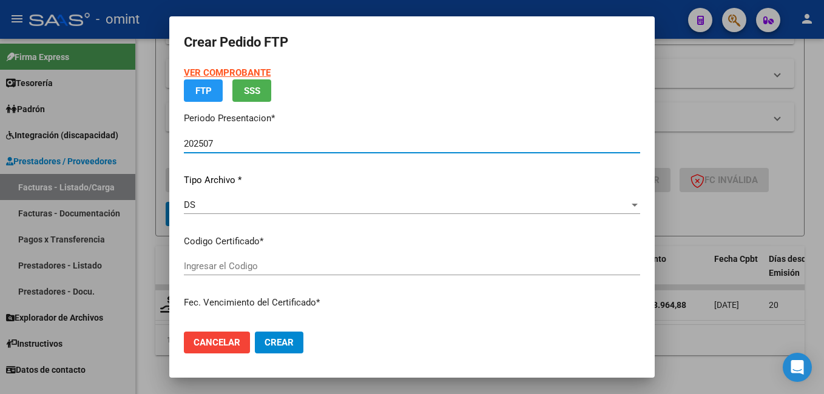
type input "6603004570"
type input "2025-08-18"
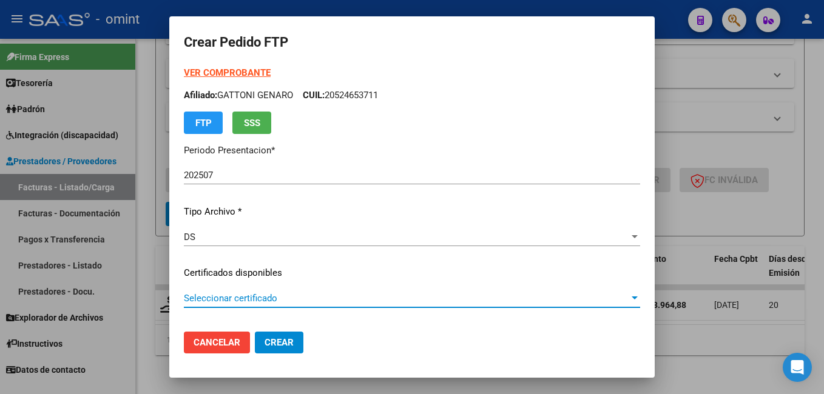
click at [629, 297] on div at bounding box center [634, 299] width 11 height 10
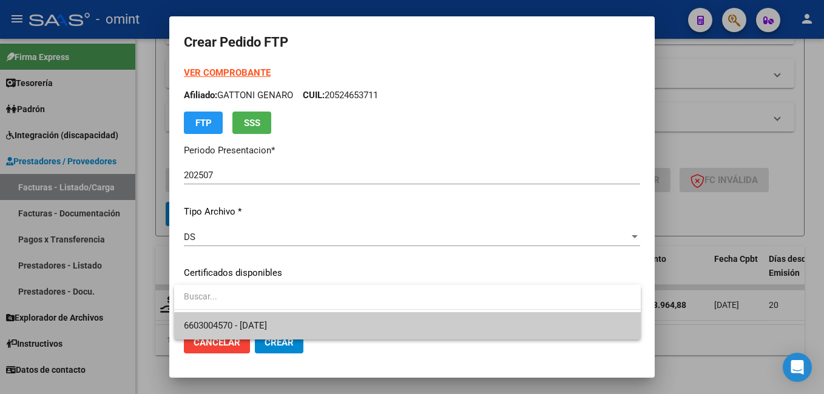
click at [522, 329] on span "6603004570 - 2025-08-18" at bounding box center [407, 325] width 447 height 27
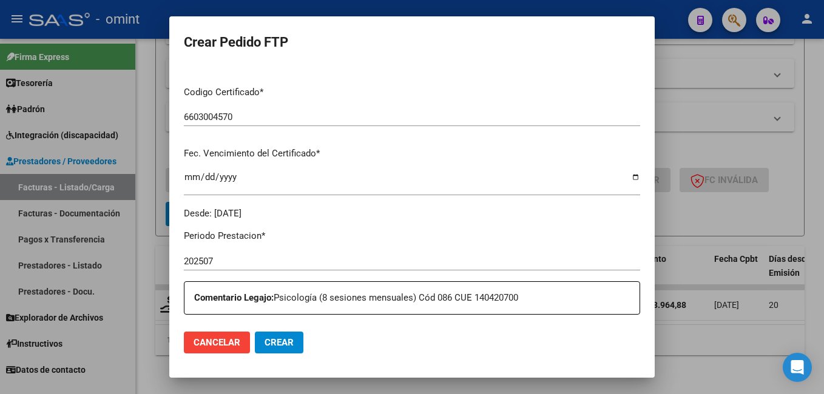
scroll to position [364, 0]
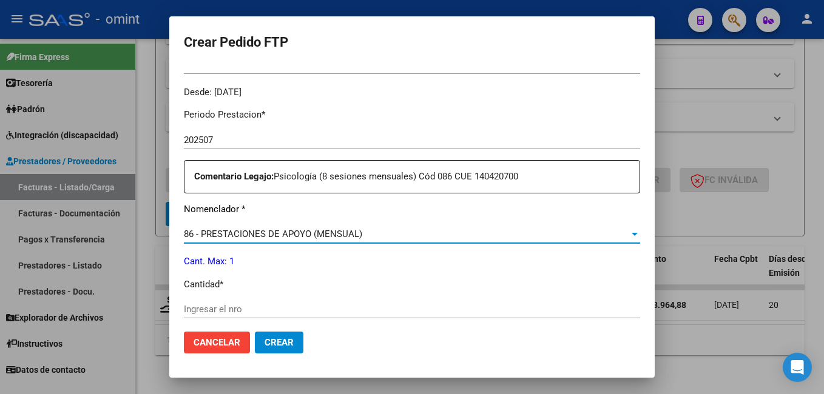
click at [629, 236] on div at bounding box center [634, 234] width 11 height 10
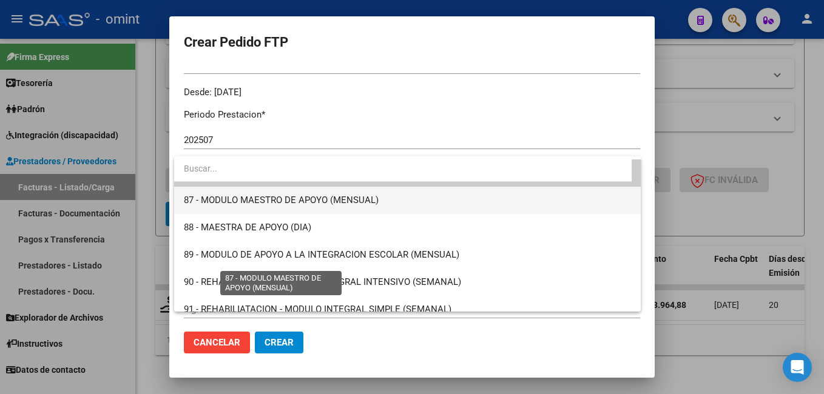
scroll to position [2405, 0]
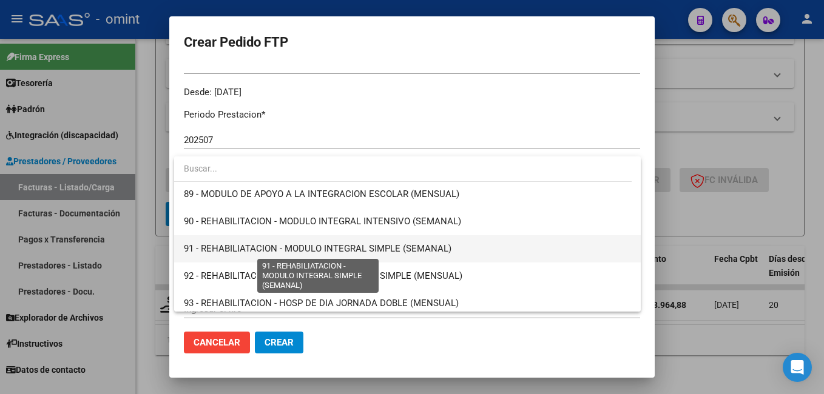
click at [364, 250] on span "91 - REHABILIATACION - MODULO INTEGRAL SIMPLE (SEMANAL)" at bounding box center [317, 248] width 267 height 11
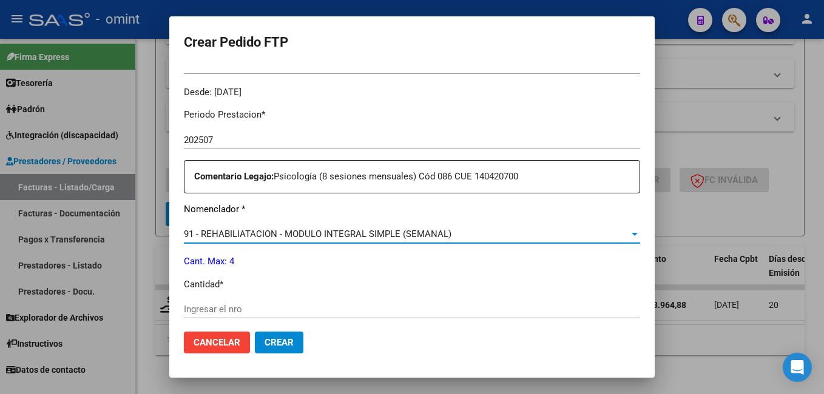
scroll to position [425, 0]
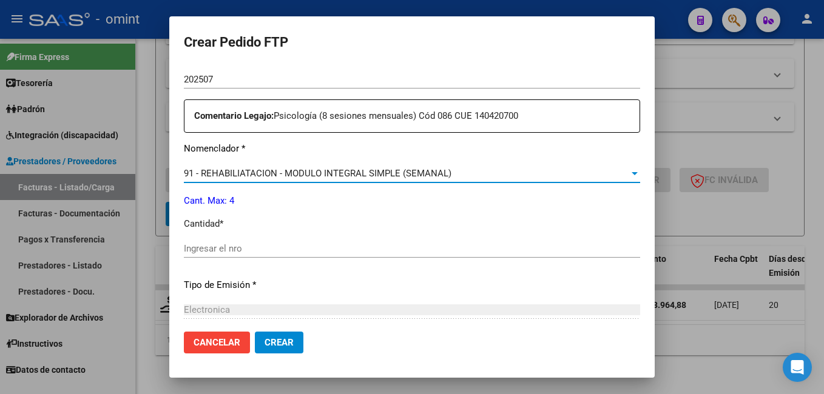
click at [222, 249] on input "Ingresar el nro" at bounding box center [412, 248] width 456 height 11
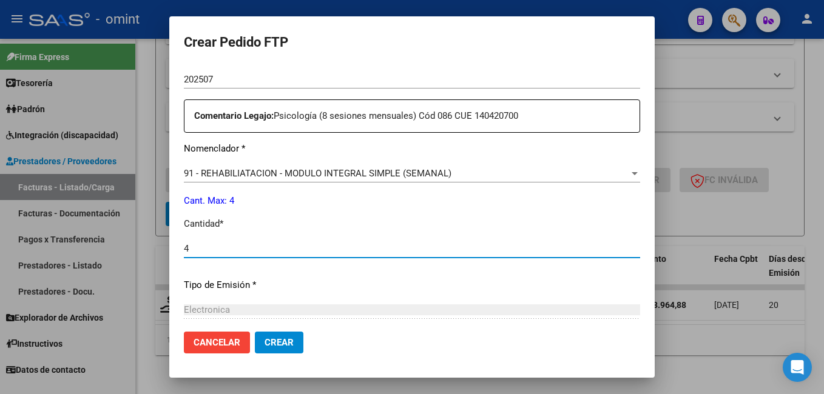
type input "4"
click at [368, 281] on p "Tipo de Emisión *" at bounding box center [412, 285] width 456 height 14
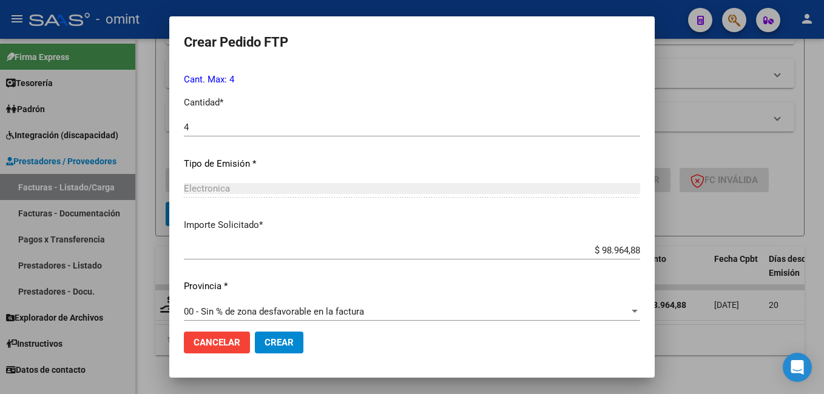
scroll to position [555, 0]
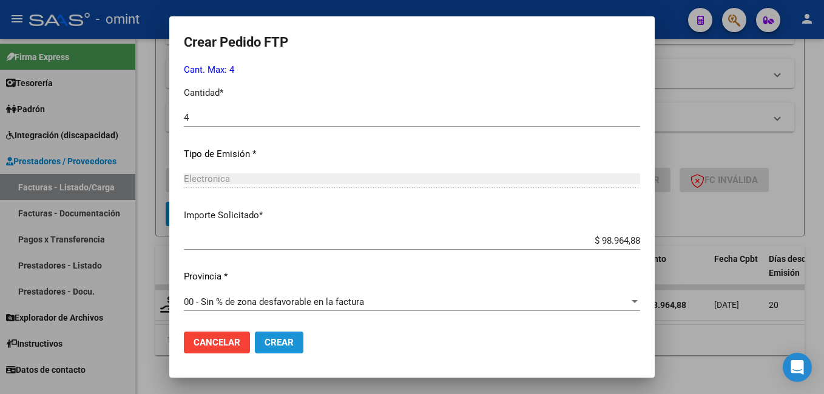
click at [283, 347] on span "Crear" at bounding box center [278, 342] width 29 height 11
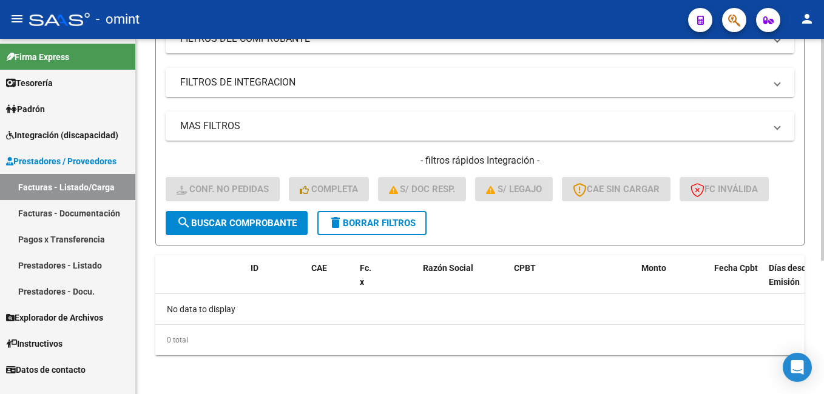
scroll to position [0, 0]
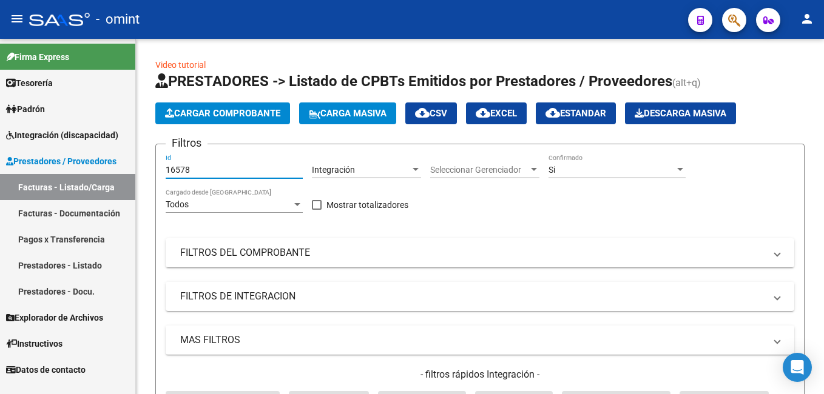
drag, startPoint x: 191, startPoint y: 167, endPoint x: 99, endPoint y: 153, distance: 93.1
click at [103, 155] on mat-sidenav-container "Firma Express Tesorería Extractos Procesados (csv) Extractos Originales (pdf) P…" at bounding box center [412, 216] width 824 height 355
paste input "15076"
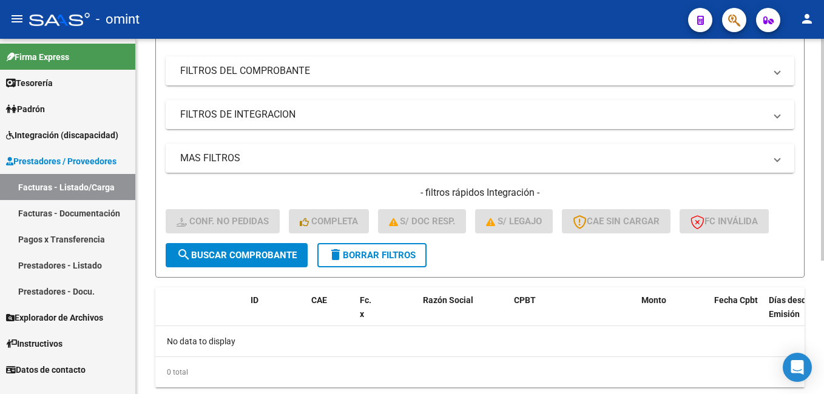
type input "15076"
click at [274, 247] on button "search Buscar Comprobante" at bounding box center [237, 255] width 142 height 24
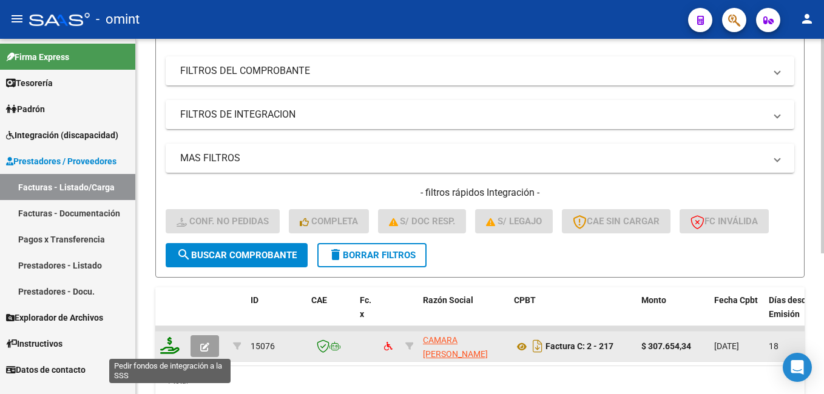
click at [169, 347] on icon at bounding box center [169, 345] width 19 height 17
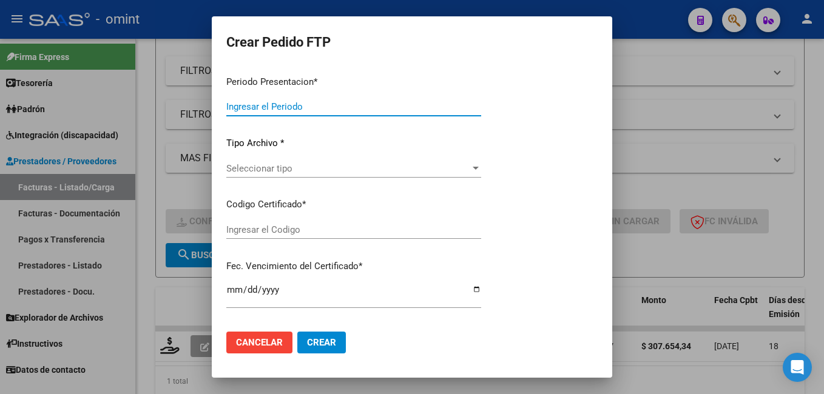
type input "202507"
type input "$ 307.654,34"
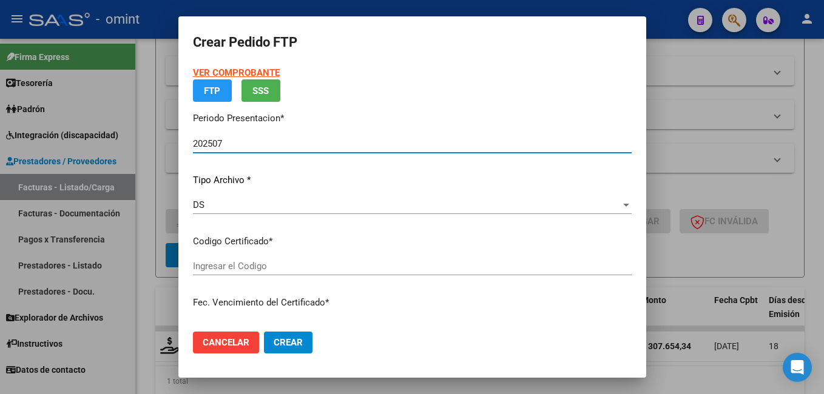
type input "6603004570"
type input "2025-08-18"
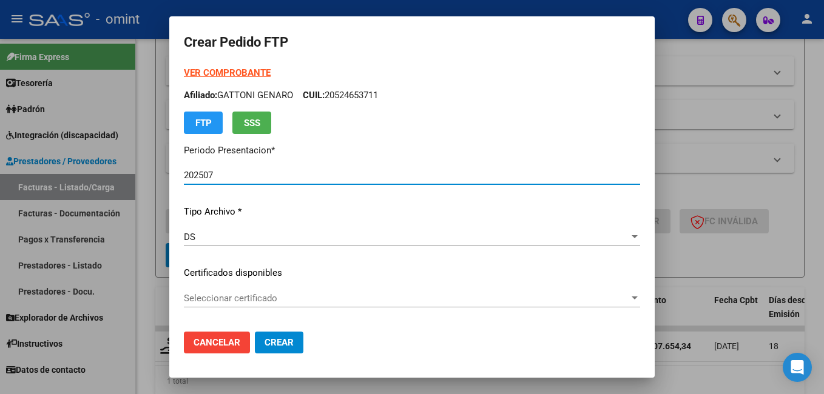
click at [631, 298] on div at bounding box center [634, 298] width 6 height 3
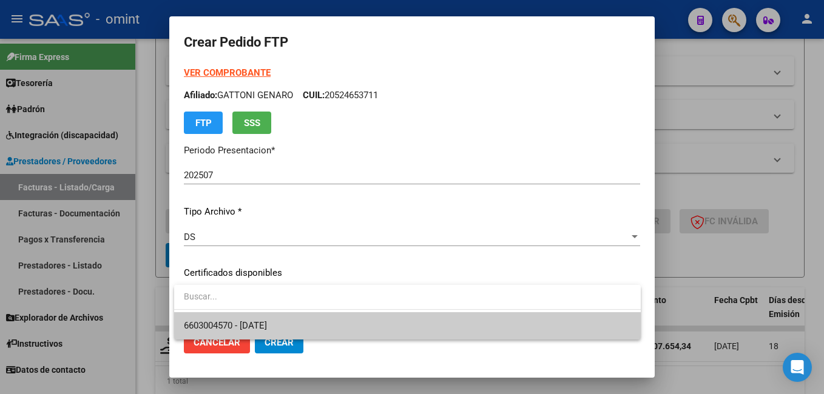
click at [474, 324] on span "6603004570 - 2025-08-18" at bounding box center [407, 325] width 447 height 27
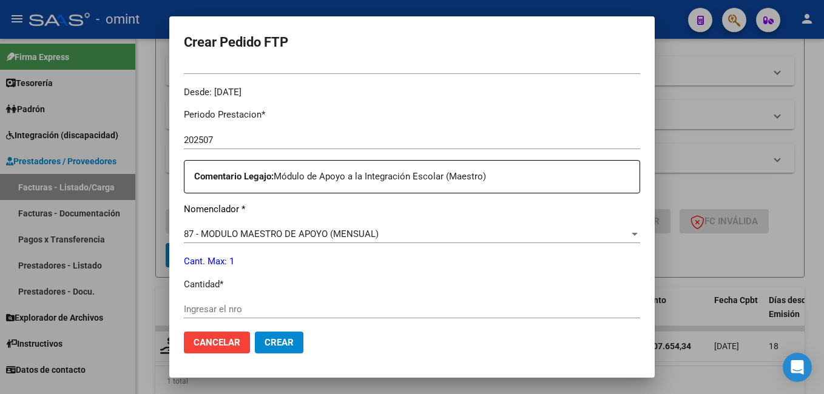
scroll to position [425, 0]
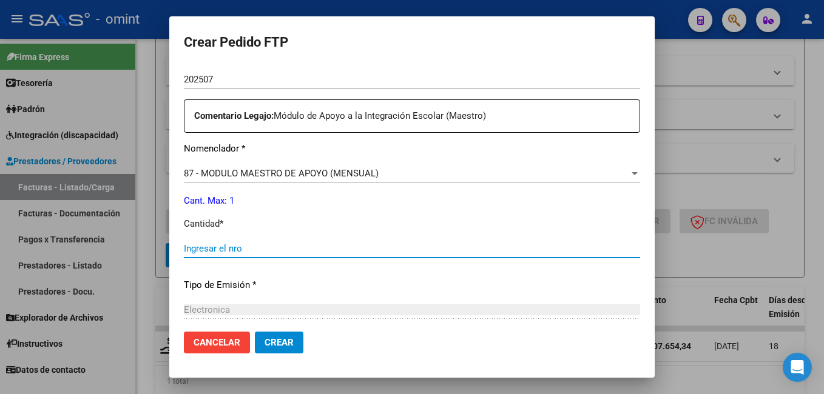
drag, startPoint x: 256, startPoint y: 250, endPoint x: 296, endPoint y: 250, distance: 40.0
click at [256, 250] on input "Ingresar el nro" at bounding box center [412, 248] width 456 height 11
type input "1"
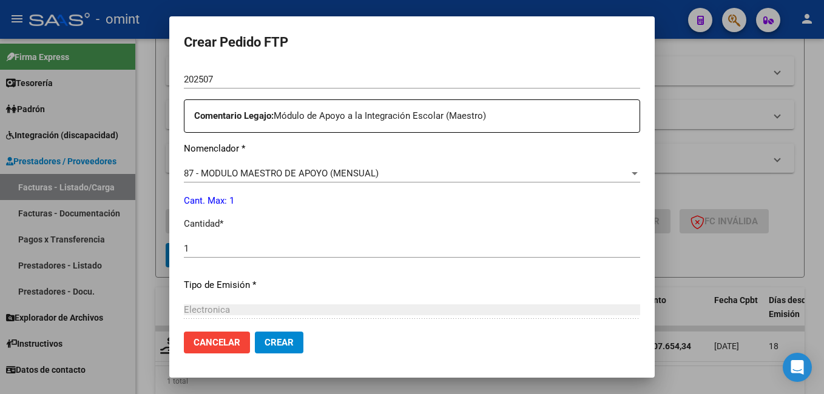
click at [451, 272] on div "Periodo Prestacion * 202507 Ingresar el Periodo Prestacion Comentario Legajo: M…" at bounding box center [412, 245] width 456 height 415
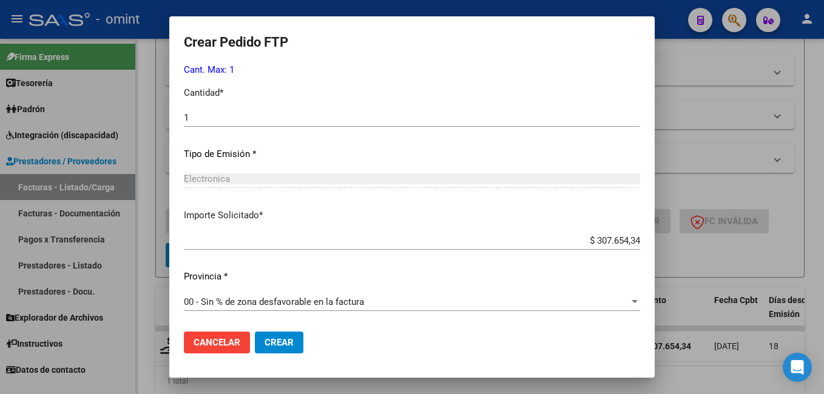
click at [287, 340] on span "Crear" at bounding box center [278, 342] width 29 height 11
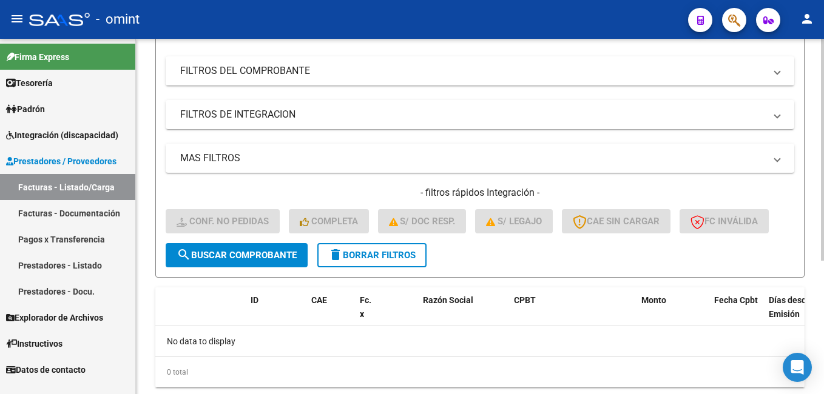
scroll to position [0, 0]
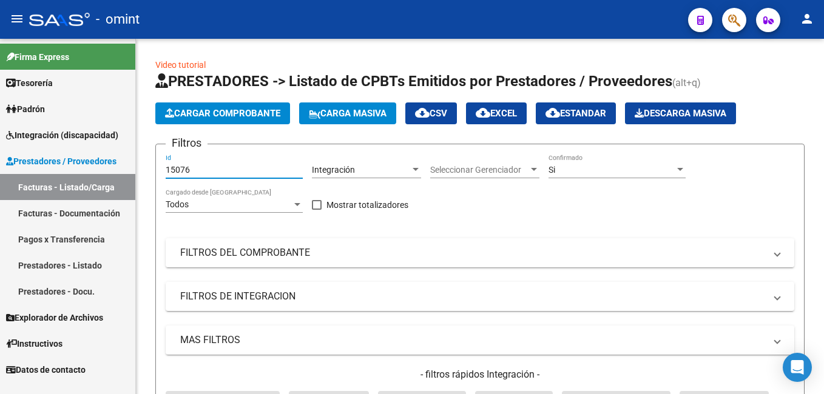
drag, startPoint x: 207, startPoint y: 174, endPoint x: 72, endPoint y: 153, distance: 136.8
click at [72, 153] on mat-sidenav-container "Firma Express Tesorería Extractos Procesados (csv) Extractos Originales (pdf) P…" at bounding box center [412, 216] width 824 height 355
paste input "14721"
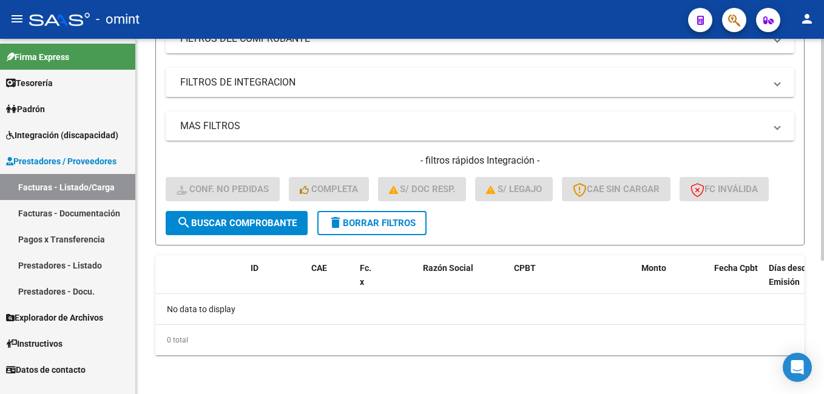
type input "14721"
click at [203, 215] on button "search Buscar Comprobante" at bounding box center [237, 223] width 142 height 24
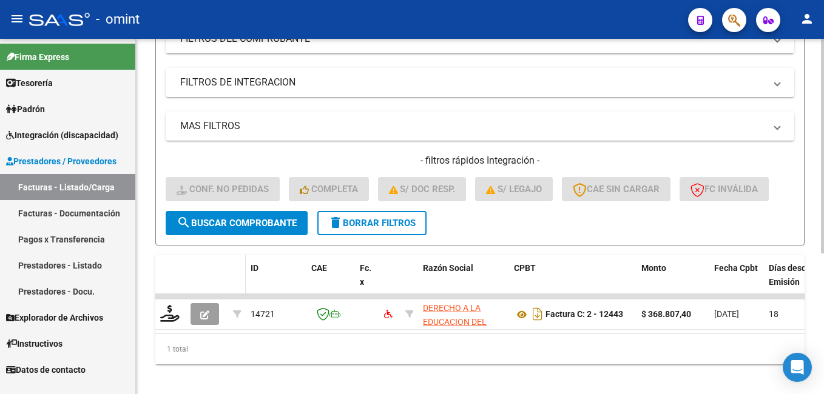
scroll to position [232, 0]
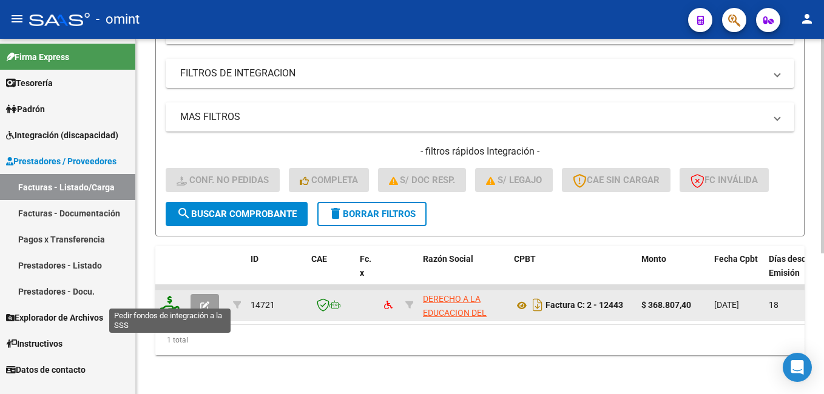
click at [163, 296] on icon at bounding box center [169, 304] width 19 height 17
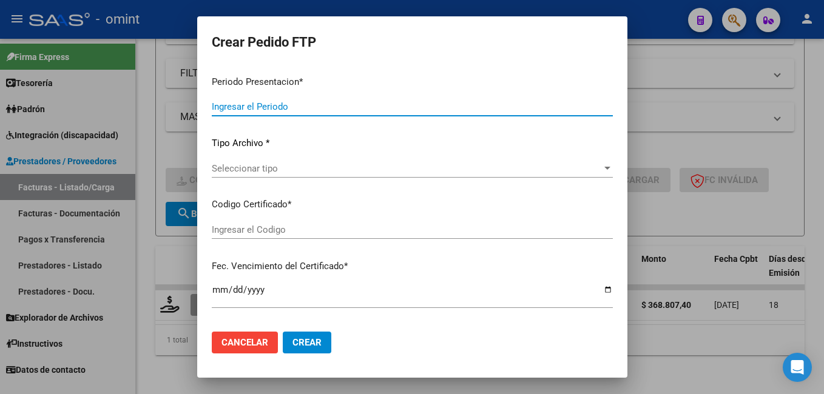
type input "202507"
type input "$ 368.807,40"
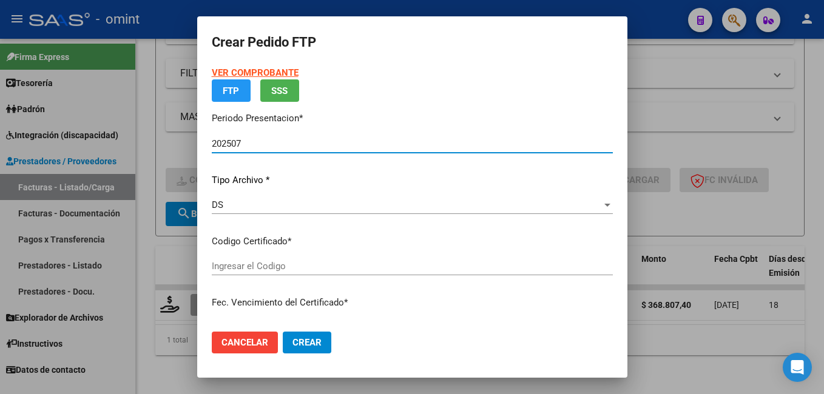
type input "6744692087"
type input "2032-06-23"
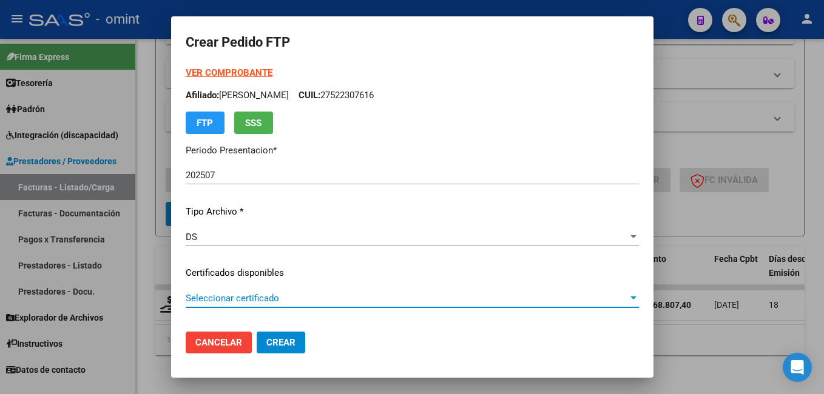
click at [616, 303] on span "Seleccionar certificado" at bounding box center [407, 298] width 442 height 11
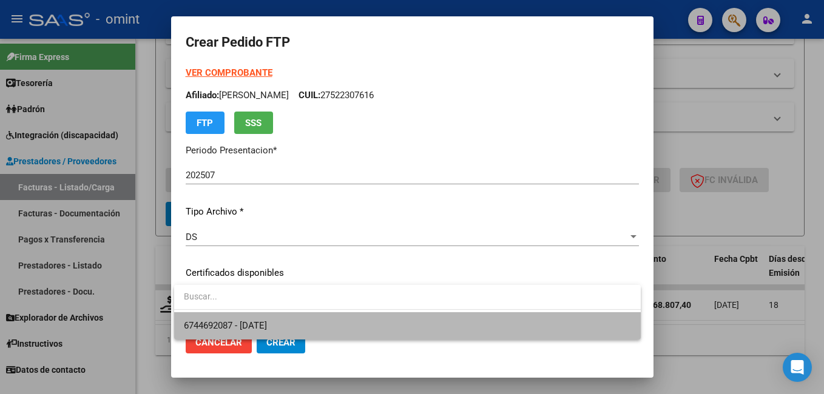
click at [485, 329] on span "6744692087 - 2032-06-23" at bounding box center [407, 325] width 447 height 27
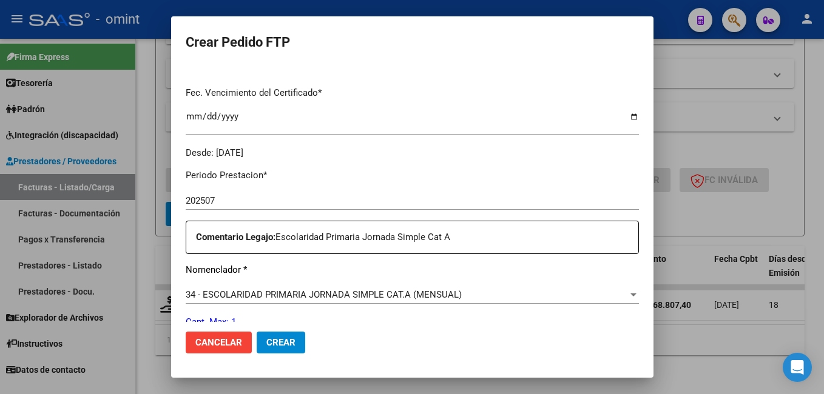
scroll to position [364, 0]
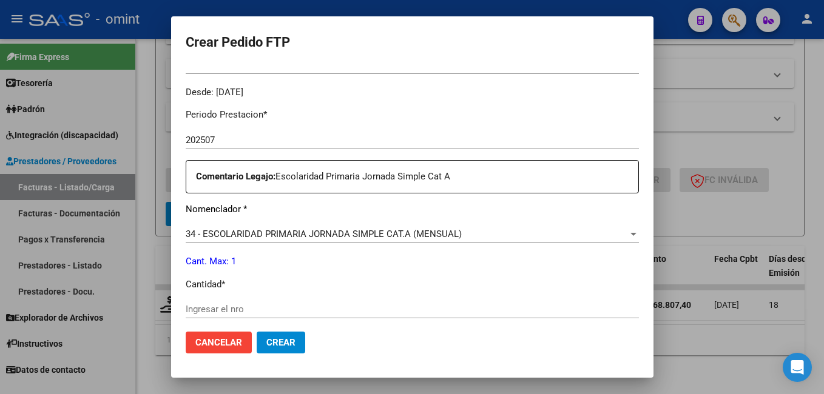
click at [224, 309] on input "Ingresar el nro" at bounding box center [412, 309] width 453 height 11
click at [437, 304] on input "1" at bounding box center [412, 309] width 453 height 11
type input "1"
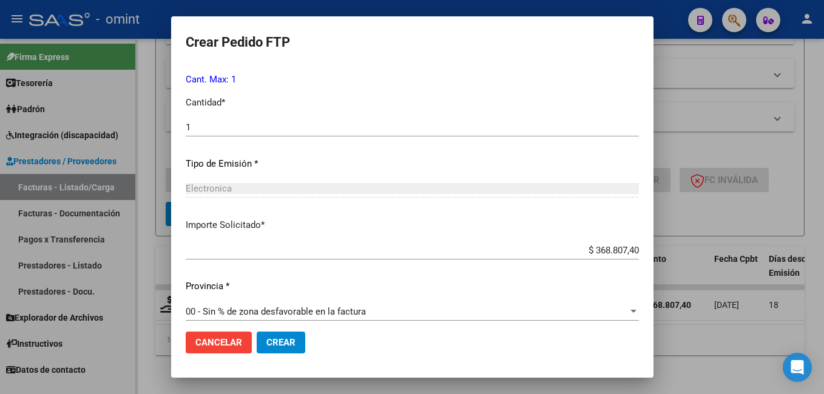
scroll to position [555, 0]
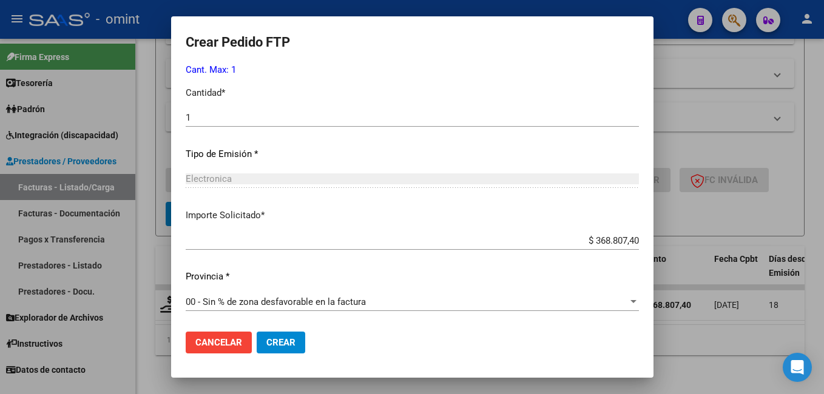
click at [272, 342] on span "Crear" at bounding box center [280, 342] width 29 height 11
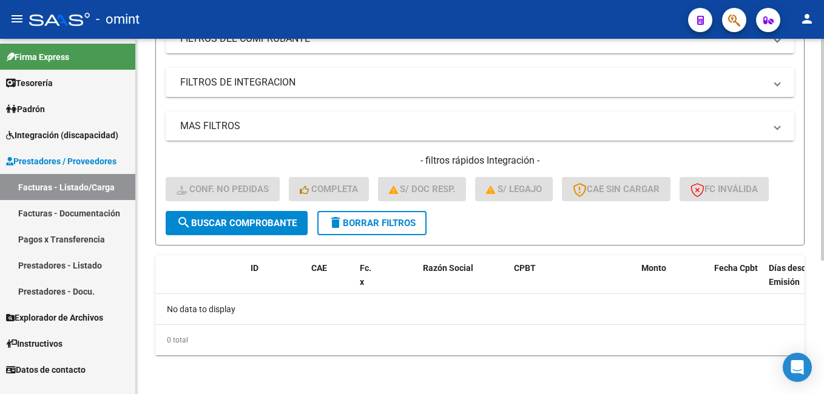
scroll to position [0, 0]
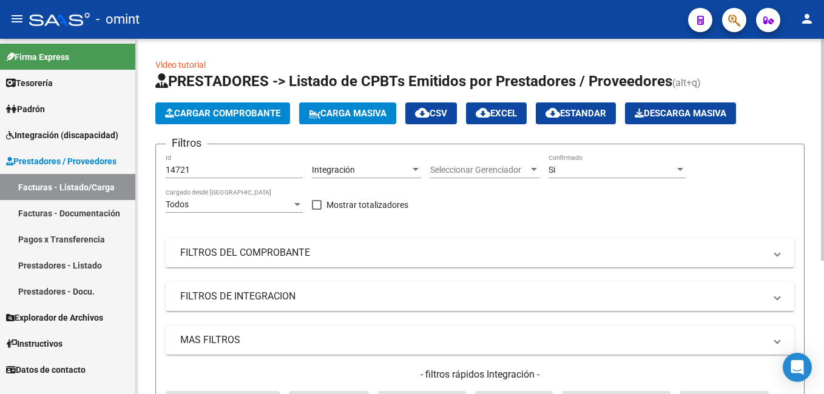
drag, startPoint x: 204, startPoint y: 164, endPoint x: 164, endPoint y: 168, distance: 40.2
click at [164, 168] on form "Filtros 14721 Id Integración Area Seleccionar Gerenciador Seleccionar Gerenciad…" at bounding box center [479, 302] width 649 height 316
drag, startPoint x: 203, startPoint y: 172, endPoint x: 124, endPoint y: 158, distance: 80.1
click at [124, 158] on mat-sidenav-container "Firma Express Tesorería Extractos Procesados (csv) Extractos Originales (pdf) P…" at bounding box center [412, 216] width 824 height 355
paste input "16806"
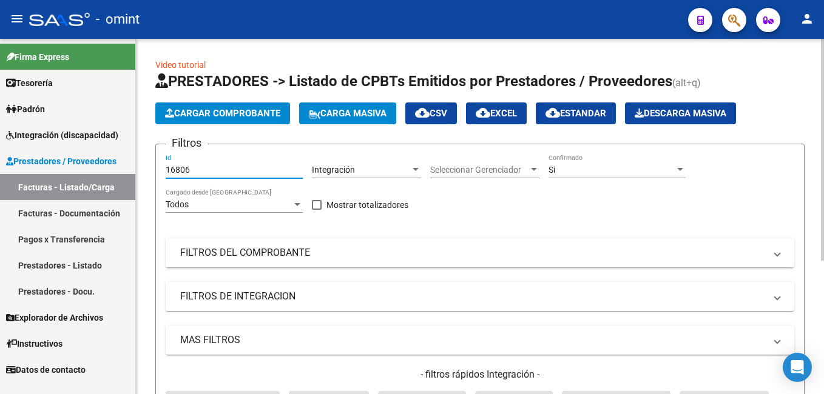
type input "16806"
click at [404, 249] on mat-panel-title "FILTROS DEL COMPROBANTE" at bounding box center [472, 252] width 585 height 13
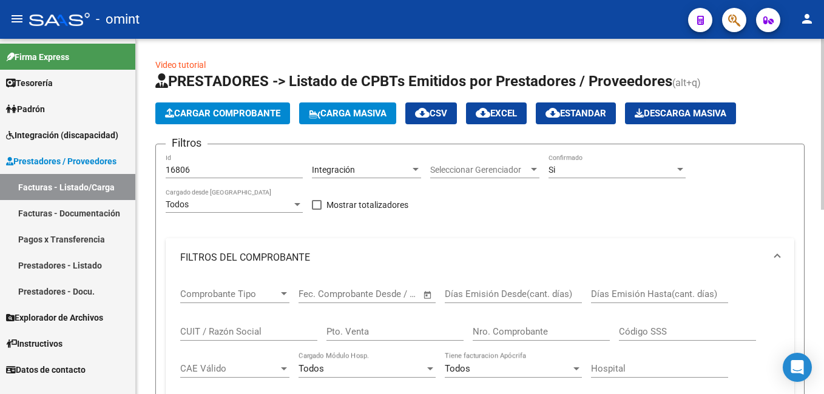
scroll to position [303, 0]
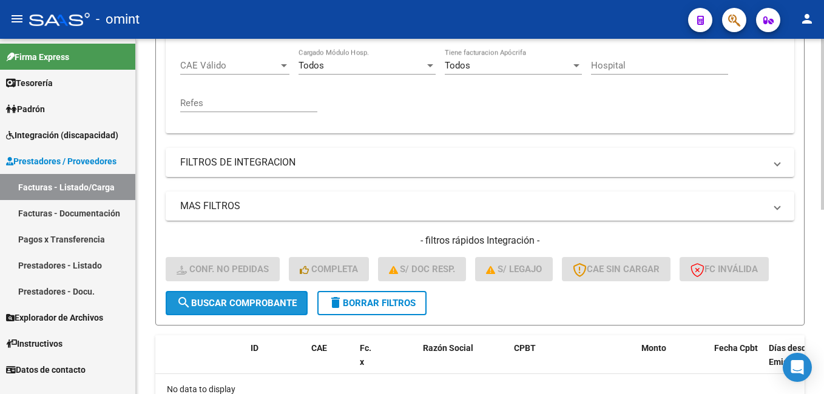
click at [260, 307] on span "search Buscar Comprobante" at bounding box center [236, 303] width 120 height 11
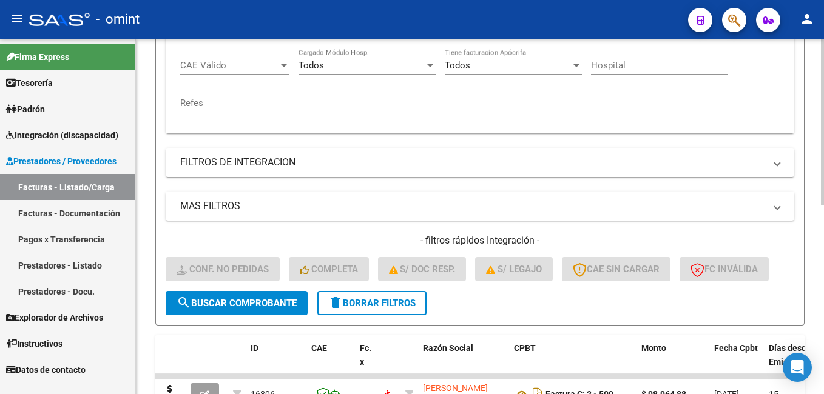
scroll to position [401, 0]
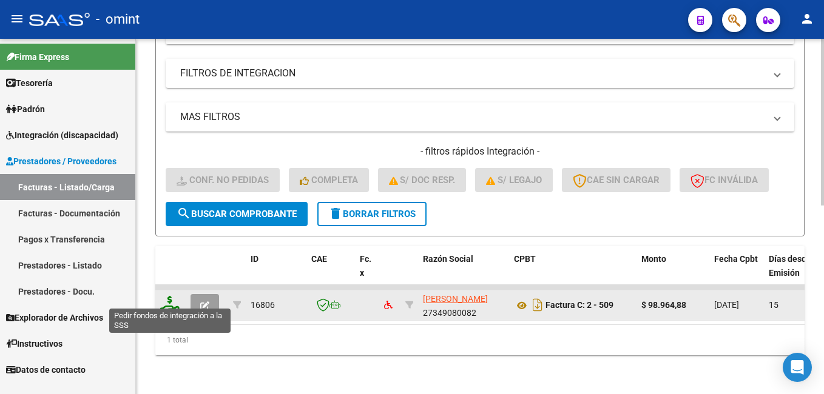
click at [174, 297] on icon at bounding box center [169, 304] width 19 height 17
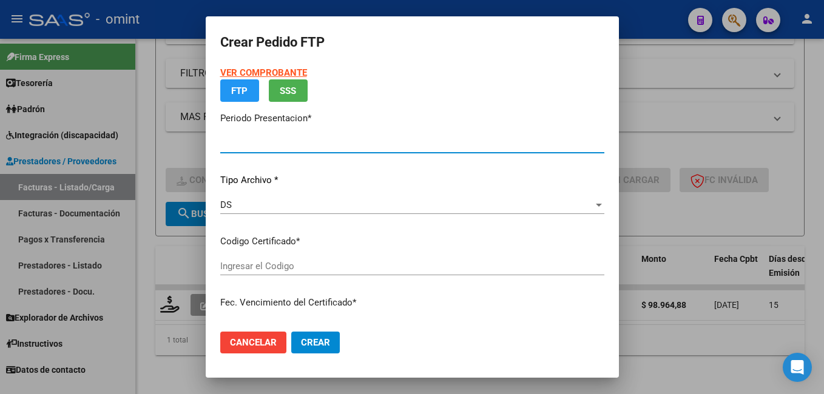
type input "202507"
type input "$ 98.964,88"
type input "6744692087"
type input "2032-06-23"
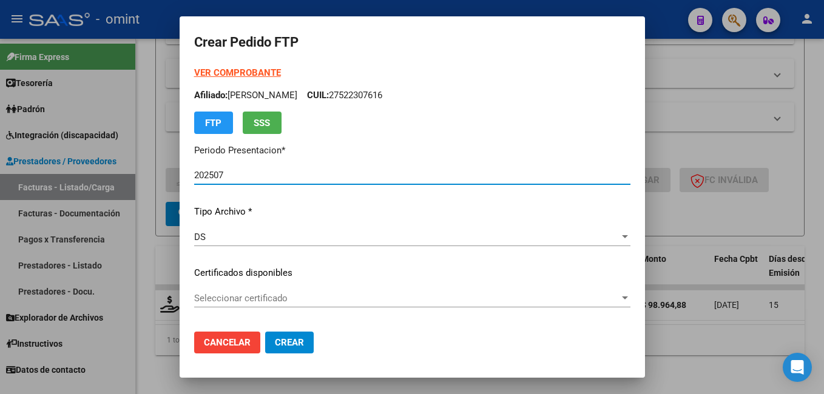
click at [623, 297] on div at bounding box center [625, 298] width 6 height 3
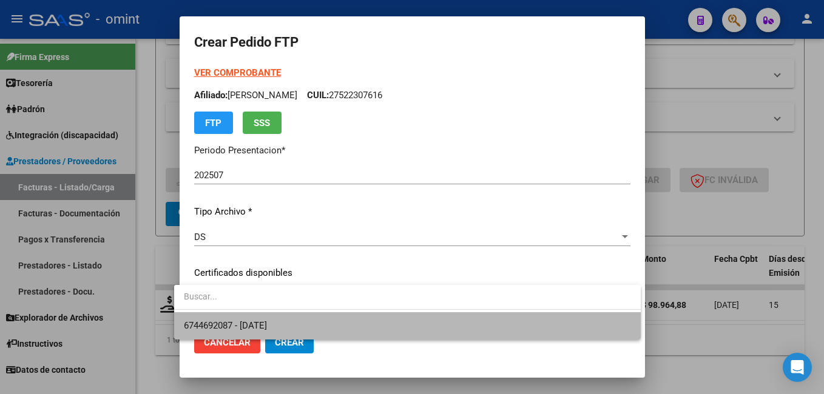
click at [485, 334] on span "6744692087 - 2032-06-23" at bounding box center [407, 325] width 447 height 27
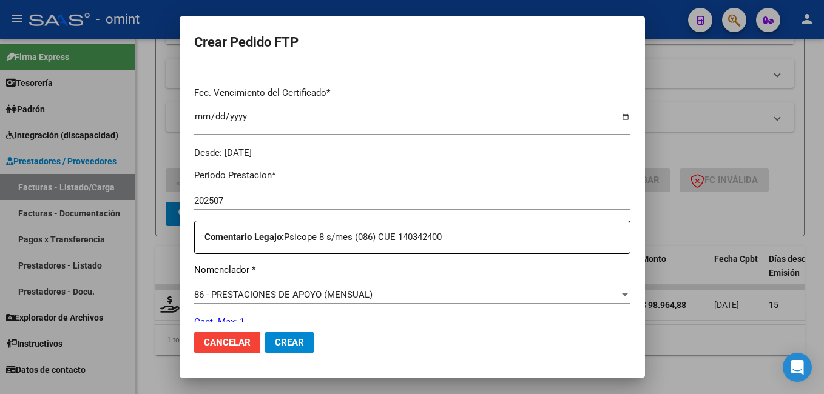
scroll to position [364, 0]
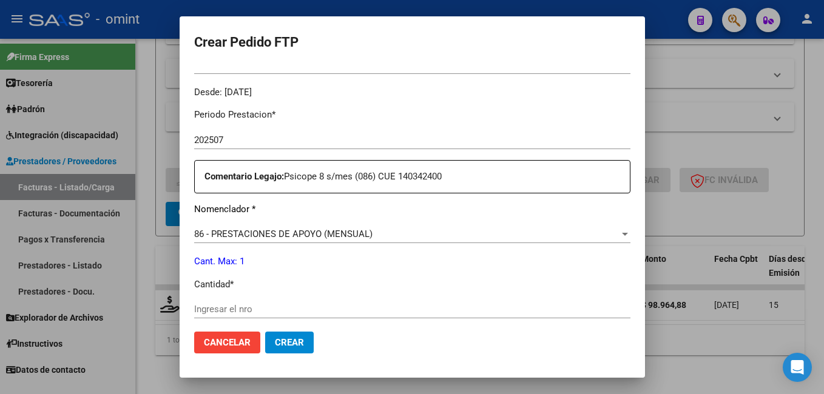
click at [622, 235] on div at bounding box center [624, 234] width 11 height 10
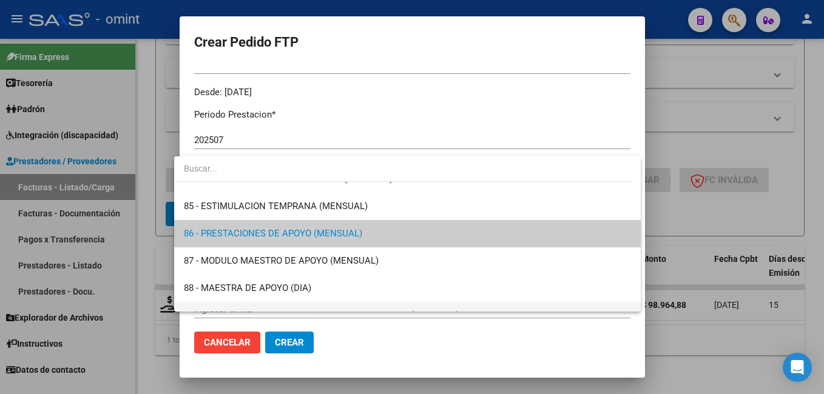
scroll to position [2344, 0]
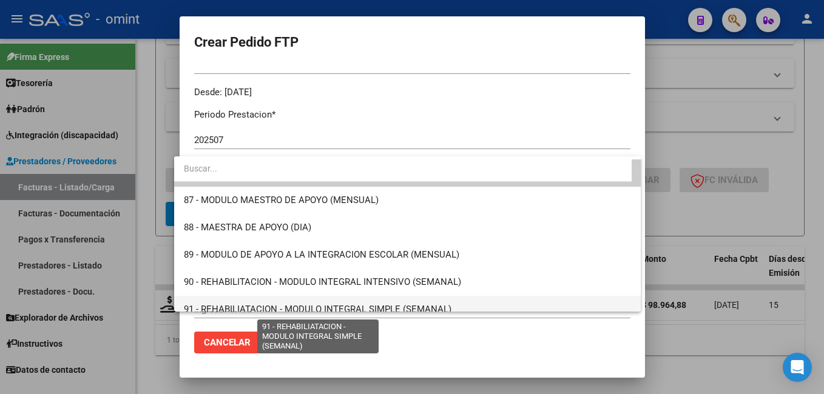
click at [381, 305] on div "1 - CENTRO DE DIA - JORNADA DOBLE CAT.A (MENSUAL) 2 - CENTRO DE DIA - JORNADA D…" at bounding box center [407, 233] width 466 height 155
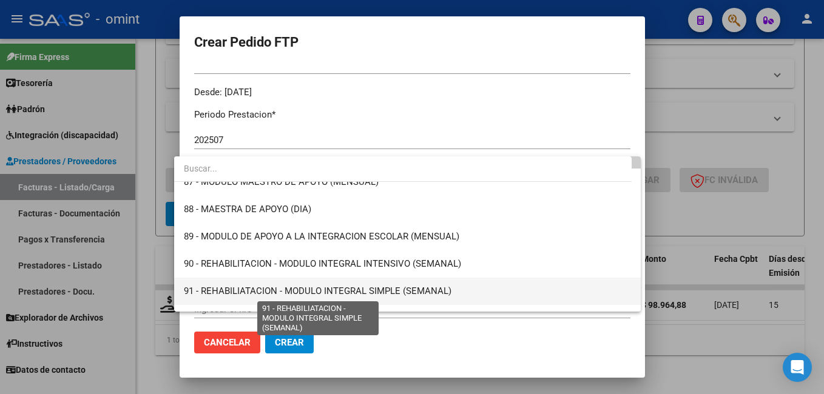
click at [338, 293] on span "91 - REHABILIATACION - MODULO INTEGRAL SIMPLE (SEMANAL)" at bounding box center [317, 291] width 267 height 11
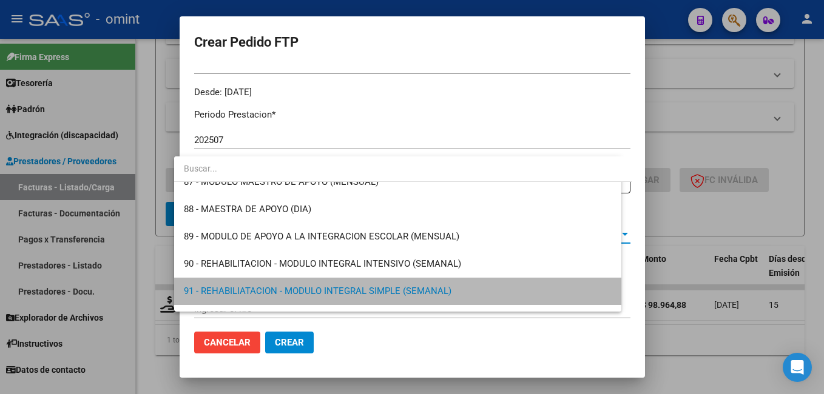
scroll to position [2354, 0]
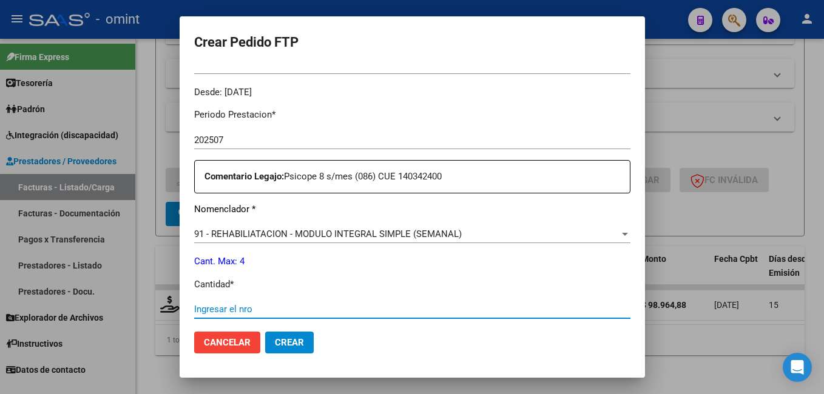
click at [233, 313] on input "Ingresar el nro" at bounding box center [412, 309] width 436 height 11
type input "4"
click at [508, 274] on div "Periodo Prestacion * 202507 Ingresar el Periodo Prestacion Comentario Legajo: P…" at bounding box center [412, 306] width 436 height 415
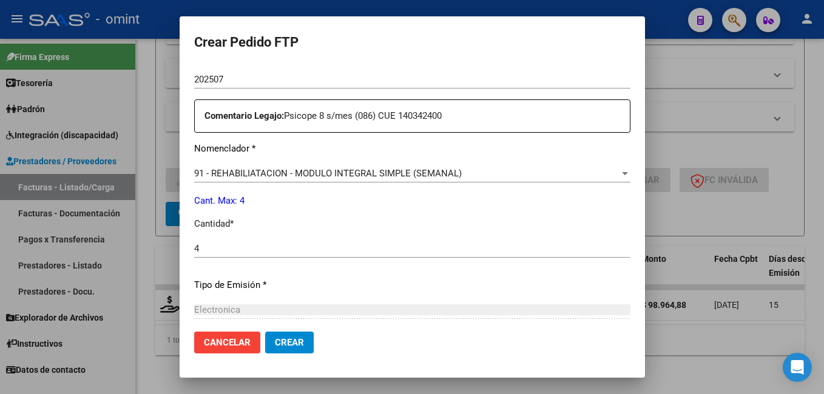
scroll to position [555, 0]
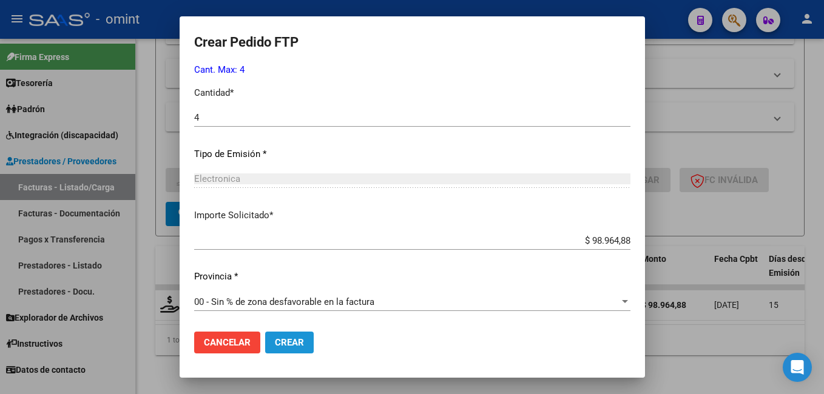
click at [288, 344] on span "Crear" at bounding box center [289, 342] width 29 height 11
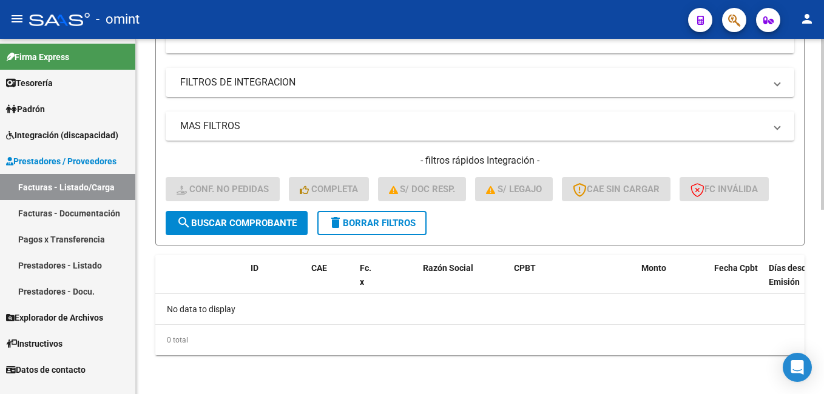
scroll to position [19, 0]
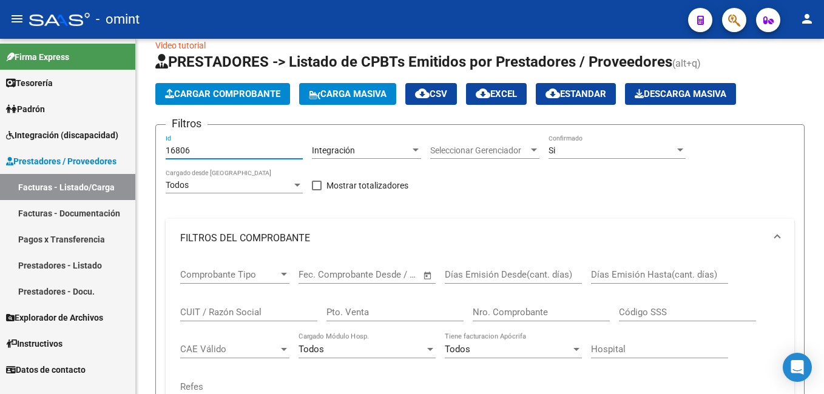
drag, startPoint x: 202, startPoint y: 150, endPoint x: 121, endPoint y: 150, distance: 81.3
click at [121, 150] on mat-sidenav-container "Firma Express Tesorería Extractos Procesados (csv) Extractos Originales (pdf) P…" at bounding box center [412, 216] width 824 height 355
paste input "17328"
type input "17328"
click at [407, 215] on div "Filtros 17328 Id Integración Area Seleccionar Gerenciador Seleccionar Gerenciad…" at bounding box center [480, 355] width 628 height 440
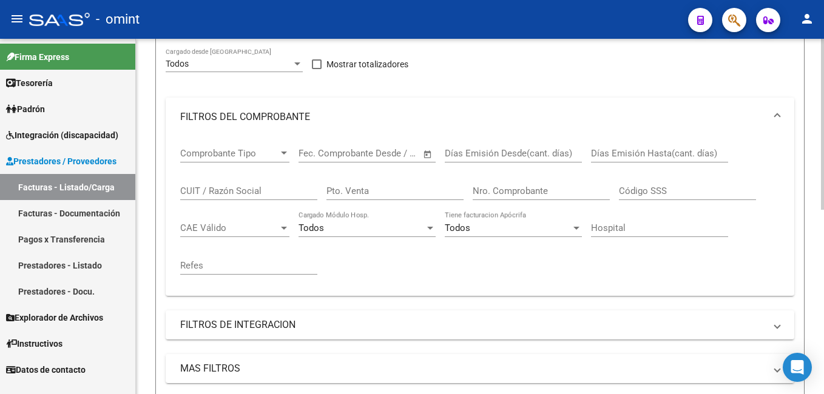
scroll to position [323, 0]
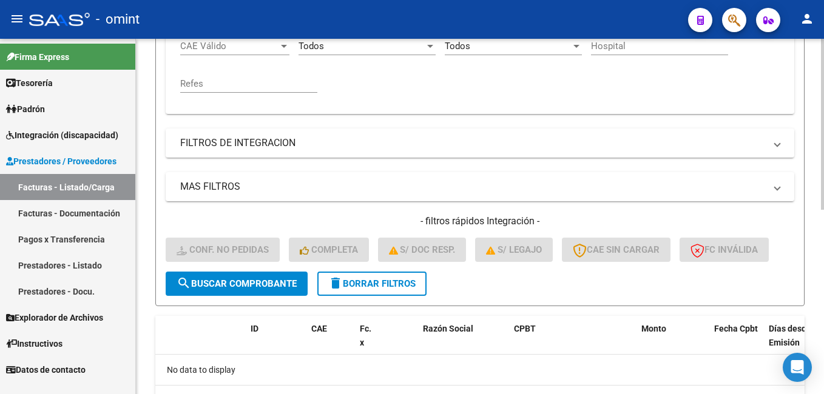
click at [247, 281] on span "search Buscar Comprobante" at bounding box center [236, 283] width 120 height 11
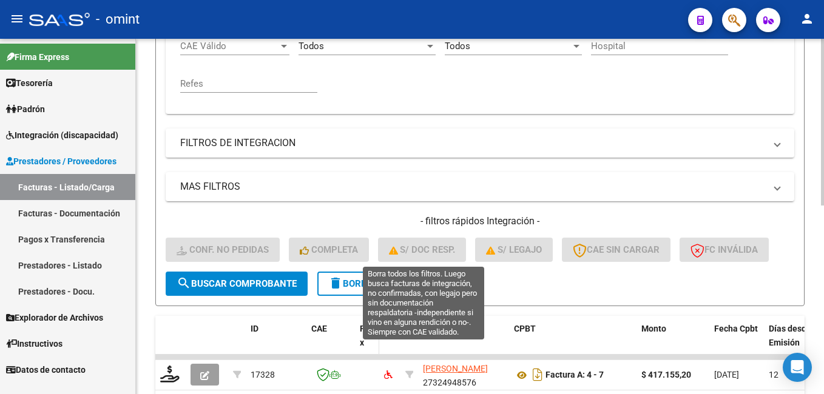
scroll to position [401, 0]
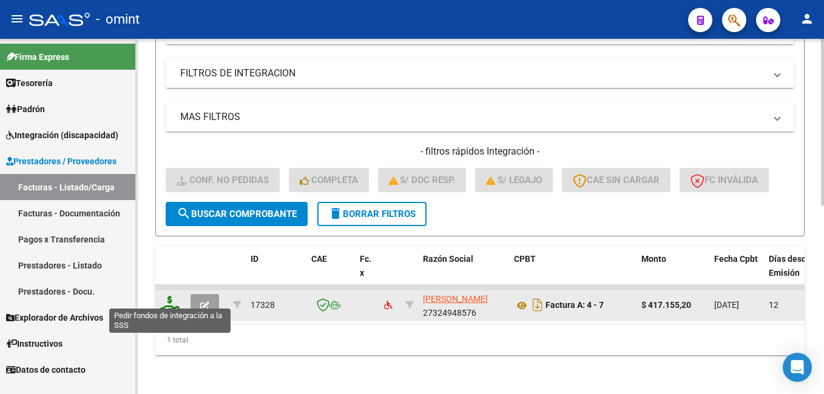
click at [170, 296] on icon at bounding box center [169, 304] width 19 height 17
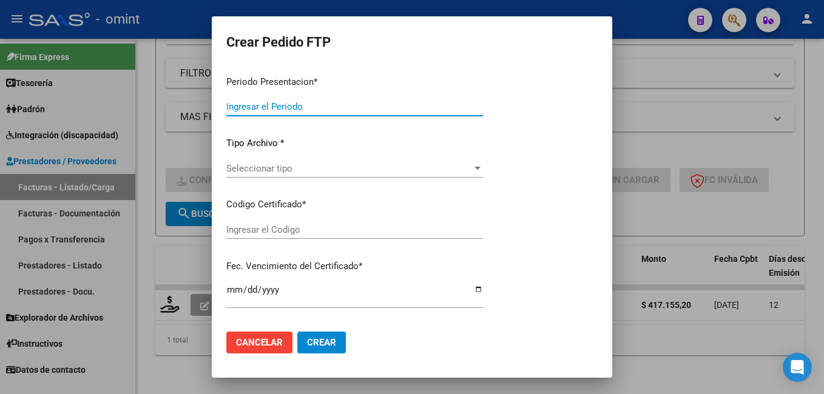
type input "202507"
type input "$ 417.155,20"
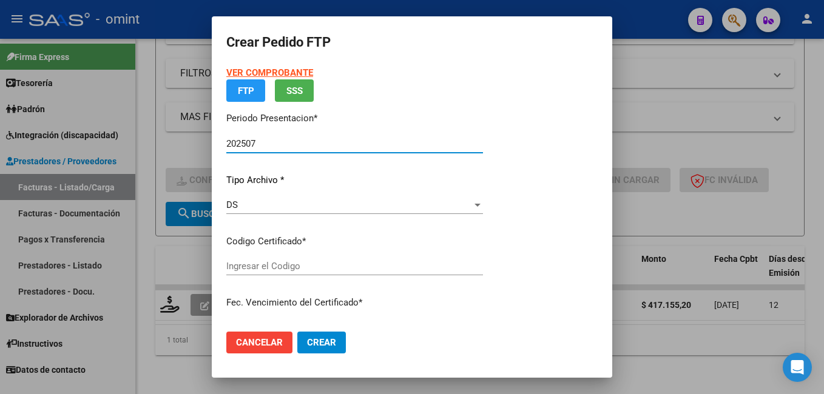
type input "6744692087"
type input "2032-06-23"
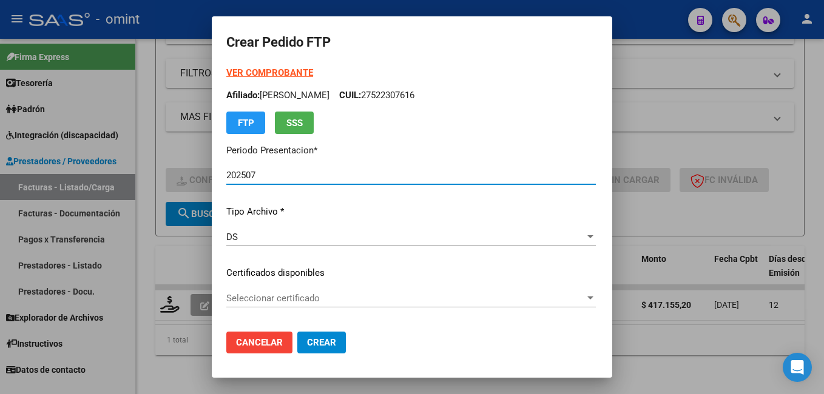
scroll to position [61, 0]
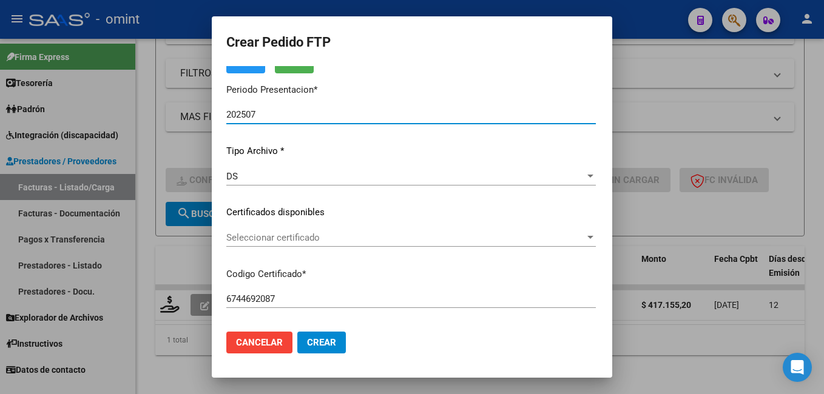
click at [596, 235] on div at bounding box center [590, 238] width 11 height 10
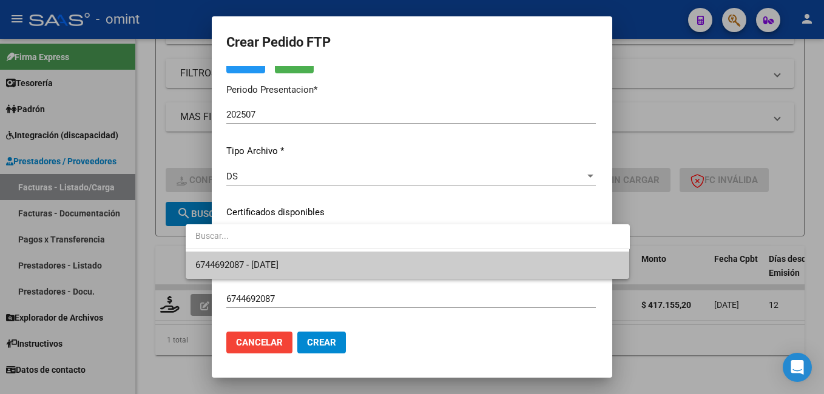
click at [495, 272] on span "6744692087 - 2032-06-23" at bounding box center [407, 265] width 425 height 27
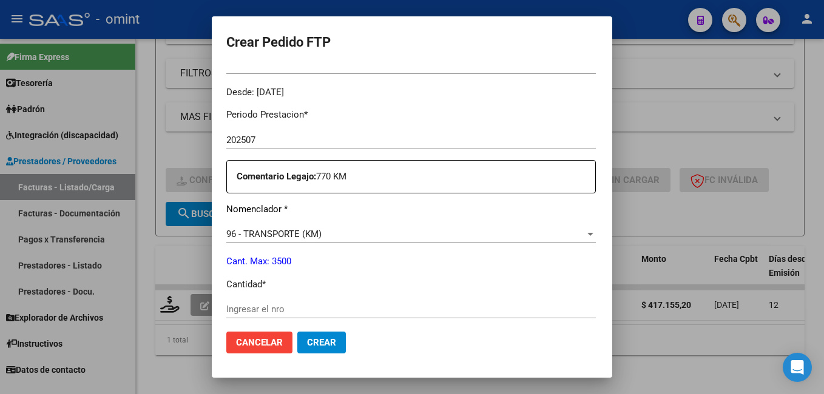
scroll to position [425, 0]
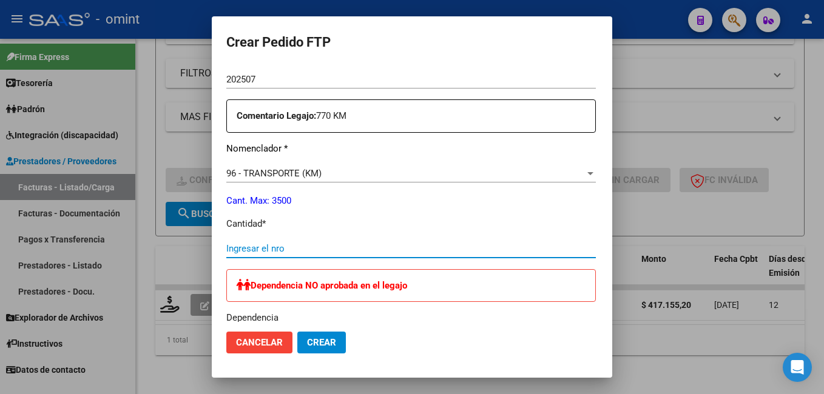
click at [239, 243] on input "Ingresar el nro" at bounding box center [410, 248] width 369 height 11
type input "770"
click at [321, 231] on div "Periodo Prestacion * 202507 Ingresar el Periodo Prestacion Comentario Legajo: 7…" at bounding box center [410, 347] width 369 height 619
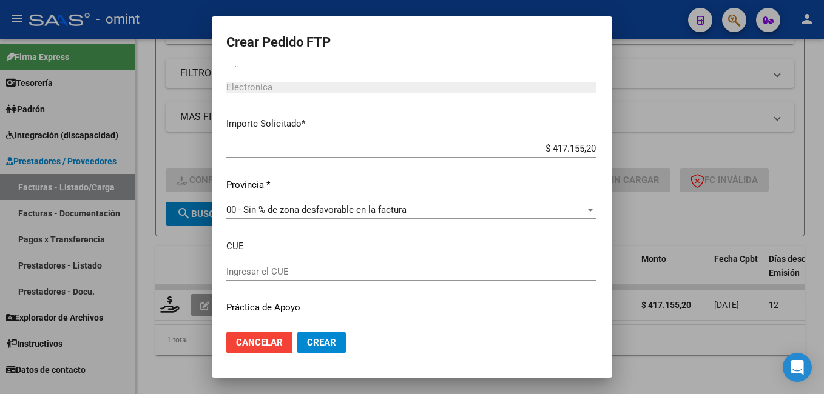
scroll to position [759, 0]
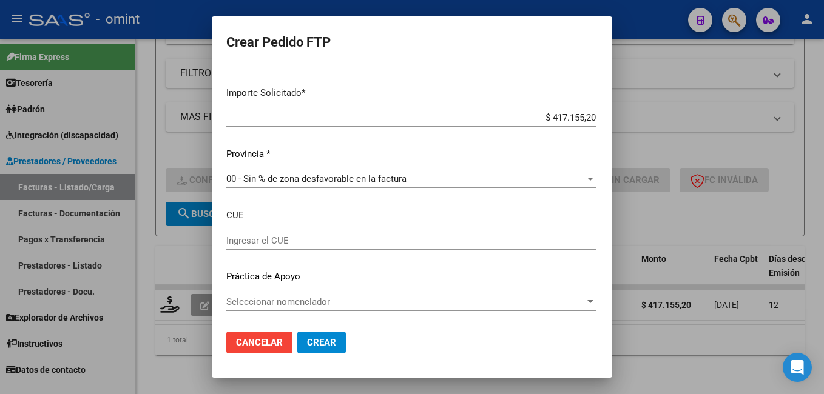
click at [307, 341] on span "Crear" at bounding box center [321, 342] width 29 height 11
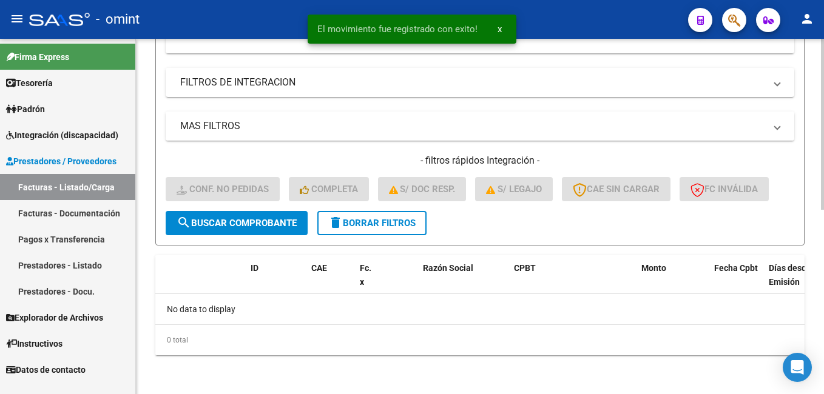
scroll to position [383, 0]
click at [239, 19] on div "- omint" at bounding box center [353, 19] width 649 height 27
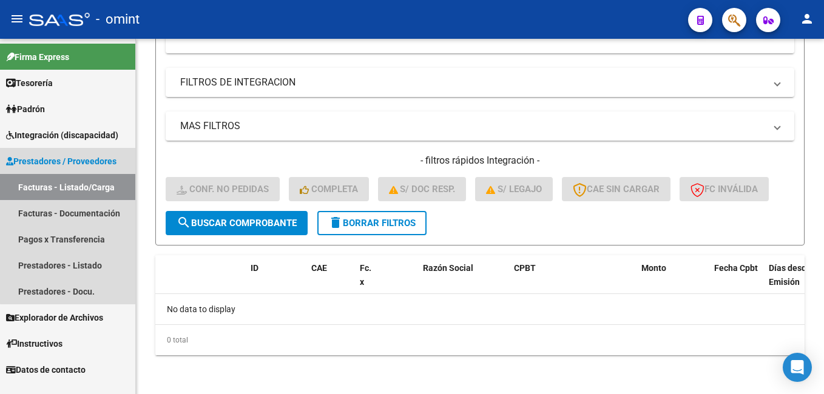
click at [76, 186] on link "Facturas - Listado/Carga" at bounding box center [67, 187] width 135 height 26
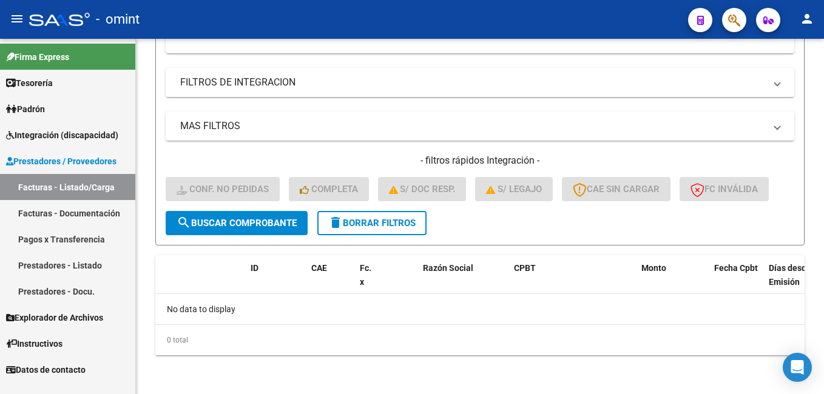
click at [54, 160] on span "Prestadores / Proveedores" at bounding box center [61, 161] width 110 height 13
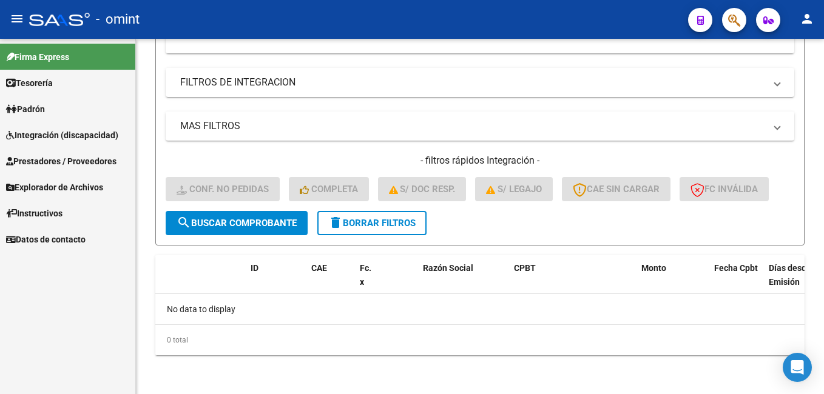
click at [51, 135] on span "Integración (discapacidad)" at bounding box center [62, 135] width 112 height 13
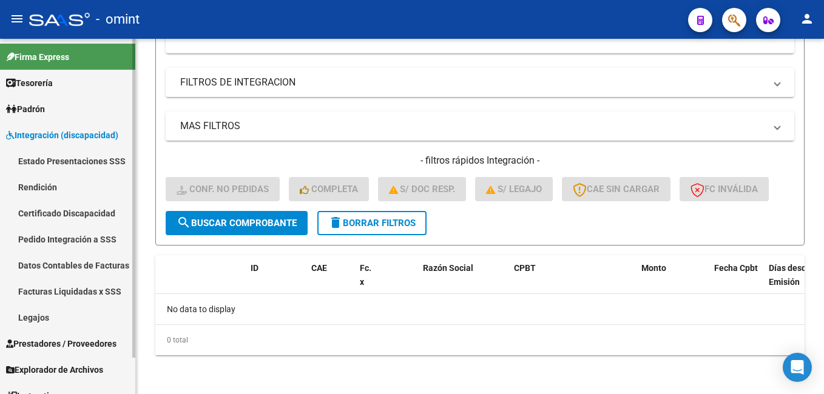
scroll to position [41, 0]
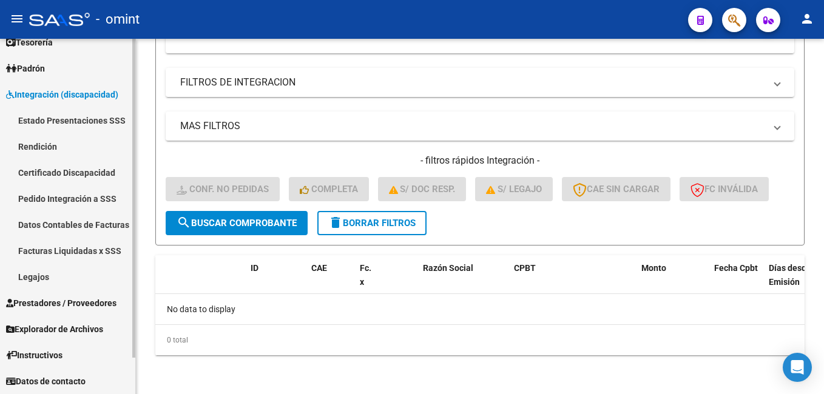
click at [86, 246] on link "Facturas Liquidadas x SSS" at bounding box center [67, 251] width 135 height 26
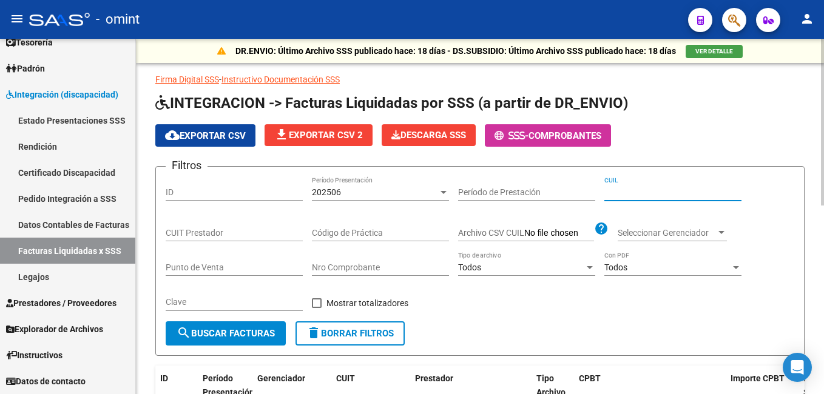
paste input "27-38281162-9"
type input "27-38281162-9"
drag, startPoint x: 668, startPoint y: 192, endPoint x: 509, endPoint y: 181, distance: 158.7
click at [512, 182] on div "Filtros ID 202506 Período Presentación Período de Prestación 27-38281162-9 CUIL…" at bounding box center [480, 248] width 628 height 145
paste input "27-38281162-9"
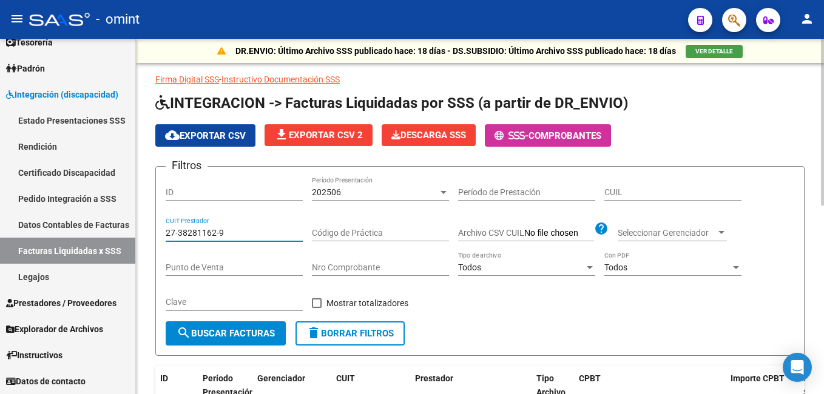
type input "27-38281162-9"
click at [440, 191] on div at bounding box center [443, 192] width 6 height 3
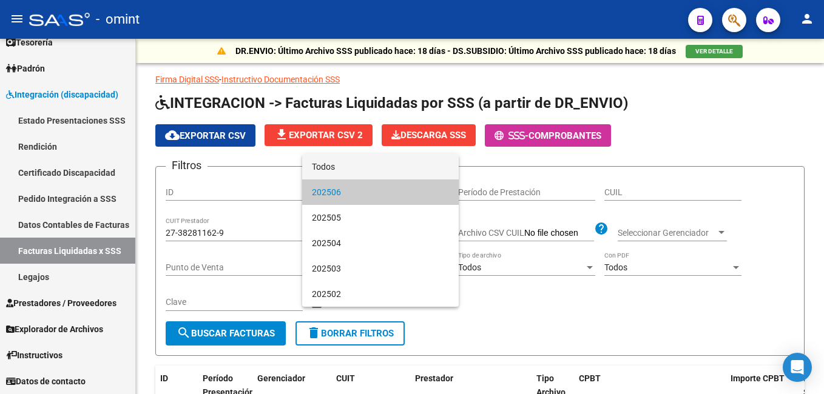
click at [328, 169] on span "Todos" at bounding box center [380, 166] width 137 height 25
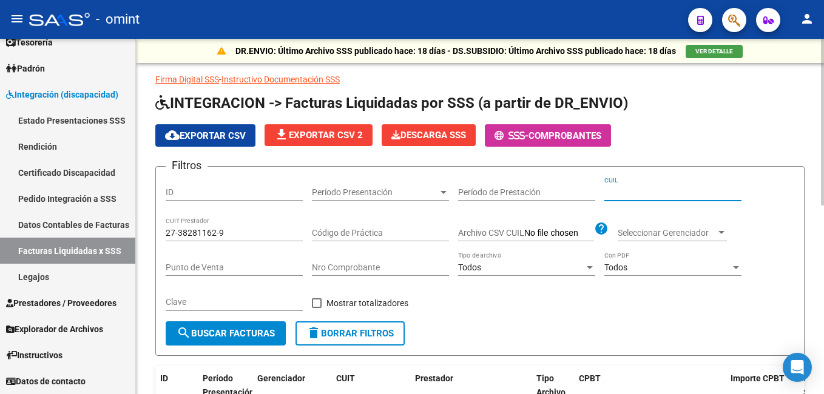
paste input "20-47363566-7"
type input "20-47363566-7"
click at [261, 326] on button "search Buscar Facturas" at bounding box center [226, 333] width 120 height 24
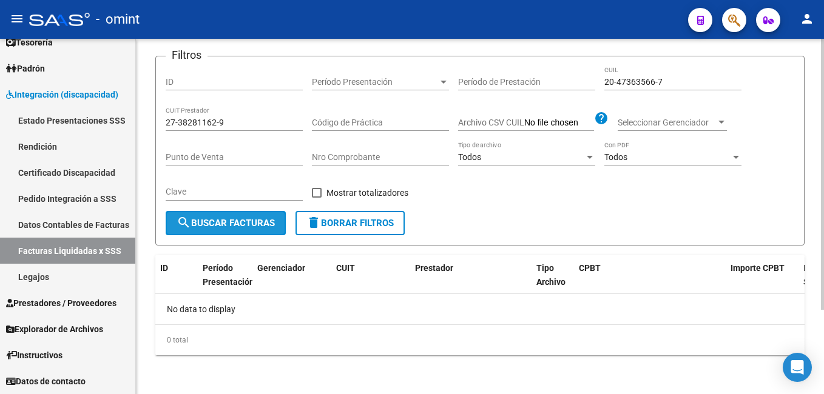
click at [223, 214] on button "search Buscar Facturas" at bounding box center [226, 223] width 120 height 24
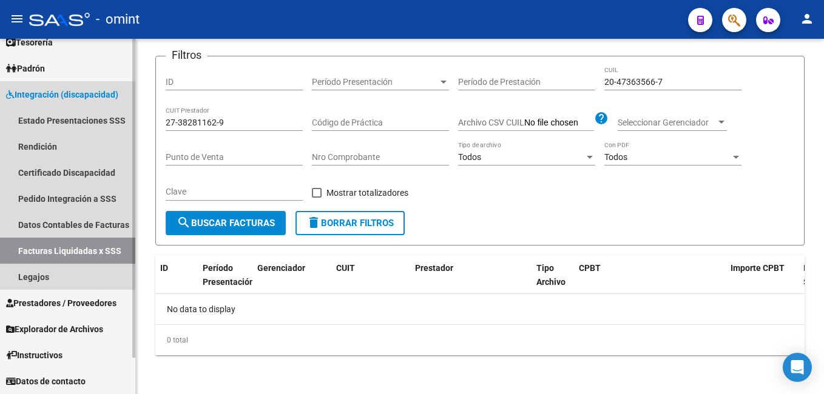
click at [75, 96] on span "Integración (discapacidad)" at bounding box center [62, 94] width 112 height 13
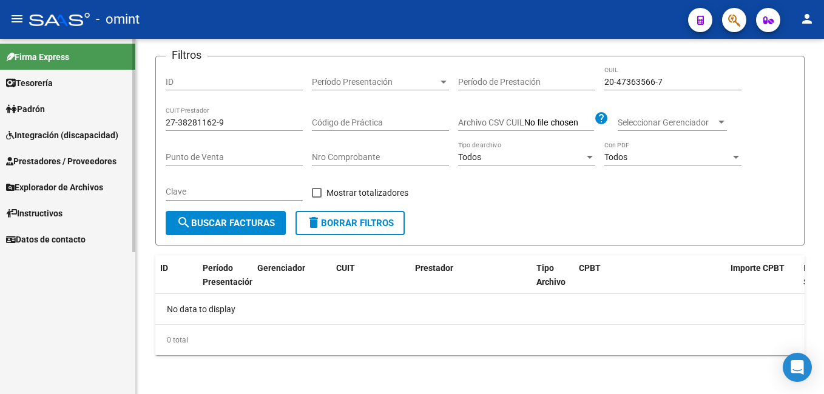
scroll to position [0, 0]
click at [57, 140] on span "Integración (discapacidad)" at bounding box center [62, 135] width 112 height 13
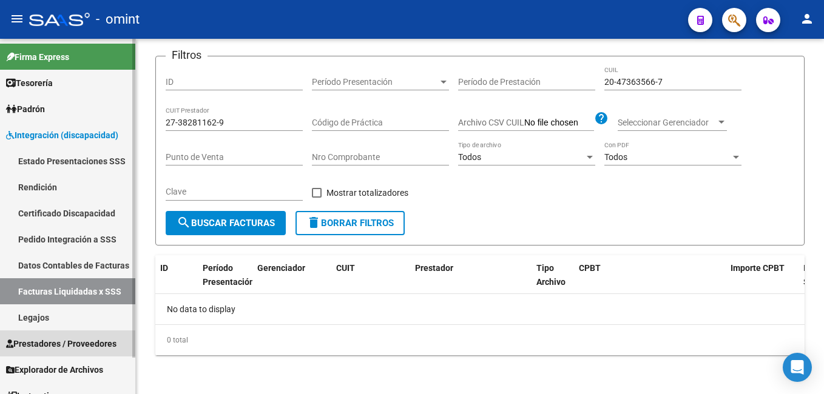
click at [52, 343] on span "Prestadores / Proveedores" at bounding box center [61, 343] width 110 height 13
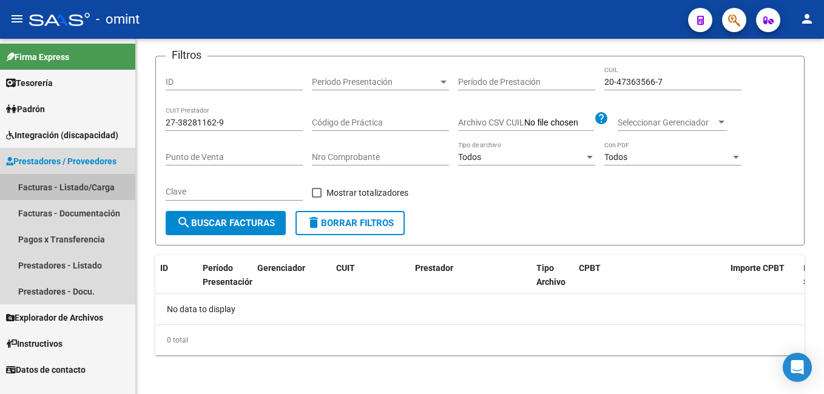
click at [53, 188] on link "Facturas - Listado/Carga" at bounding box center [67, 187] width 135 height 26
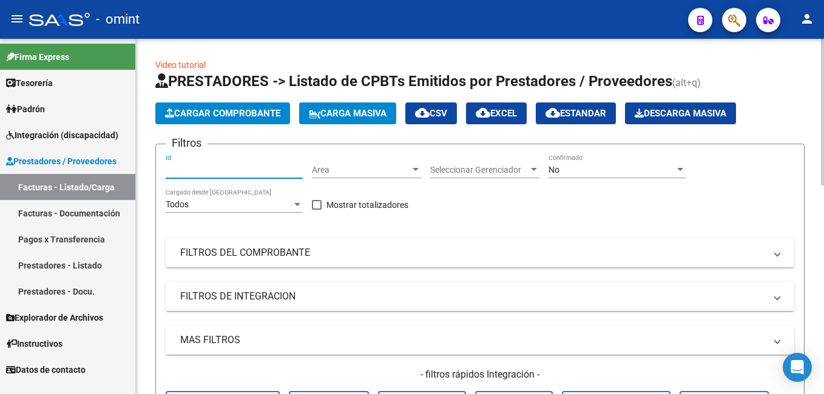
paste input "16601"
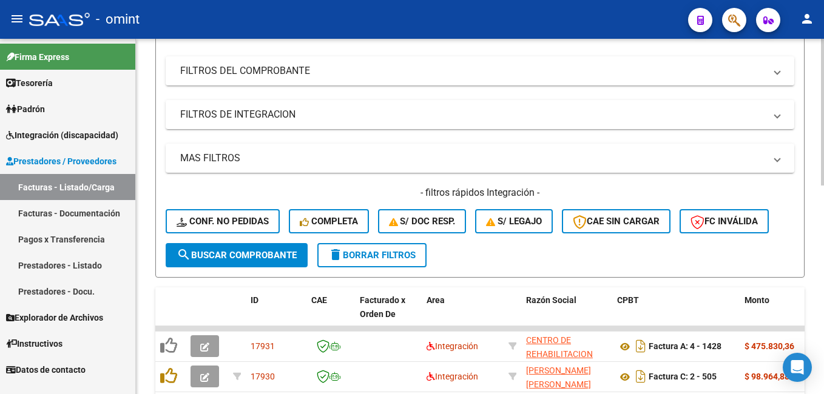
type input "16601"
click at [228, 252] on span "search Buscar Comprobante" at bounding box center [236, 255] width 120 height 11
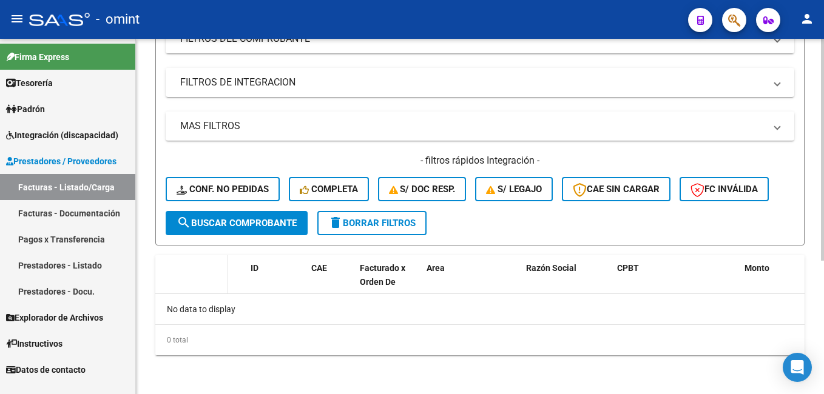
scroll to position [32, 0]
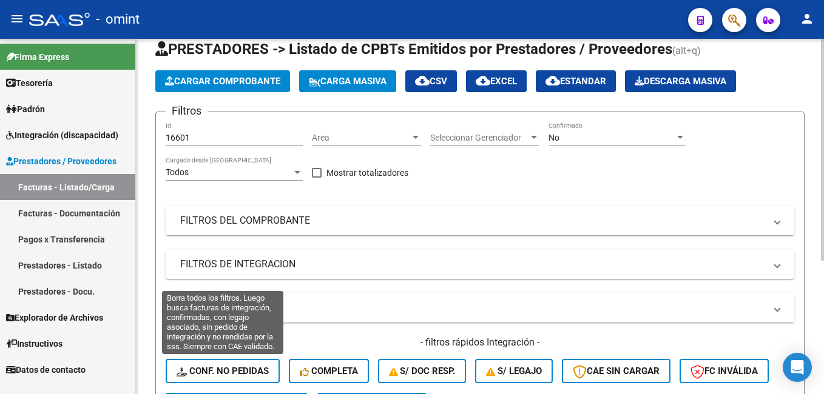
click at [210, 369] on span "Conf. no pedidas" at bounding box center [222, 371] width 92 height 11
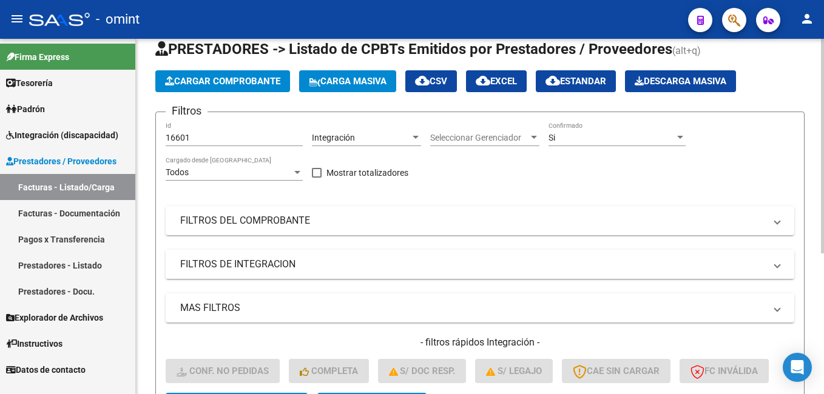
scroll to position [214, 0]
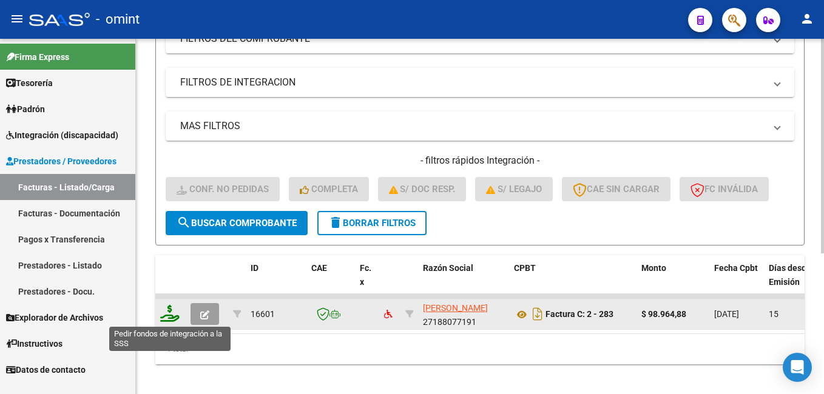
click at [172, 314] on icon at bounding box center [169, 313] width 19 height 17
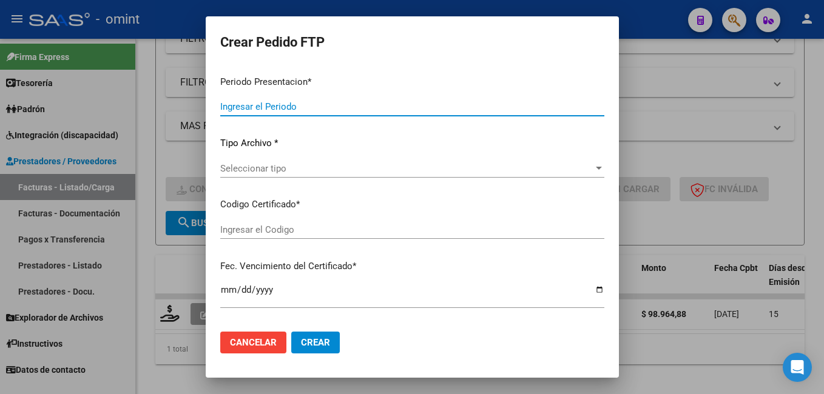
type input "202507"
type input "$ 98.964,88"
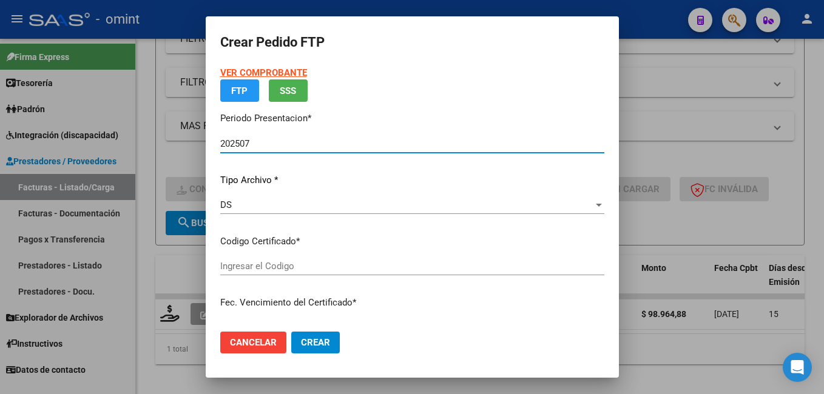
type input "3354100086"
type input "2024-08-11"
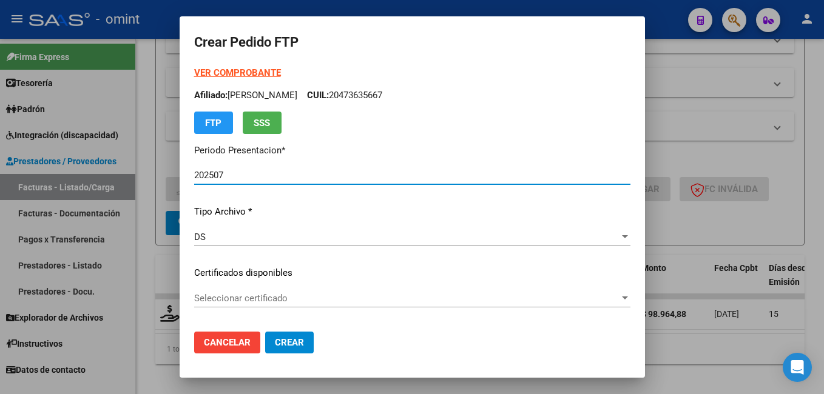
scroll to position [61, 0]
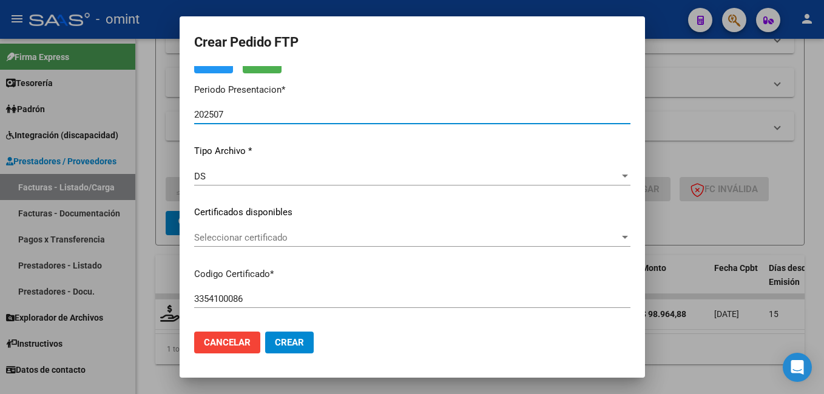
click at [631, 235] on app-drop-down-list "Certificados disponibles Seleccionar certificado Seleccionar certificado" at bounding box center [417, 225] width 446 height 38
click at [613, 234] on span "Seleccionar certificado" at bounding box center [406, 237] width 425 height 11
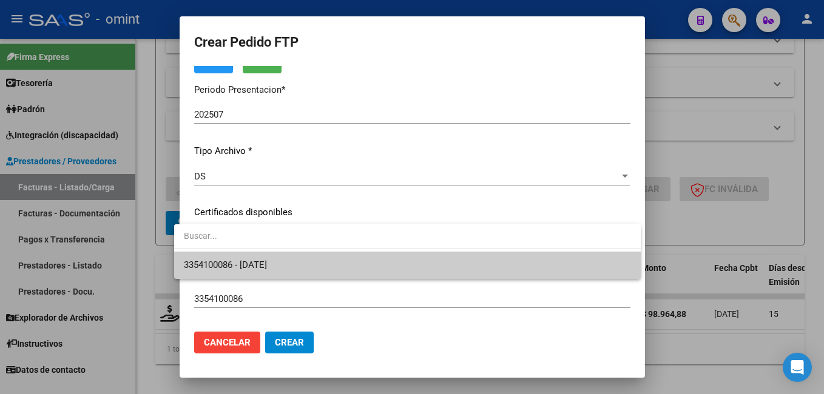
click at [489, 280] on div at bounding box center [412, 197] width 824 height 394
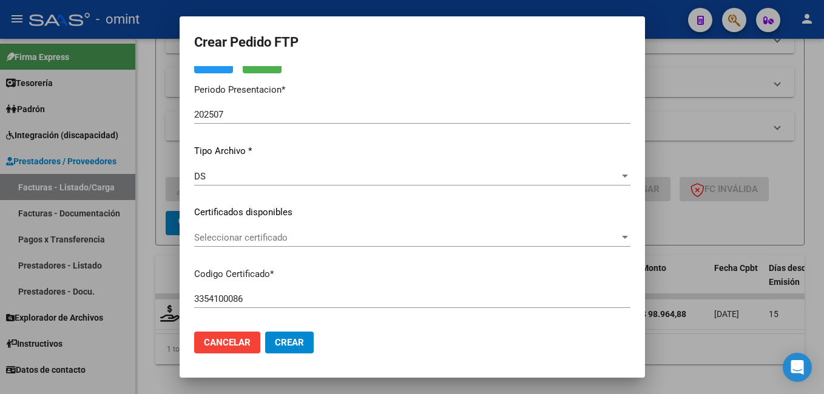
click at [611, 237] on span "Seleccionar certificado" at bounding box center [406, 237] width 425 height 11
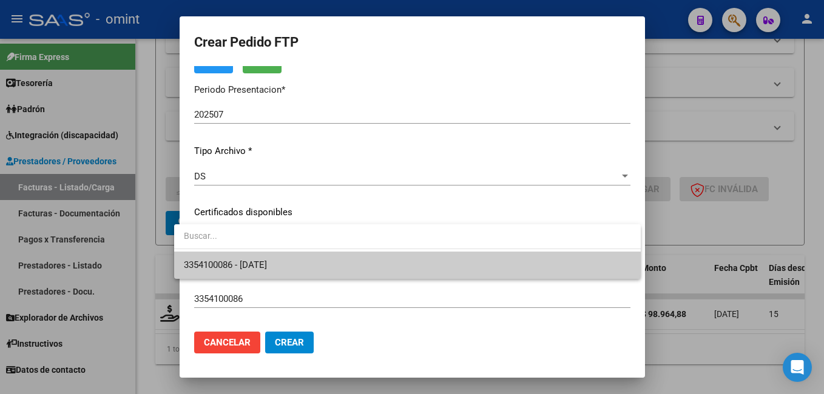
click at [507, 267] on span "3354100086 - 2024-08-11" at bounding box center [407, 265] width 447 height 27
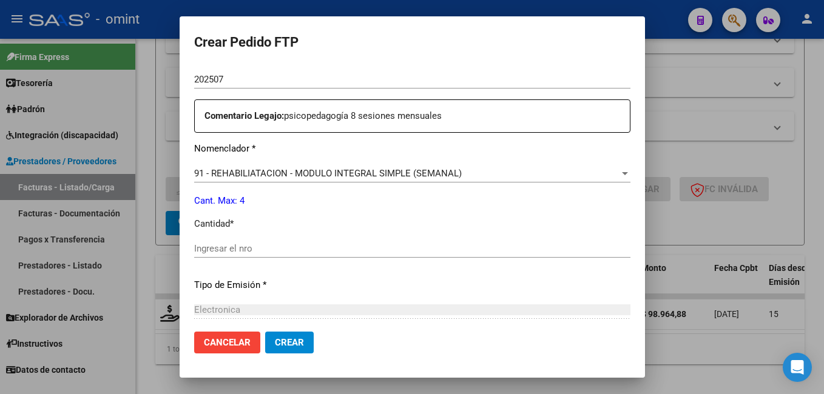
scroll to position [485, 0]
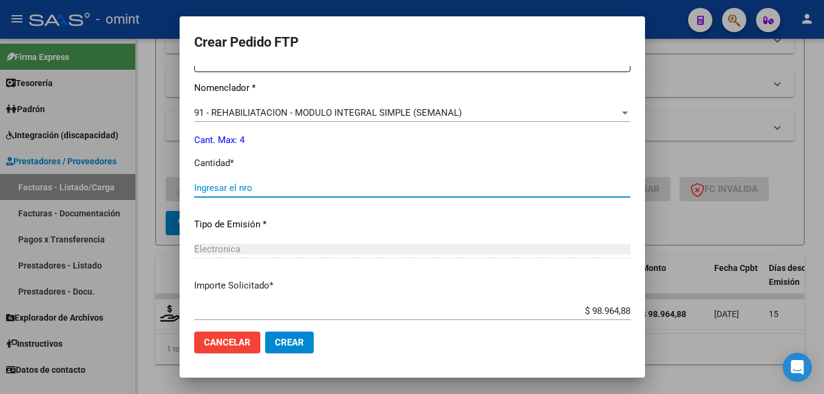
click at [241, 188] on input "Ingresar el nro" at bounding box center [412, 188] width 436 height 11
type input "4"
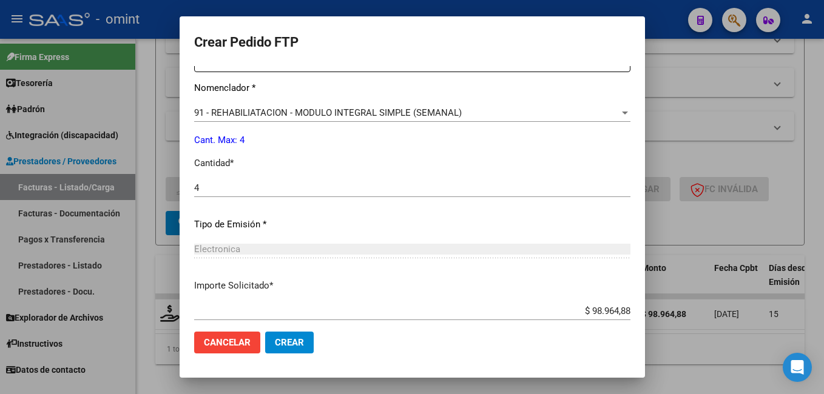
click at [403, 244] on div "Electronica" at bounding box center [412, 249] width 436 height 11
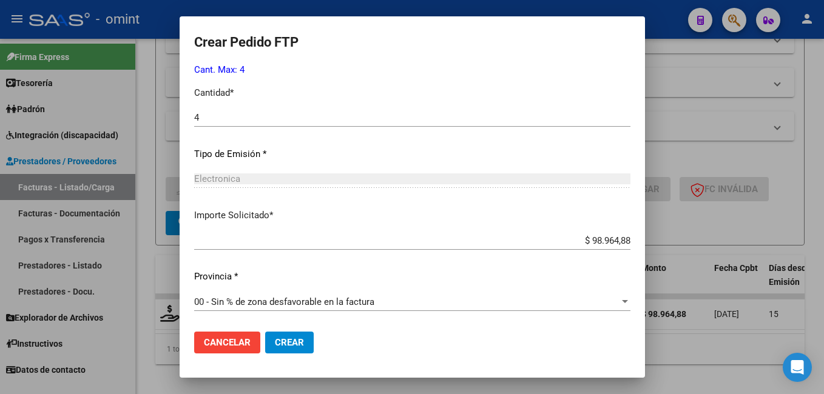
click at [288, 347] on span "Crear" at bounding box center [289, 342] width 29 height 11
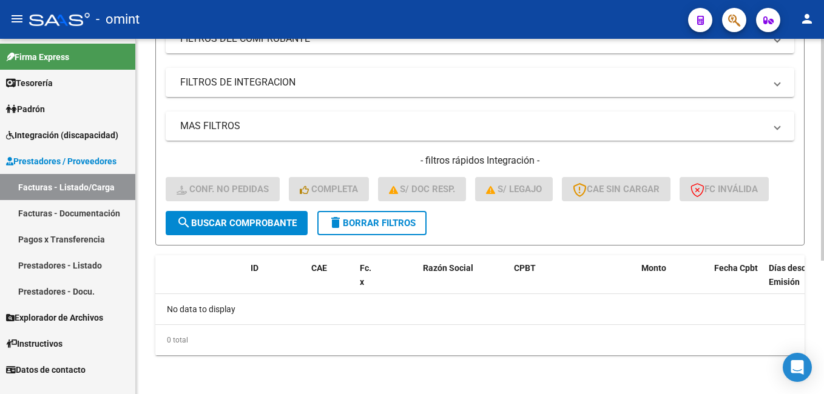
scroll to position [0, 0]
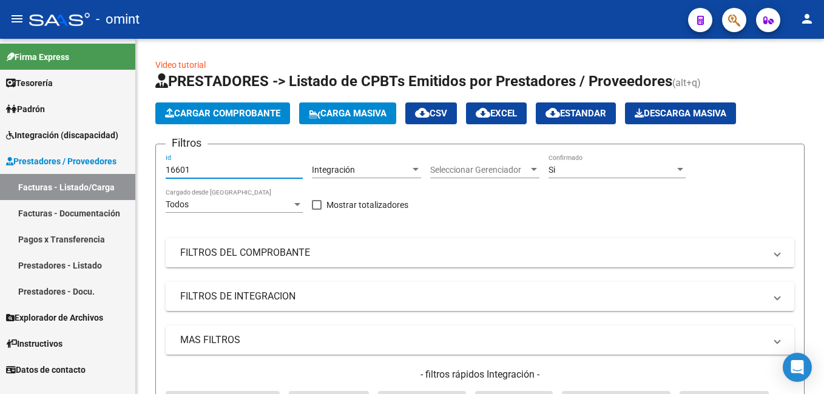
drag, startPoint x: 143, startPoint y: 161, endPoint x: 0, endPoint y: 130, distance: 145.8
click at [0, 133] on html "menu - omint person Firma Express Tesorería Extractos Procesados (csv) Extracto…" at bounding box center [412, 197] width 824 height 394
paste input "15071"
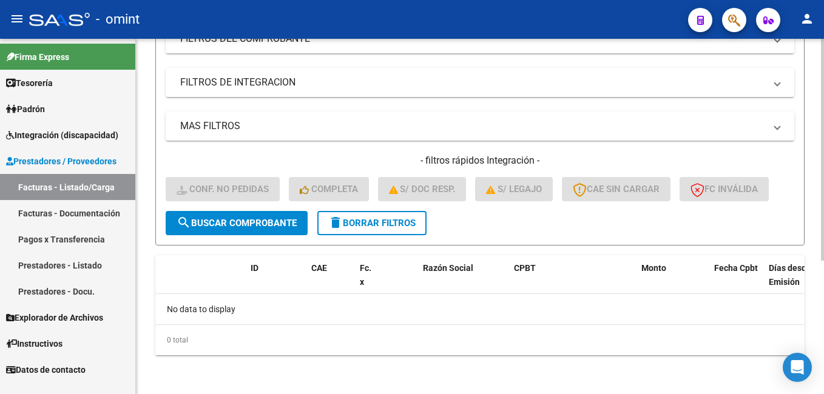
type input "15071"
click at [223, 221] on span "search Buscar Comprobante" at bounding box center [236, 223] width 120 height 11
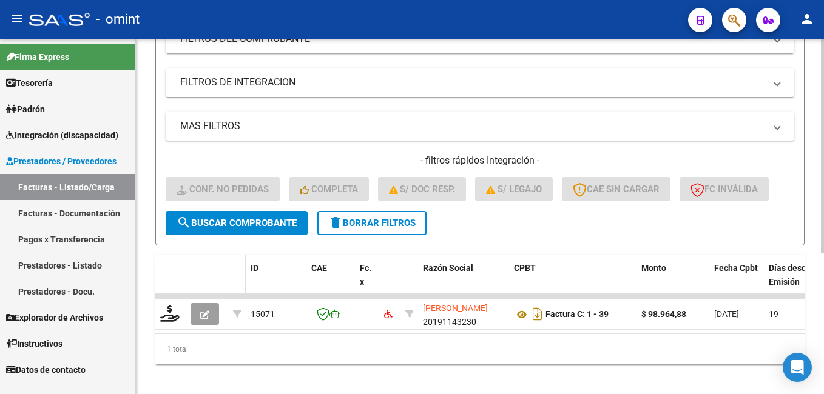
scroll to position [232, 0]
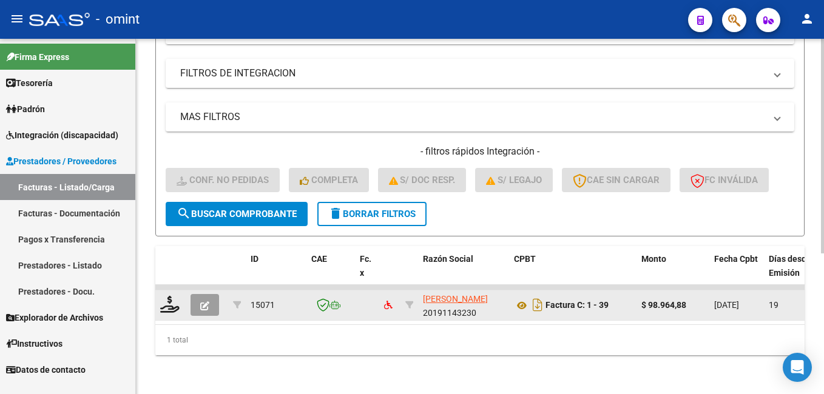
click at [162, 290] on datatable-body-cell at bounding box center [170, 305] width 30 height 30
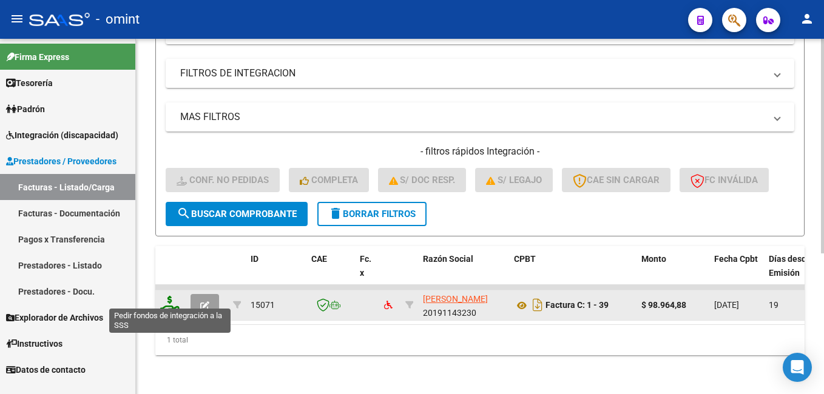
click at [167, 296] on icon at bounding box center [169, 304] width 19 height 17
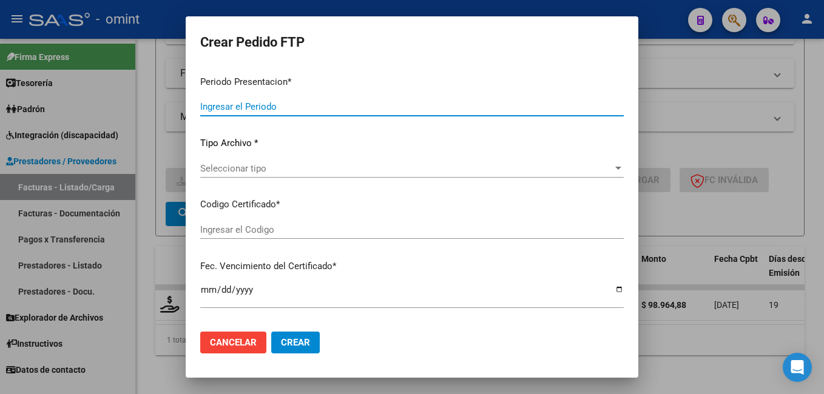
type input "202507"
type input "$ 98.964,88"
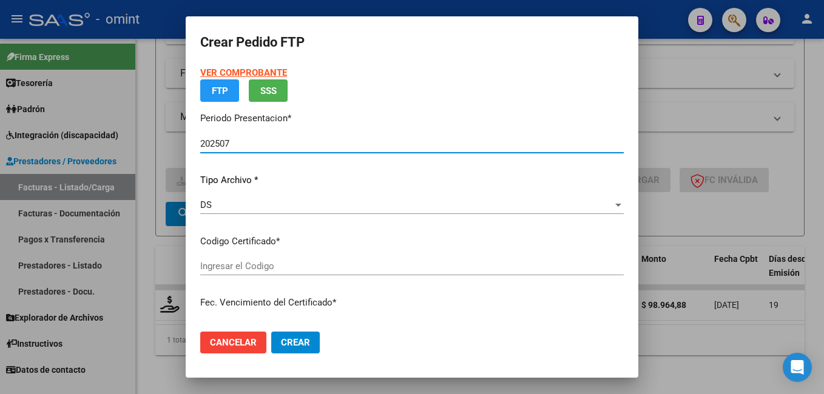
type input "3354100086"
type input "2024-08-11"
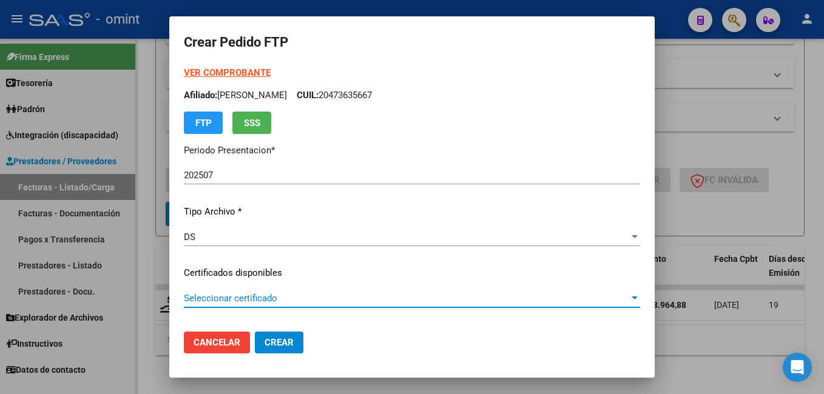
click at [616, 298] on span "Seleccionar certificado" at bounding box center [406, 298] width 445 height 11
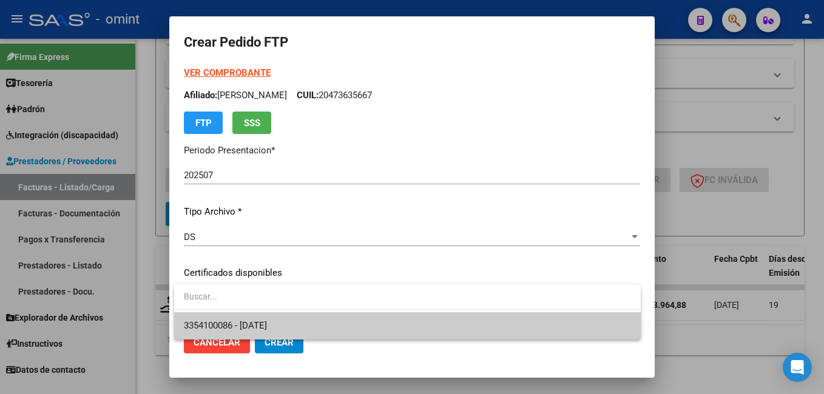
click at [519, 331] on span "3354100086 - 2024-08-11" at bounding box center [407, 325] width 447 height 27
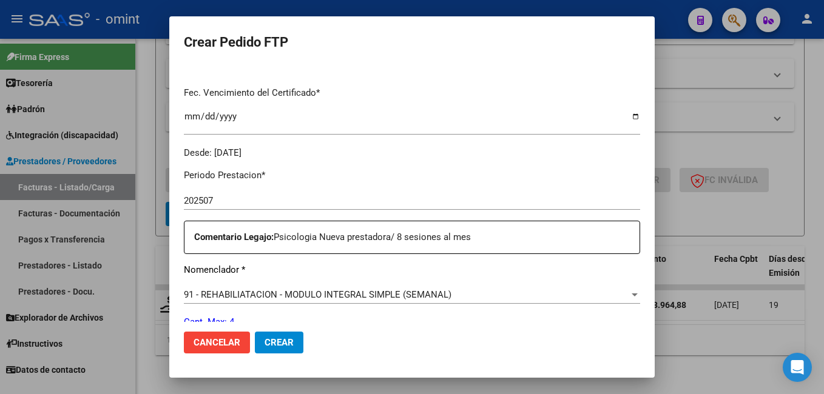
scroll to position [364, 0]
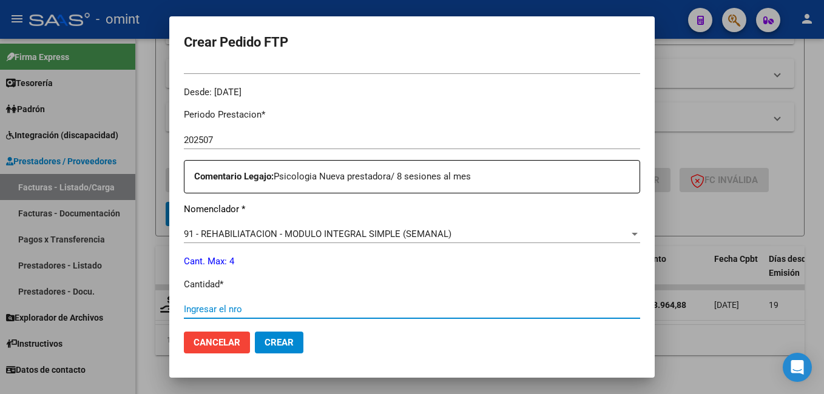
click at [254, 309] on input "Ingresar el nro" at bounding box center [412, 309] width 456 height 11
type input "4"
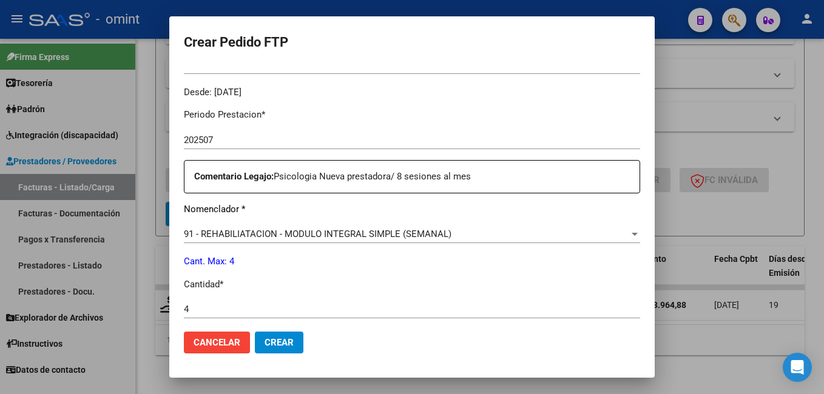
click at [522, 269] on div "Periodo Prestacion * 202507 Ingresar el Periodo Prestacion Comentario Legajo: P…" at bounding box center [412, 306] width 456 height 415
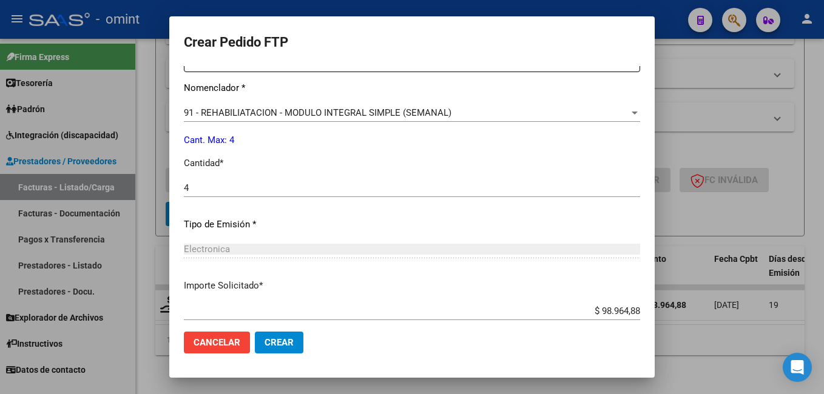
scroll to position [546, 0]
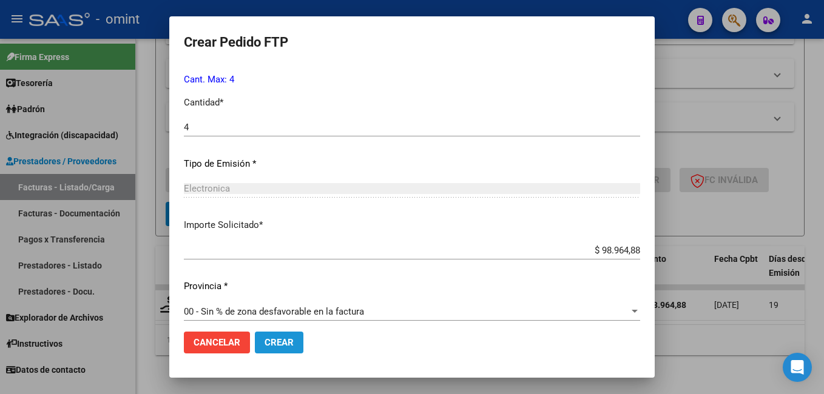
click at [281, 342] on span "Crear" at bounding box center [278, 342] width 29 height 11
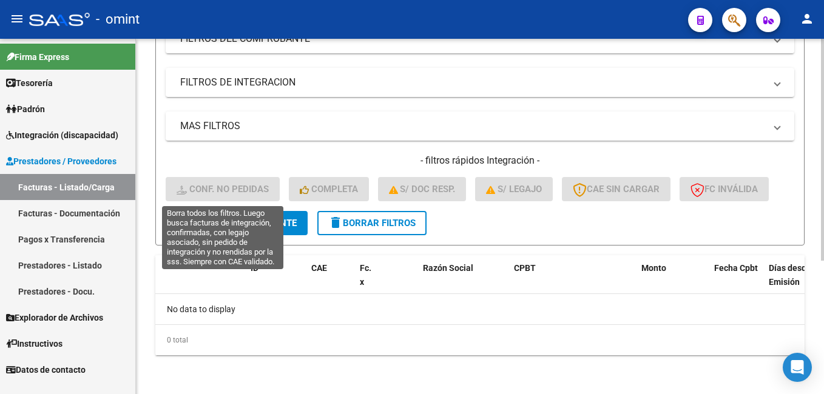
scroll to position [0, 0]
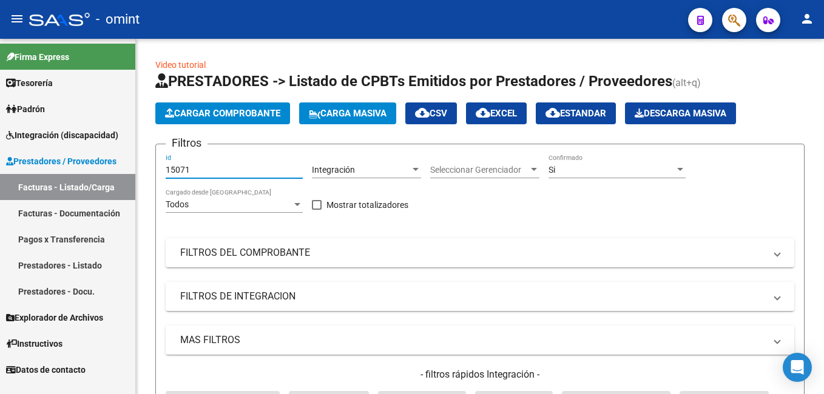
drag, startPoint x: 201, startPoint y: 170, endPoint x: 121, endPoint y: 153, distance: 81.8
click at [121, 153] on mat-sidenav-container "Firma Express Tesorería Extractos Procesados (csv) Extractos Originales (pdf) P…" at bounding box center [412, 216] width 824 height 355
paste input "16930"
type input "16930"
click at [403, 243] on mat-expansion-panel-header "FILTROS DEL COMPROBANTE" at bounding box center [480, 252] width 628 height 29
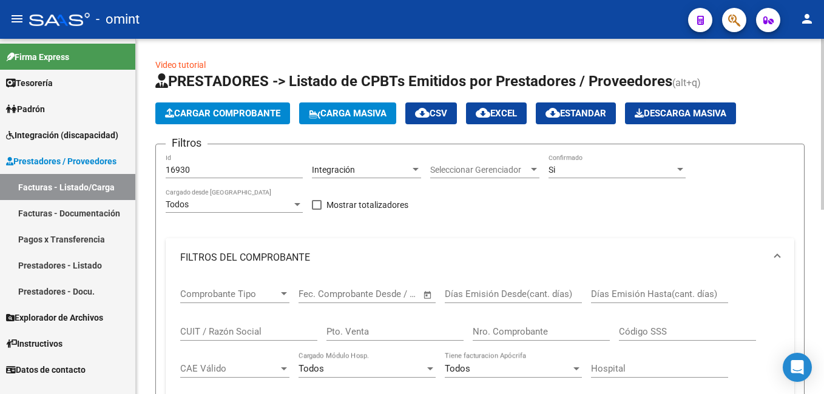
scroll to position [243, 0]
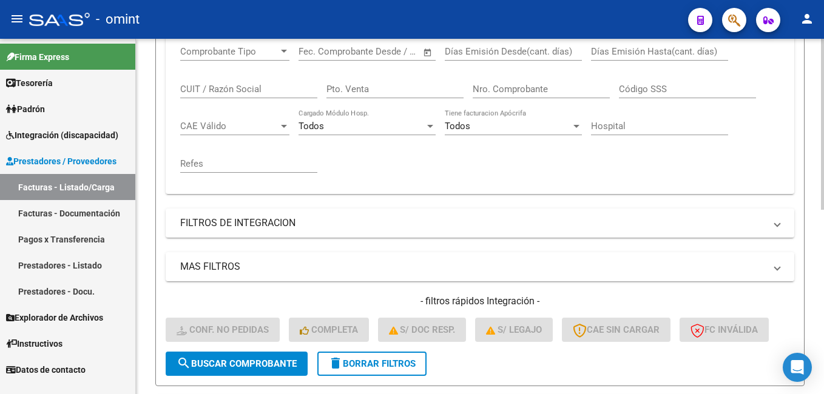
click at [255, 362] on span "search Buscar Comprobante" at bounding box center [236, 363] width 120 height 11
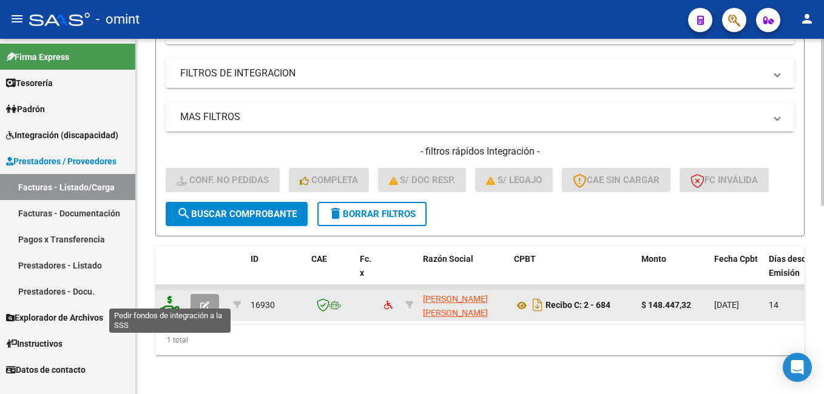
click at [167, 296] on icon at bounding box center [169, 304] width 19 height 17
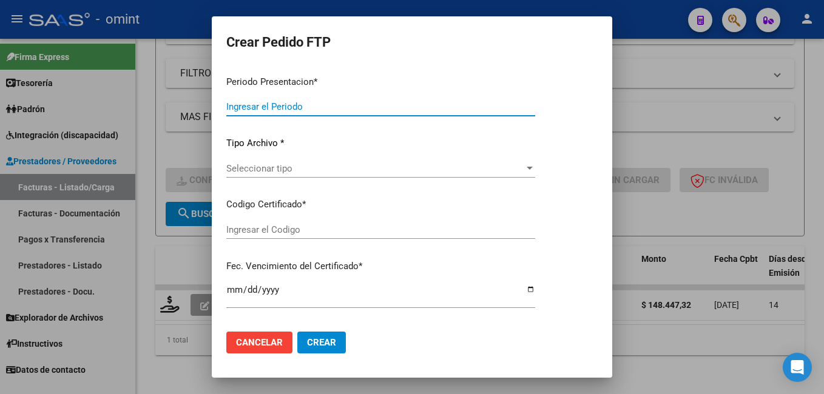
type input "202507"
type input "$ 148.447,32"
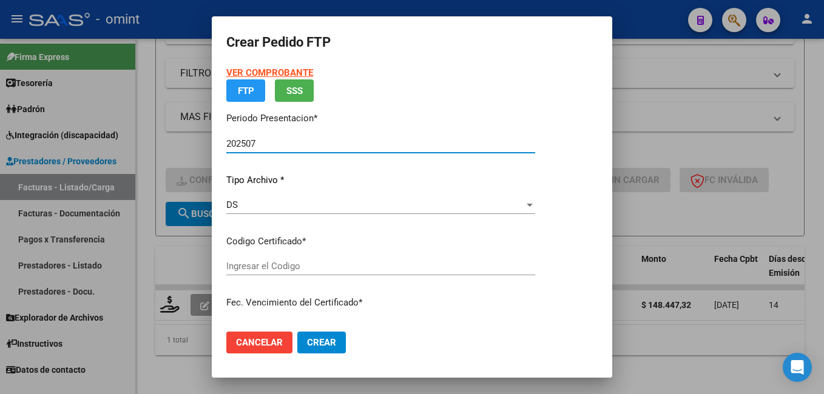
type input "1809758765"
type input "2026-07-23"
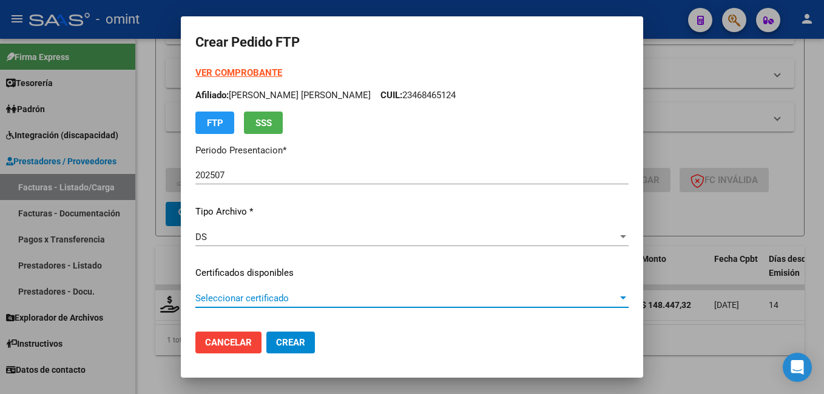
click at [597, 298] on span "Seleccionar certificado" at bounding box center [406, 298] width 422 height 11
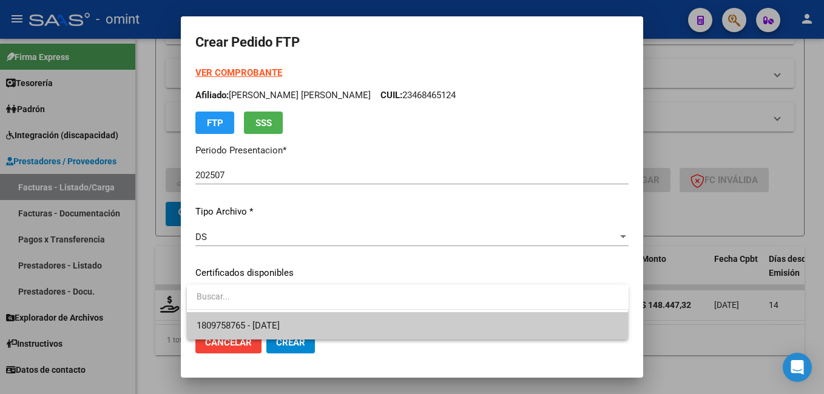
click at [432, 334] on span "1809758765 - 2026-07-23" at bounding box center [407, 325] width 422 height 27
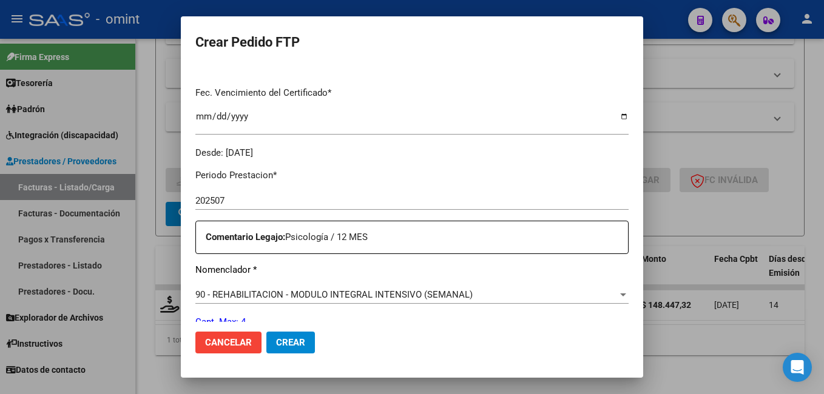
scroll to position [364, 0]
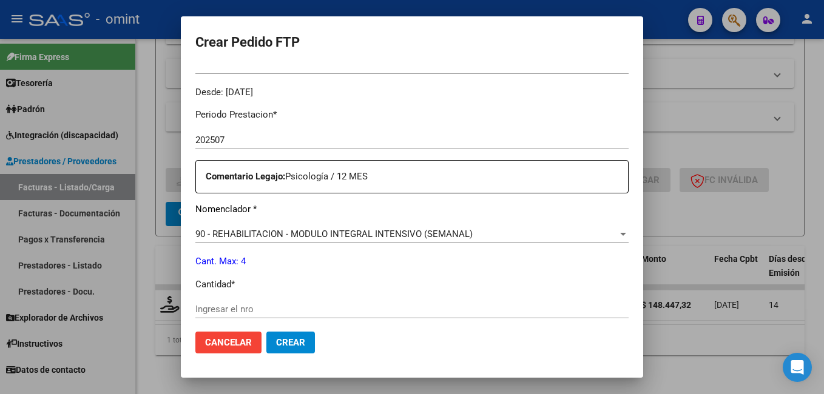
click at [244, 306] on input "Ingresar el nro" at bounding box center [411, 309] width 433 height 11
type input "4"
click at [360, 286] on p "Cantidad *" at bounding box center [411, 285] width 433 height 14
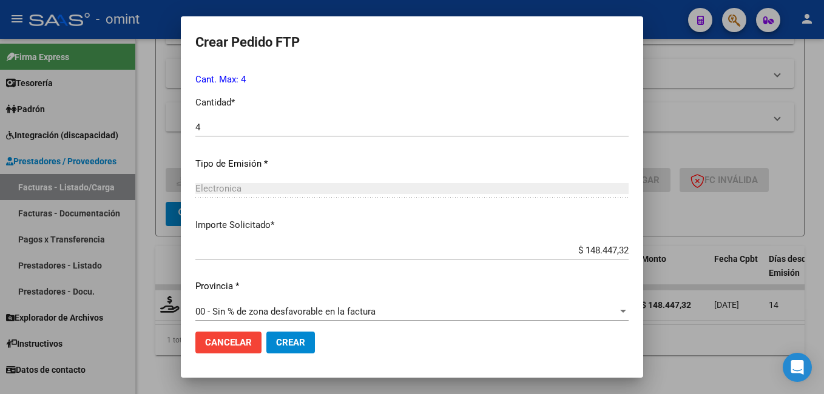
scroll to position [555, 0]
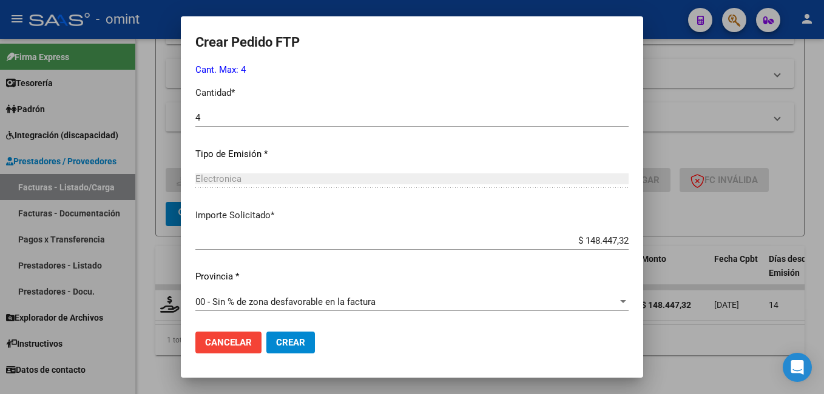
click at [292, 341] on span "Crear" at bounding box center [290, 342] width 29 height 11
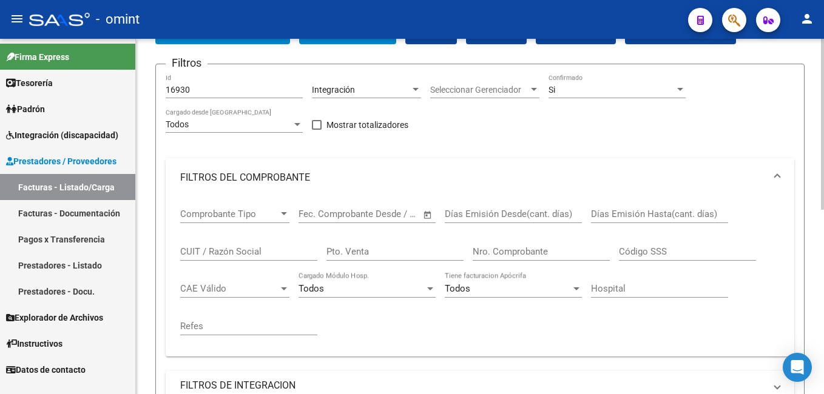
scroll to position [0, 0]
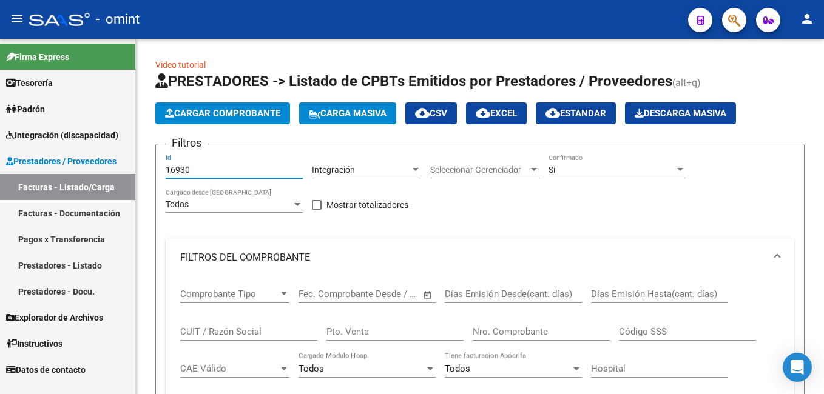
drag, startPoint x: 195, startPoint y: 173, endPoint x: 61, endPoint y: 149, distance: 136.3
click at [61, 149] on mat-sidenav-container "Firma Express Tesorería Extractos Procesados (csv) Extractos Originales (pdf) P…" at bounding box center [412, 216] width 824 height 355
paste input "16470"
type input "16470"
click at [374, 257] on mat-panel-title "FILTROS DEL COMPROBANTE" at bounding box center [472, 257] width 585 height 13
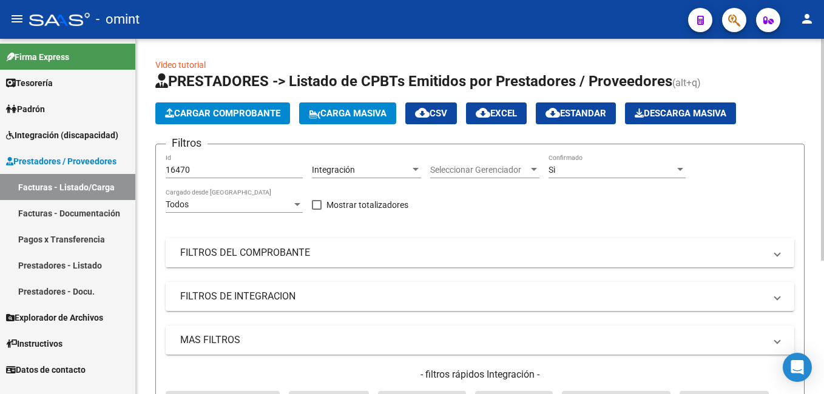
scroll to position [121, 0]
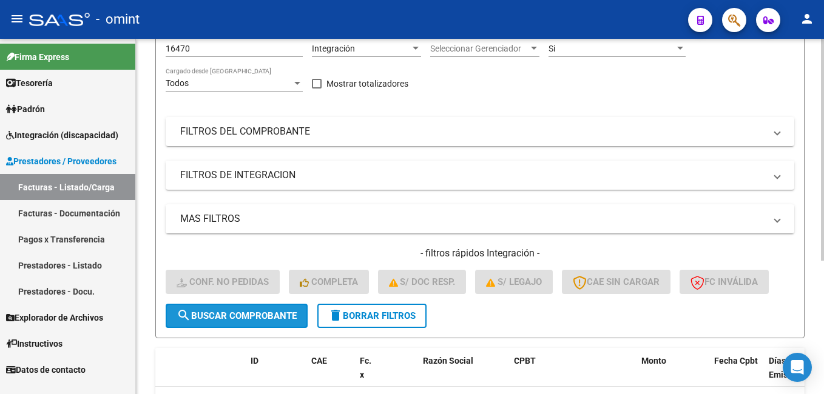
click at [237, 324] on button "search Buscar Comprobante" at bounding box center [237, 316] width 142 height 24
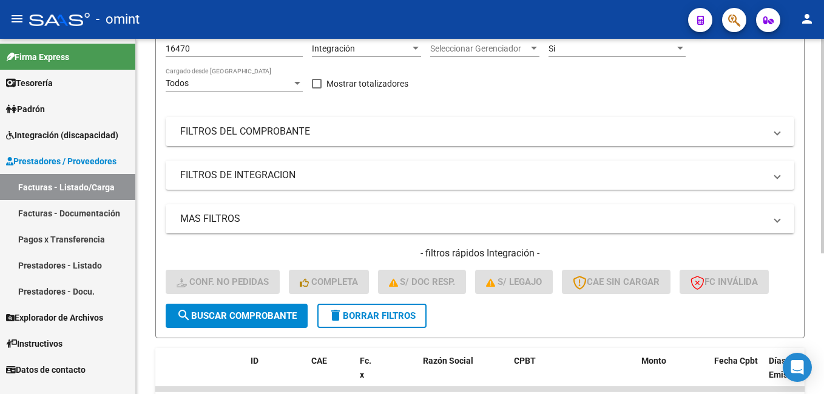
scroll to position [232, 0]
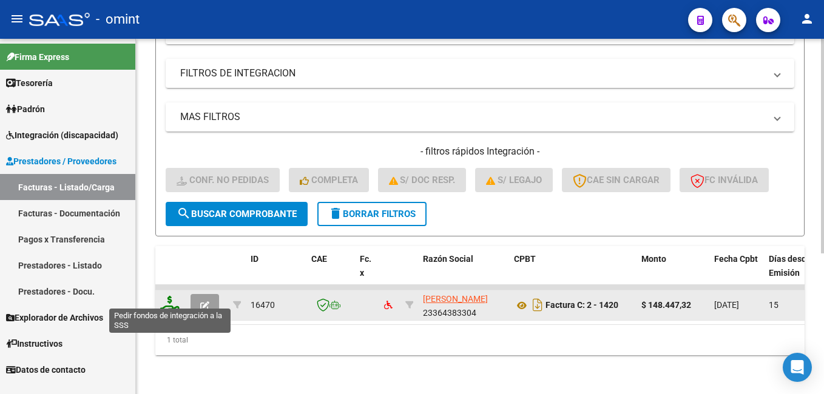
click at [160, 296] on icon at bounding box center [169, 304] width 19 height 17
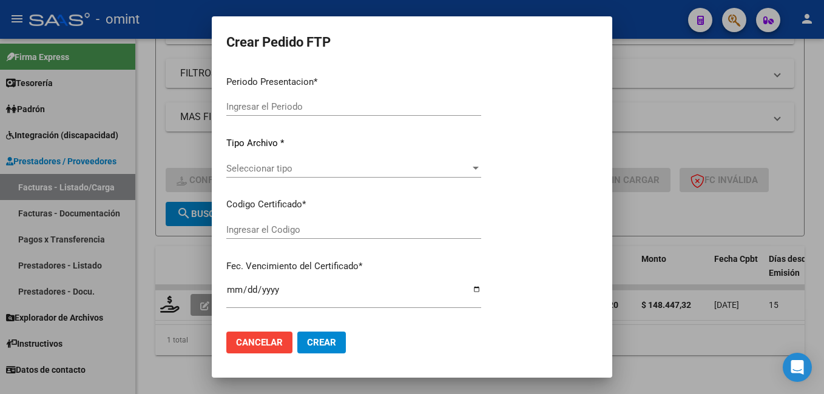
type input "202507"
type input "$ 148.447,32"
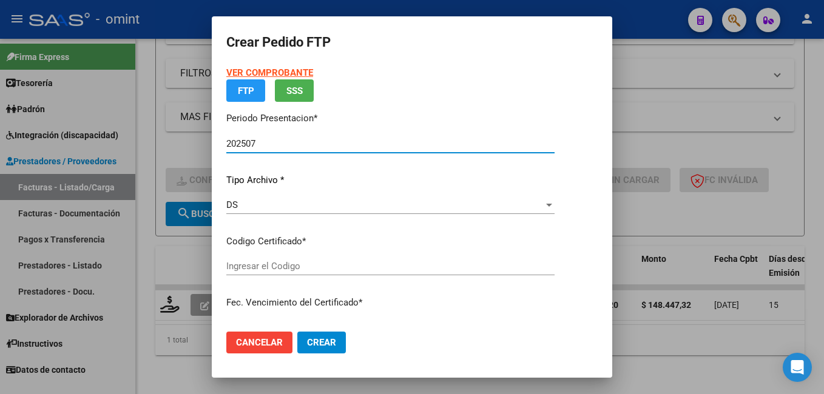
type input "1809758765"
type input "2026-07-23"
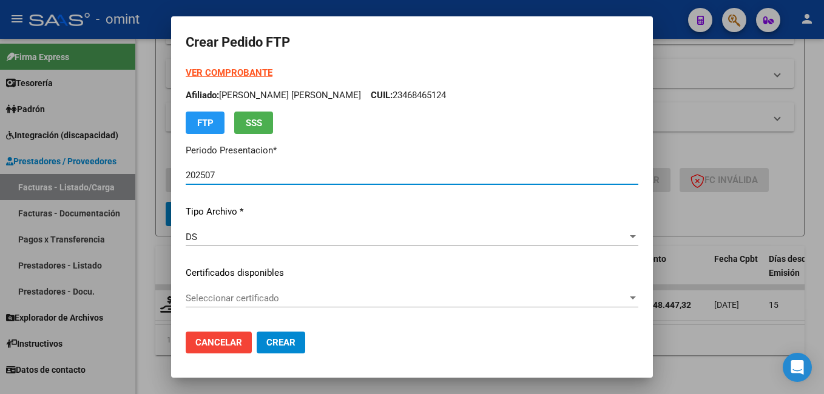
click at [613, 298] on span "Seleccionar certificado" at bounding box center [406, 298] width 441 height 11
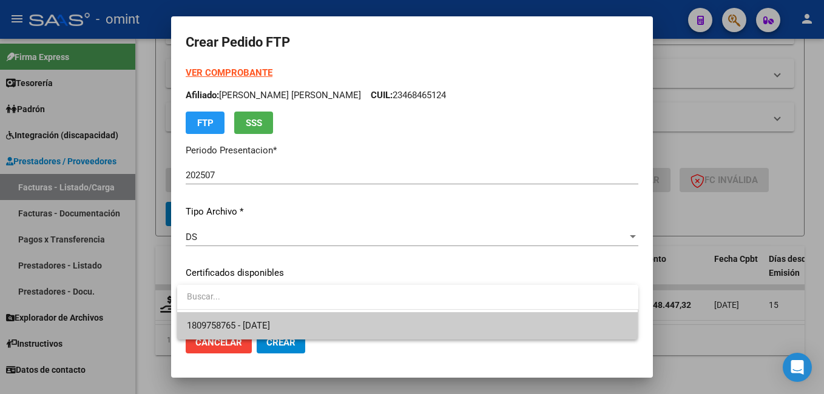
click at [528, 326] on span "1809758765 - 2026-07-23" at bounding box center [407, 325] width 441 height 27
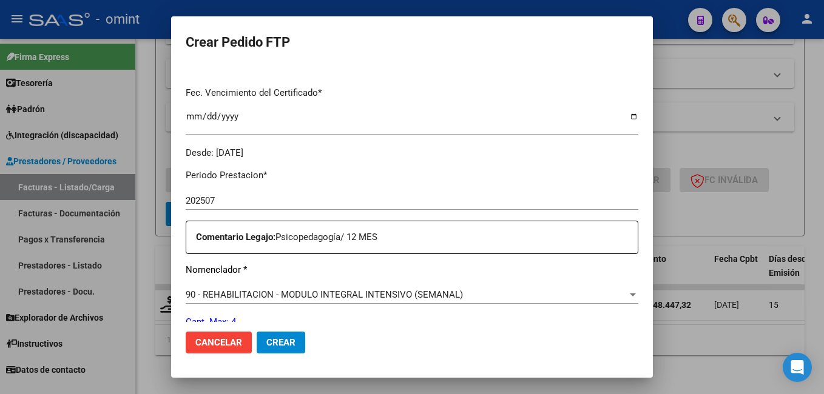
scroll to position [364, 0]
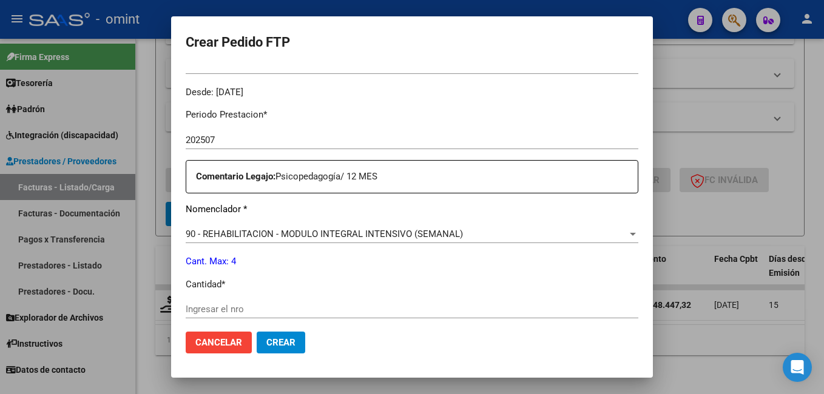
click at [226, 307] on input "Ingresar el nro" at bounding box center [412, 309] width 452 height 11
type input "4"
click at [383, 300] on div "4 Ingresar el nro" at bounding box center [412, 309] width 452 height 18
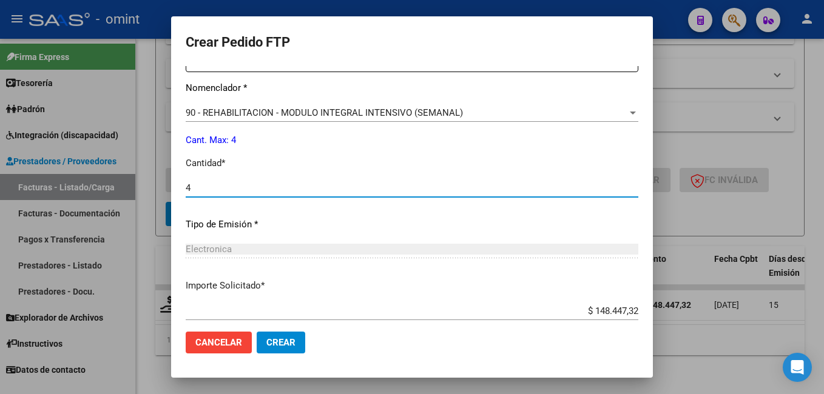
scroll to position [555, 0]
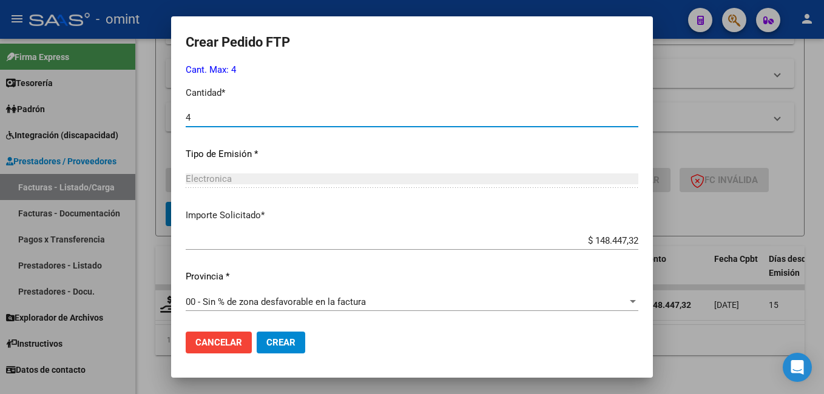
click at [286, 344] on span "Crear" at bounding box center [280, 342] width 29 height 11
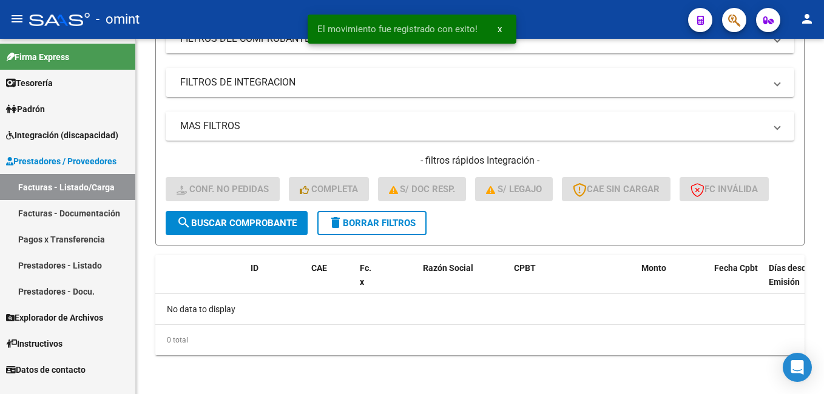
scroll to position [214, 0]
click at [235, 22] on div "- omint" at bounding box center [353, 19] width 649 height 27
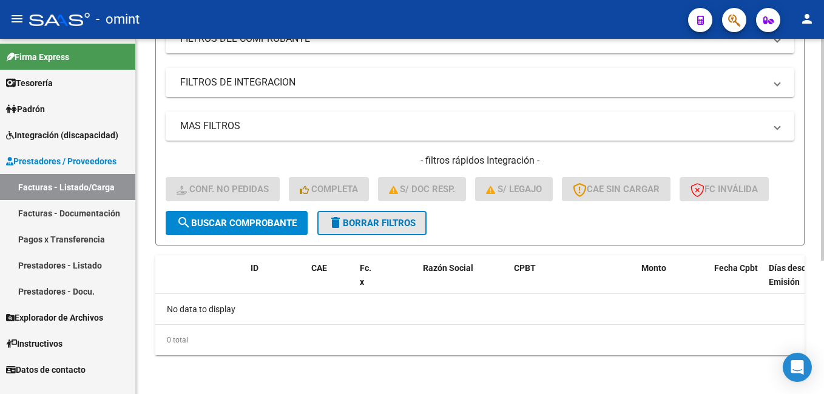
click at [392, 229] on button "delete Borrar Filtros" at bounding box center [371, 223] width 109 height 24
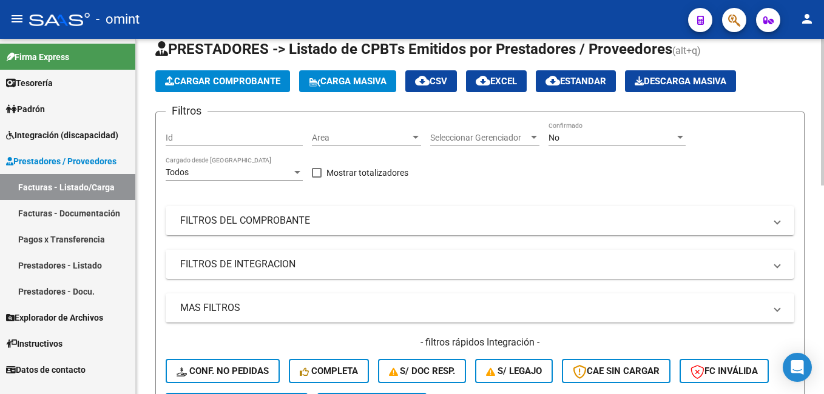
scroll to position [0, 0]
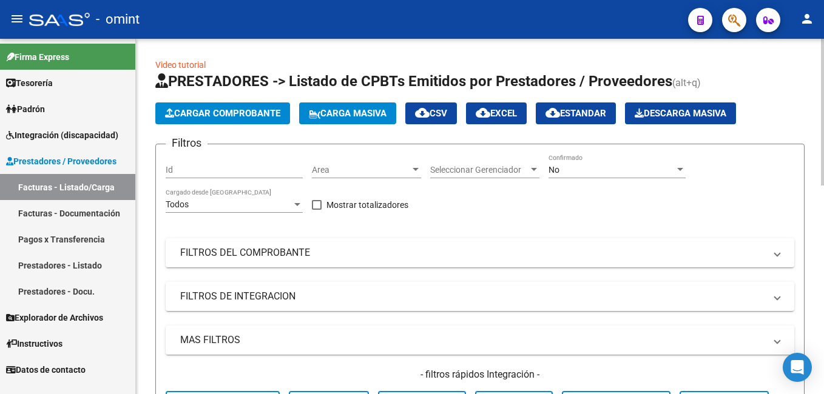
click at [215, 115] on span "Cargar Comprobante" at bounding box center [222, 113] width 115 height 11
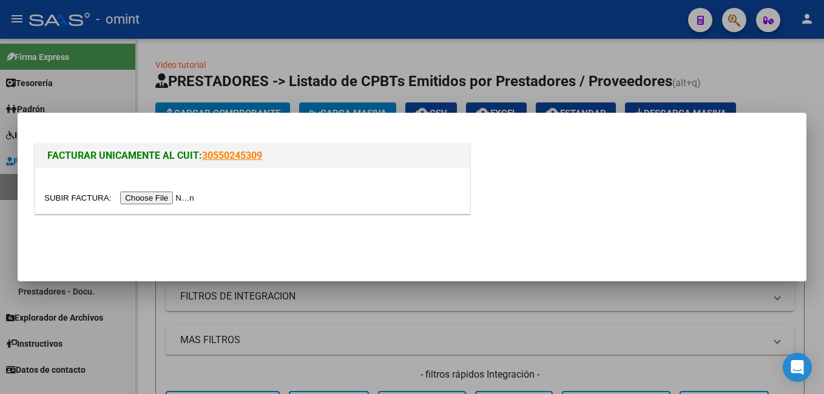
click at [138, 197] on input "file" at bounding box center [120, 198] width 153 height 13
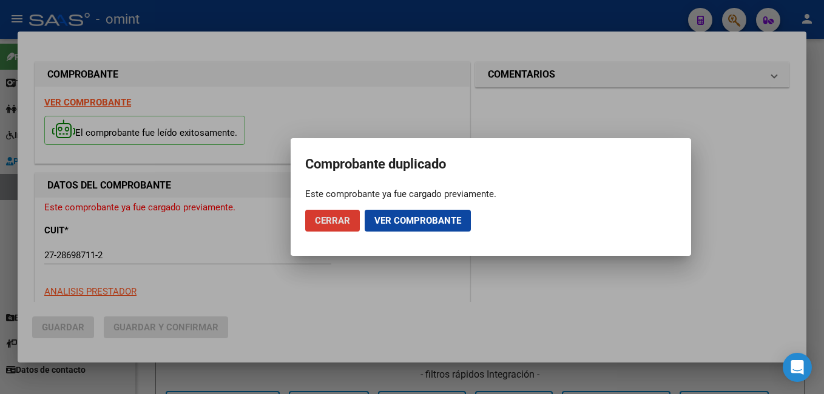
click at [417, 223] on span "Ver comprobante" at bounding box center [417, 220] width 87 height 11
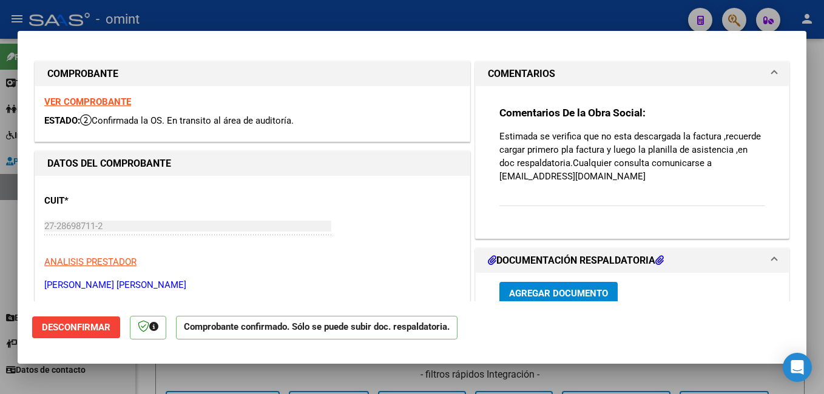
click at [280, 13] on div at bounding box center [412, 197] width 824 height 394
type input "$ 0,00"
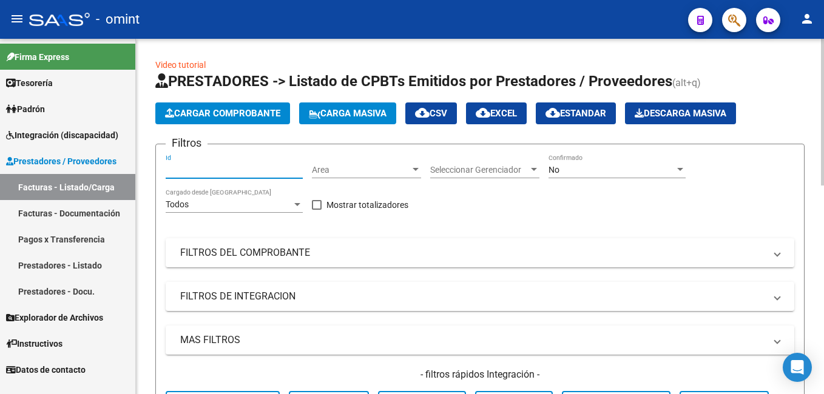
paste input "15988"
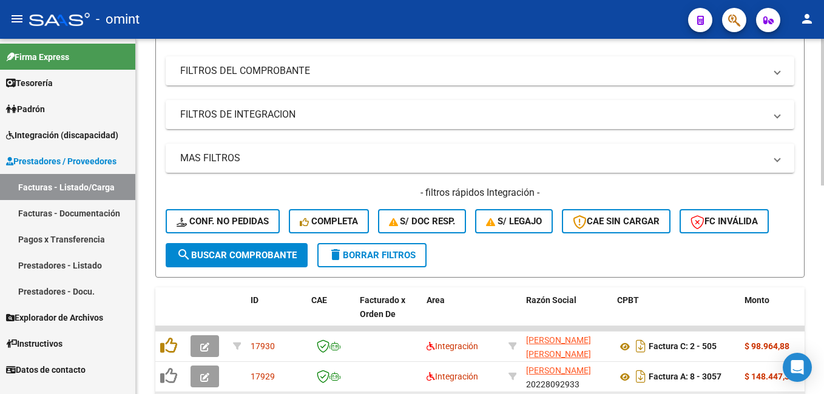
scroll to position [243, 0]
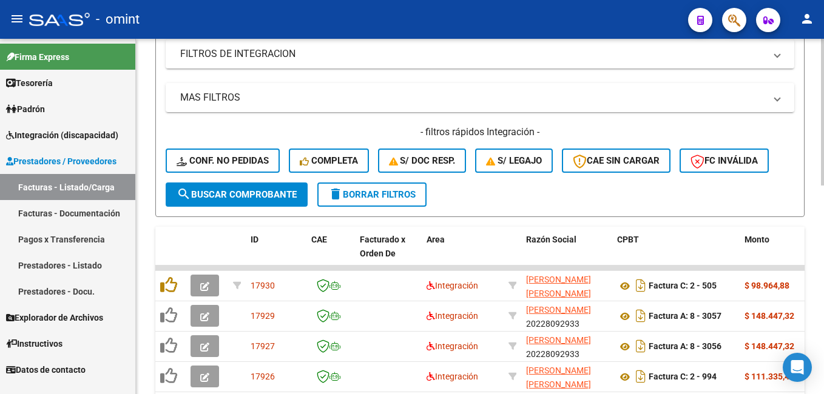
type input "15988"
click at [221, 193] on span "search Buscar Comprobante" at bounding box center [236, 194] width 120 height 11
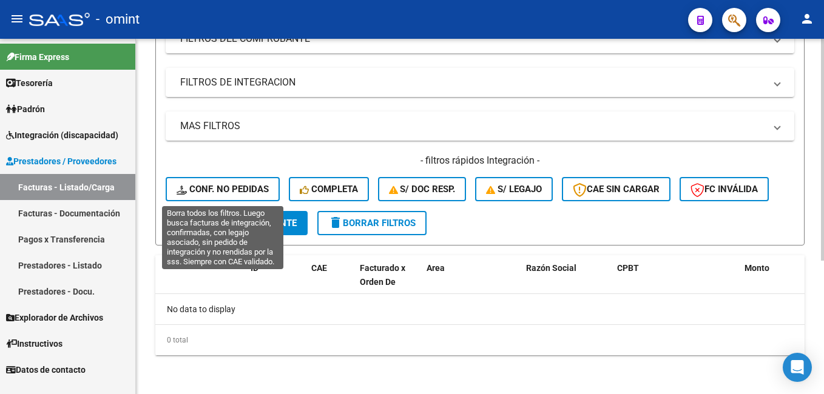
scroll to position [214, 0]
click at [216, 184] on span "Conf. no pedidas" at bounding box center [222, 189] width 92 height 11
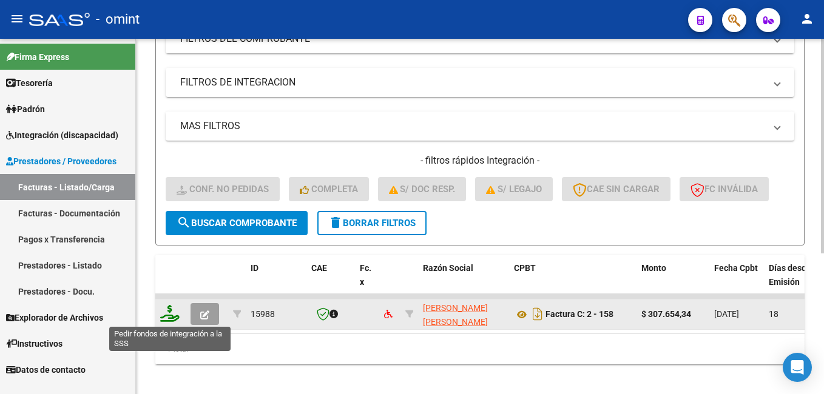
click at [178, 320] on icon at bounding box center [169, 313] width 19 height 17
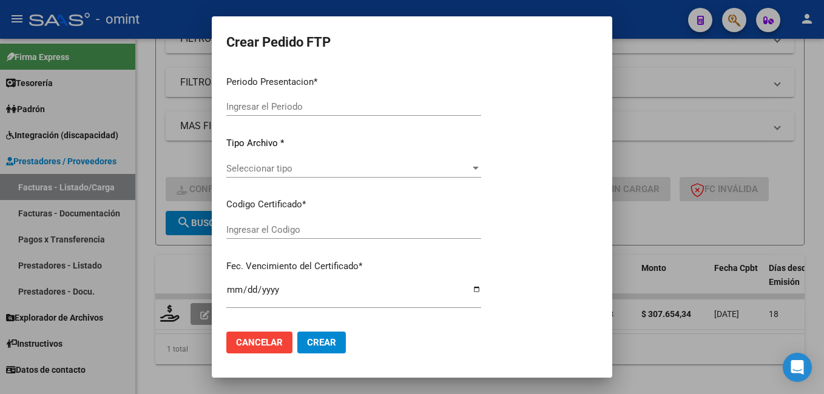
type input "202507"
type input "$ 307.654,34"
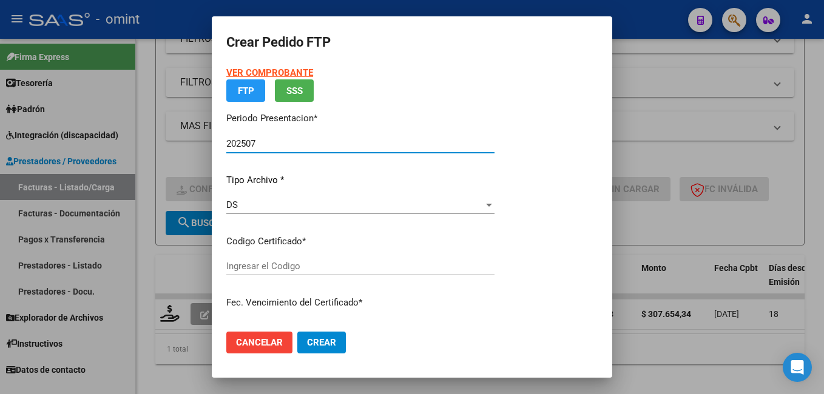
type input "9815935814"
type input "2025-07-17"
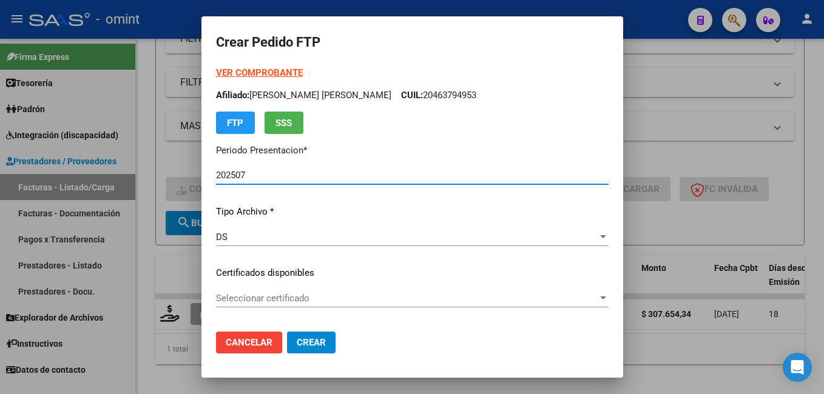
scroll to position [61, 0]
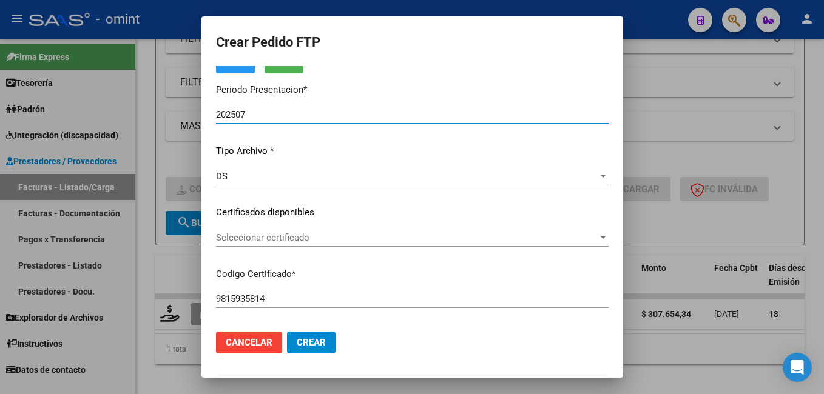
click at [606, 238] on div at bounding box center [603, 237] width 6 height 3
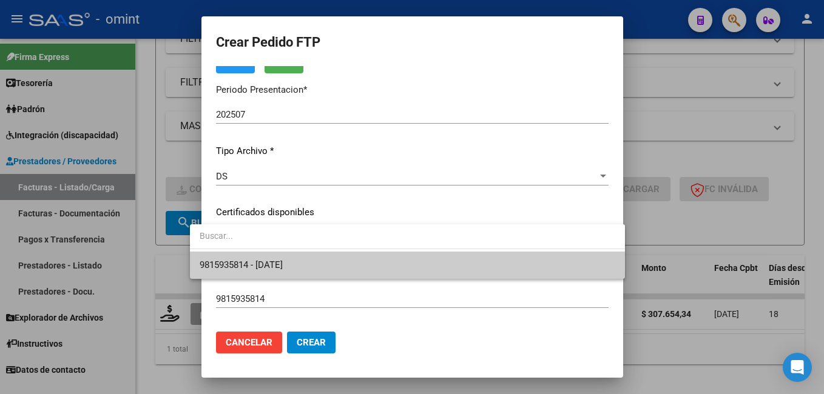
click at [456, 267] on span "9815935814 - 2025-07-17" at bounding box center [407, 265] width 415 height 27
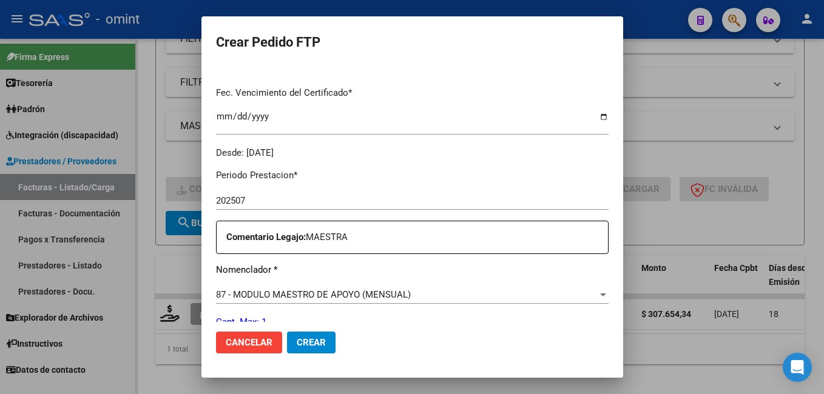
scroll to position [364, 0]
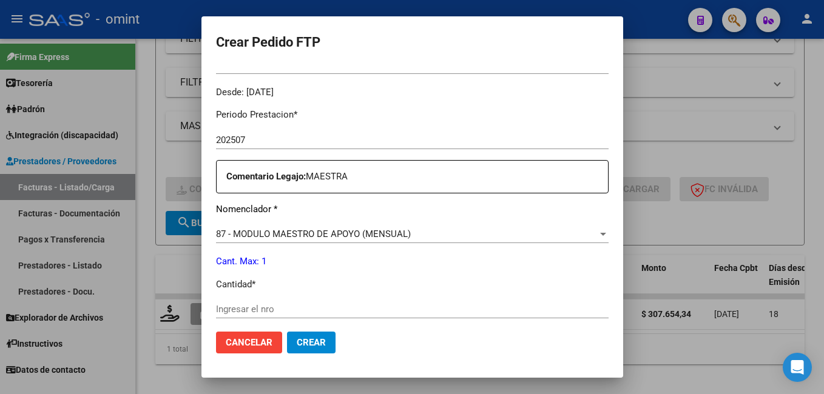
click at [606, 235] on div at bounding box center [603, 234] width 6 height 3
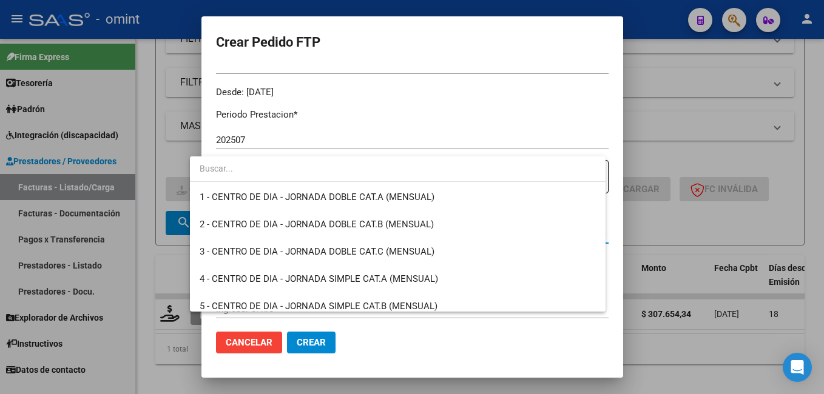
scroll to position [2311, 0]
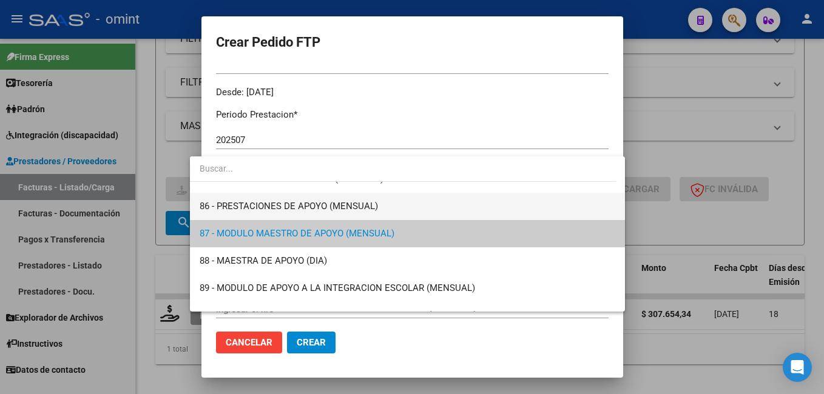
click at [426, 209] on span "86 - PRESTACIONES DE APOYO (MENSUAL)" at bounding box center [407, 206] width 415 height 27
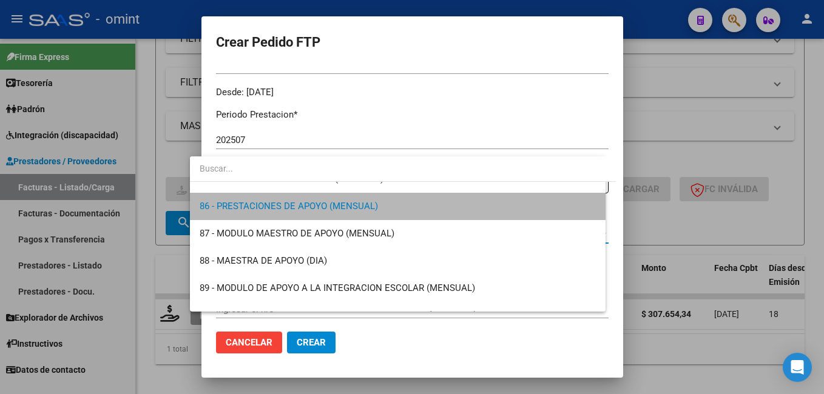
scroll to position [2320, 0]
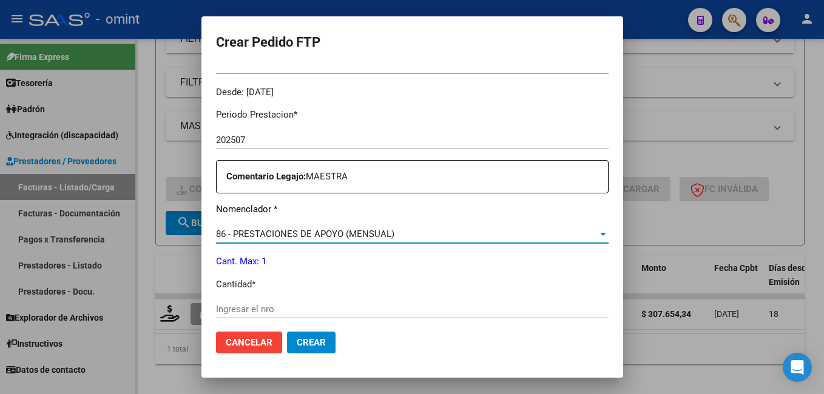
click at [257, 307] on input "Ingresar el nro" at bounding box center [412, 309] width 392 height 11
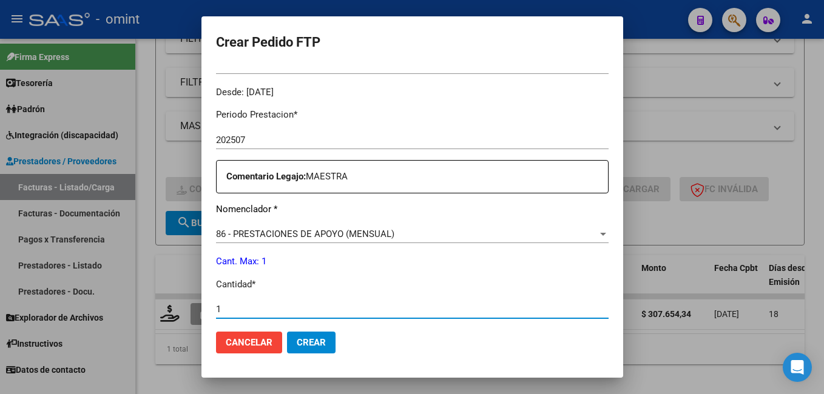
type input "1"
click at [457, 288] on p "Cantidad *" at bounding box center [412, 285] width 392 height 14
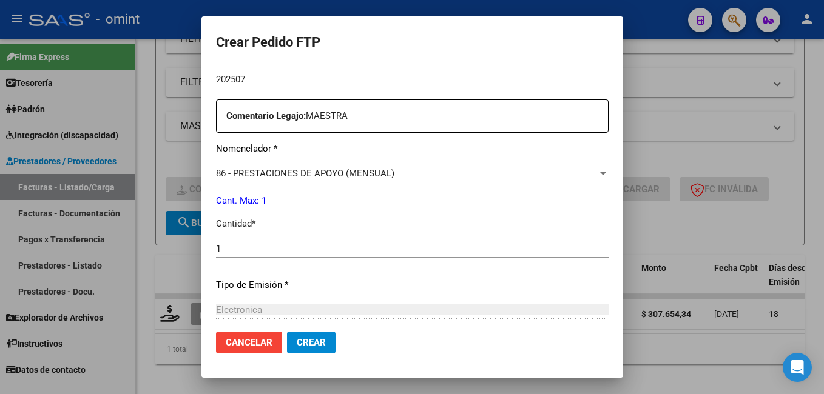
click at [597, 177] on div "86 - PRESTACIONES DE APOYO (MENSUAL)" at bounding box center [406, 173] width 381 height 11
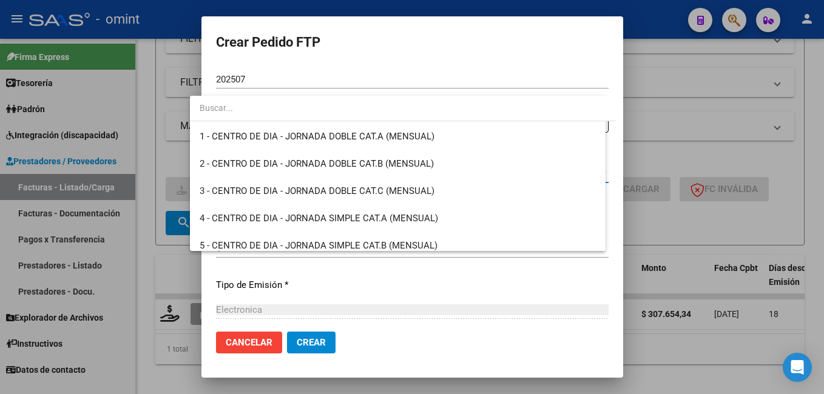
scroll to position [2283, 0]
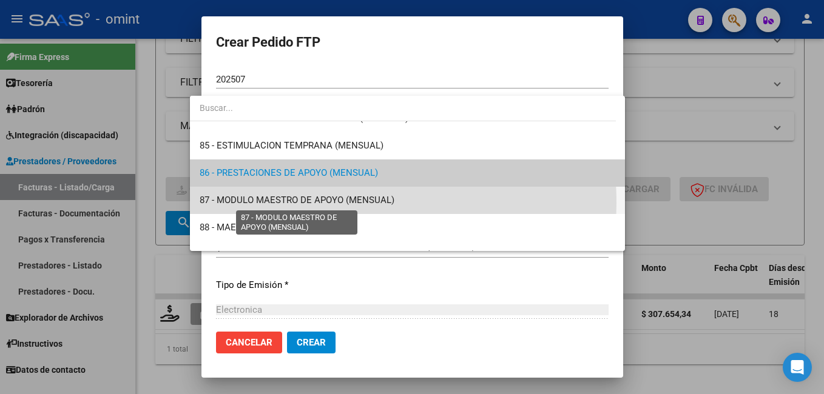
click at [290, 203] on span "87 - MODULO MAESTRO DE APOYO (MENSUAL)" at bounding box center [297, 200] width 195 height 11
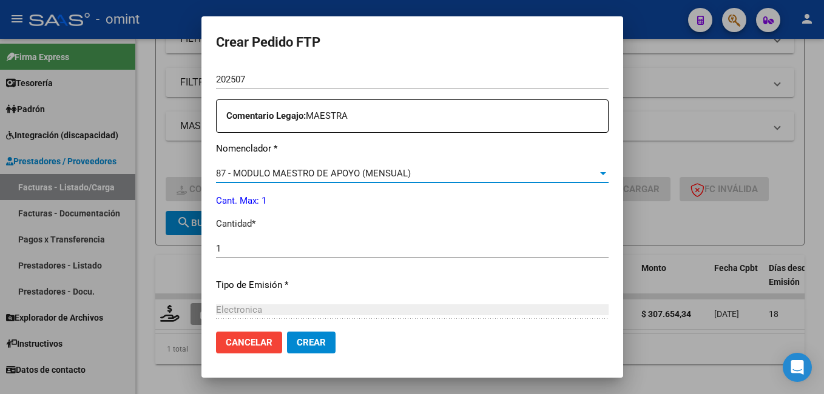
click at [429, 243] on div "1 Ingresar el nro" at bounding box center [412, 249] width 392 height 18
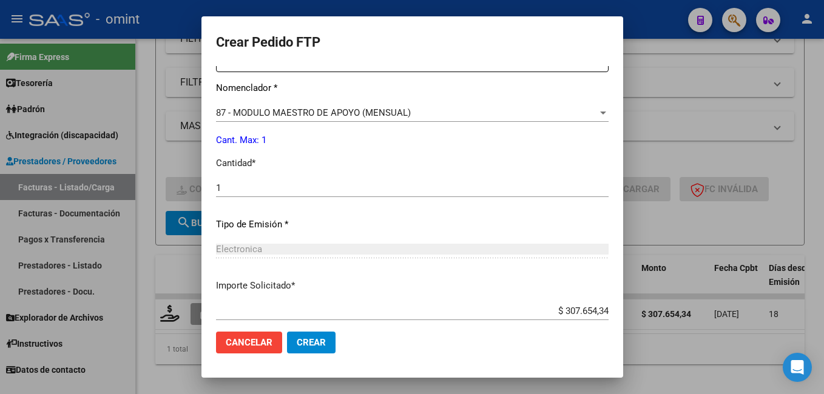
scroll to position [555, 0]
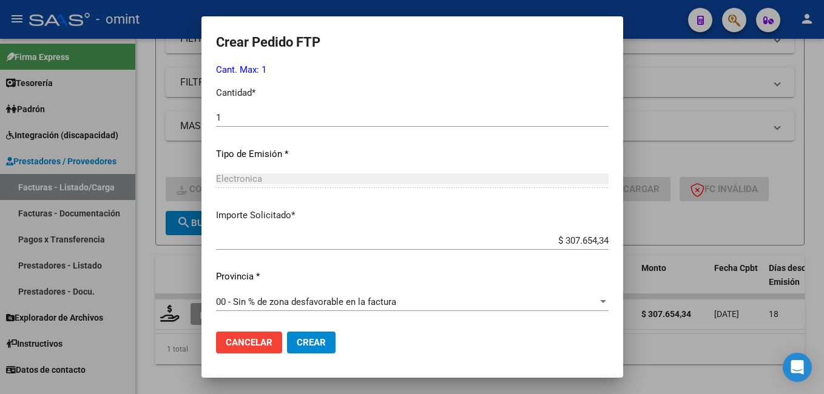
click at [313, 341] on button "Crear" at bounding box center [311, 343] width 49 height 22
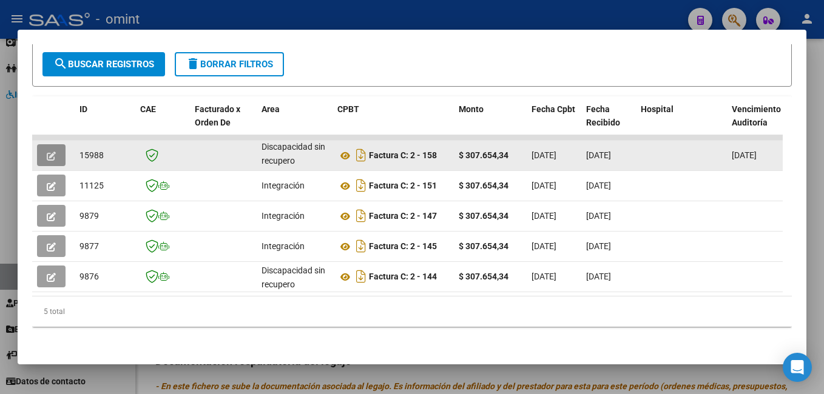
click at [41, 144] on button "button" at bounding box center [51, 155] width 29 height 22
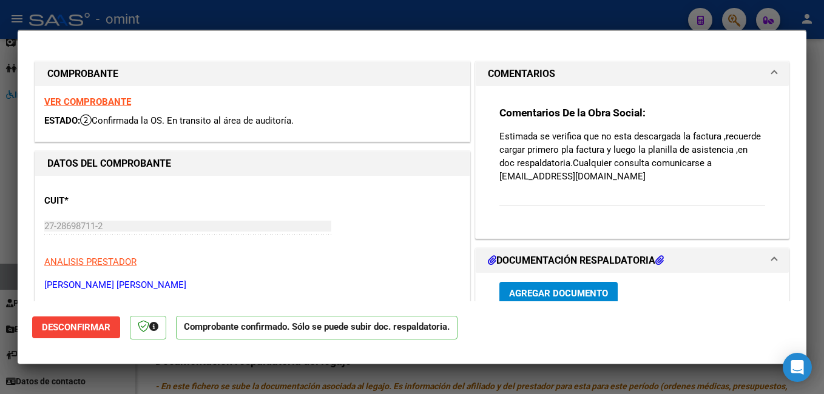
click at [81, 101] on strong "VER COMPROBANTE" at bounding box center [87, 101] width 87 height 11
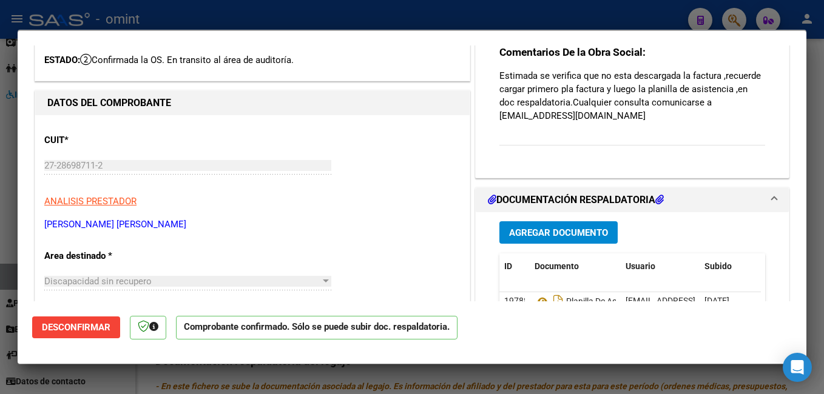
scroll to position [182, 0]
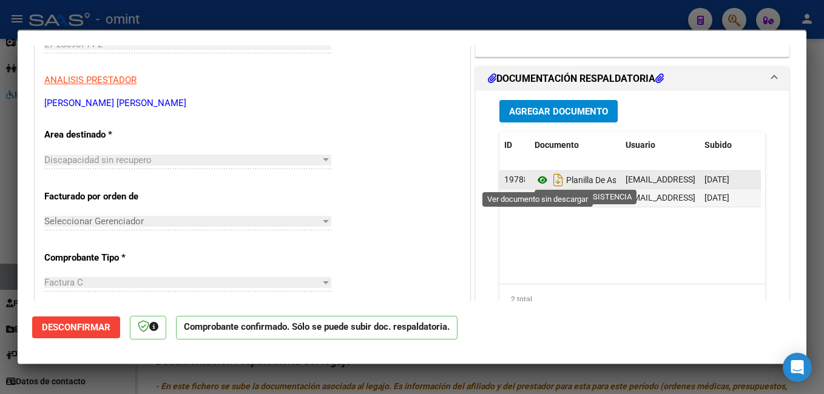
click at [539, 180] on icon at bounding box center [542, 180] width 16 height 15
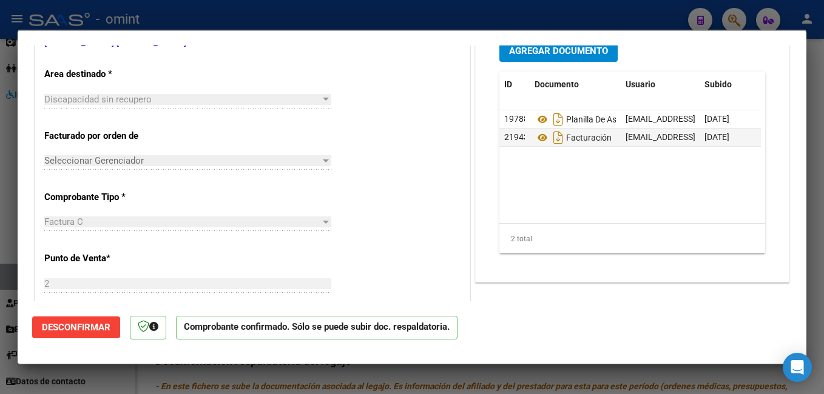
scroll to position [364, 0]
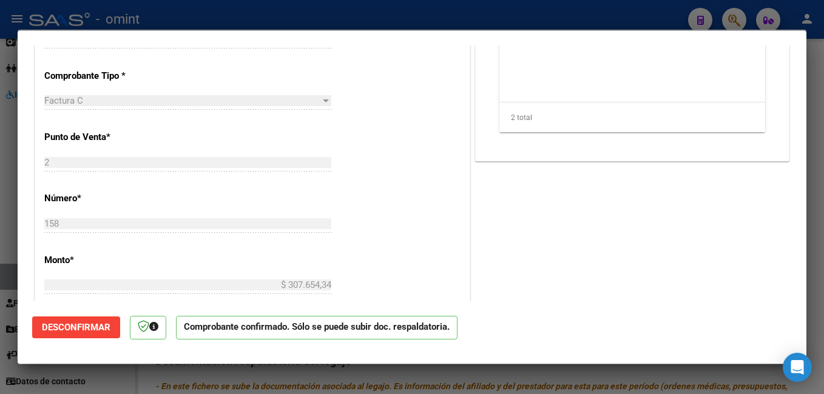
click at [184, 18] on div at bounding box center [412, 197] width 824 height 394
type input "$ 0,00"
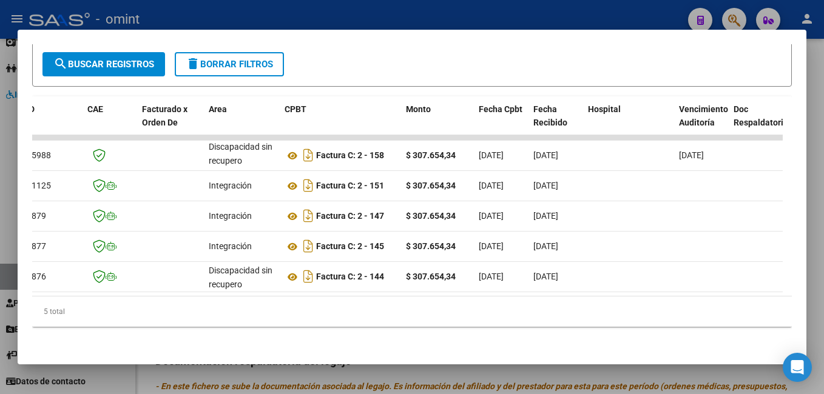
scroll to position [0, 0]
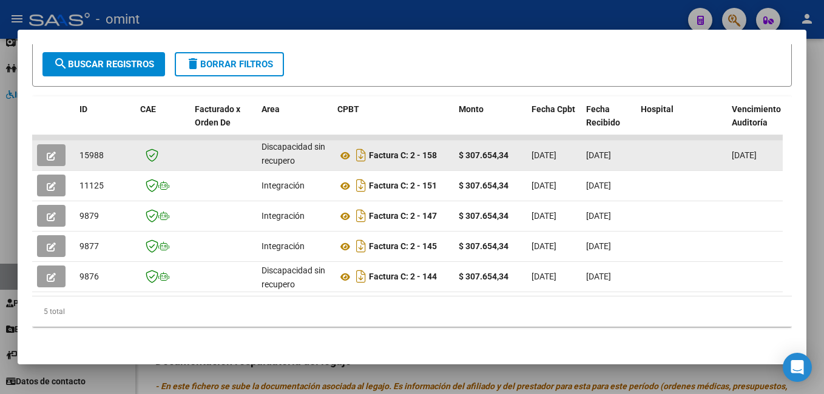
click at [53, 152] on icon "button" at bounding box center [51, 156] width 9 height 9
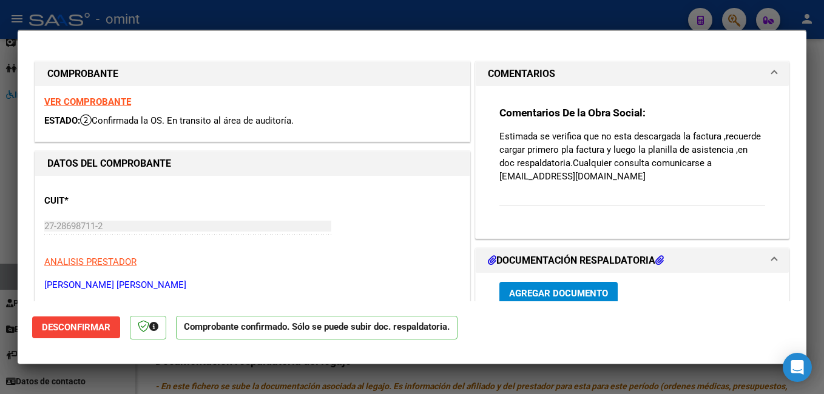
scroll to position [121, 0]
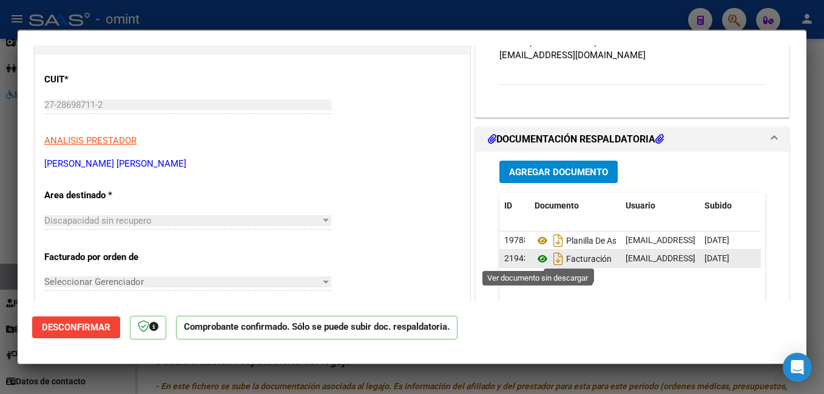
click at [537, 257] on icon at bounding box center [542, 259] width 16 height 15
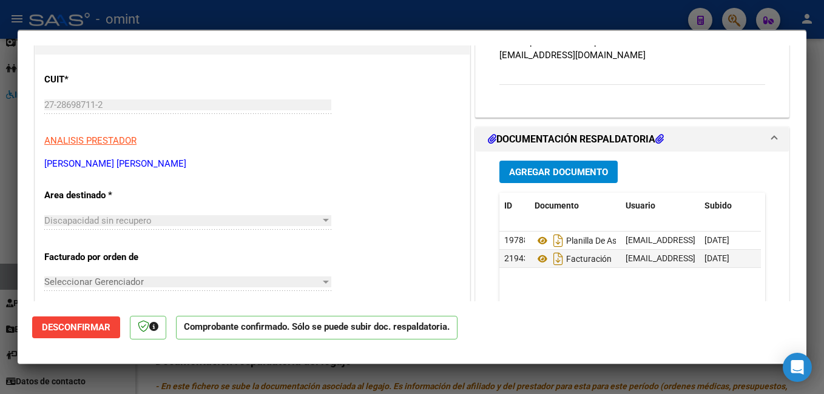
click at [301, 7] on div at bounding box center [412, 197] width 824 height 394
type input "$ 0,00"
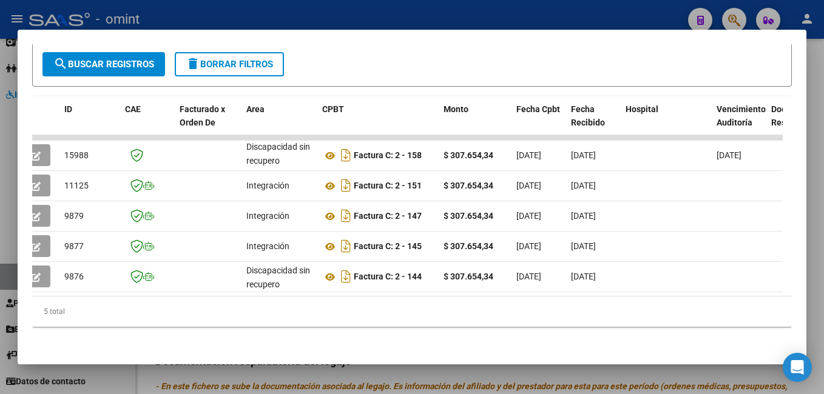
scroll to position [0, 0]
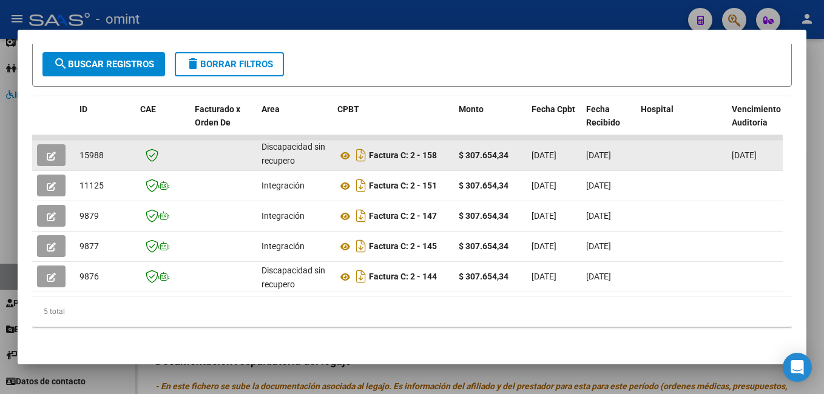
click at [55, 150] on span "button" at bounding box center [51, 155] width 9 height 11
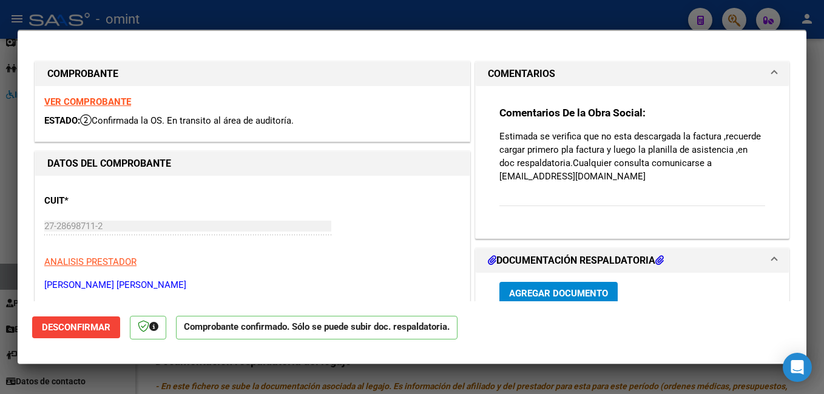
click at [94, 102] on strong "VER COMPROBANTE" at bounding box center [87, 101] width 87 height 11
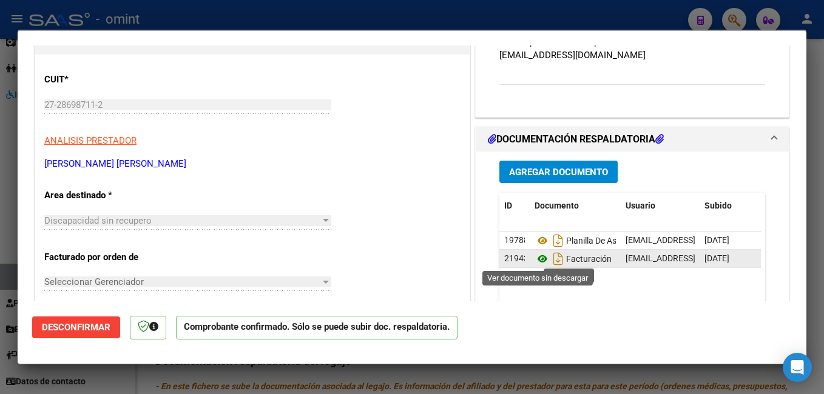
click at [538, 262] on icon at bounding box center [542, 259] width 16 height 15
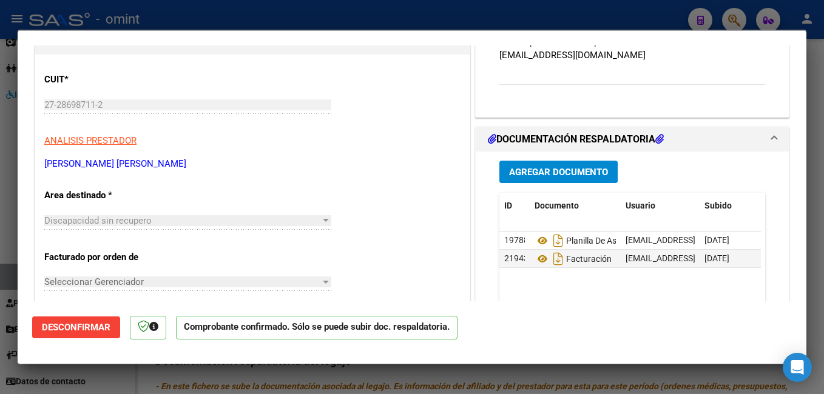
click at [223, 2] on div at bounding box center [412, 197] width 824 height 394
type input "$ 0,00"
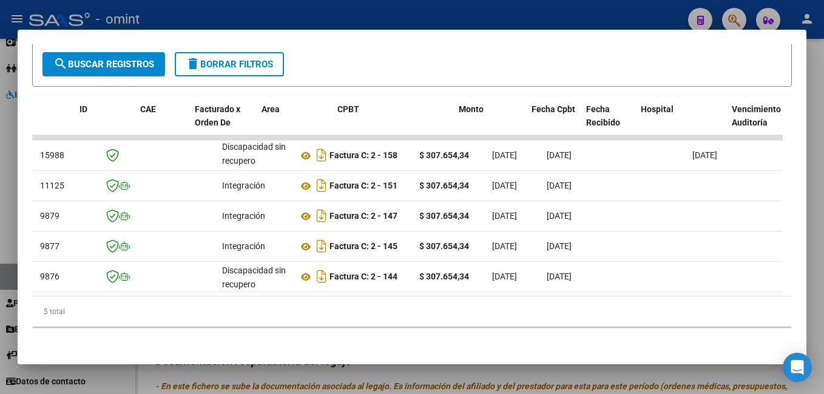
scroll to position [0, 0]
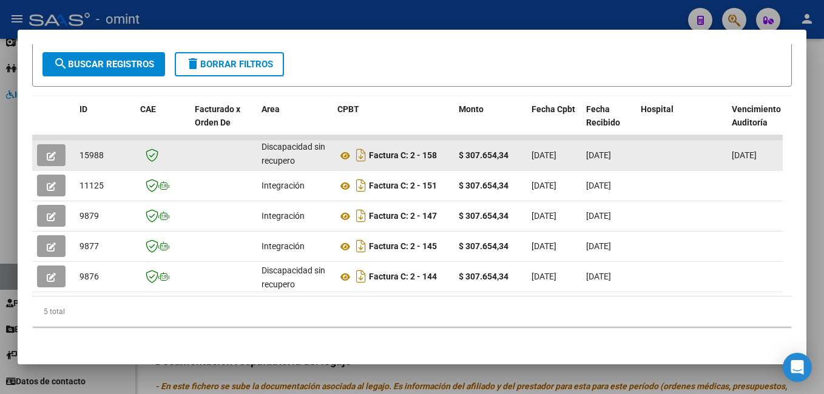
click at [57, 144] on button "button" at bounding box center [51, 155] width 29 height 22
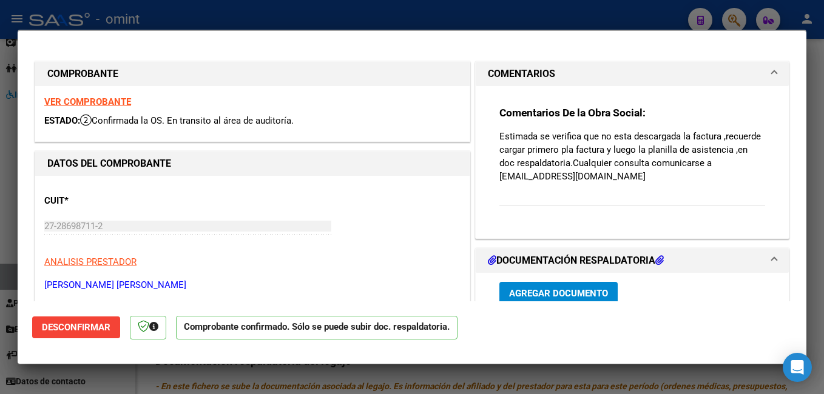
scroll to position [182, 0]
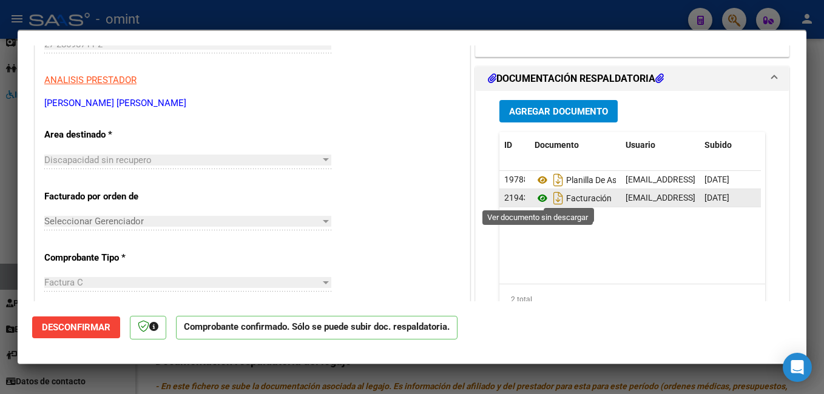
click at [535, 199] on icon at bounding box center [542, 198] width 16 height 15
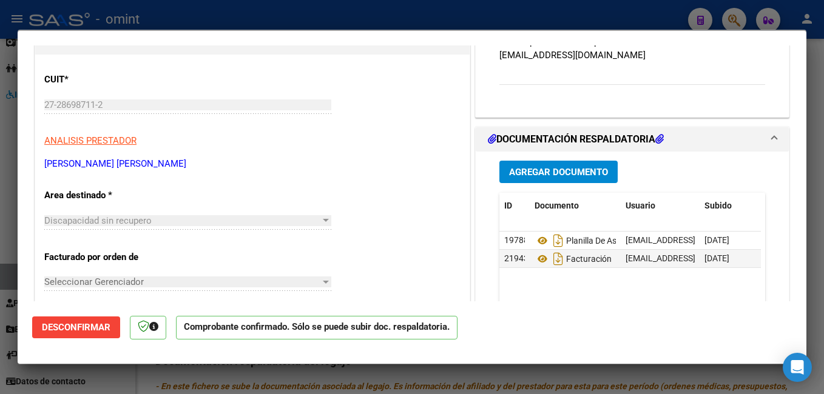
scroll to position [0, 0]
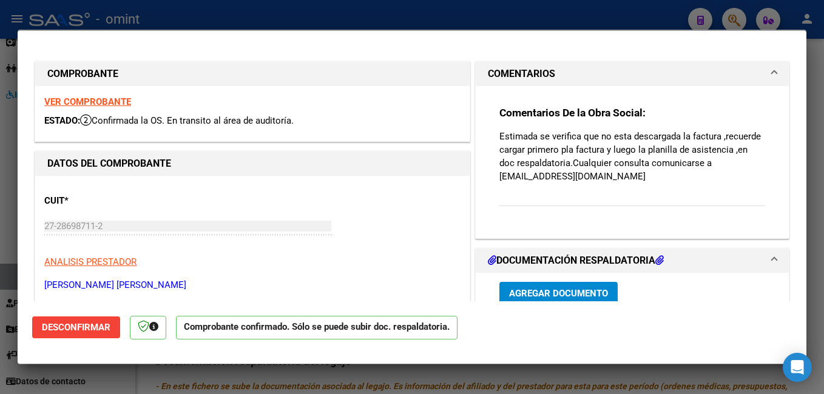
click at [94, 100] on strong "VER COMPROBANTE" at bounding box center [87, 101] width 87 height 11
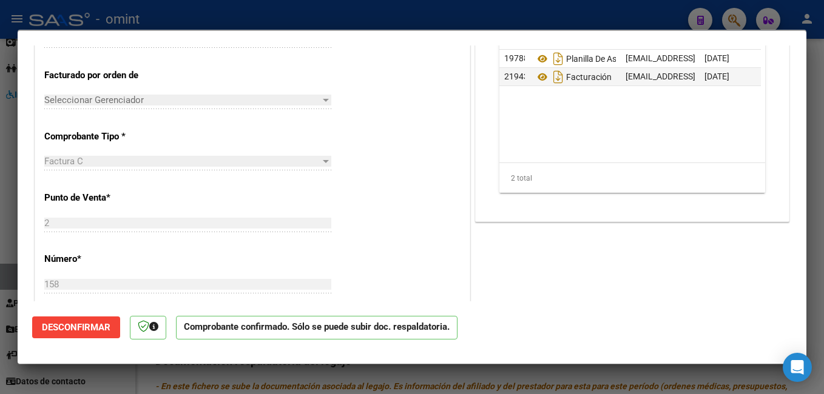
scroll to position [121, 0]
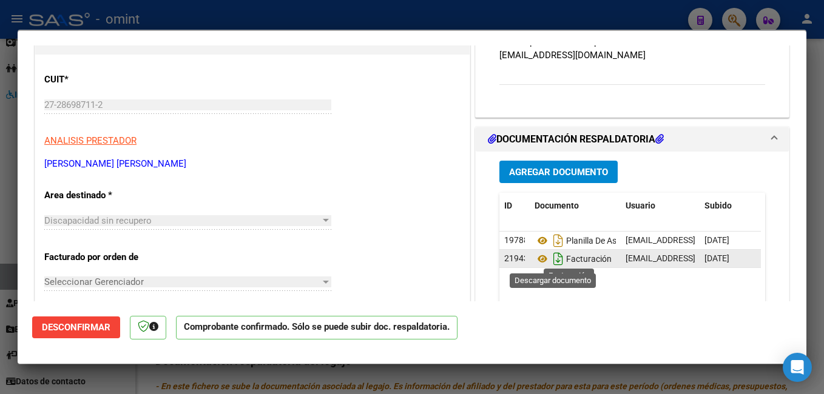
click at [552, 261] on icon "Descargar documento" at bounding box center [558, 258] width 16 height 19
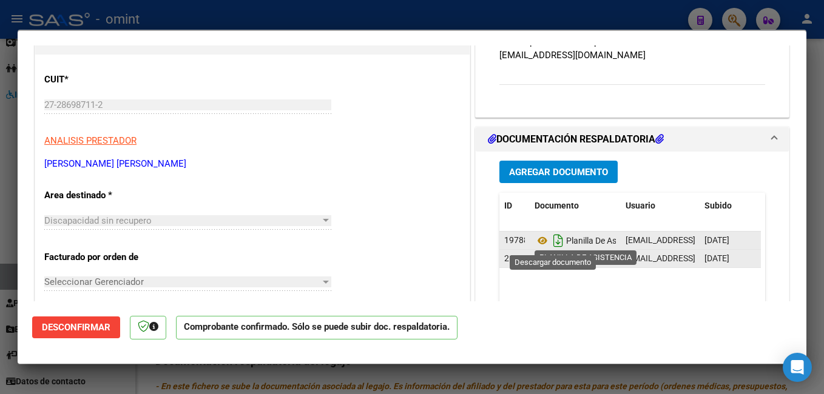
click at [552, 244] on icon "Descargar documento" at bounding box center [558, 240] width 16 height 19
click at [243, 16] on div at bounding box center [412, 197] width 824 height 394
type input "$ 0,00"
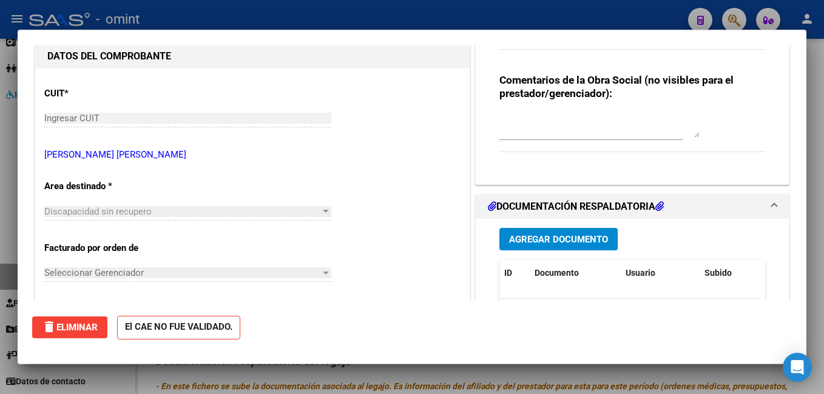
scroll to position [0, 0]
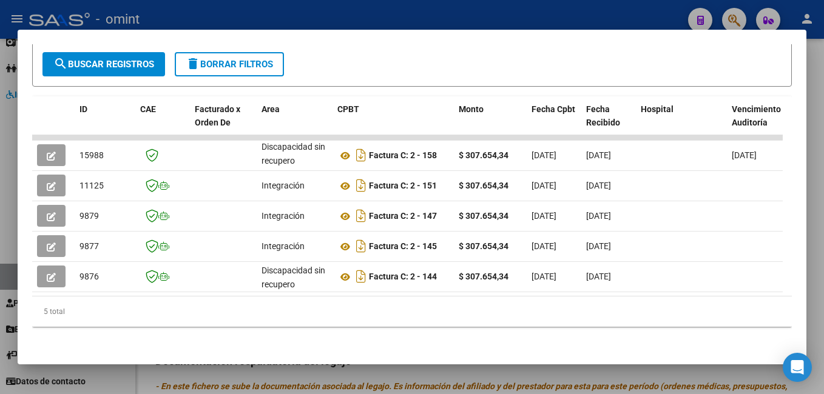
click at [208, 19] on div at bounding box center [412, 197] width 824 height 394
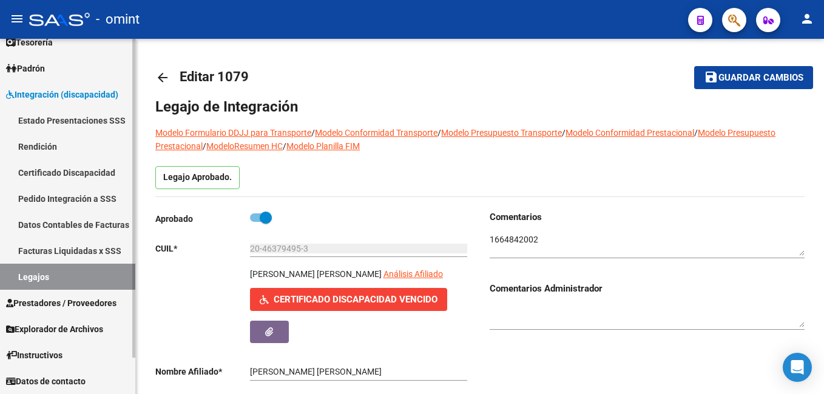
click at [60, 96] on span "Integración (discapacidad)" at bounding box center [62, 94] width 112 height 13
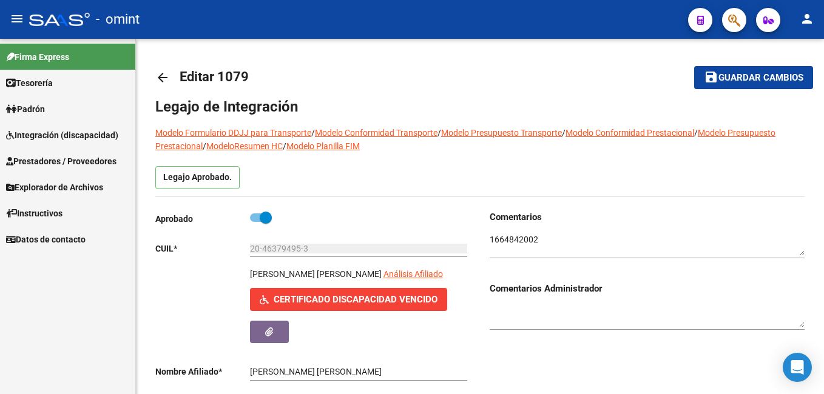
click at [43, 164] on span "Prestadores / Proveedores" at bounding box center [61, 161] width 110 height 13
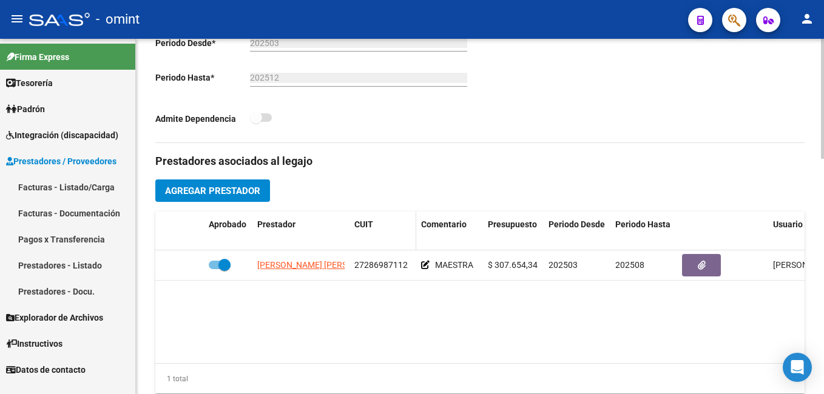
scroll to position [425, 0]
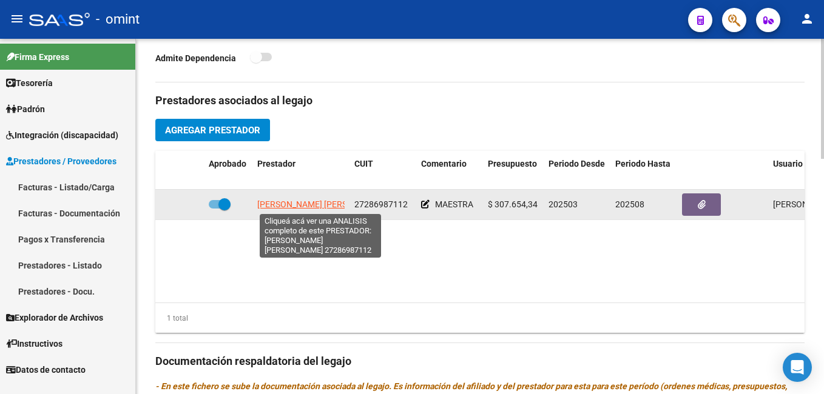
click at [289, 207] on span "VILLAFAÑE YANINA DE LOURDES" at bounding box center [323, 205] width 132 height 10
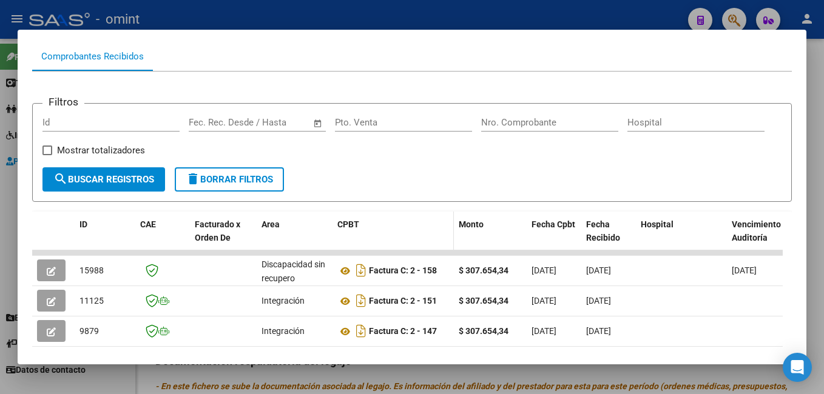
scroll to position [182, 0]
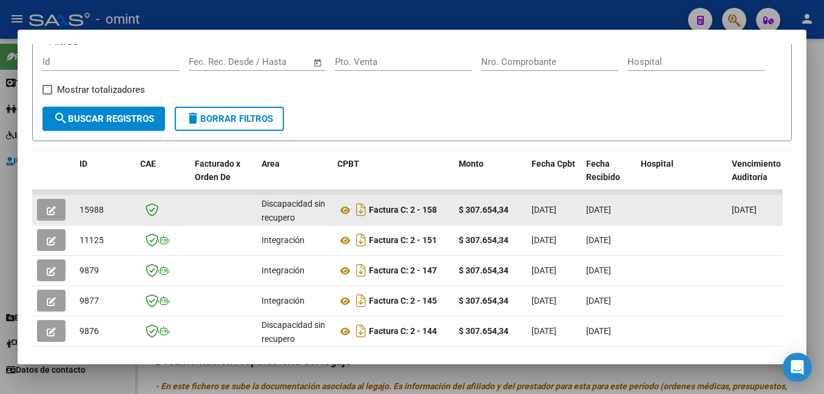
click at [55, 215] on icon "button" at bounding box center [51, 210] width 9 height 9
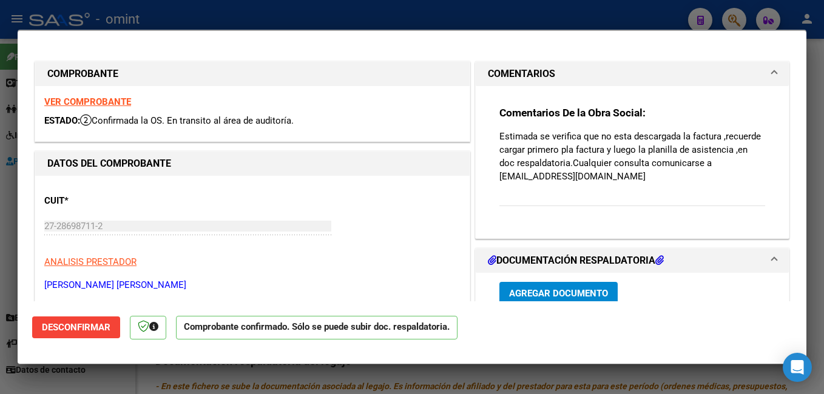
scroll to position [61, 0]
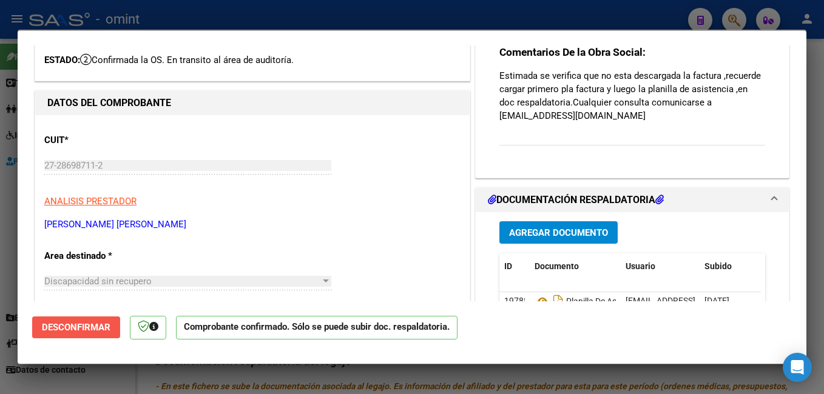
click at [94, 324] on span "Desconfirmar" at bounding box center [76, 327] width 69 height 11
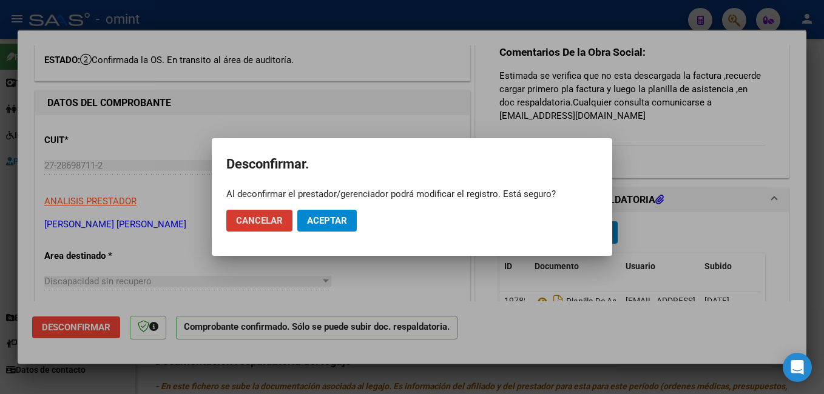
click at [346, 220] on span "Aceptar" at bounding box center [327, 220] width 40 height 11
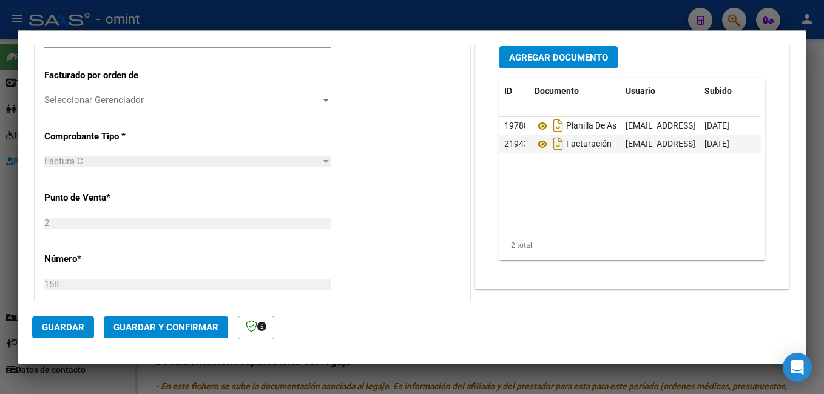
scroll to position [243, 0]
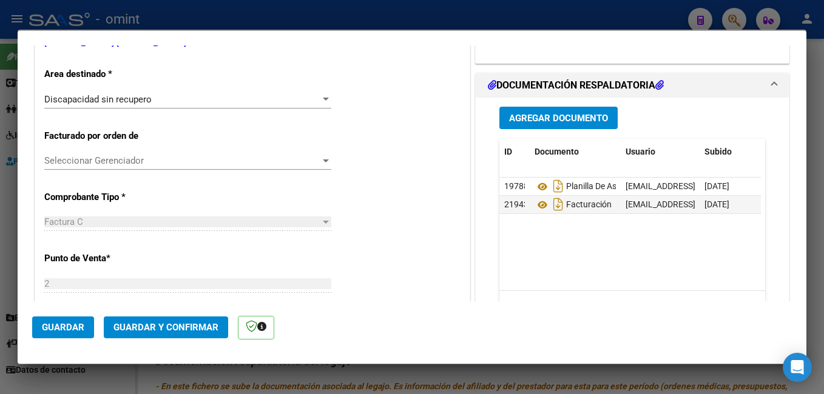
click at [224, 109] on div "Discapacidad sin recupero Seleccionar Area" at bounding box center [187, 105] width 287 height 30
click at [208, 102] on div "Discapacidad sin recupero" at bounding box center [182, 99] width 276 height 11
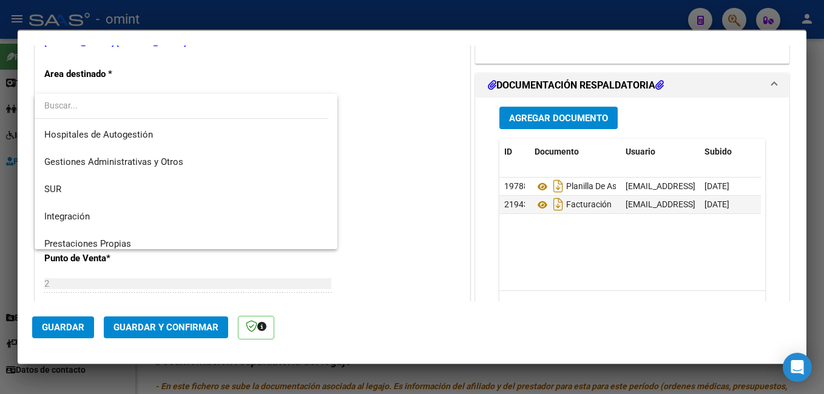
scroll to position [61, 0]
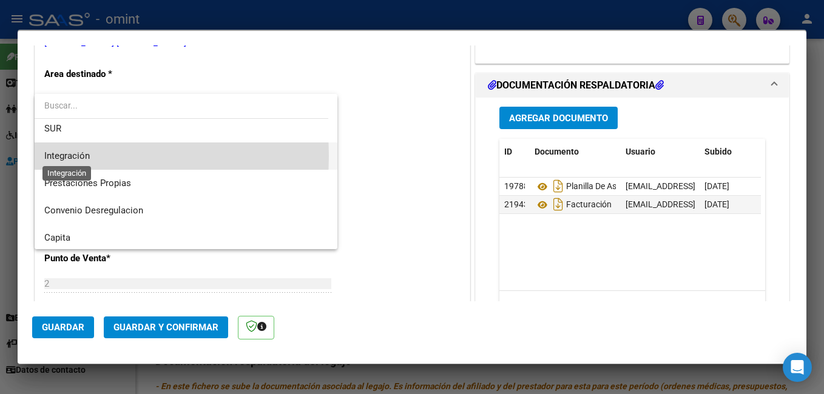
click at [73, 156] on span "Integración" at bounding box center [66, 155] width 45 height 11
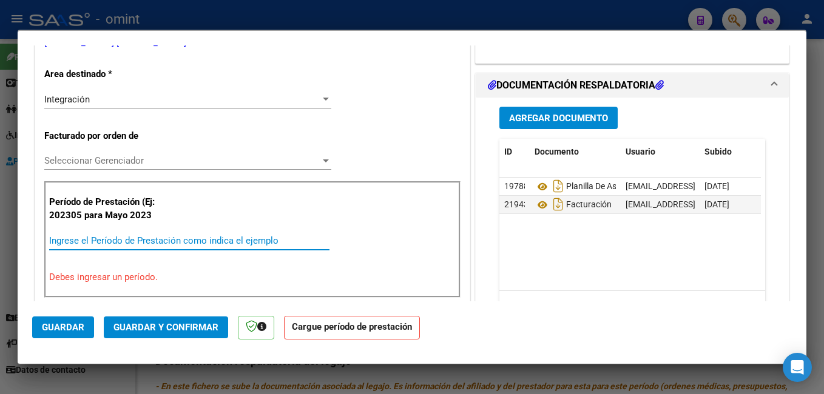
click at [146, 238] on input "Ingrese el Período de Prestación como indica el ejemplo" at bounding box center [189, 240] width 280 height 11
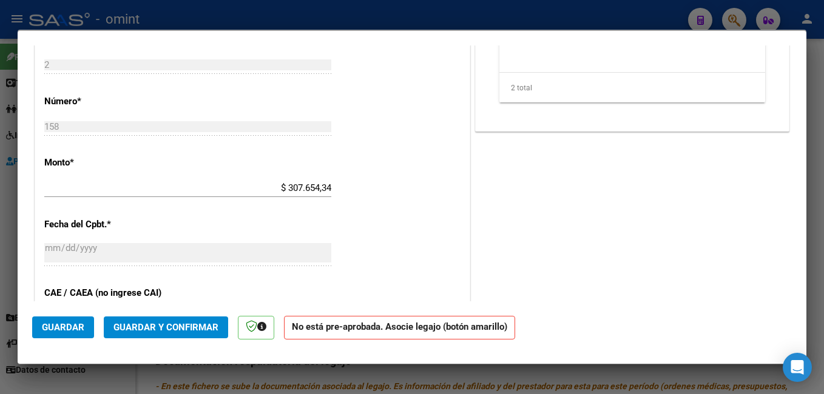
scroll to position [606, 0]
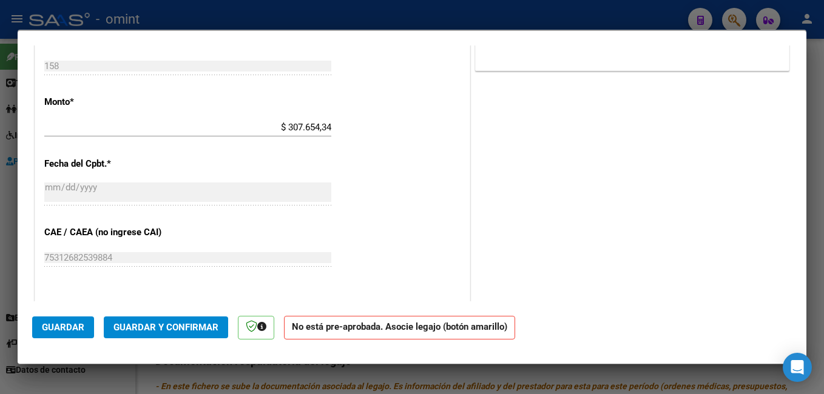
type input "202507"
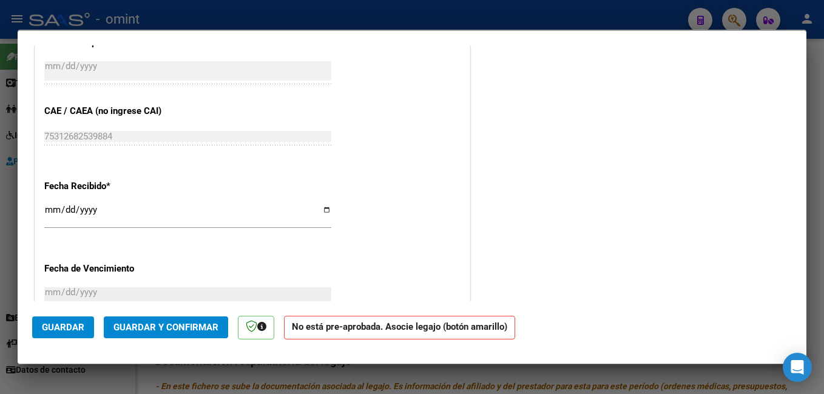
scroll to position [667, 0]
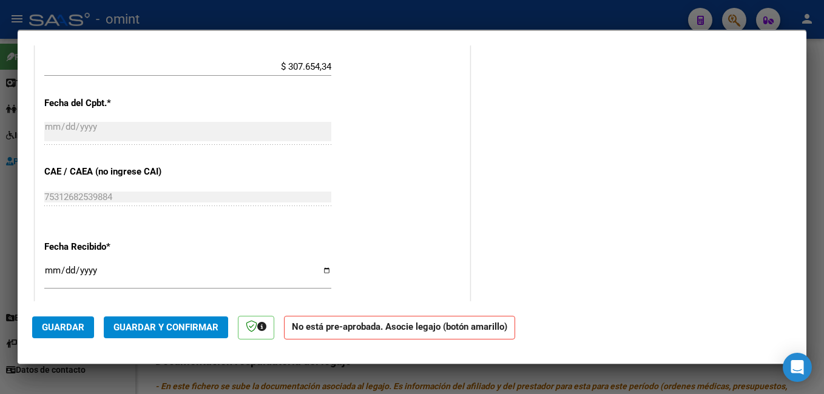
click at [110, 102] on span "*" at bounding box center [109, 103] width 4 height 11
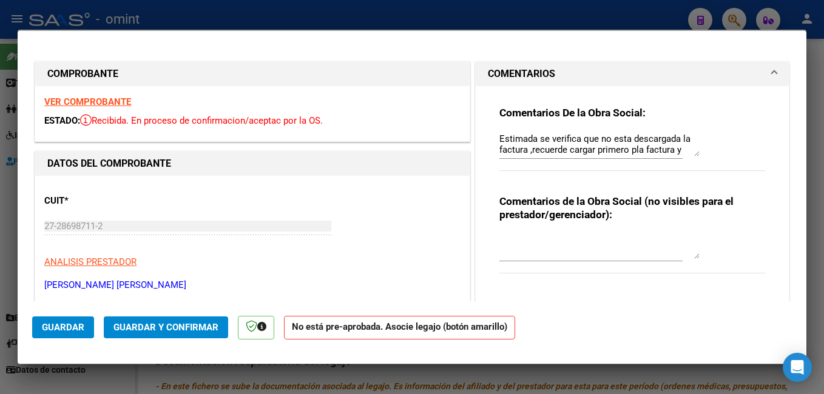
scroll to position [182, 0]
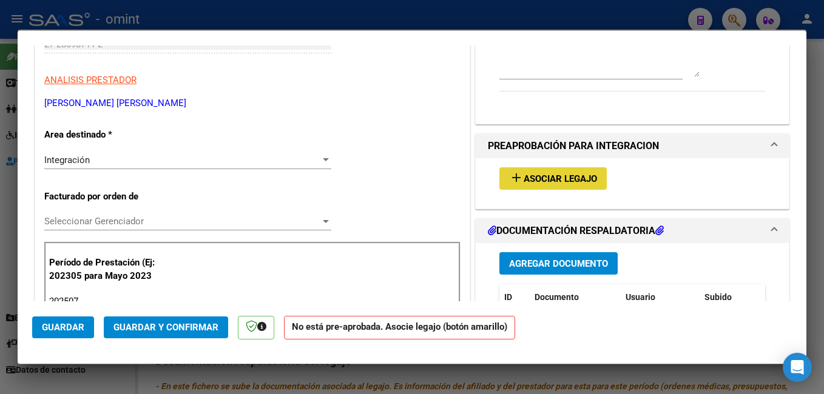
click at [553, 183] on span "Asociar Legajo" at bounding box center [559, 178] width 73 height 11
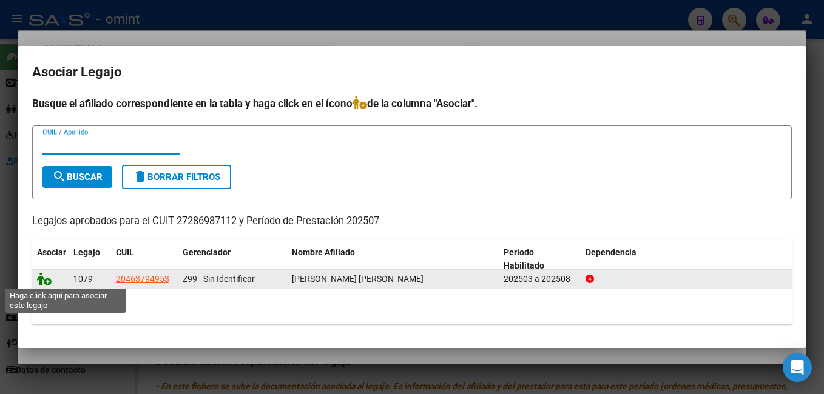
click at [45, 278] on icon at bounding box center [44, 278] width 15 height 13
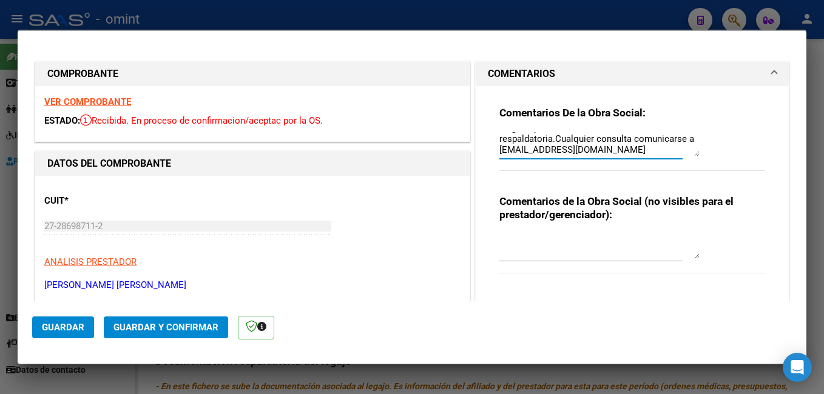
scroll to position [0, 0]
drag, startPoint x: 625, startPoint y: 152, endPoint x: 444, endPoint y: 125, distance: 183.4
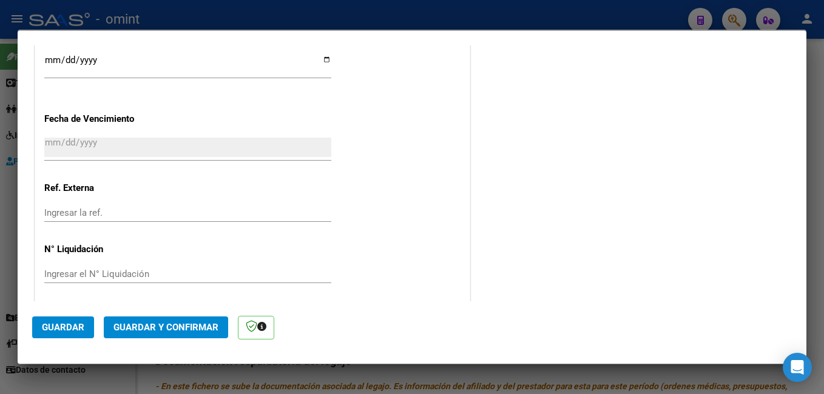
scroll to position [915, 0]
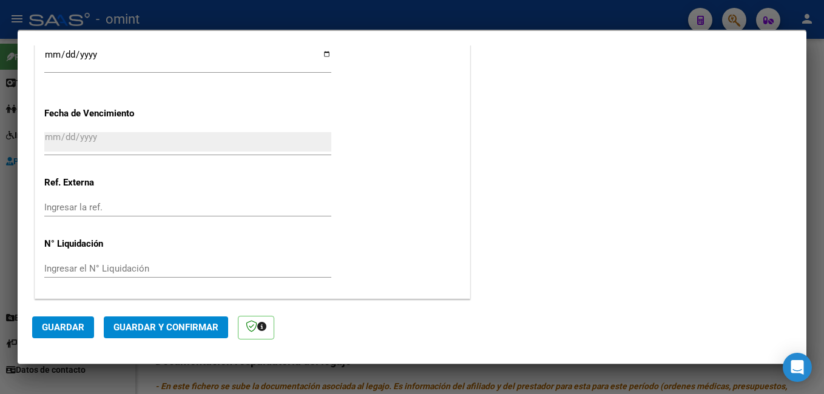
click at [149, 326] on span "Guardar y Confirmar" at bounding box center [165, 327] width 105 height 11
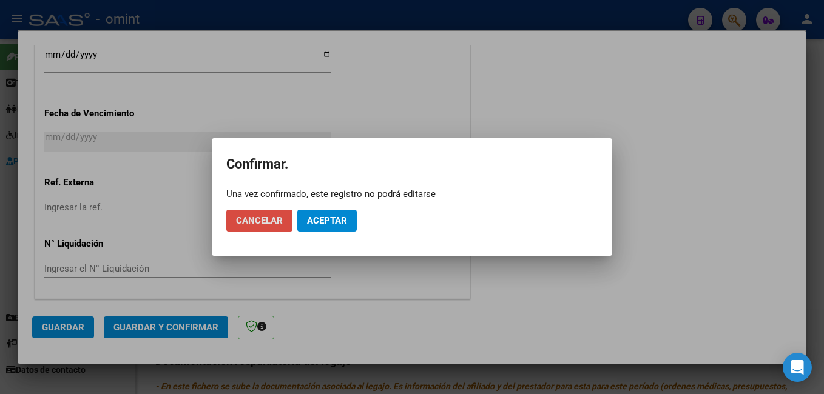
click at [260, 223] on span "Cancelar" at bounding box center [259, 220] width 47 height 11
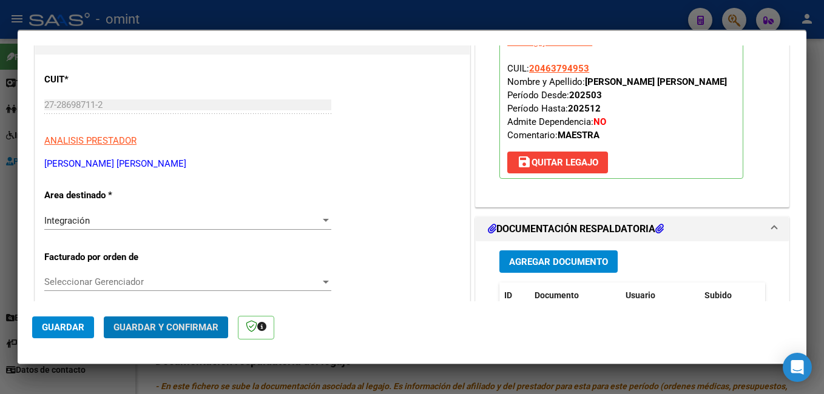
scroll to position [0, 0]
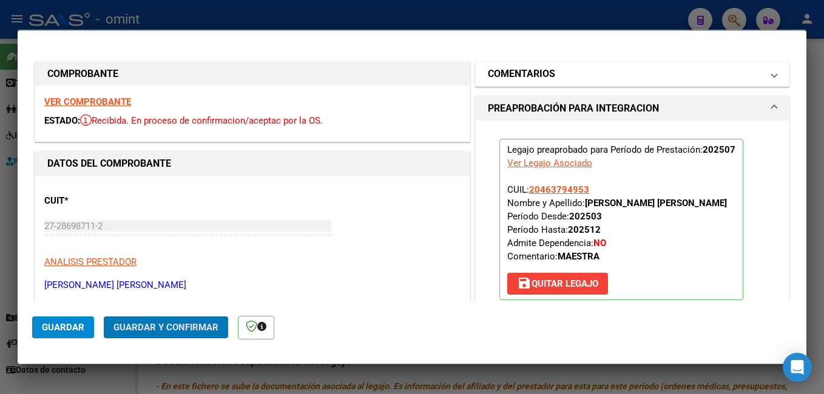
click at [562, 76] on mat-panel-title "COMENTARIOS" at bounding box center [625, 74] width 274 height 15
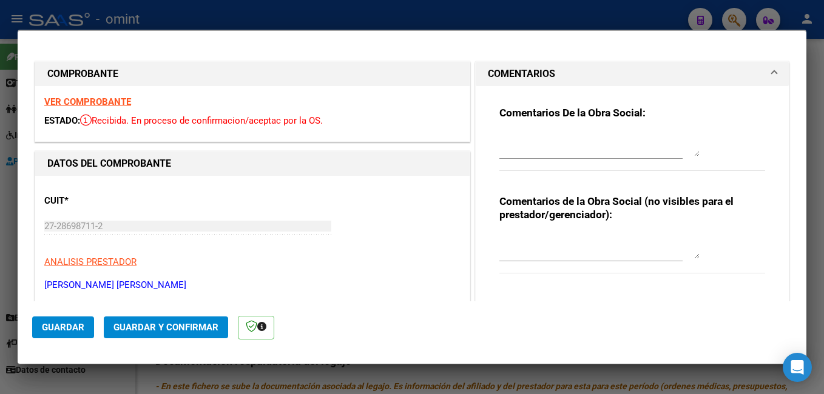
click at [541, 231] on div "Comentarios de la Obra Social (no visibles para el prestador/gerenciador):" at bounding box center [632, 241] width 266 height 92
click at [533, 246] on textarea at bounding box center [599, 247] width 200 height 24
click at [537, 230] on div "Comentarios de la Obra Social (no visibles para el prestador/gerenciador):" at bounding box center [632, 241] width 266 height 92
click at [531, 241] on textarea at bounding box center [599, 247] width 200 height 24
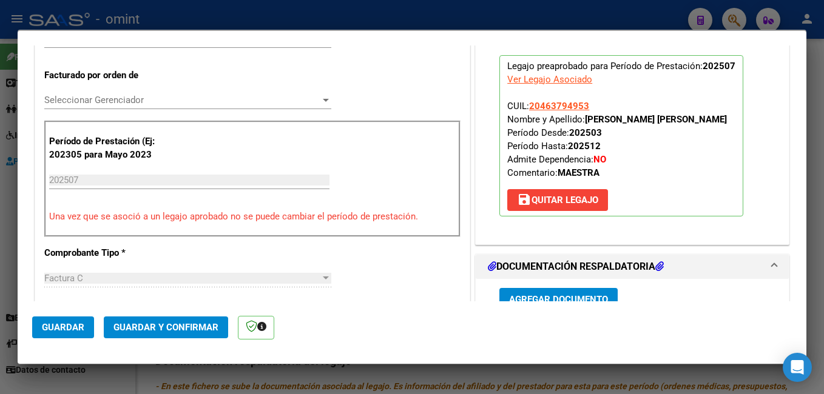
scroll to position [425, 0]
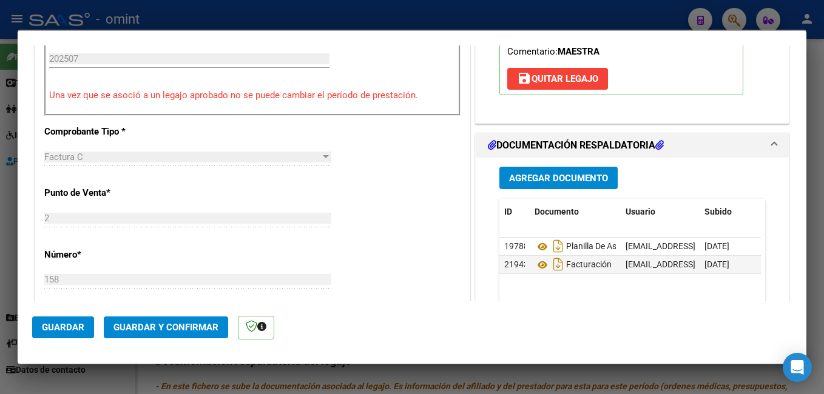
type textarea "Factura cargada en documentación respaldatoria."
click at [187, 327] on span "Guardar y Confirmar" at bounding box center [165, 327] width 105 height 11
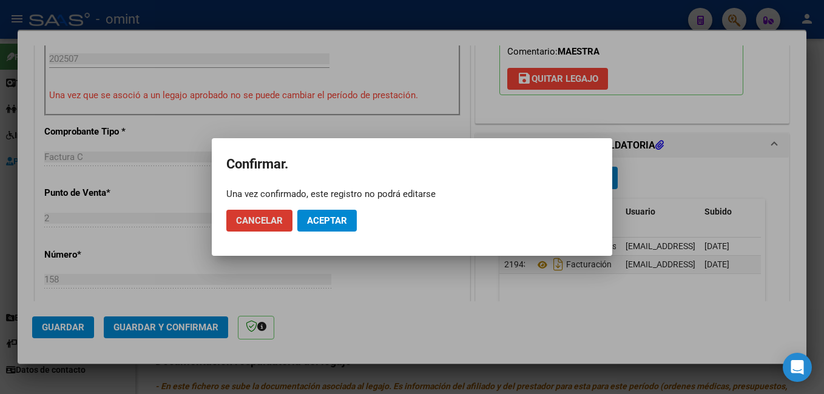
click at [288, 214] on button "Cancelar" at bounding box center [259, 221] width 66 height 22
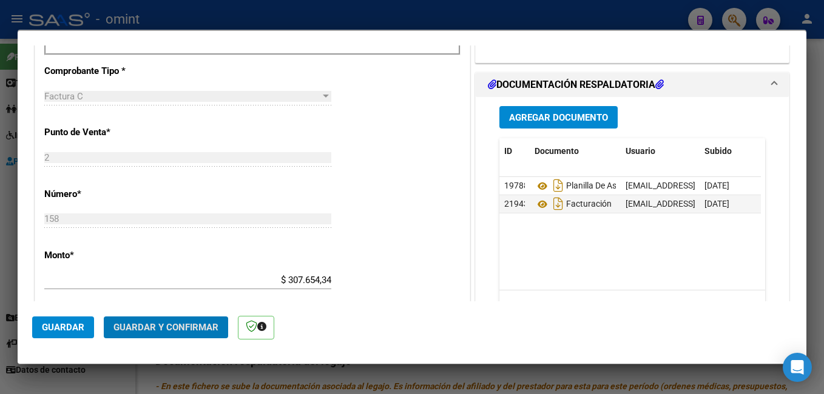
scroll to position [667, 0]
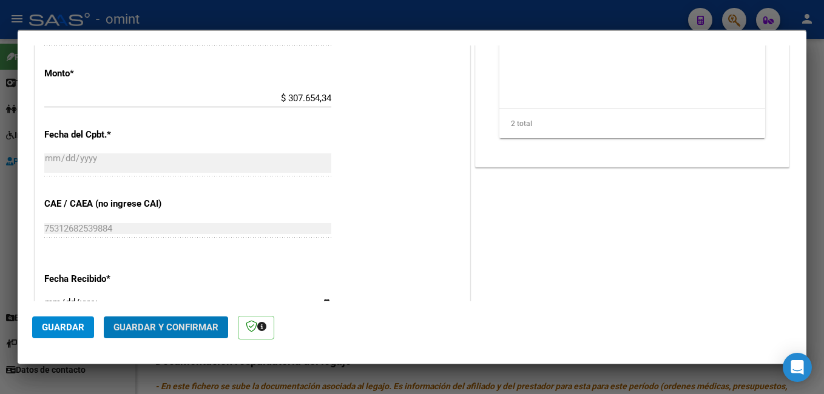
click at [196, 325] on span "Guardar y Confirmar" at bounding box center [165, 327] width 105 height 11
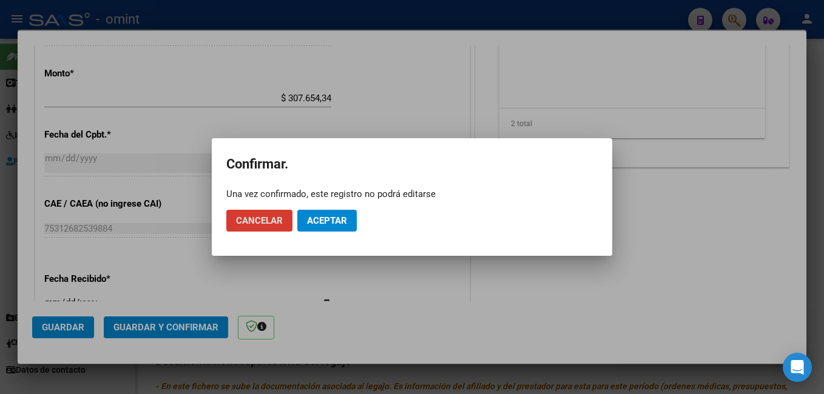
click at [325, 223] on span "Aceptar" at bounding box center [327, 220] width 40 height 11
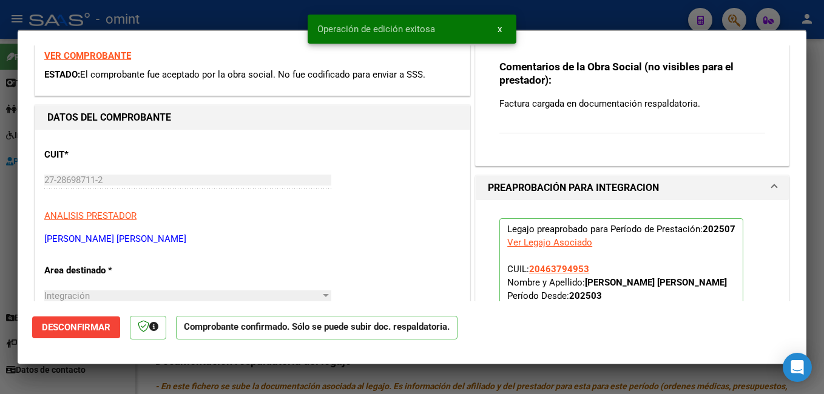
scroll to position [0, 0]
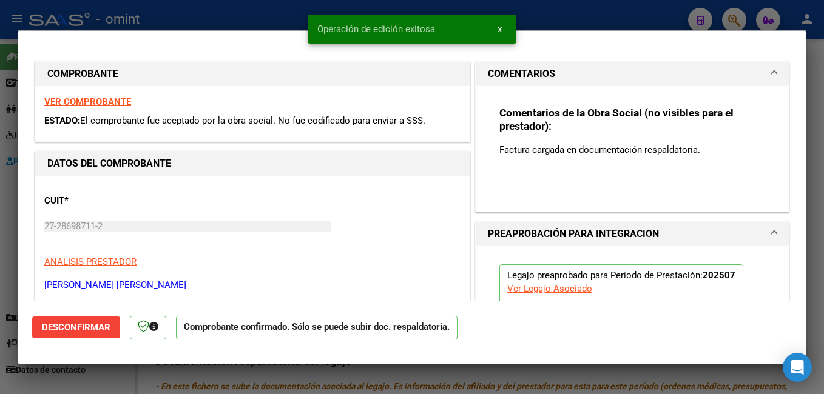
click at [238, 19] on div at bounding box center [412, 197] width 824 height 394
type input "$ 0,00"
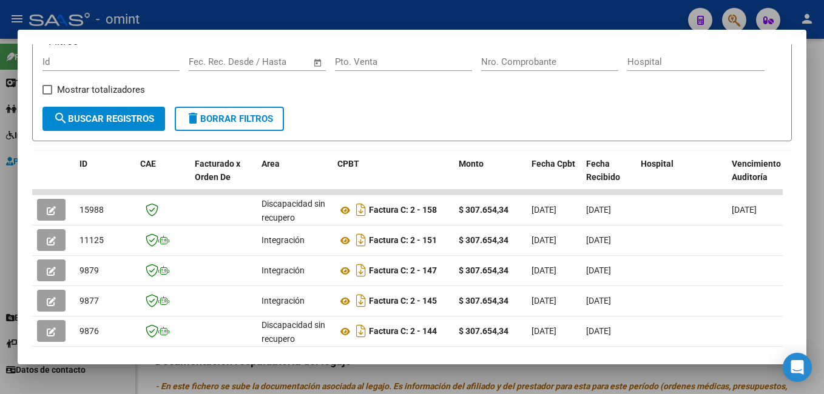
click at [97, 13] on div at bounding box center [412, 197] width 824 height 394
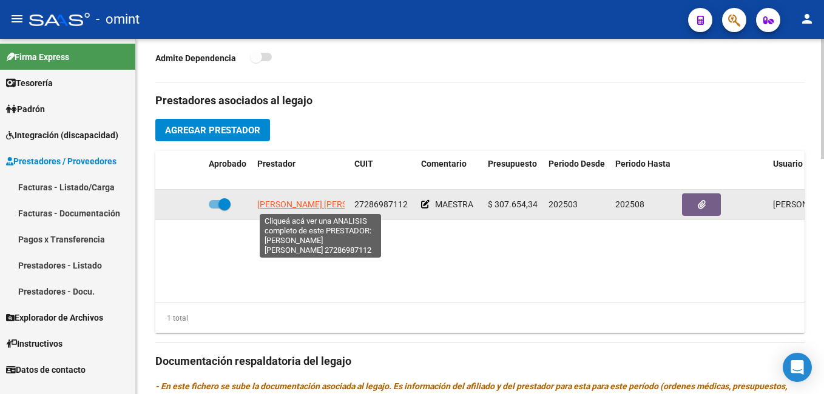
click at [275, 201] on span "VILLAFAÑE YANINA DE LOURDES" at bounding box center [323, 205] width 132 height 10
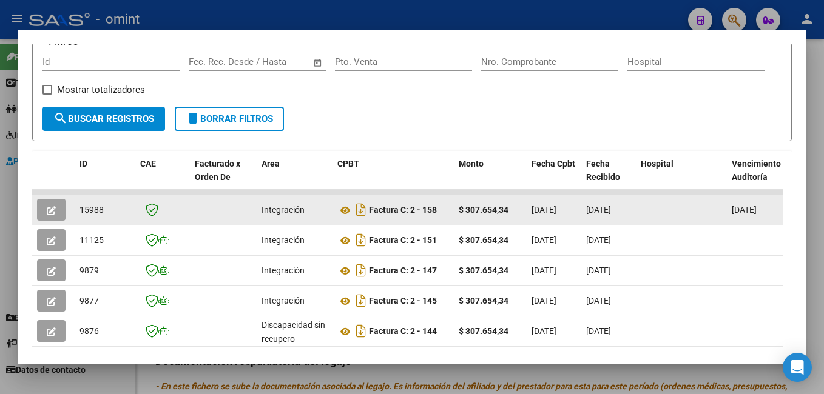
scroll to position [251, 0]
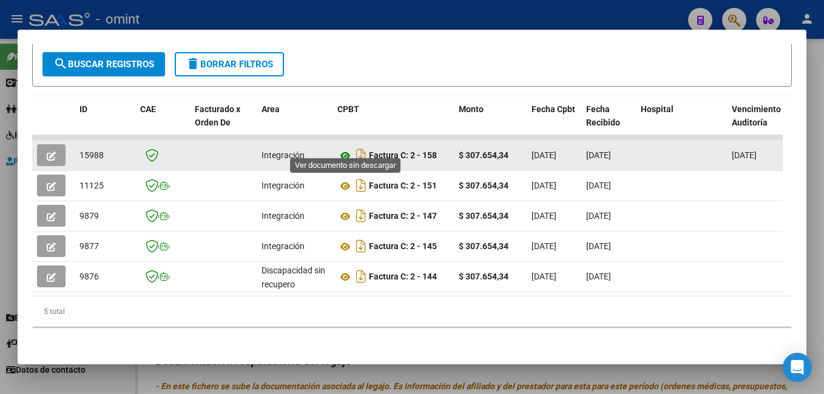
click at [344, 149] on icon at bounding box center [345, 156] width 16 height 15
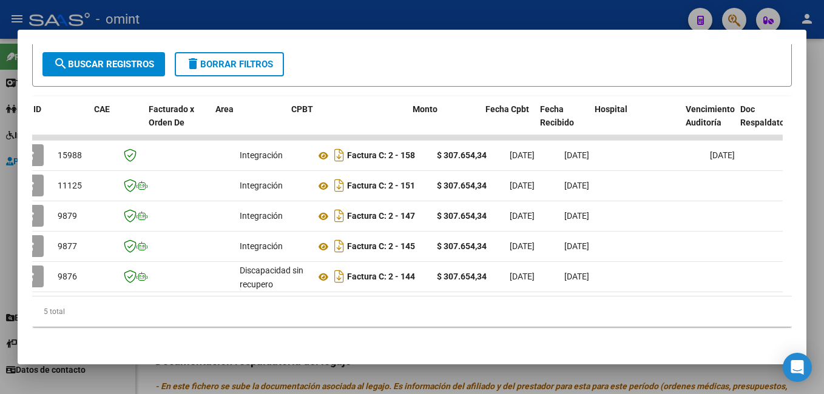
scroll to position [0, 0]
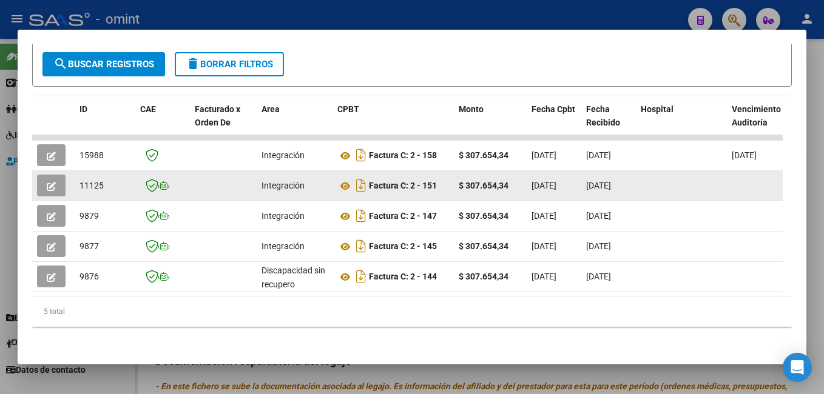
click at [70, 177] on datatable-body-cell at bounding box center [53, 186] width 42 height 30
click at [54, 182] on icon "button" at bounding box center [51, 186] width 9 height 9
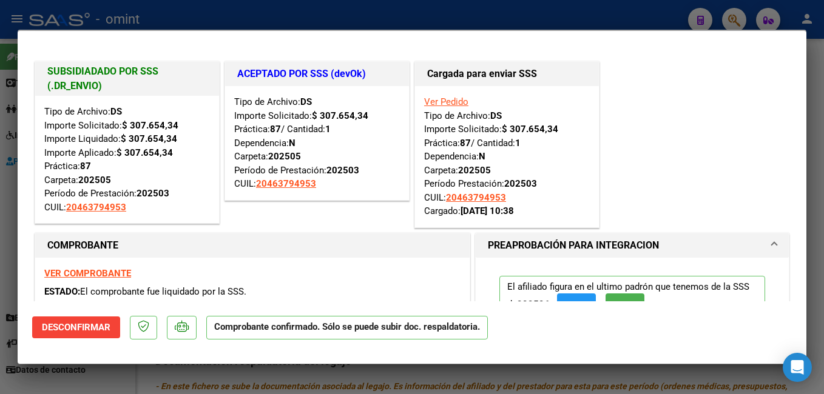
scroll to position [121, 0]
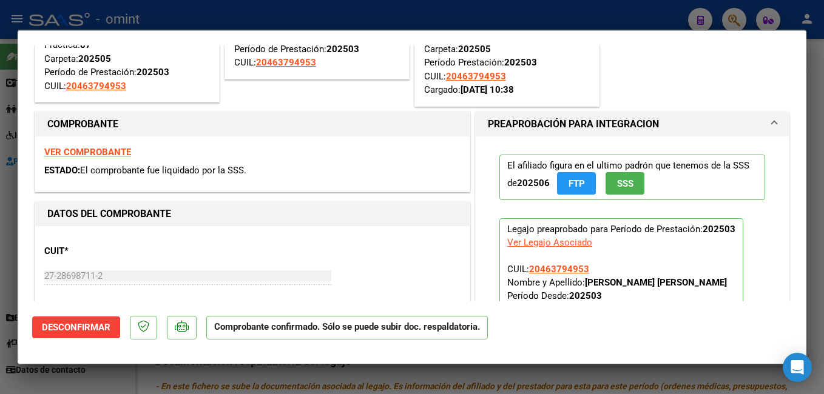
click at [117, 152] on strong "VER COMPROBANTE" at bounding box center [87, 152] width 87 height 11
click at [337, 13] on div at bounding box center [412, 197] width 824 height 394
type input "$ 0,00"
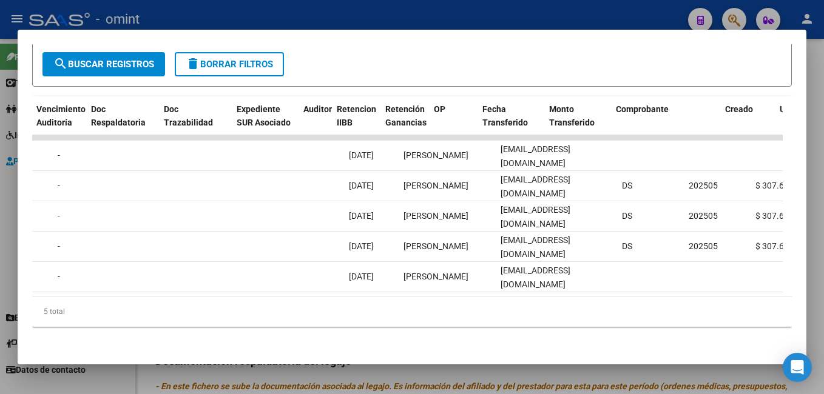
scroll to position [0, 0]
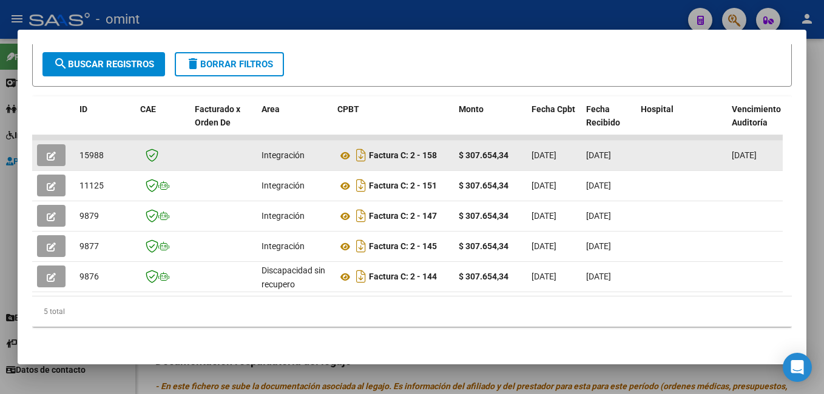
click at [87, 150] on span "15988" at bounding box center [91, 155] width 24 height 10
copy span "15988"
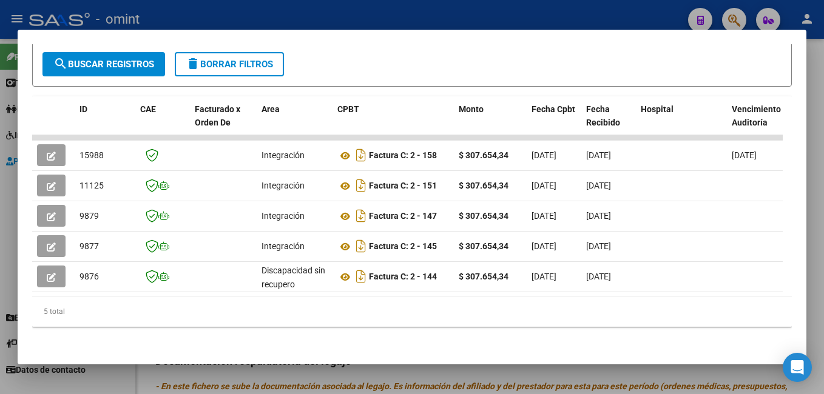
click at [203, 11] on div at bounding box center [412, 197] width 824 height 394
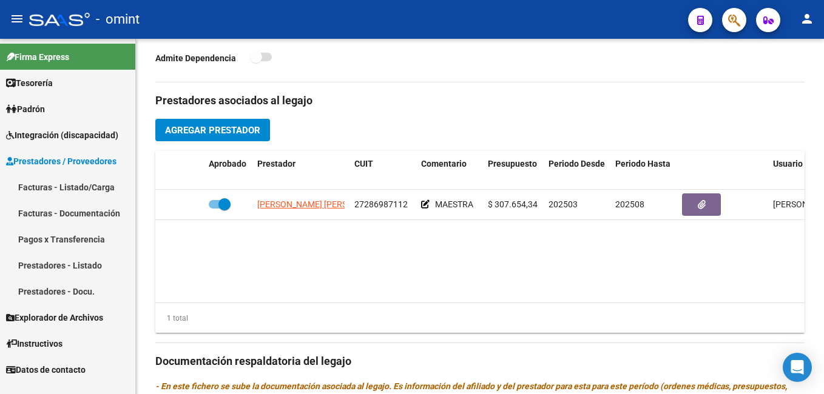
click at [37, 130] on span "Integración (discapacidad)" at bounding box center [62, 135] width 112 height 13
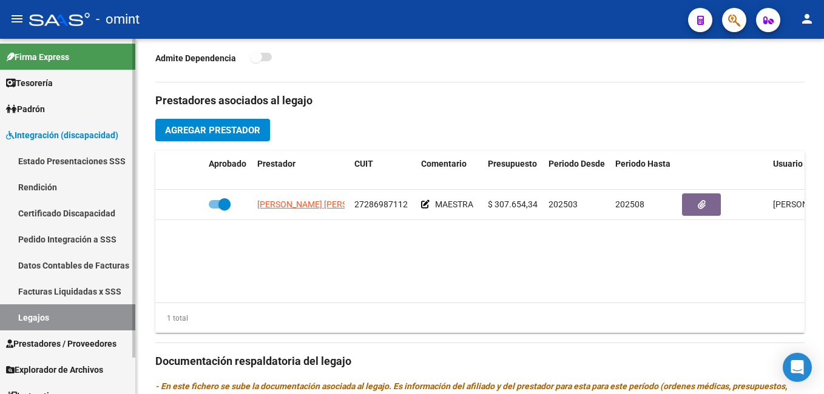
click at [38, 321] on link "Legajos" at bounding box center [67, 317] width 135 height 26
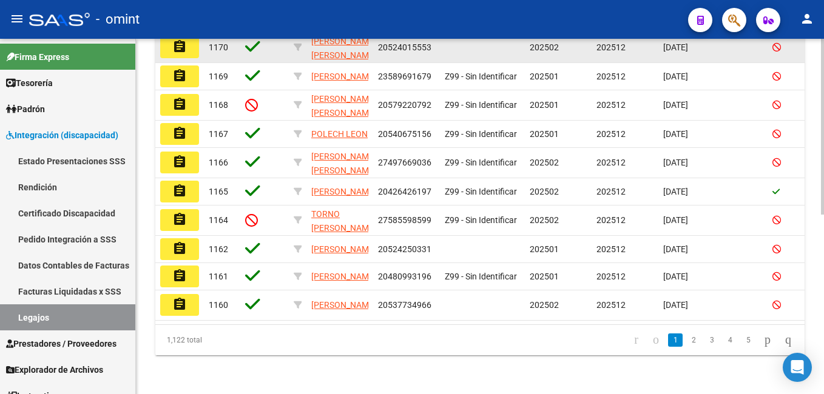
scroll to position [61, 0]
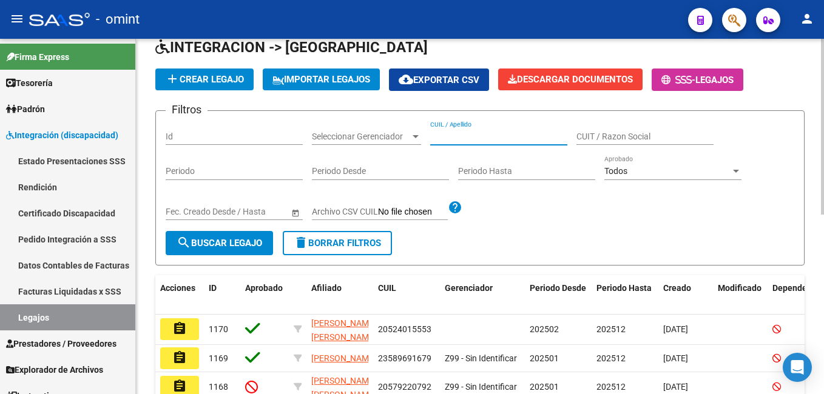
paste input "20448723535"
type input "20448723535"
click at [207, 247] on span "search Buscar Legajo" at bounding box center [219, 243] width 86 height 11
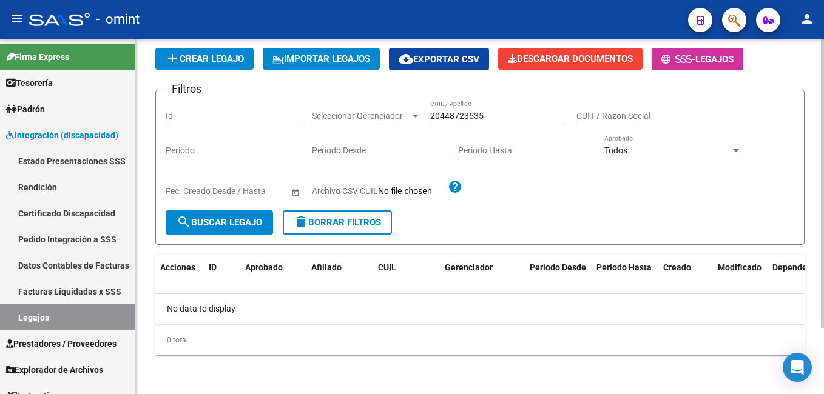
scroll to position [0, 0]
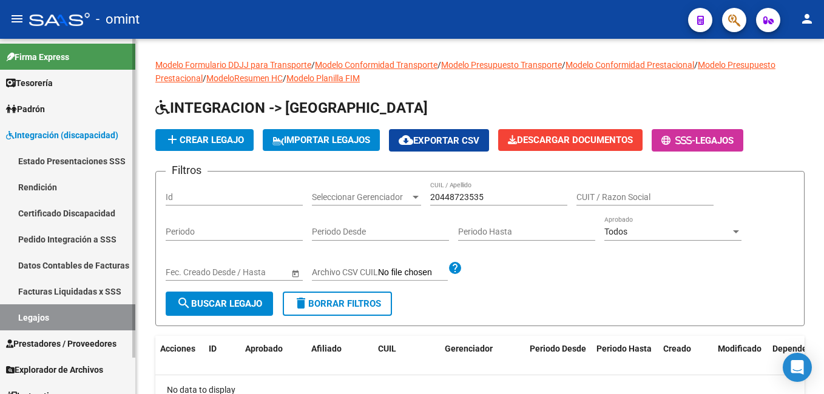
click at [84, 318] on link "Legajos" at bounding box center [67, 317] width 135 height 26
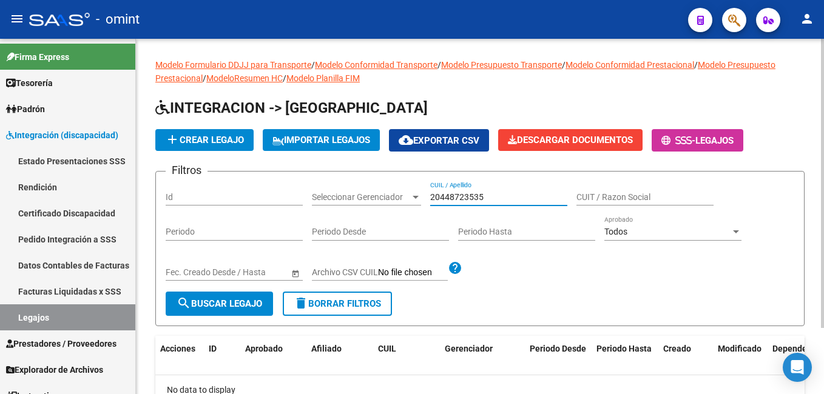
drag, startPoint x: 376, startPoint y: 175, endPoint x: 255, endPoint y: 166, distance: 121.6
click at [255, 166] on app-list-header "INTEGRACION -> Legajos add Crear Legajo IMPORTAR LEGAJOS cloud_download Exporta…" at bounding box center [479, 212] width 649 height 228
paste input "20448723535"
type input "20448723535"
click at [232, 303] on span "search Buscar Legajo" at bounding box center [219, 303] width 86 height 11
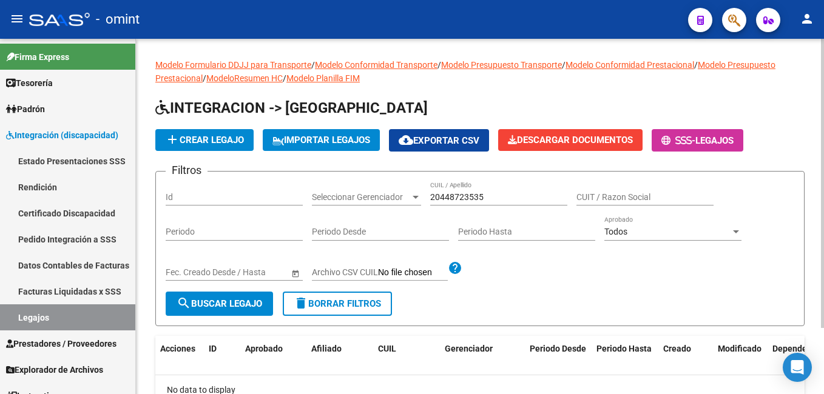
scroll to position [81, 0]
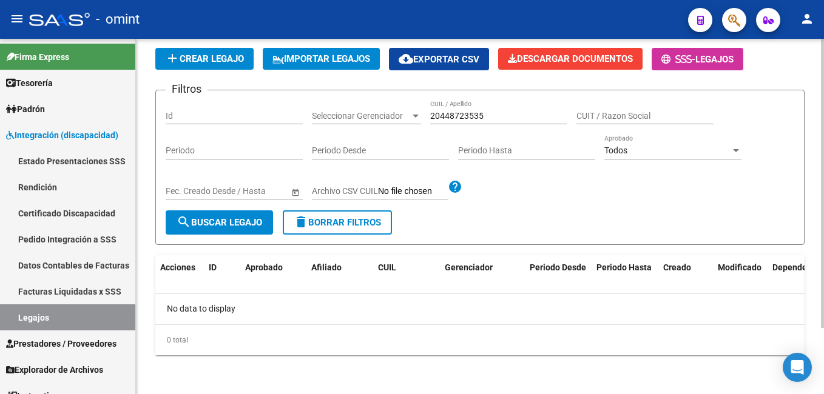
drag, startPoint x: 498, startPoint y: 115, endPoint x: 336, endPoint y: 84, distance: 165.0
click at [336, 84] on app-list-header "INTEGRACION -> Legajos add Crear Legajo IMPORTAR LEGAJOS cloud_download Exporta…" at bounding box center [479, 131] width 649 height 228
paste input "1982979502"
type input "1982979502"
click at [234, 222] on span "search Buscar Legajo" at bounding box center [219, 222] width 86 height 11
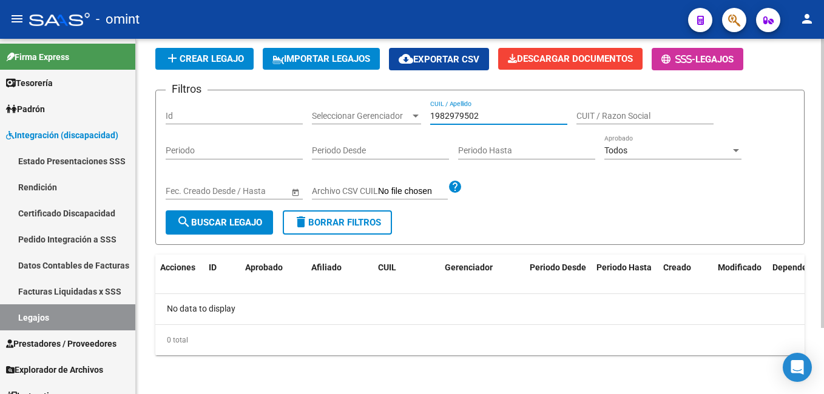
drag, startPoint x: 454, startPoint y: 105, endPoint x: 306, endPoint y: 67, distance: 152.7
click at [320, 77] on app-list-header "INTEGRACION -> Legajos add Crear Legajo IMPORTAR LEGAJOS cloud_download Exporta…" at bounding box center [479, 131] width 649 height 228
paste input "23583897259"
type input "23583897259"
click at [246, 221] on span "search Buscar Legajo" at bounding box center [219, 222] width 86 height 11
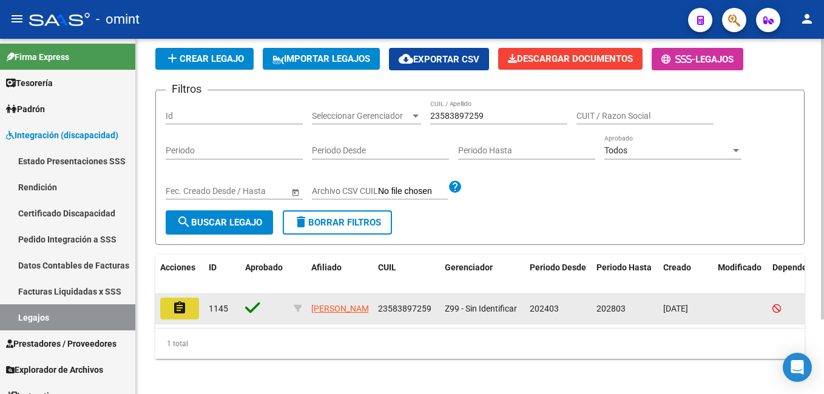
click at [185, 309] on mat-icon "assignment" at bounding box center [179, 308] width 15 height 15
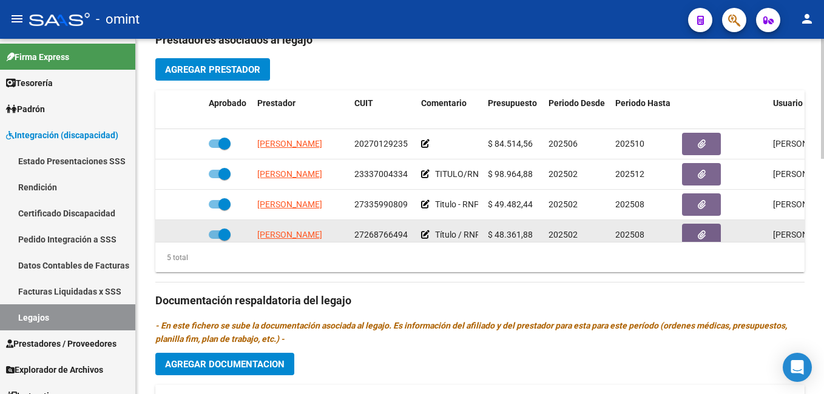
scroll to position [425, 0]
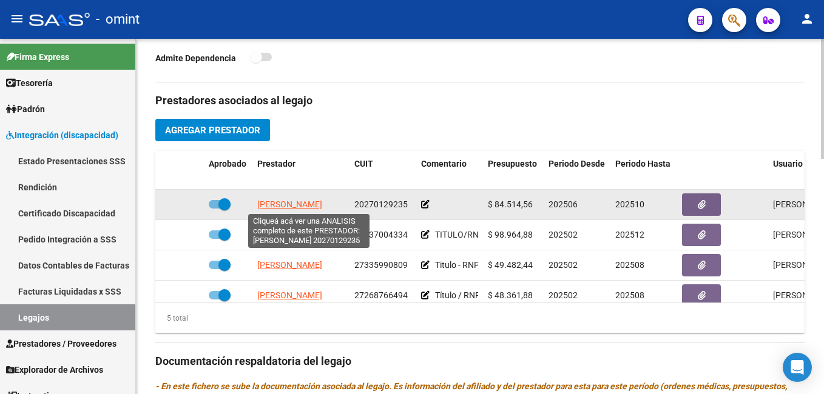
click at [289, 205] on span "GONZALEZ DIEGO MARTIN" at bounding box center [289, 205] width 65 height 10
type textarea "20270129235"
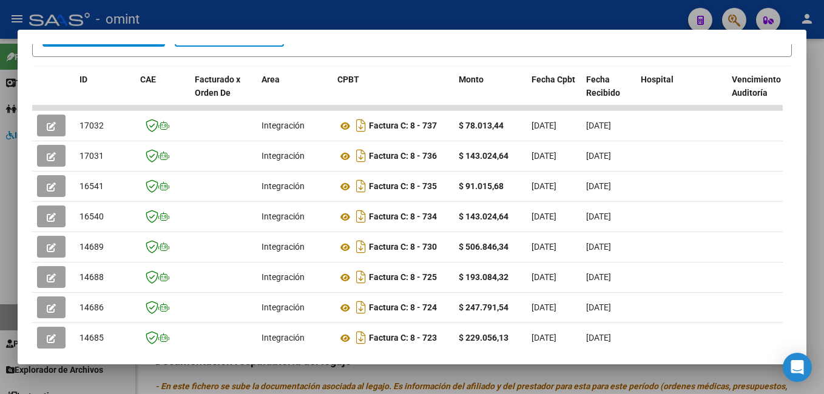
scroll to position [145, 0]
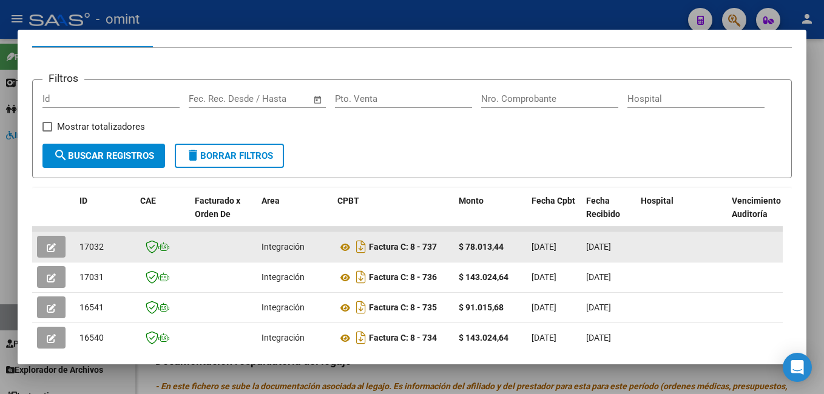
click at [44, 251] on button "button" at bounding box center [51, 247] width 29 height 22
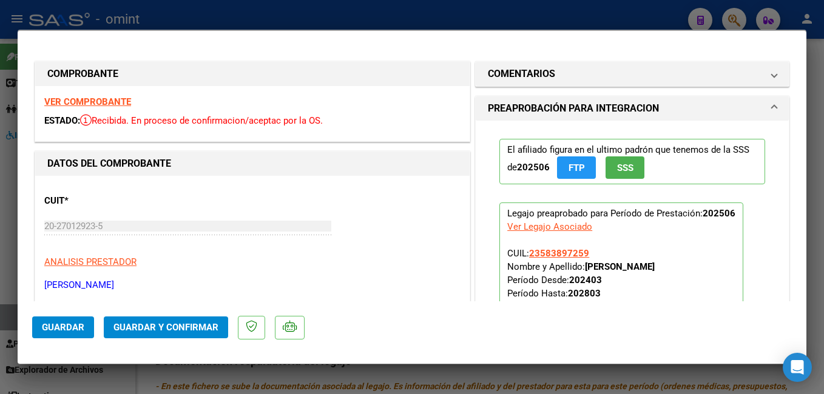
click at [109, 105] on strong "VER COMPROBANTE" at bounding box center [87, 101] width 87 height 11
drag, startPoint x: 307, startPoint y: 15, endPoint x: 329, endPoint y: 19, distance: 22.2
click at [307, 15] on div at bounding box center [412, 197] width 824 height 394
type input "$ 0,00"
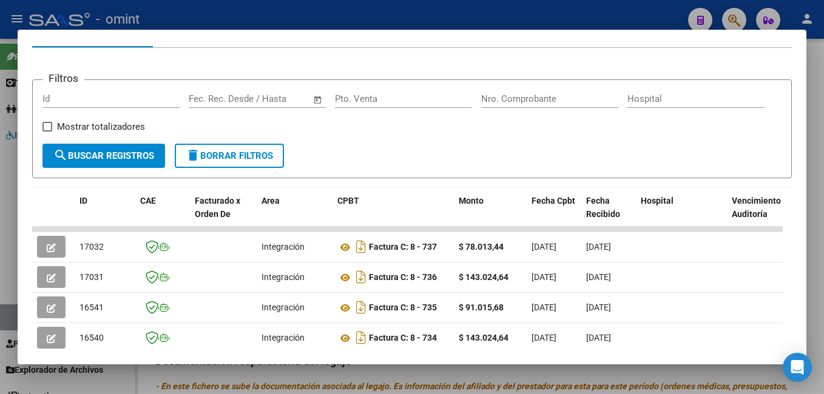
click at [242, 12] on div at bounding box center [412, 197] width 824 height 394
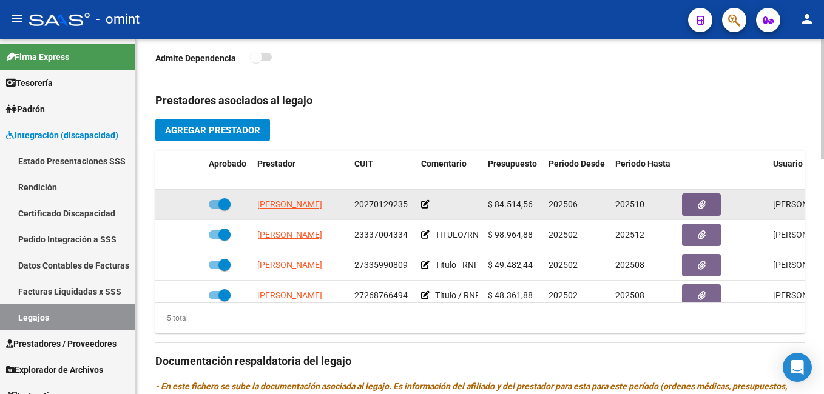
click at [224, 204] on span at bounding box center [224, 204] width 12 height 12
click at [215, 209] on input "checkbox" at bounding box center [214, 209] width 1 height 1
checkbox input "false"
click at [179, 201] on div at bounding box center [179, 205] width 39 height 14
click at [184, 206] on icon at bounding box center [186, 204] width 8 height 8
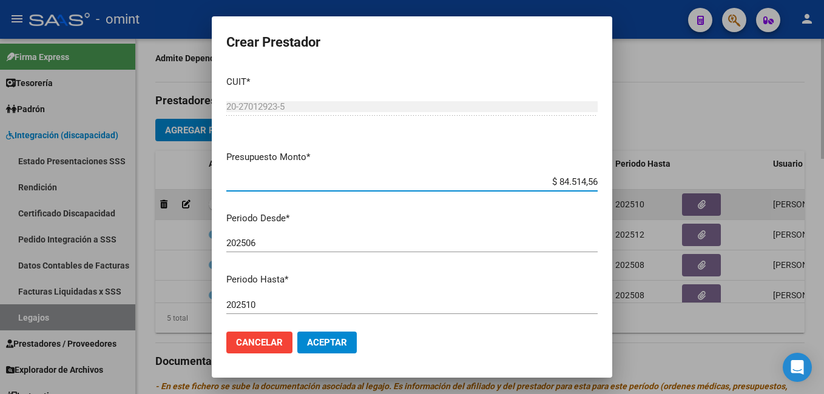
click at [186, 206] on div at bounding box center [412, 197] width 824 height 394
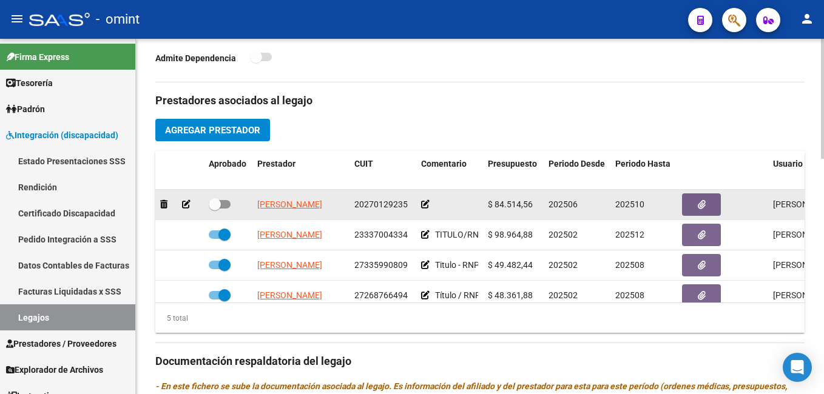
click at [186, 203] on icon at bounding box center [186, 204] width 8 height 8
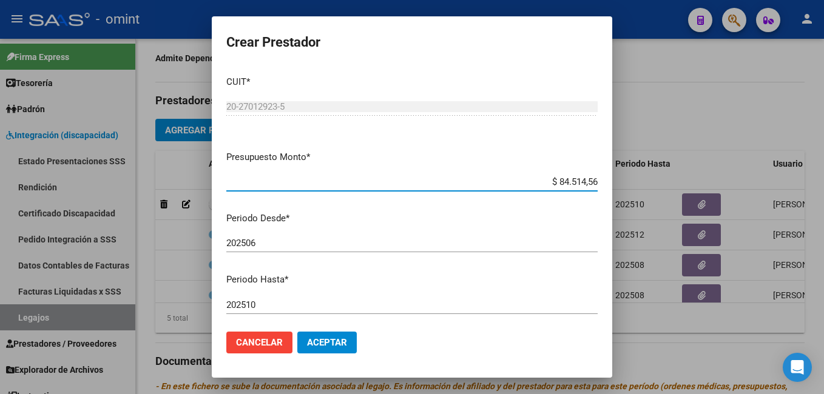
scroll to position [61, 0]
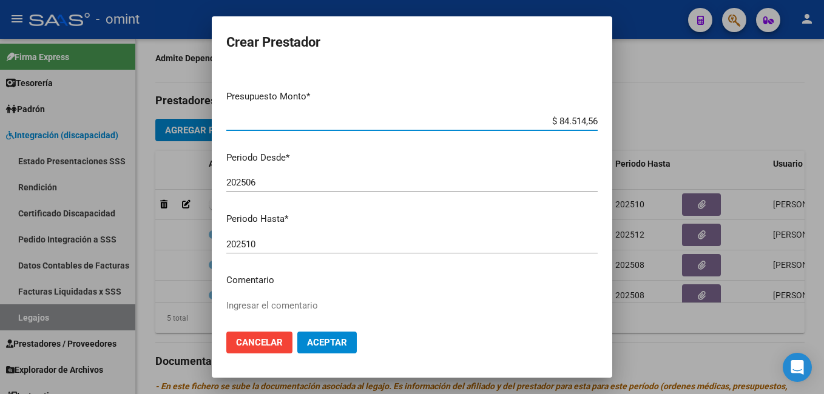
click at [263, 5] on div at bounding box center [412, 197] width 824 height 394
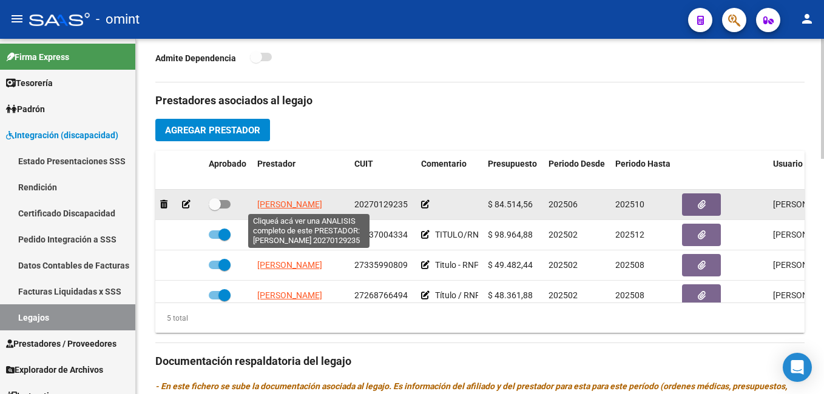
click at [275, 208] on span "GONZALEZ DIEGO MARTIN" at bounding box center [289, 205] width 65 height 10
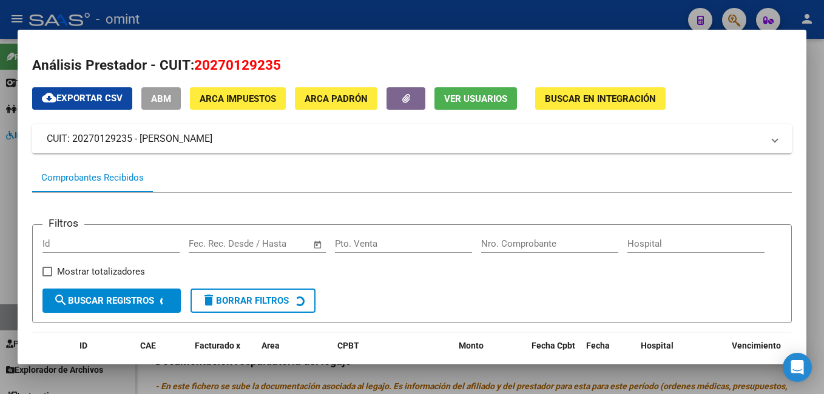
scroll to position [182, 0]
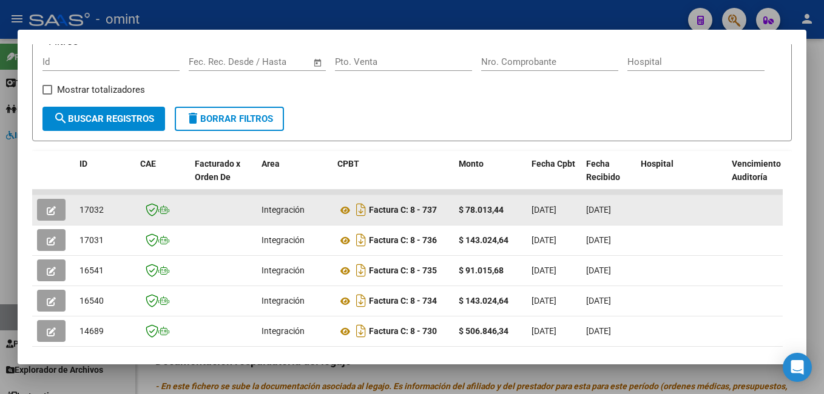
click at [49, 215] on icon "button" at bounding box center [51, 210] width 9 height 9
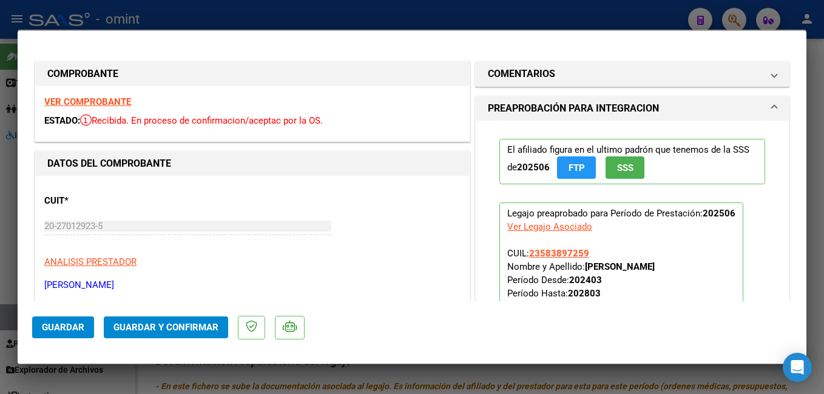
click at [102, 103] on strong "VER COMPROBANTE" at bounding box center [87, 101] width 87 height 11
click at [114, 102] on strong "VER COMPROBANTE" at bounding box center [87, 101] width 87 height 11
click at [189, 4] on div at bounding box center [412, 197] width 824 height 394
type input "$ 0,00"
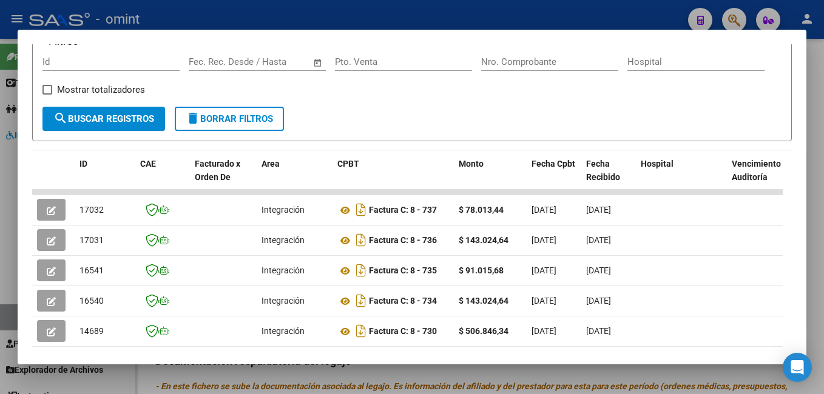
click at [207, 5] on div at bounding box center [412, 197] width 824 height 394
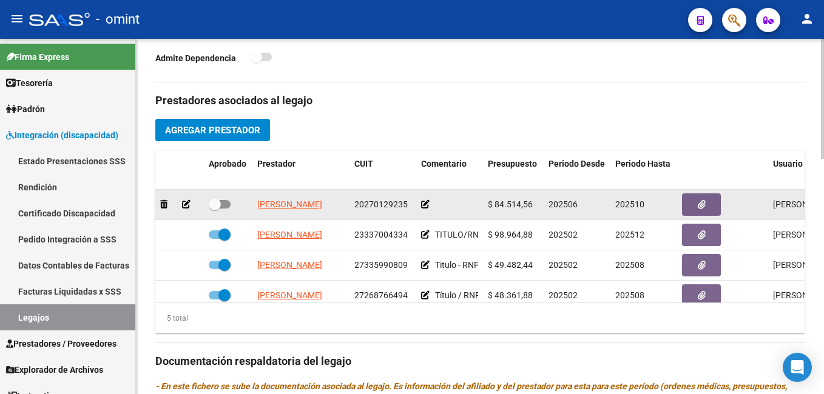
click at [183, 203] on icon at bounding box center [186, 204] width 8 height 8
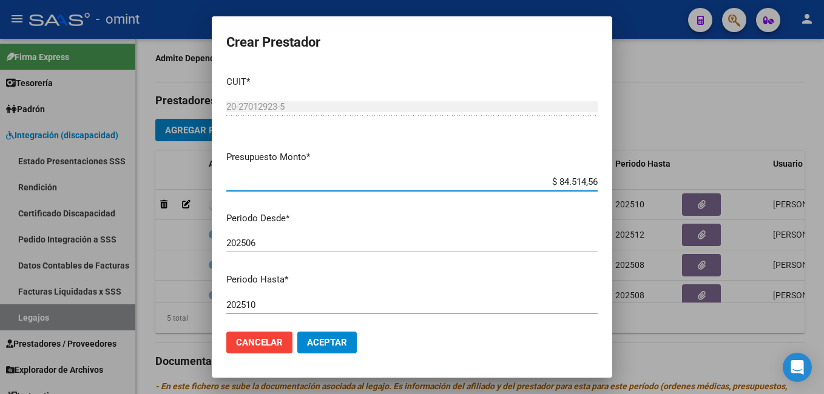
click at [569, 181] on input "$ 84.514,56" at bounding box center [411, 181] width 371 height 11
type input "$ 221.038,08"
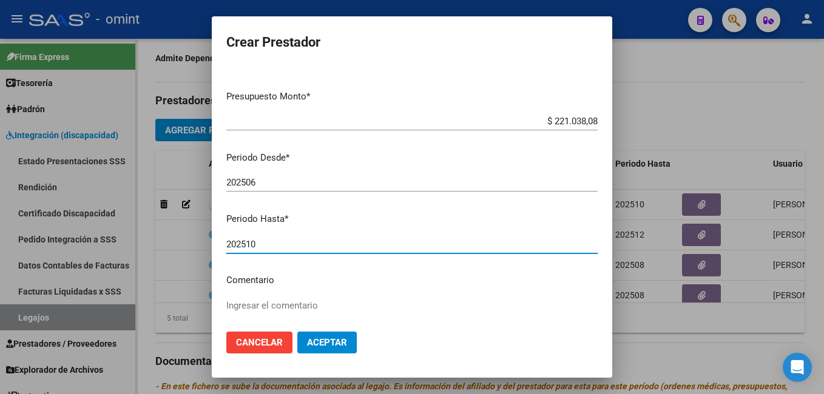
click at [259, 246] on input "202510" at bounding box center [411, 244] width 371 height 11
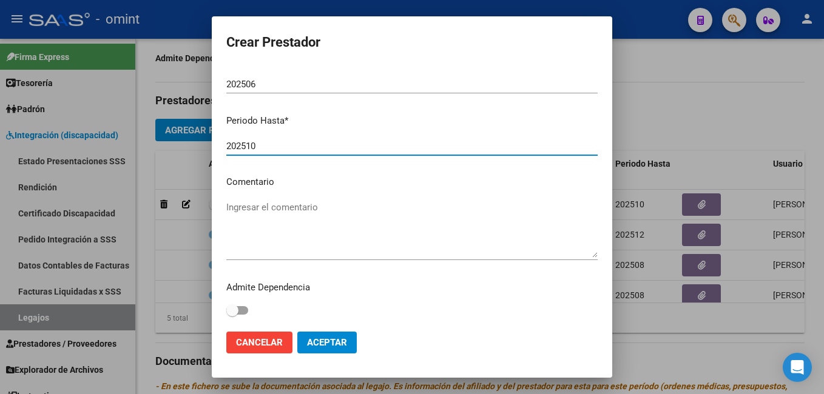
click at [239, 212] on textarea "Ingresar el comentario" at bounding box center [411, 229] width 371 height 57
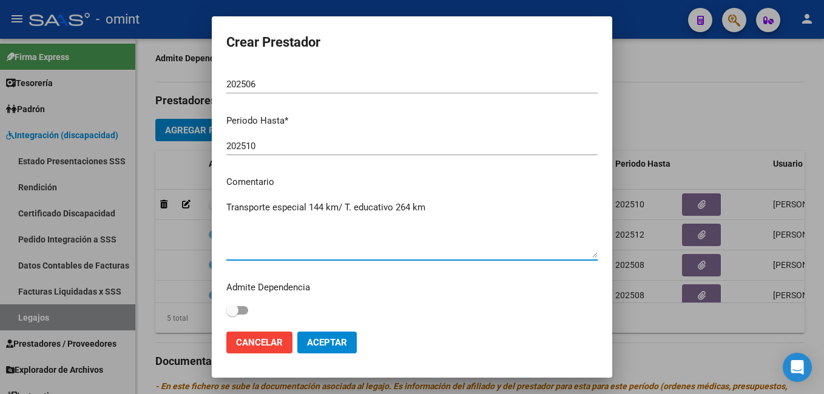
type textarea "Transporte especial 144 km/ T. educativo 264 km"
click at [326, 337] on button "Aceptar" at bounding box center [326, 343] width 59 height 22
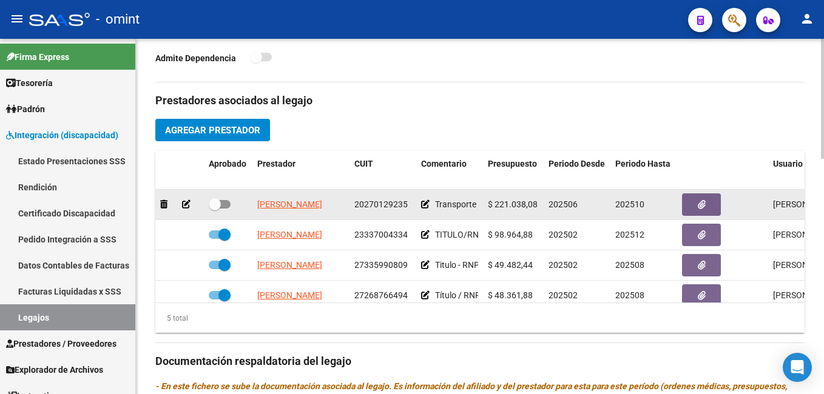
click at [216, 204] on span at bounding box center [215, 204] width 12 height 12
click at [215, 209] on input "checkbox" at bounding box center [214, 209] width 1 height 1
checkbox input "true"
click at [696, 202] on button "button" at bounding box center [701, 204] width 39 height 22
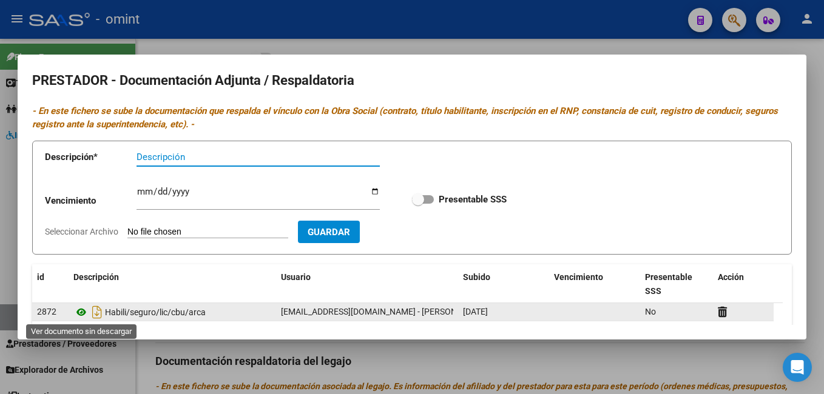
click at [80, 314] on icon at bounding box center [81, 312] width 16 height 15
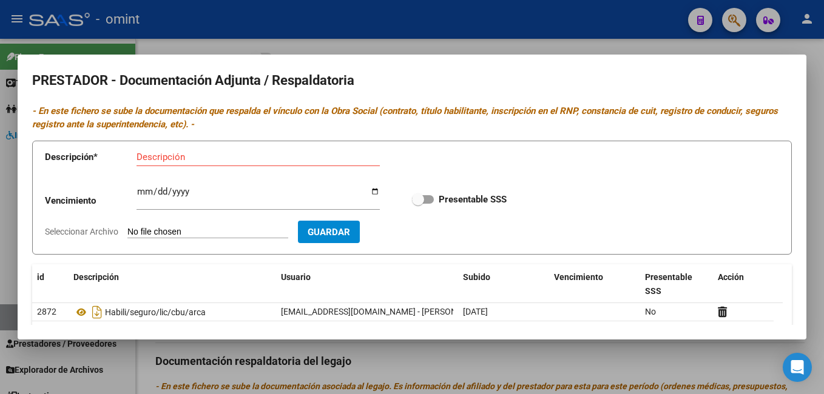
click at [182, 42] on div at bounding box center [412, 197] width 824 height 394
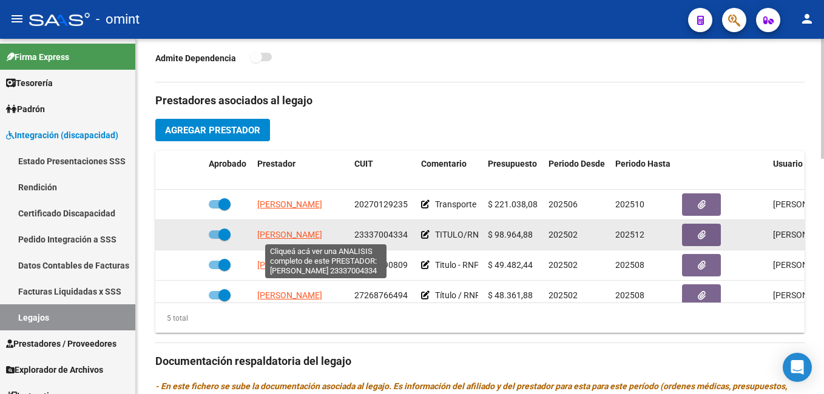
click at [322, 235] on span "ASTUDILLO FLORENCIA FERNANDA" at bounding box center [289, 235] width 65 height 10
type textarea "23337004334"
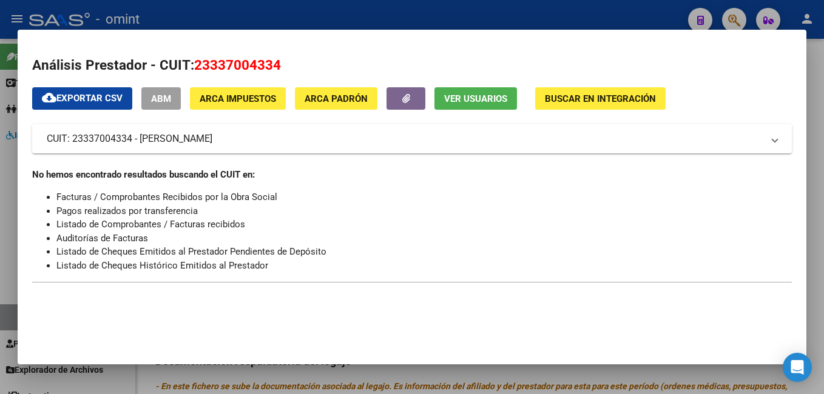
click at [265, 17] on div at bounding box center [412, 197] width 824 height 394
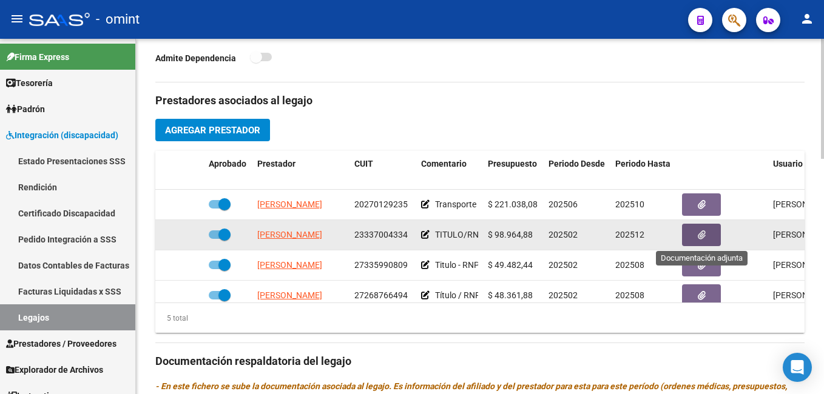
click at [700, 237] on icon "button" at bounding box center [701, 234] width 8 height 9
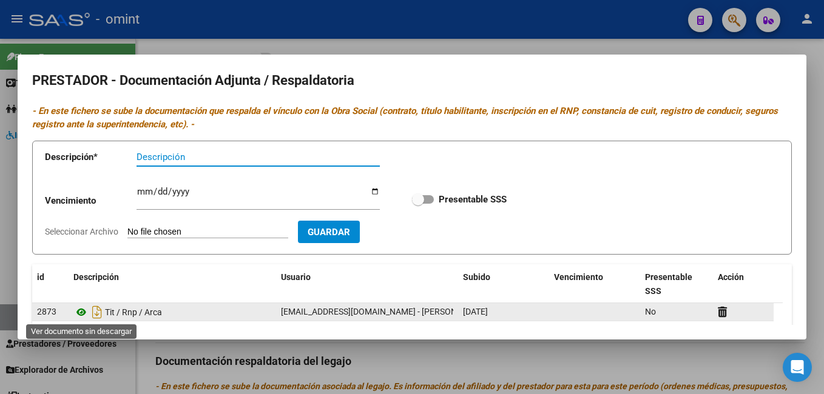
click at [81, 312] on icon at bounding box center [81, 312] width 16 height 15
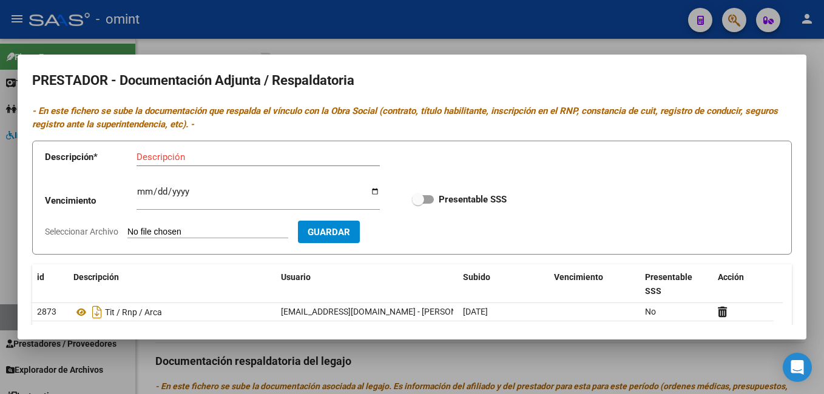
click at [248, 28] on div at bounding box center [412, 197] width 824 height 394
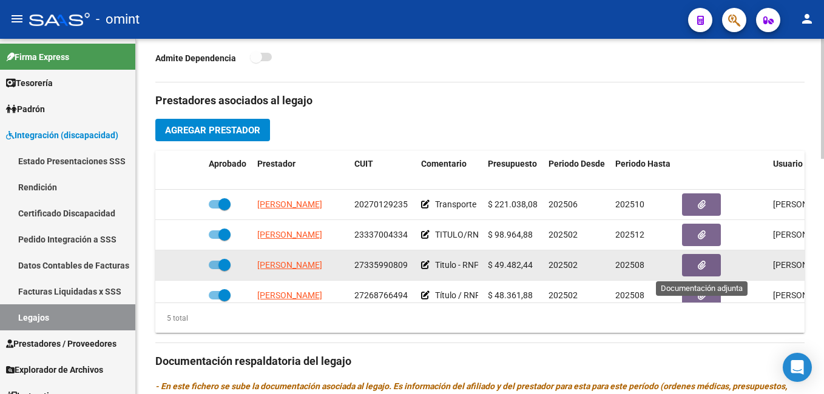
click at [697, 266] on icon "button" at bounding box center [701, 265] width 8 height 9
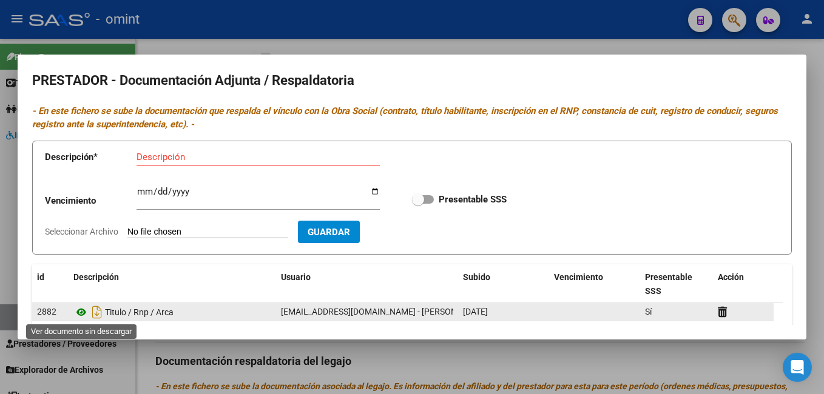
click at [81, 312] on icon at bounding box center [81, 312] width 16 height 15
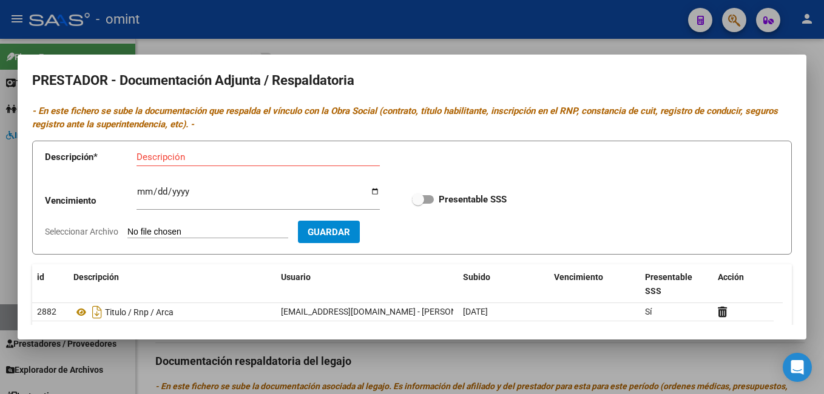
click at [315, 33] on div at bounding box center [412, 197] width 824 height 394
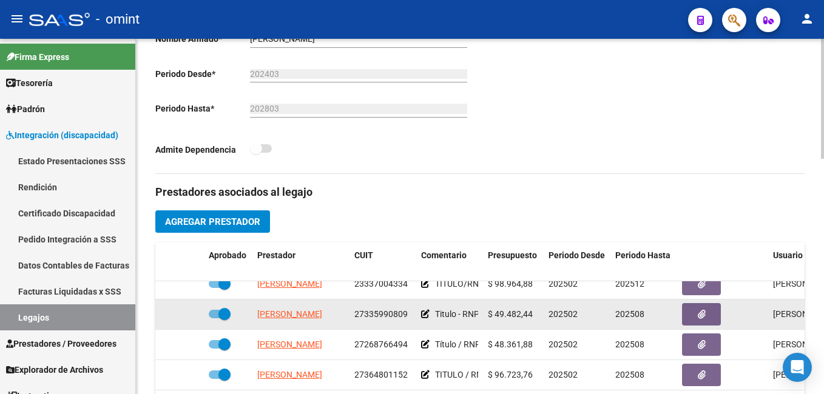
scroll to position [515, 0]
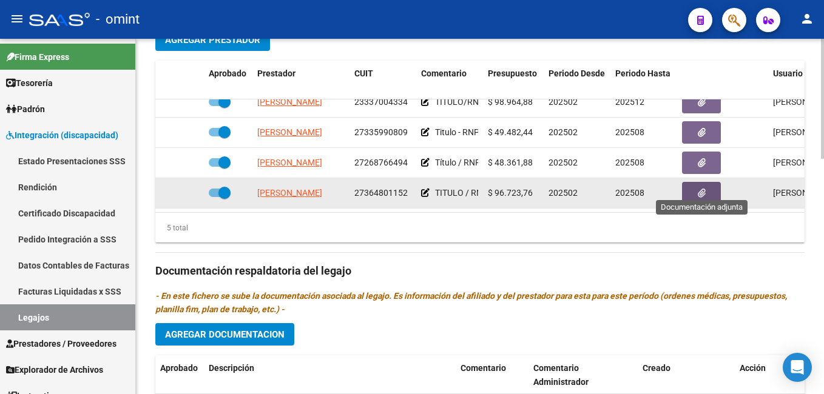
click at [702, 189] on icon "button" at bounding box center [701, 193] width 8 height 9
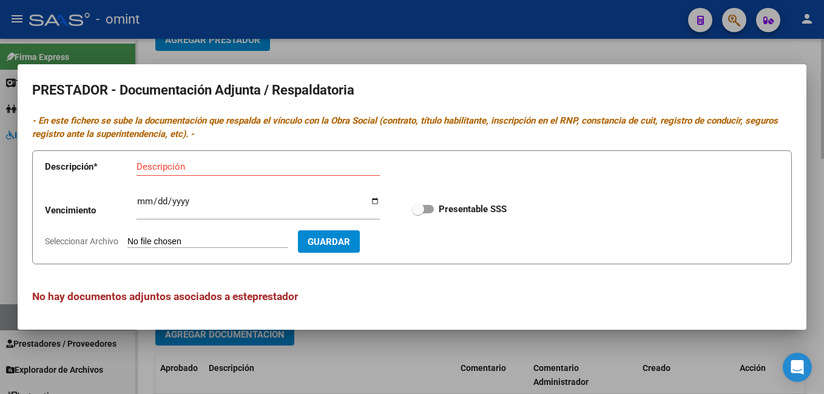
click at [334, 50] on div at bounding box center [412, 197] width 824 height 394
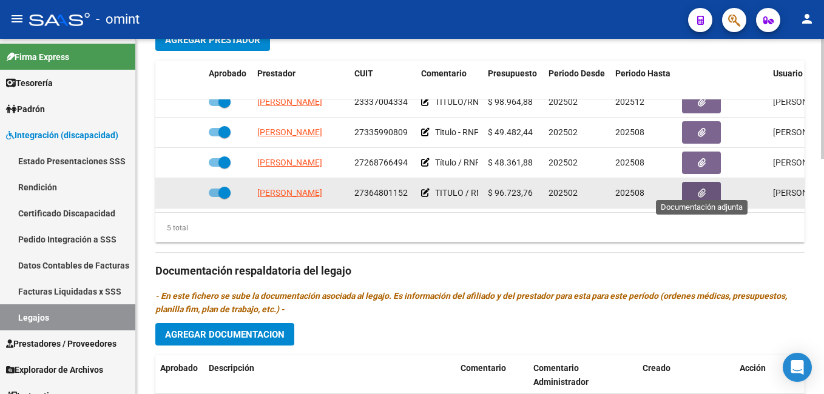
click at [702, 189] on icon "button" at bounding box center [701, 193] width 8 height 9
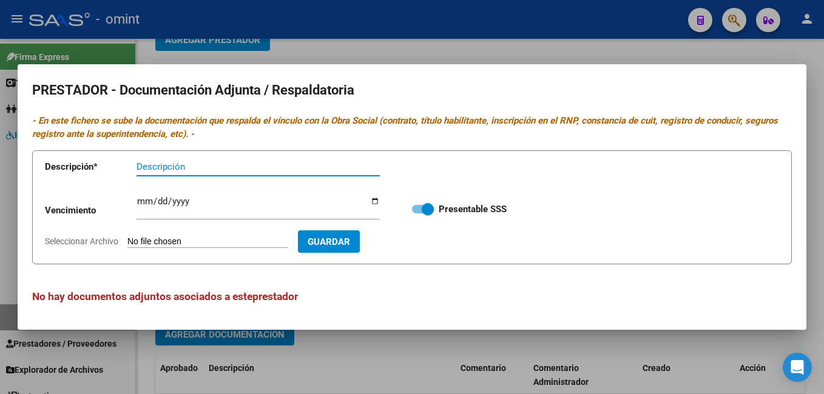
click at [377, 36] on div at bounding box center [412, 197] width 824 height 394
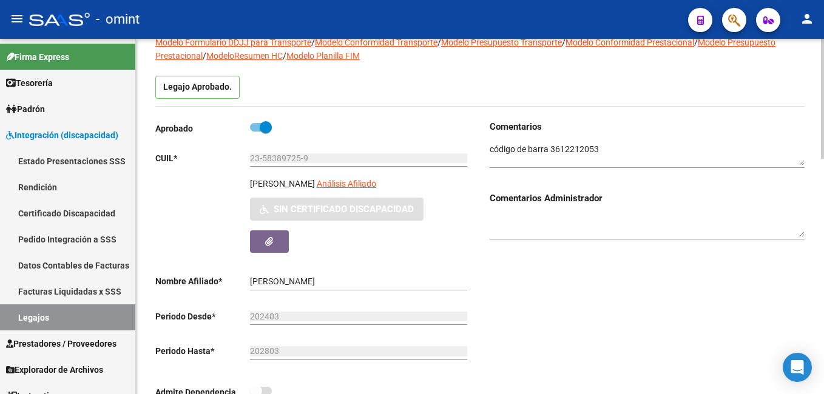
scroll to position [151, 0]
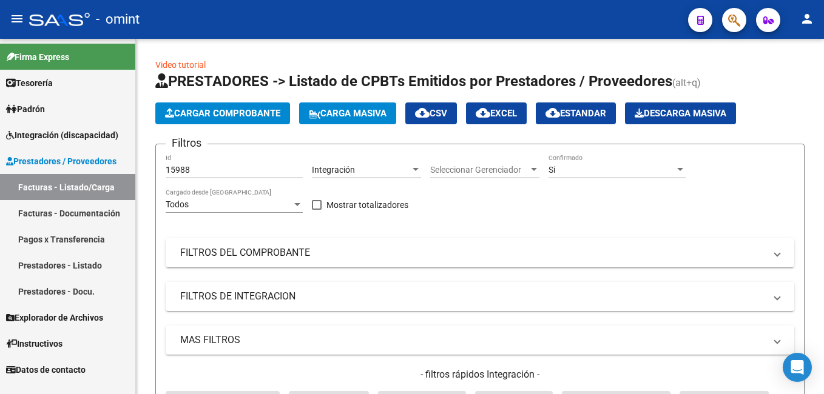
scroll to position [214, 0]
